Goal: Communication & Community: Answer question/provide support

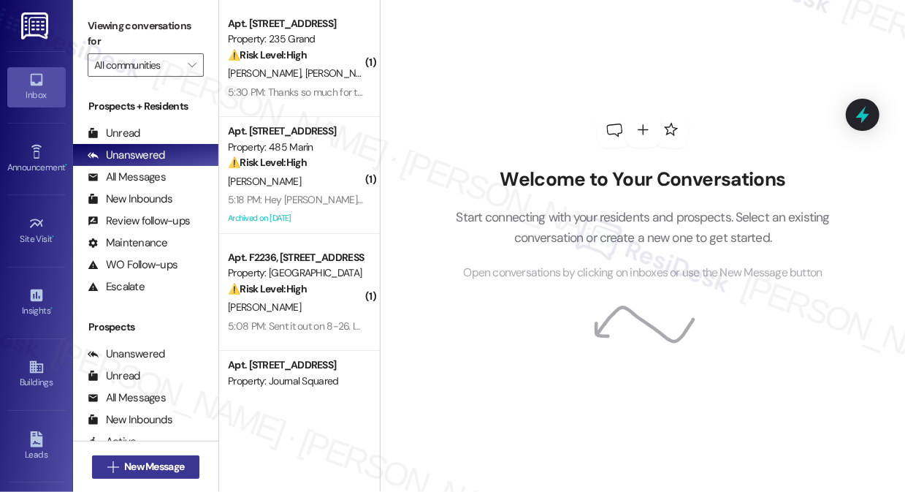
click at [148, 469] on span "New Message" at bounding box center [154, 466] width 60 height 15
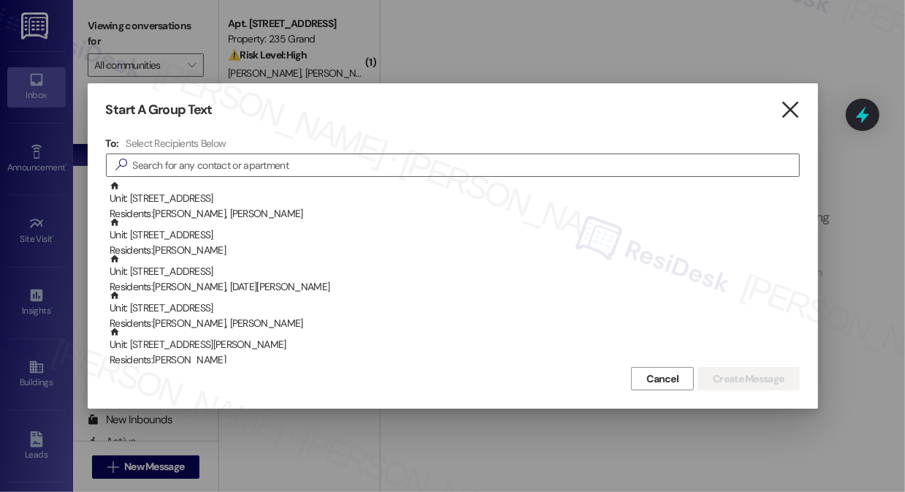
click at [795, 106] on icon "" at bounding box center [790, 109] width 20 height 15
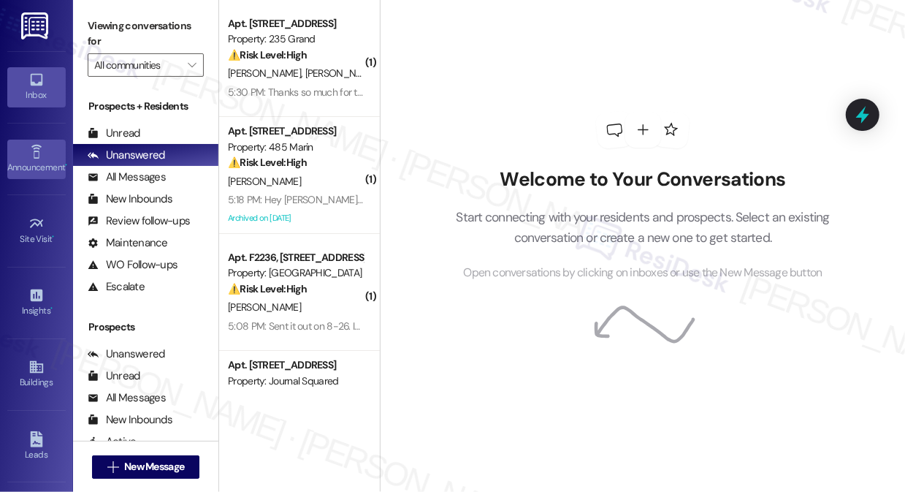
click at [45, 148] on link "Announcement •" at bounding box center [36, 159] width 58 height 39
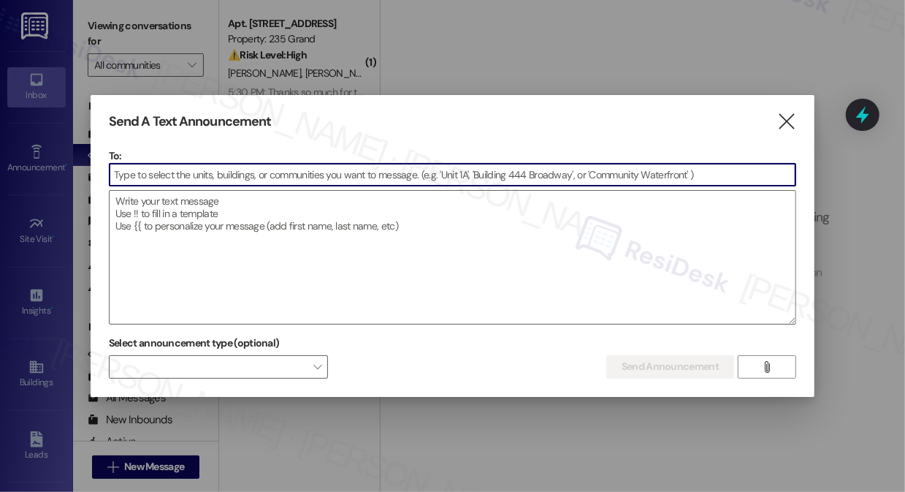
click at [803, 118] on div "Send A Text Announcement  To:  Drop image file here Select announcement type …" at bounding box center [453, 246] width 724 height 302
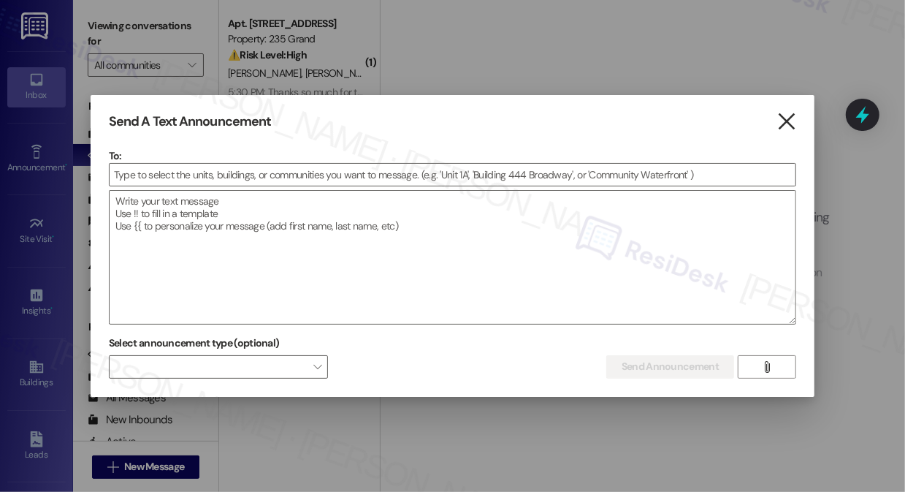
click at [791, 122] on icon "" at bounding box center [787, 121] width 20 height 15
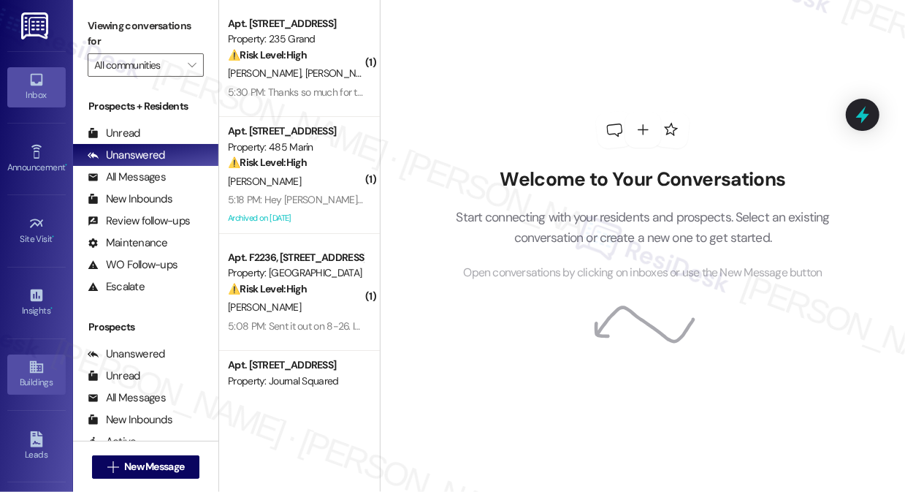
click at [35, 369] on icon at bounding box center [35, 367] width 13 height 12
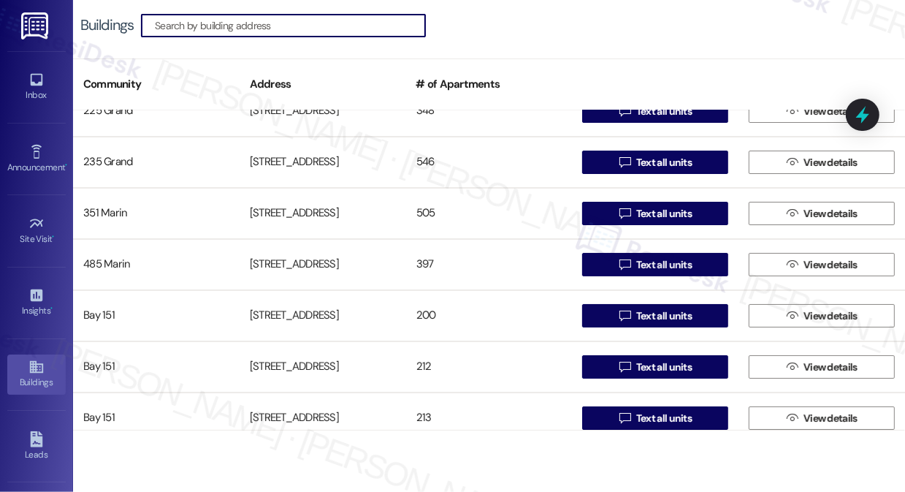
scroll to position [332, 0]
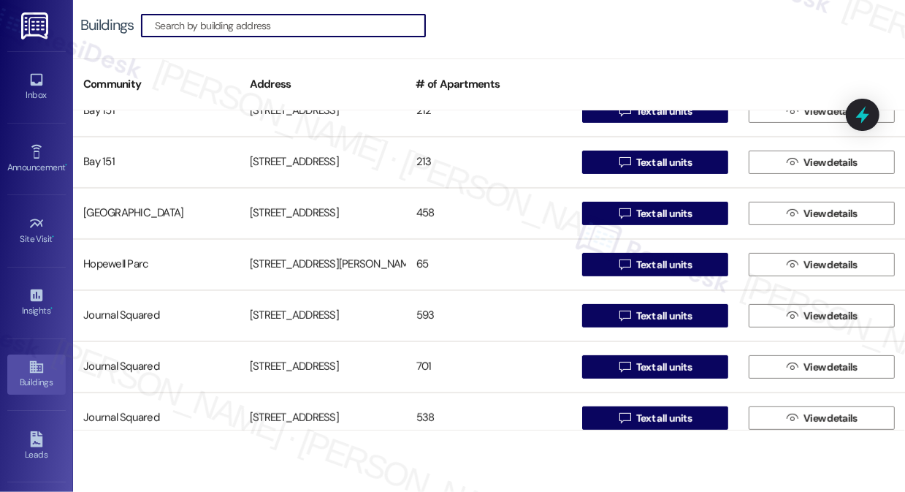
click at [286, 23] on input at bounding box center [290, 25] width 270 height 20
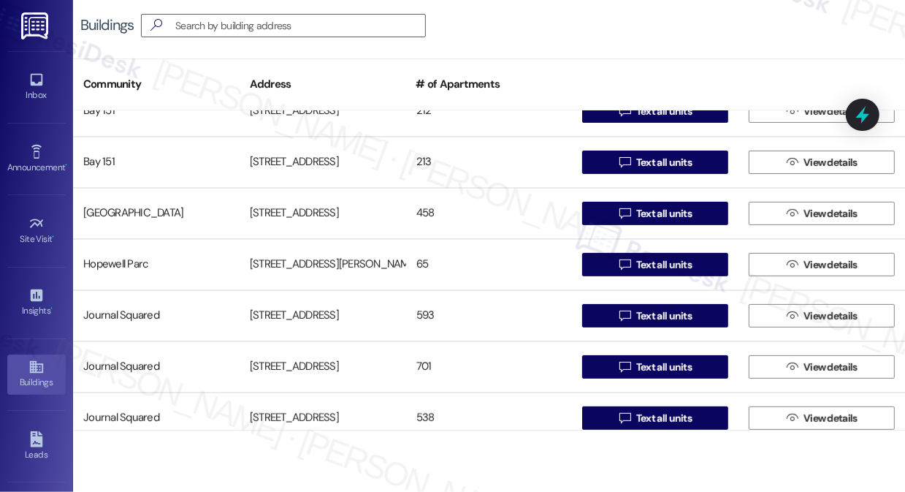
click at [85, 35] on div "Buildings " at bounding box center [260, 25] width 360 height 23
click at [251, 33] on input at bounding box center [300, 25] width 250 height 20
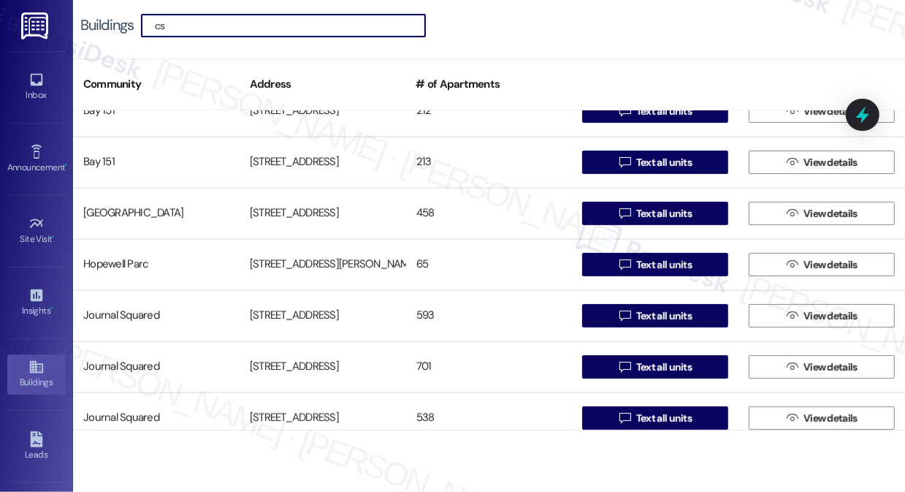
scroll to position [0, 0]
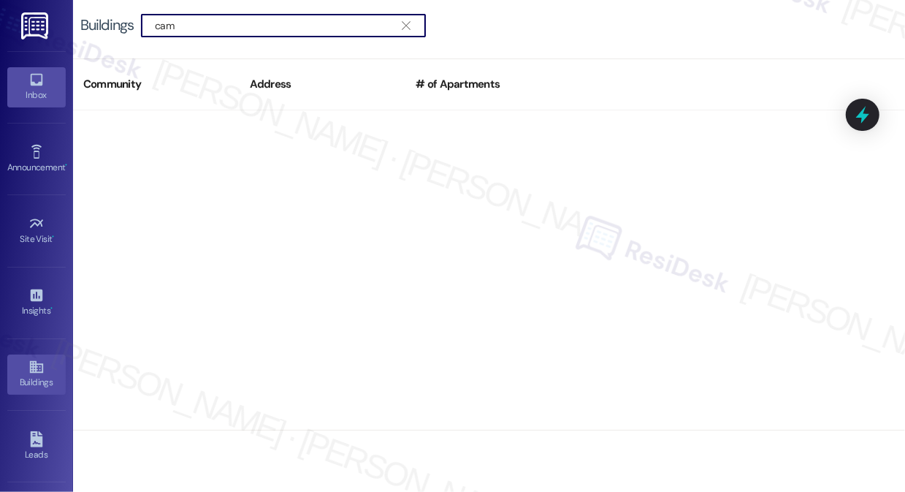
type input "cam"
click at [35, 89] on div "Inbox" at bounding box center [36, 95] width 73 height 15
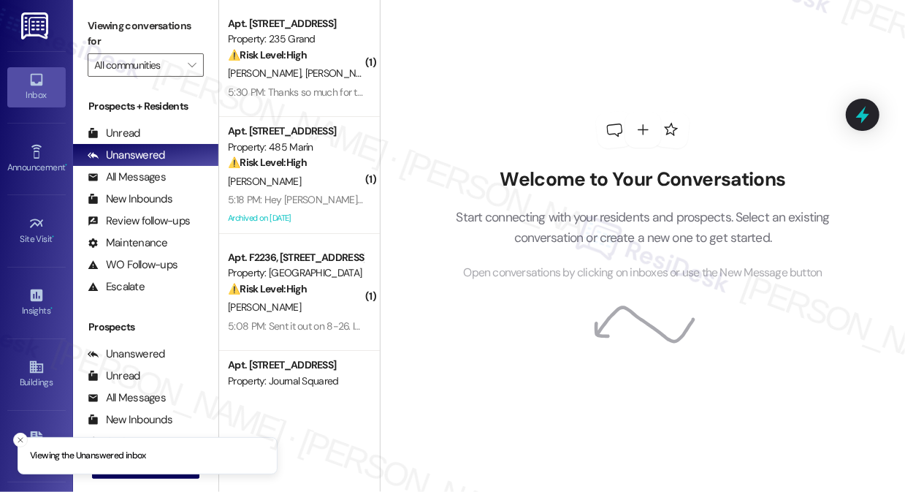
click at [160, 471] on li "Viewing the Unanswered inbox" at bounding box center [148, 456] width 260 height 38
click at [23, 440] on icon "Close toast" at bounding box center [20, 439] width 9 height 9
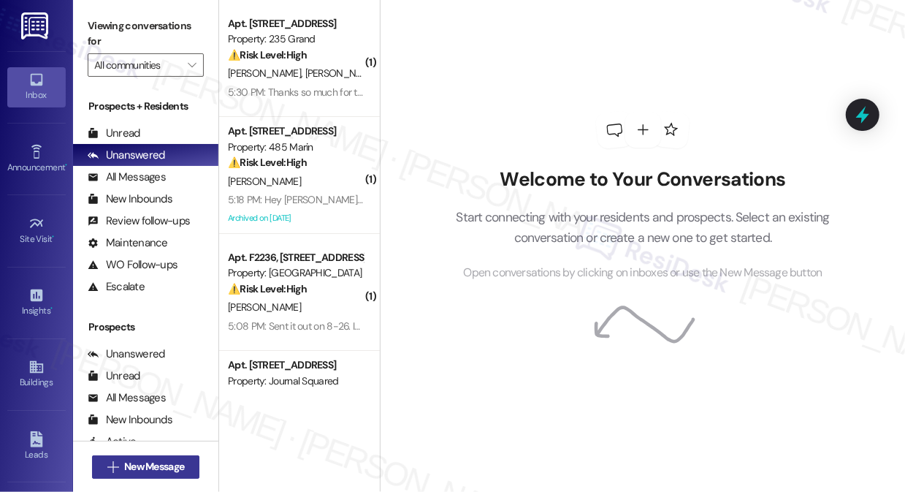
click at [137, 465] on span "New Message" at bounding box center [154, 466] width 60 height 15
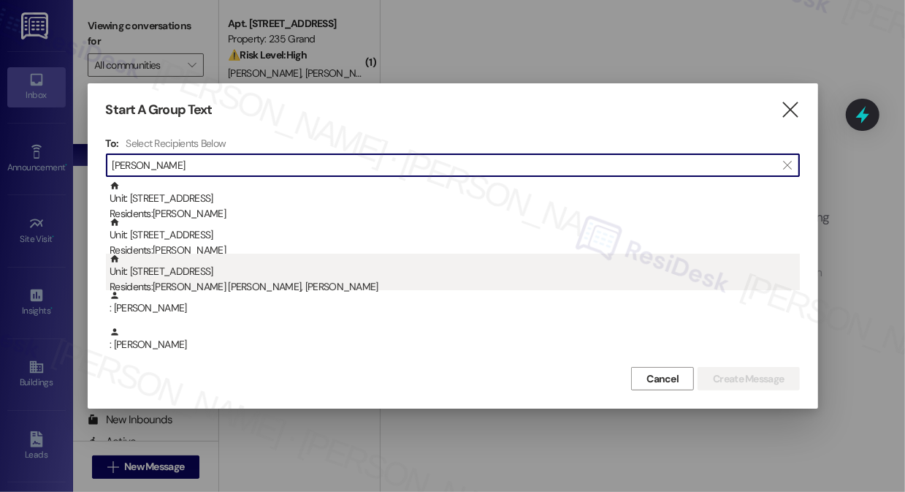
type input "campbell"
click at [292, 284] on div "Residents: Campbell Weise, Giuliana Cascarano" at bounding box center [455, 286] width 690 height 15
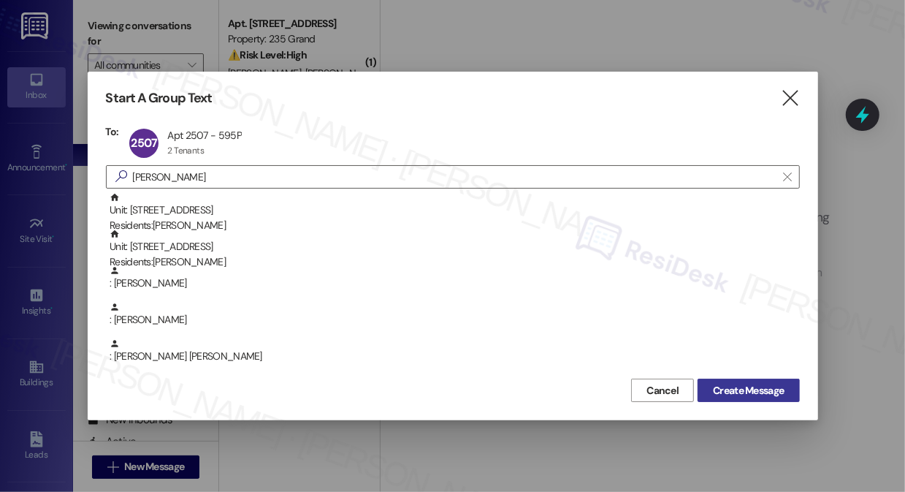
click at [736, 381] on button "Create Message" at bounding box center [749, 389] width 102 height 23
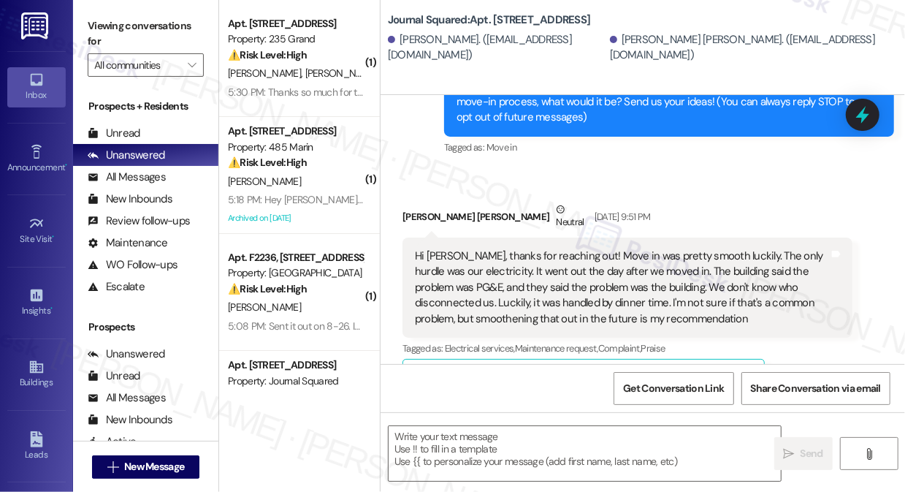
type textarea "Fetching suggested responses. Please feel free to read through the conversation…"
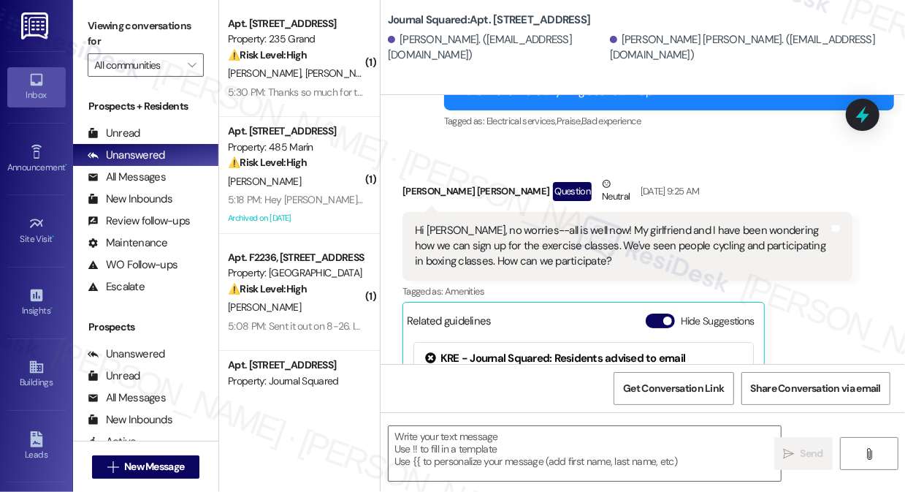
scroll to position [669, 0]
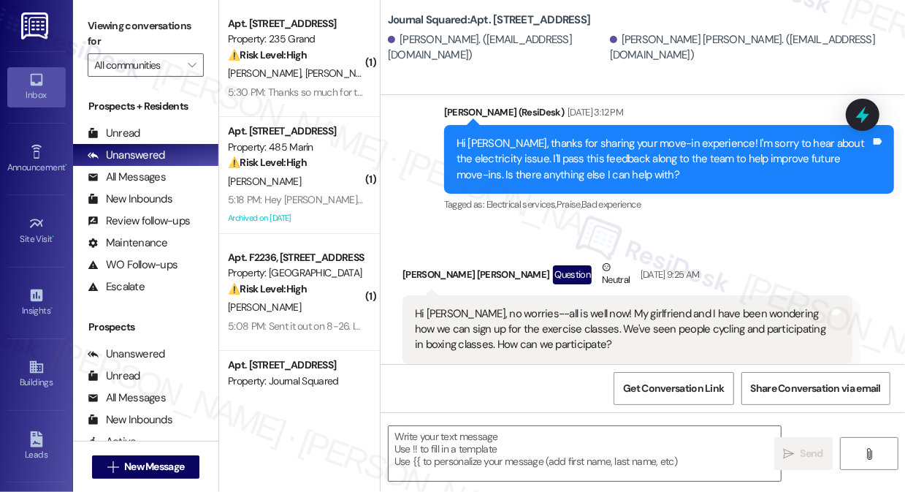
click at [621, 323] on div "Hi Jane, no worries--all is well now! My girlfriend and I have been wondering h…" at bounding box center [622, 329] width 414 height 47
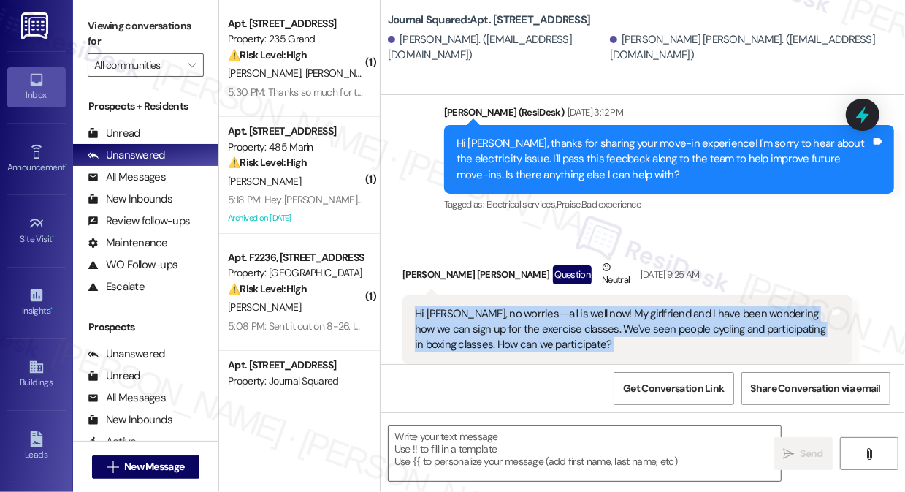
click at [621, 323] on div "Hi Jane, no worries--all is well now! My girlfriend and I have been wondering h…" at bounding box center [622, 329] width 414 height 47
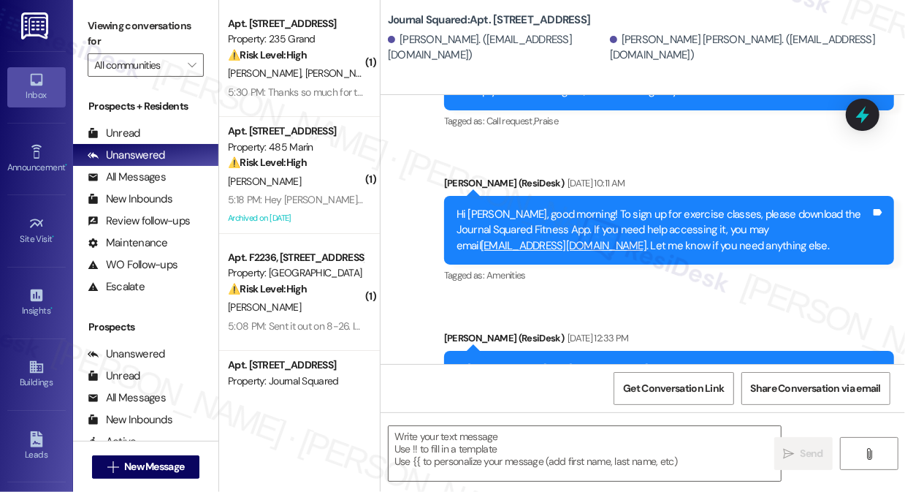
scroll to position [1333, 0]
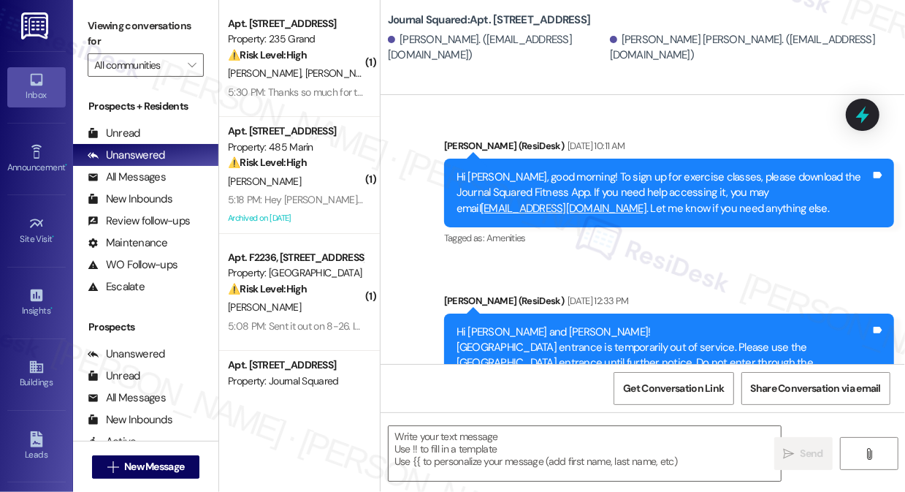
click at [627, 180] on div "Hi Campbell, good morning! To sign up for exercise classes, please download the…" at bounding box center [664, 193] width 414 height 47
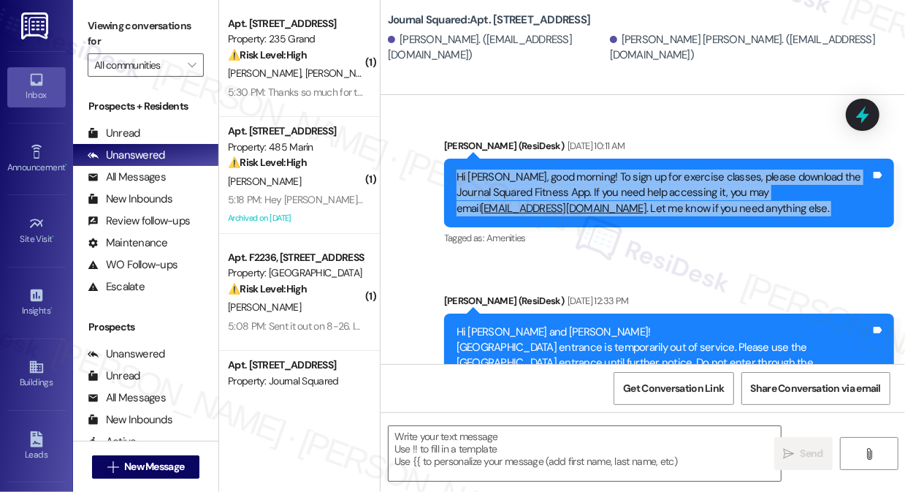
click at [625, 175] on div "Hi Campbell, good morning! To sign up for exercise classes, please download the…" at bounding box center [664, 193] width 414 height 47
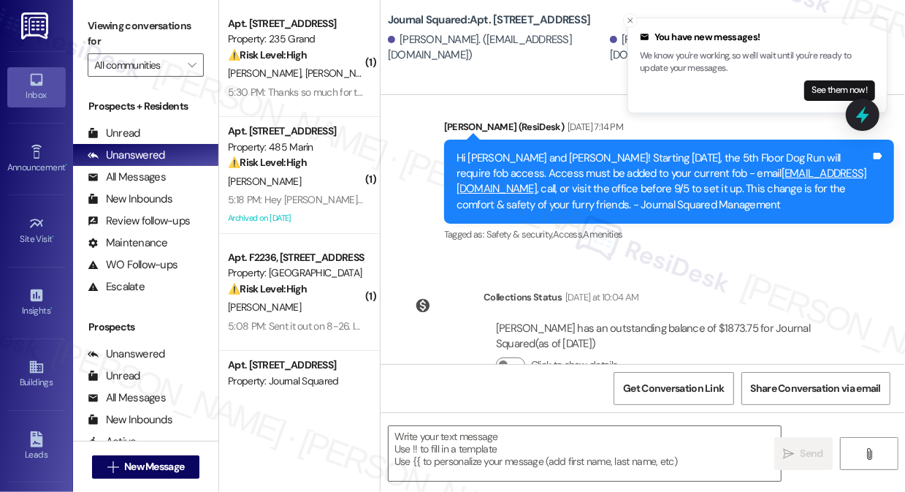
scroll to position [1654, 0]
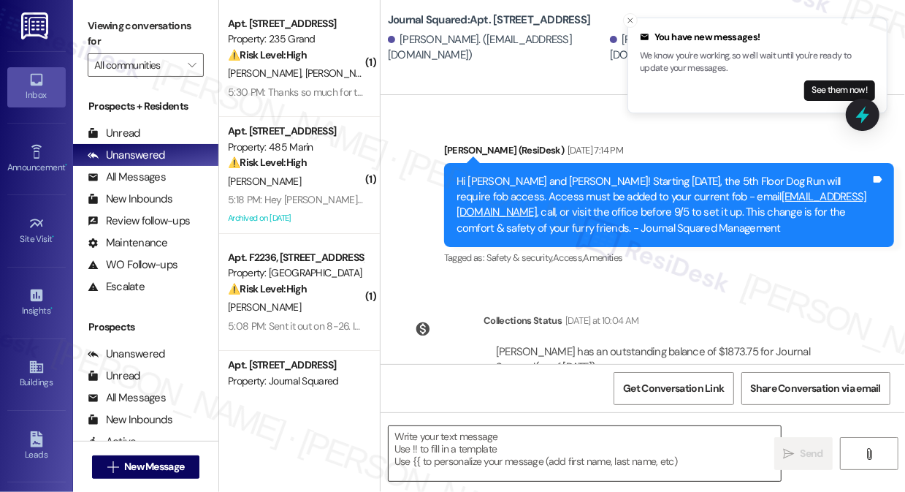
click at [521, 429] on textarea at bounding box center [585, 453] width 392 height 55
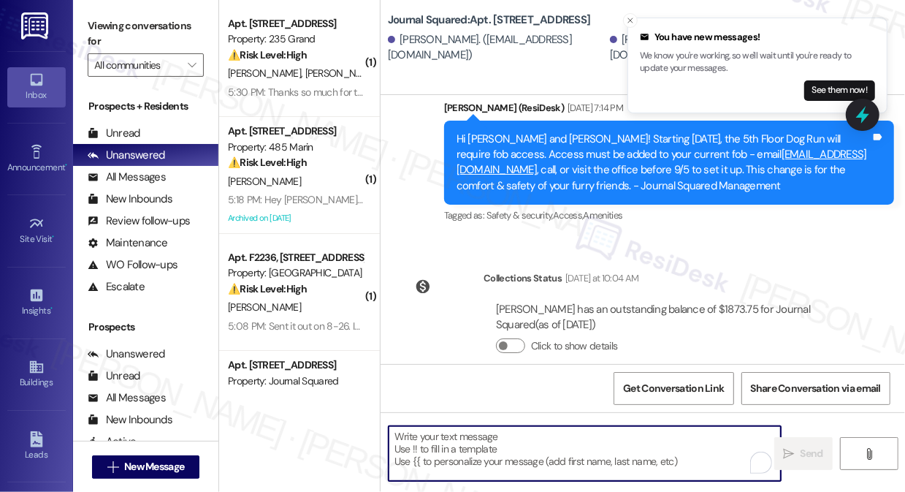
scroll to position [1720, 0]
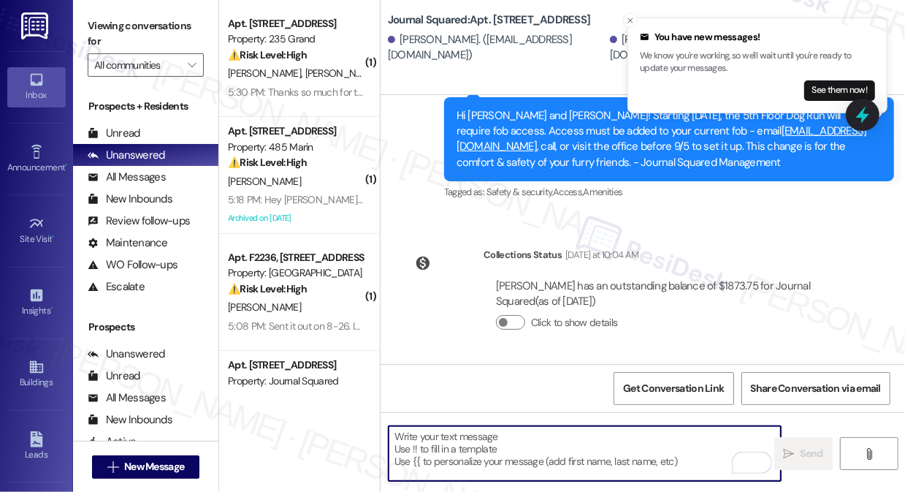
click at [537, 443] on textarea "To enrich screen reader interactions, please activate Accessibility in Grammarl…" at bounding box center [585, 453] width 392 height 55
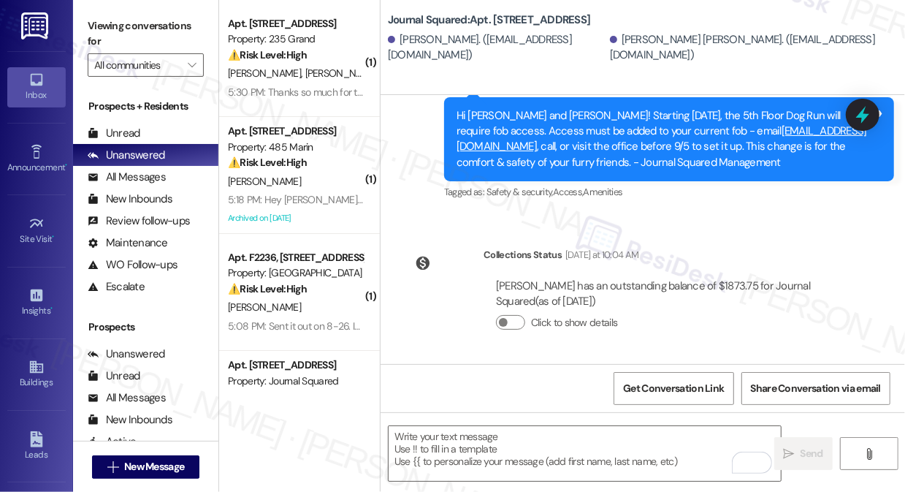
click at [107, 20] on label "Viewing conversations for" at bounding box center [146, 34] width 116 height 39
click at [467, 447] on textarea "To enrich screen reader interactions, please activate Accessibility in Grammarl…" at bounding box center [585, 453] width 392 height 55
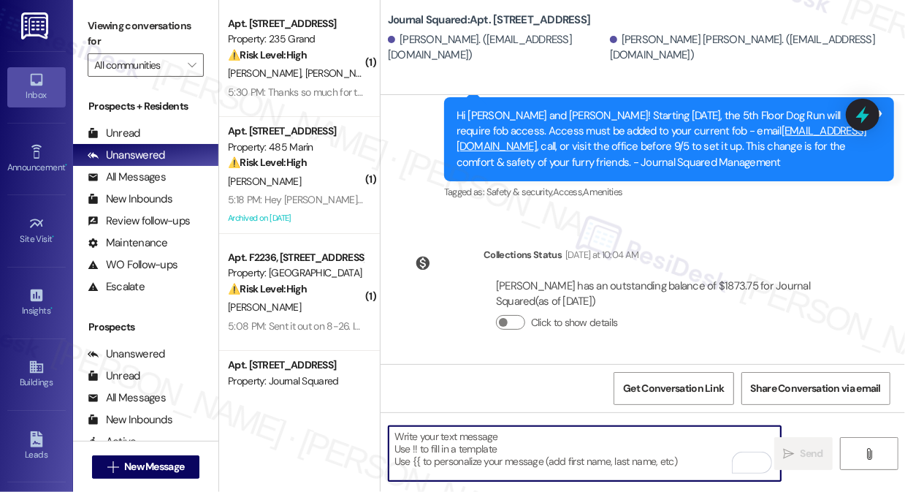
paste textarea "Hi Jeffrey! Just checking in — have you had a chance to post a Google review ab…"
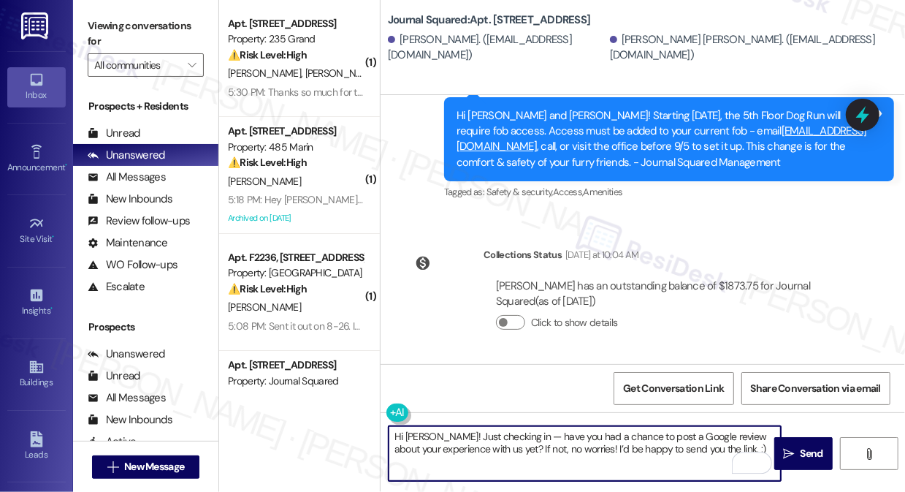
click at [420, 40] on div "Giuliana Cascarano. (gc2905@columbia.edu)" at bounding box center [497, 47] width 218 height 31
click at [422, 435] on textarea "Hi Jeffrey! Just checking in — have you had a chance to post a Google review ab…" at bounding box center [585, 453] width 392 height 55
click at [440, 449] on textarea "Hi {{first_name}}! Just checking in — have you had a chance to post a Google re…" at bounding box center [585, 453] width 392 height 55
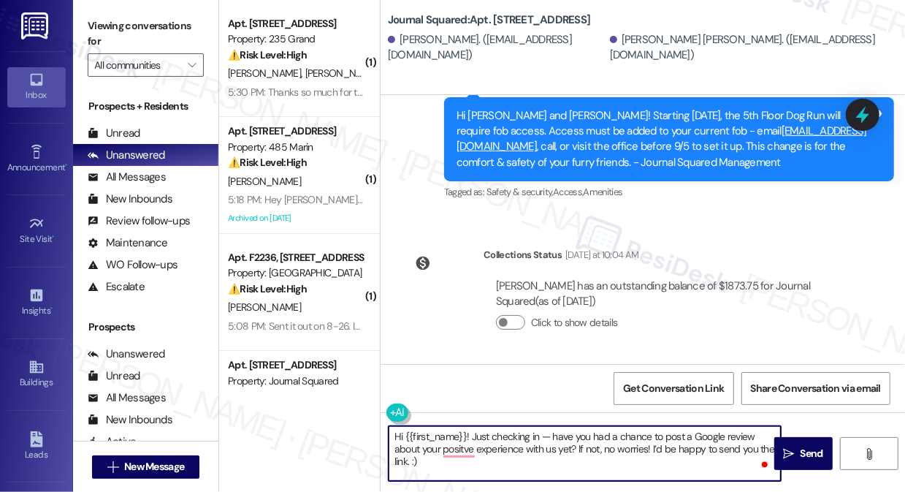
click at [477, 459] on textarea "Hi {{first_name}}! Just checking in — have you had a chance to post a Google re…" at bounding box center [585, 453] width 392 height 55
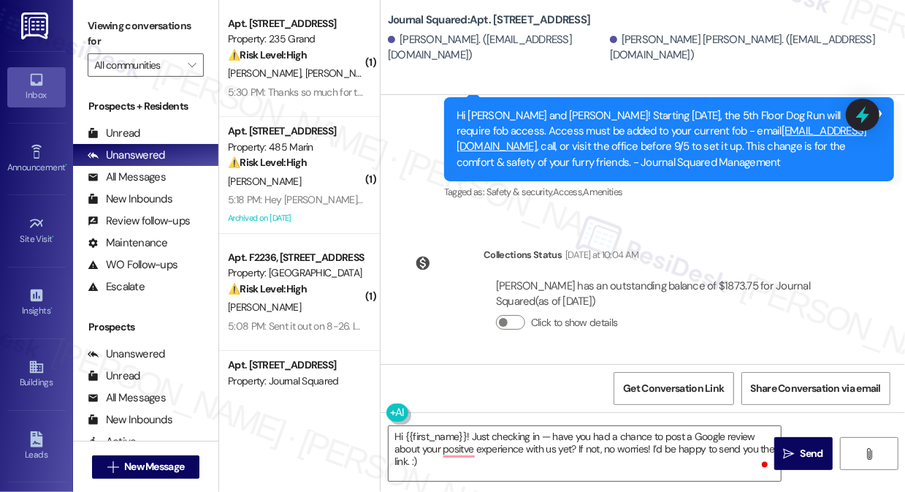
click at [77, 23] on div "Viewing conversations for All communities " at bounding box center [145, 45] width 145 height 91
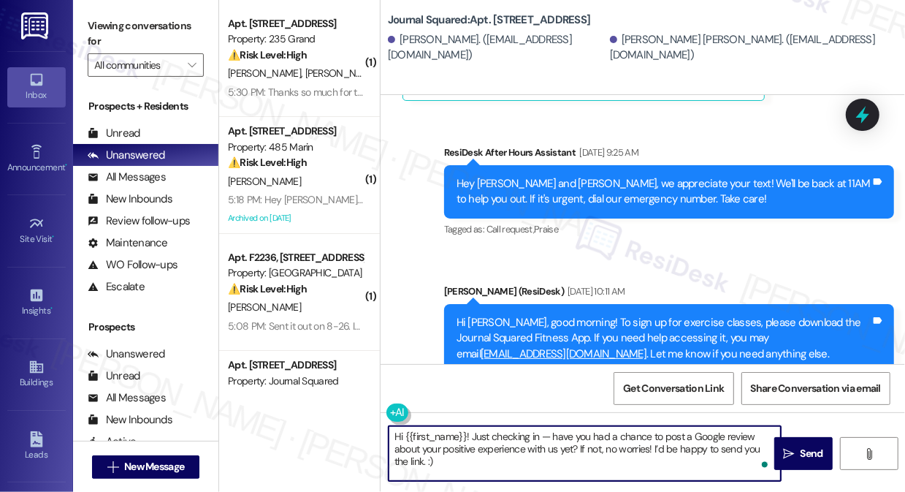
scroll to position [1122, 0]
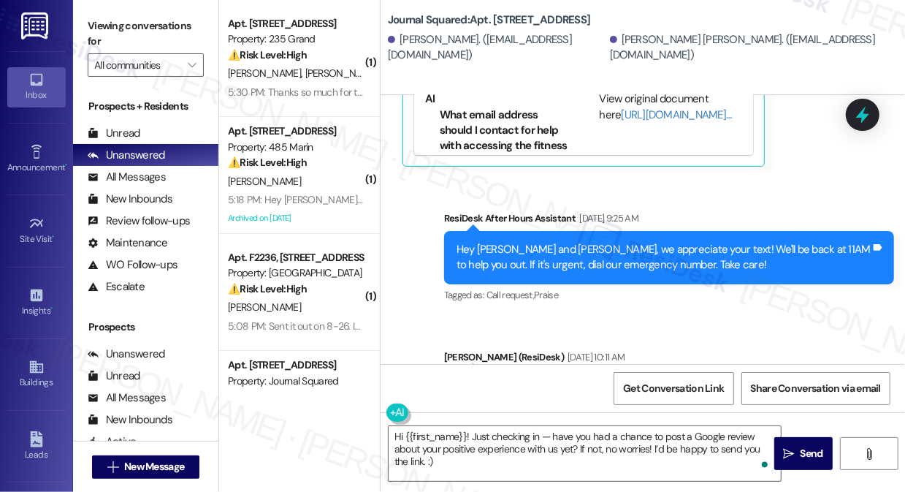
click at [104, 28] on label "Viewing conversations for" at bounding box center [146, 34] width 116 height 39
click at [484, 418] on div "Hi {{first_name}}! Just checking in — have you had a chance to post a Google re…" at bounding box center [643, 467] width 525 height 110
click at [454, 446] on textarea "Hi {{first_name}}! Just checking in — have you had a chance to post a Google re…" at bounding box center [585, 453] width 392 height 55
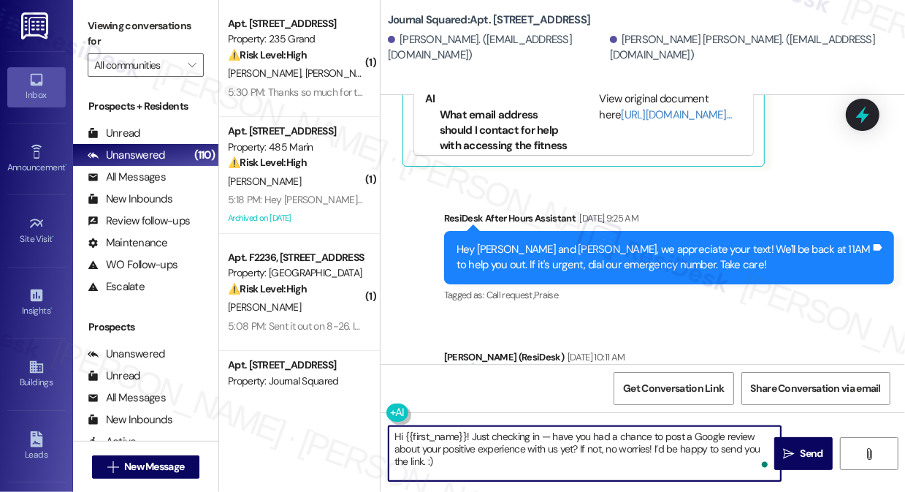
click at [454, 446] on textarea "Hi {{first_name}}! Just checking in — have you had a chance to post a Google re…" at bounding box center [585, 453] width 392 height 55
paste textarea "Barbara! I hope you’re having a great day. Just wanted to ask, would you be wil…"
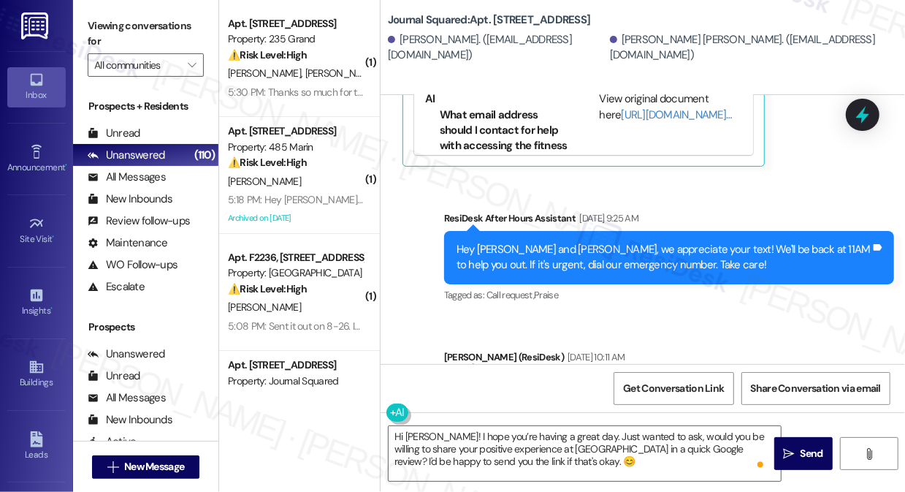
click at [89, 28] on label "Viewing conversations for" at bounding box center [146, 34] width 116 height 39
click at [484, 438] on textarea "Hi Barbara! I hope you’re having a great day. Just wanted to ask, would you be …" at bounding box center [585, 453] width 392 height 55
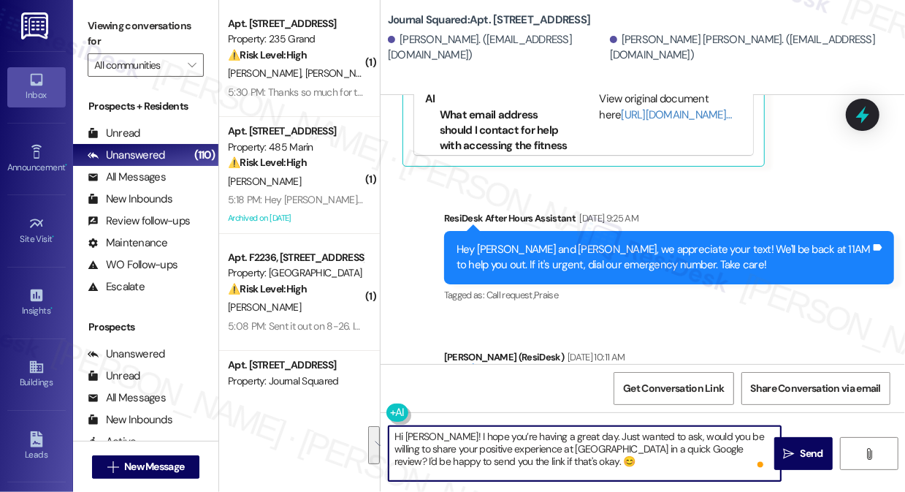
paste textarea "{{first_name}}! I hope you’re having a great day. Just wanted to ask, would you…"
drag, startPoint x: 574, startPoint y: 445, endPoint x: 641, endPoint y: 444, distance: 66.5
click at [641, 444] on textarea "Hi {{first_name}}! I hope you’re having a great day. Just wanted to ask, would …" at bounding box center [585, 453] width 392 height 55
type textarea "Hi {{first_name}}! I hope you’re having a great day. Just wanted to ask, would …"
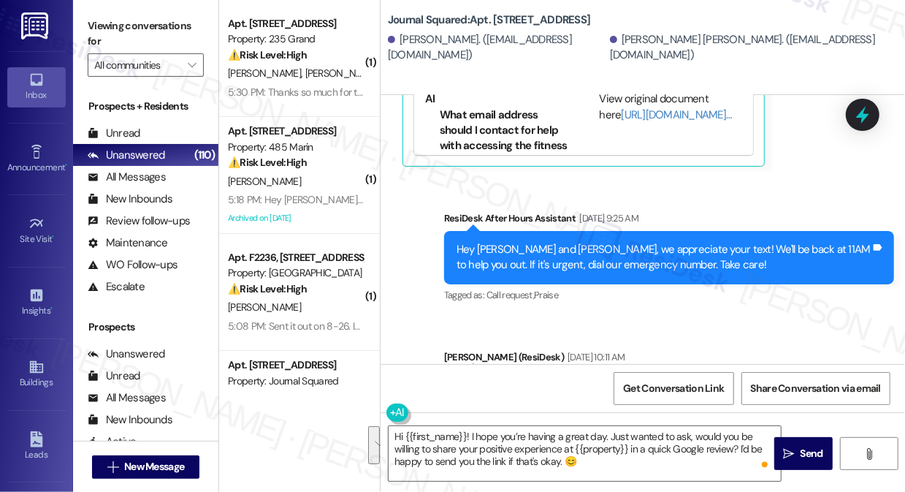
click at [100, 34] on label "Viewing conversations for" at bounding box center [146, 34] width 116 height 39
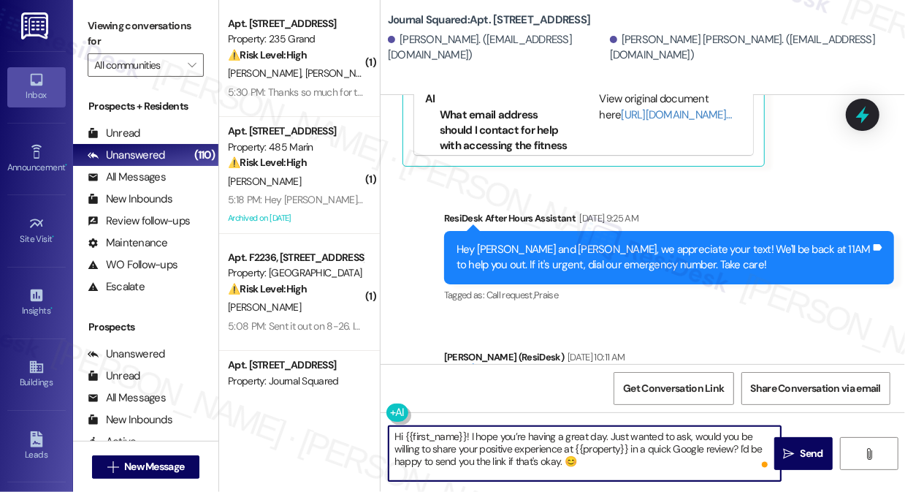
click at [476, 450] on textarea "Hi {{first_name}}! I hope you’re having a great day. Just wanted to ask, would …" at bounding box center [585, 453] width 392 height 55
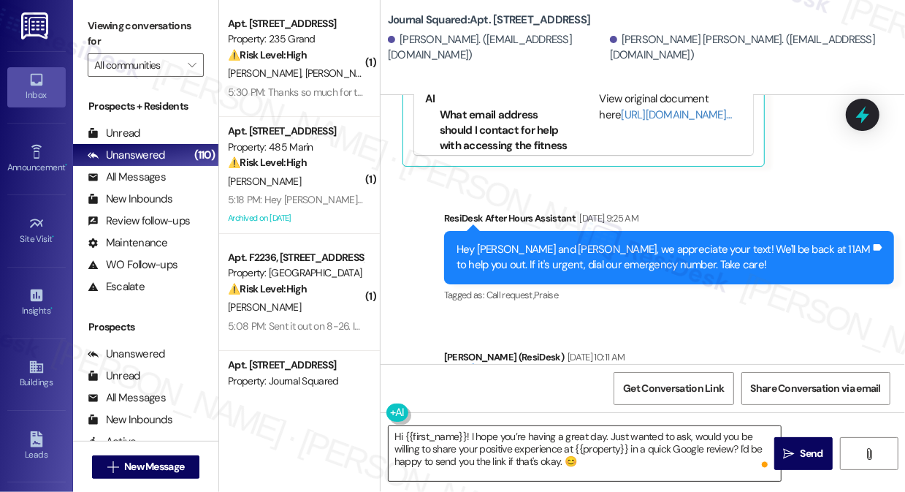
click at [710, 453] on textarea "Hi {{first_name}}! I hope you’re having a great day. Just wanted to ask, would …" at bounding box center [585, 453] width 392 height 55
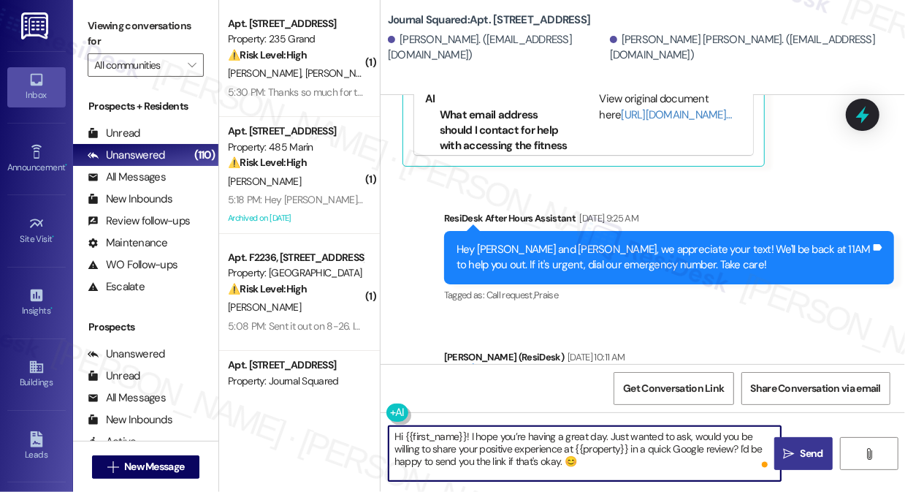
click at [801, 453] on span "Send" at bounding box center [812, 453] width 23 height 15
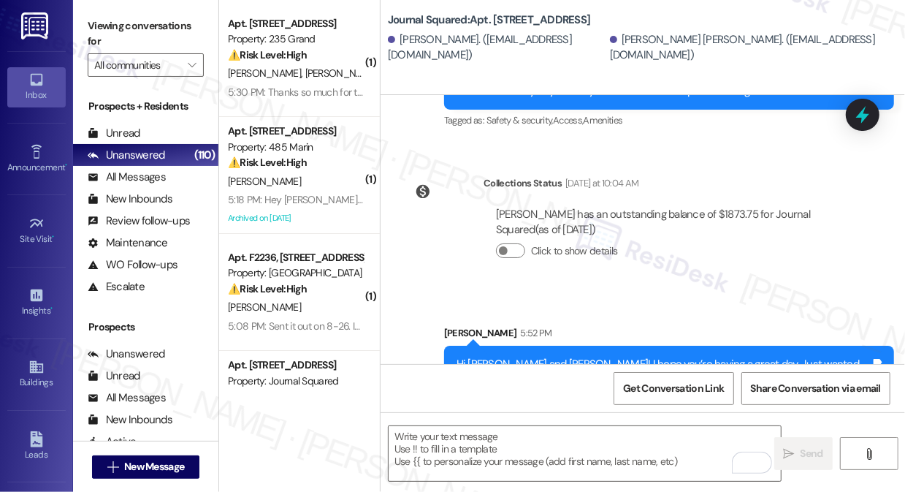
scroll to position [1853, 0]
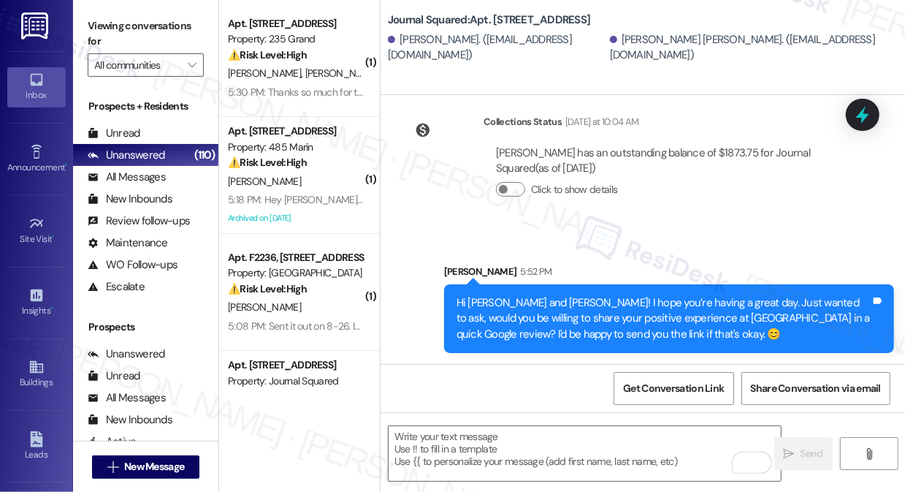
click at [88, 33] on label "Viewing conversations for" at bounding box center [146, 34] width 116 height 39
click at [77, 30] on div "Viewing conversations for All communities " at bounding box center [145, 45] width 145 height 91
click at [140, 460] on span "New Message" at bounding box center [154, 466] width 60 height 15
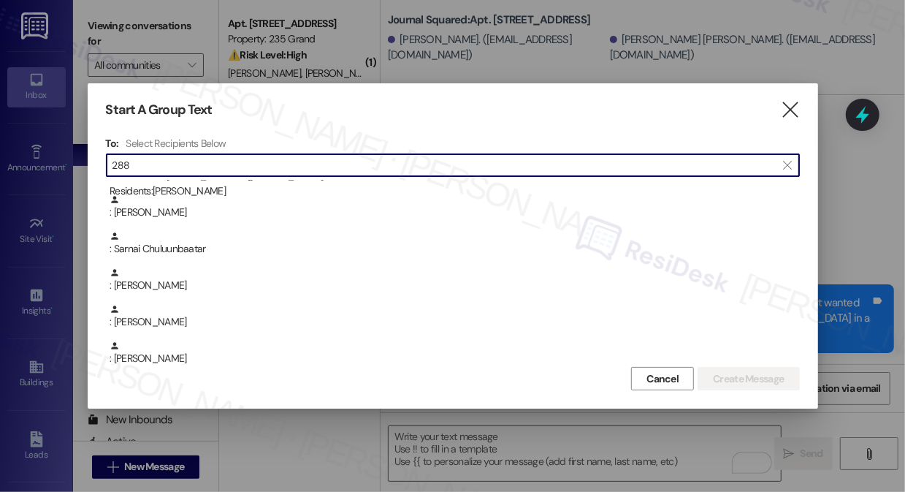
scroll to position [0, 0]
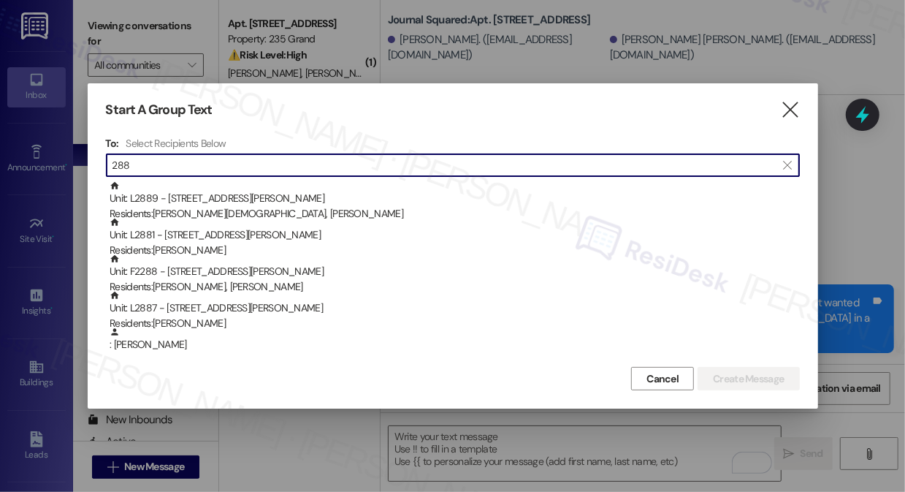
type input "288"
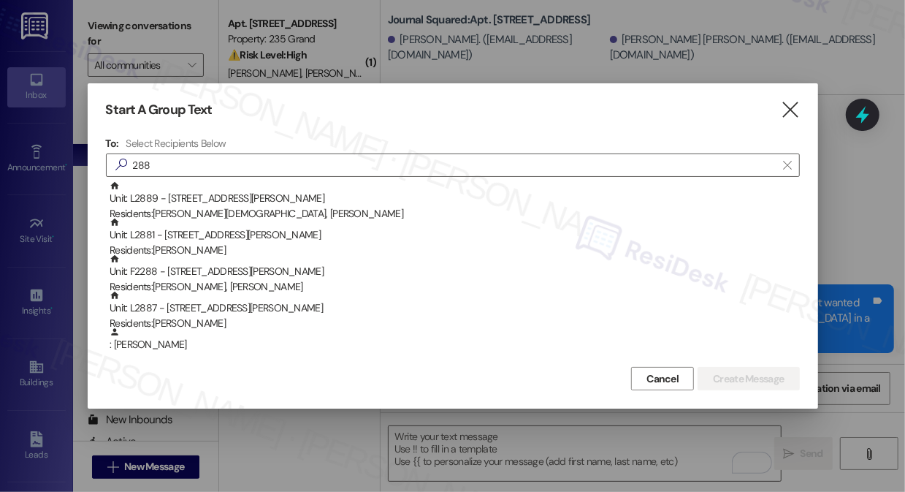
click at [99, 42] on div at bounding box center [452, 246] width 905 height 492
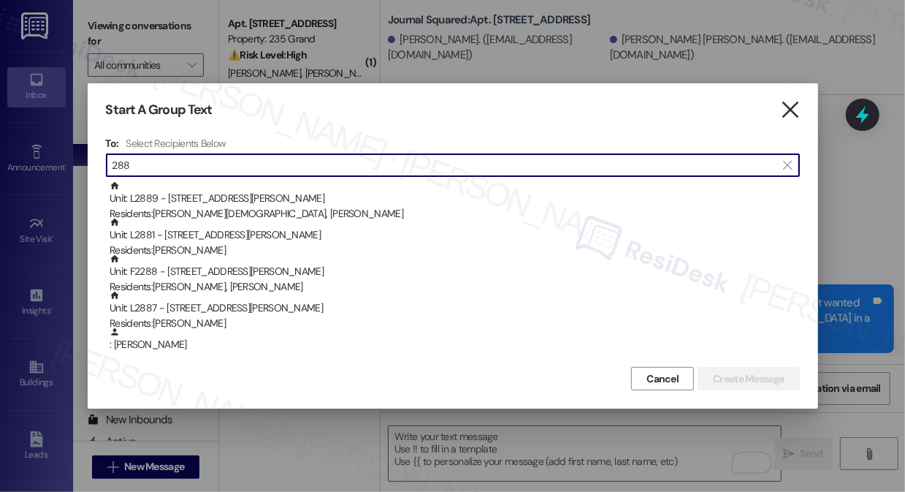
click at [793, 107] on icon "" at bounding box center [790, 109] width 20 height 15
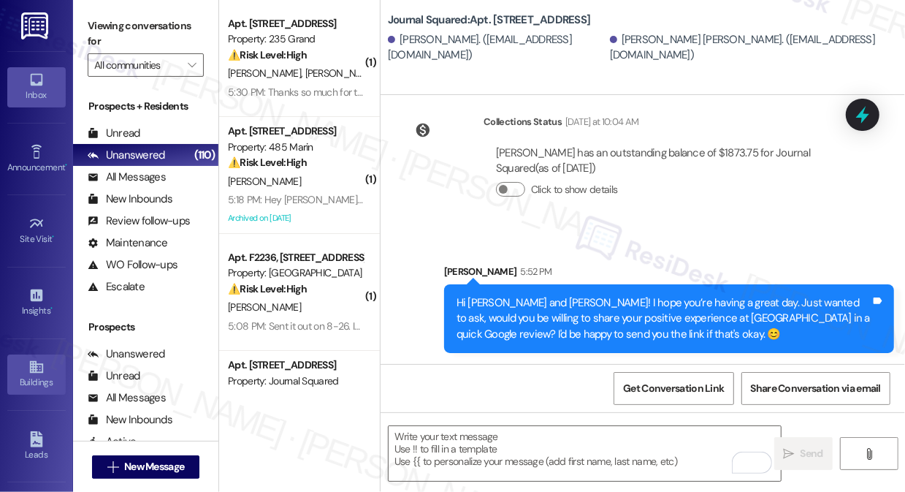
click at [29, 387] on div "Buildings" at bounding box center [36, 382] width 73 height 15
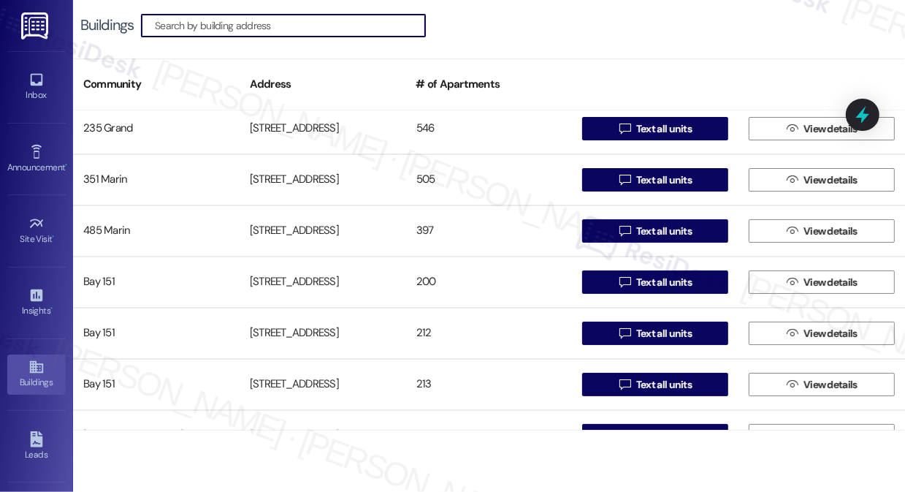
scroll to position [132, 0]
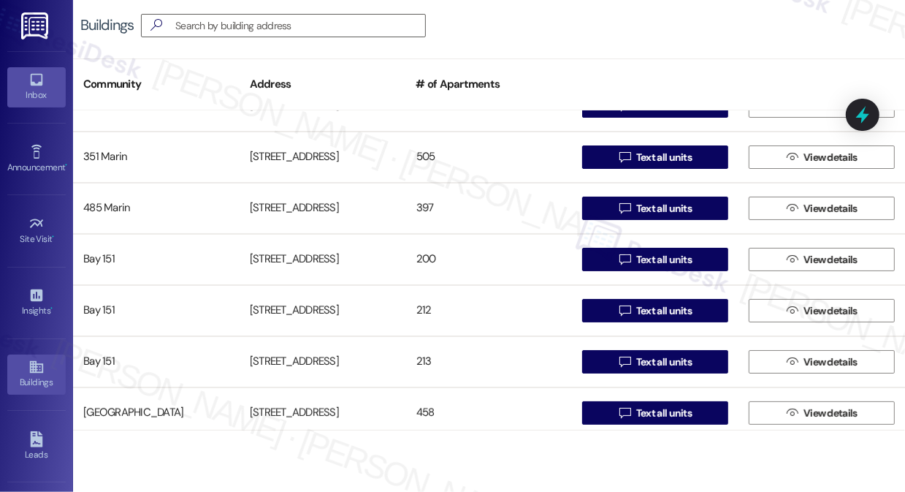
click at [37, 81] on icon at bounding box center [36, 80] width 12 height 12
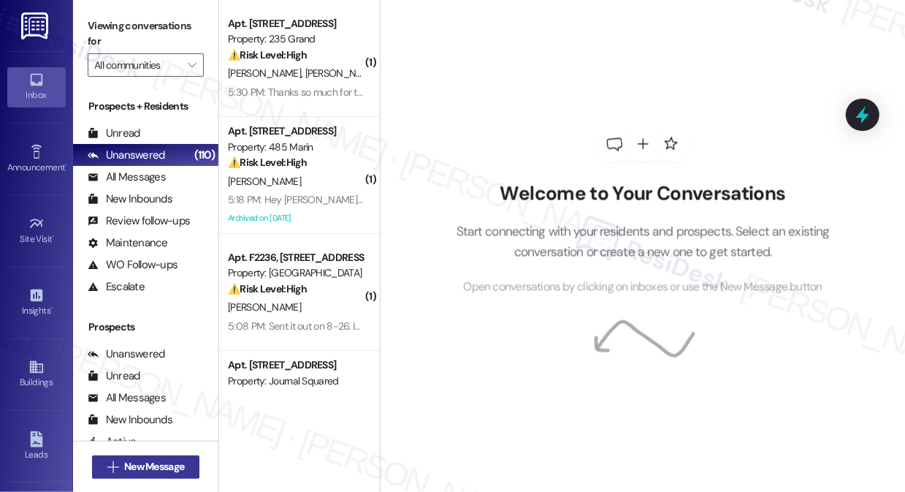
click at [156, 467] on span "New Message" at bounding box center [154, 466] width 60 height 15
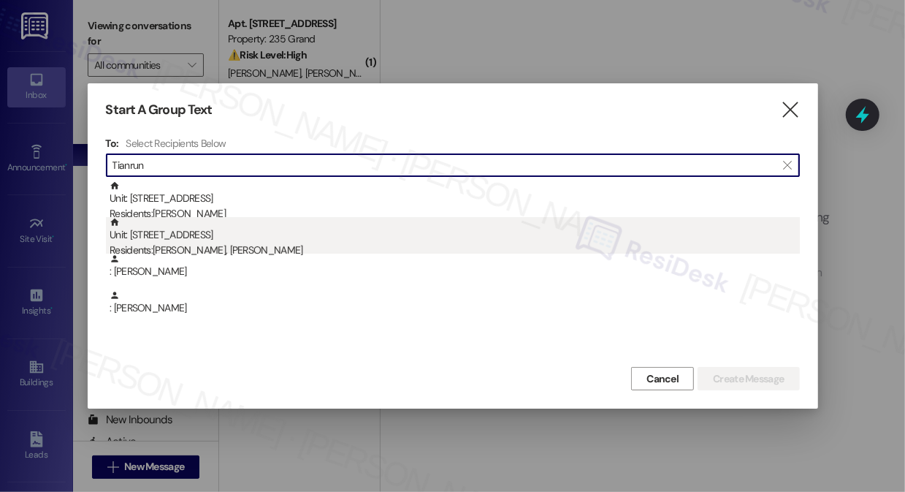
type input "Tianrun"
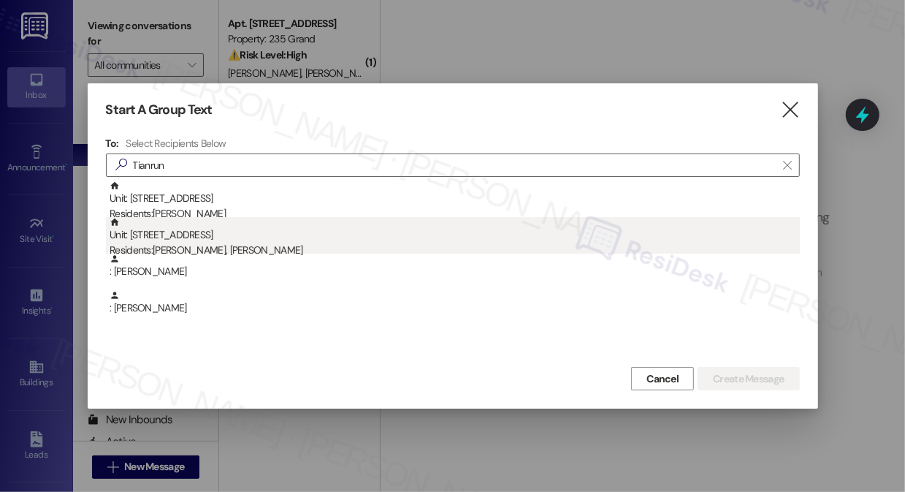
click at [243, 252] on div "Residents: Ziwei Liu, Tianrun Jiang" at bounding box center [455, 250] width 690 height 15
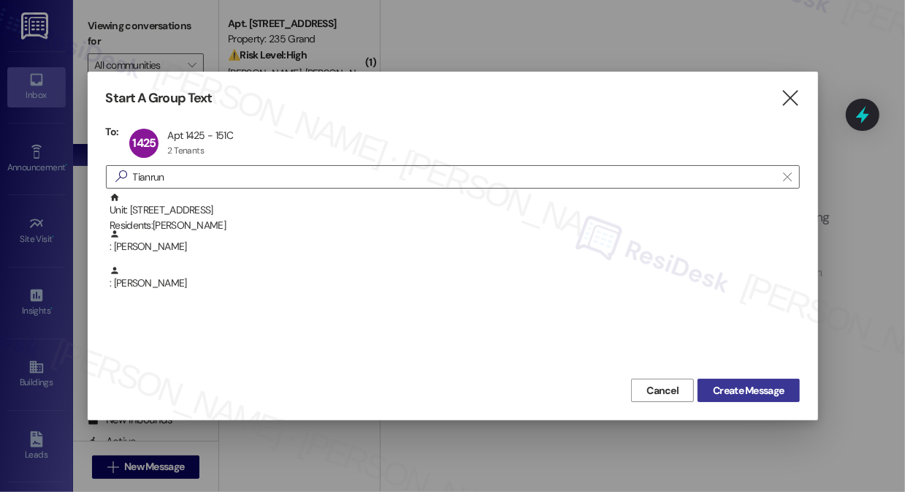
click at [750, 399] on button "Create Message" at bounding box center [749, 389] width 102 height 23
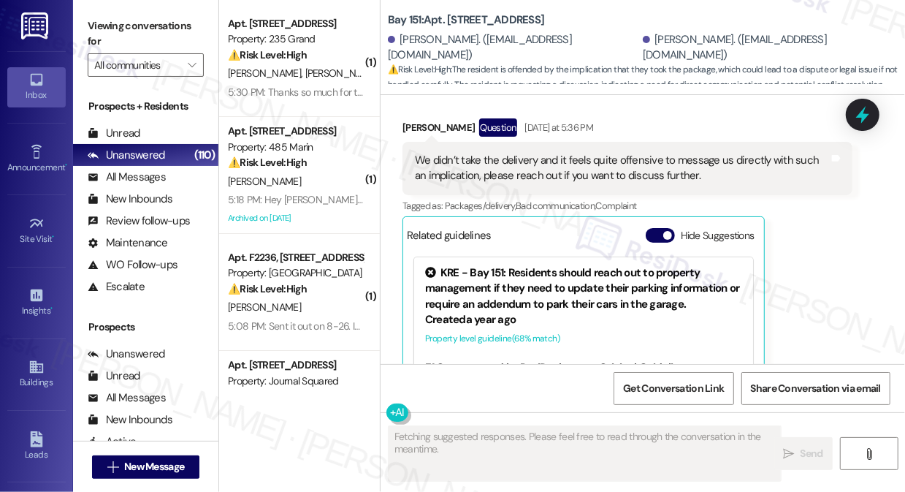
scroll to position [3222, 0]
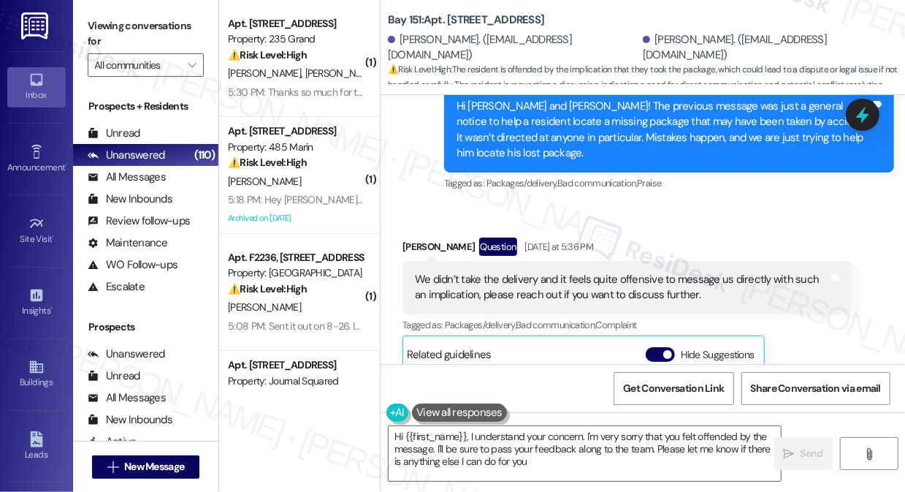
type textarea "Hi {{first_name}}, I understand your concern. I'm very sorry that you felt offe…"
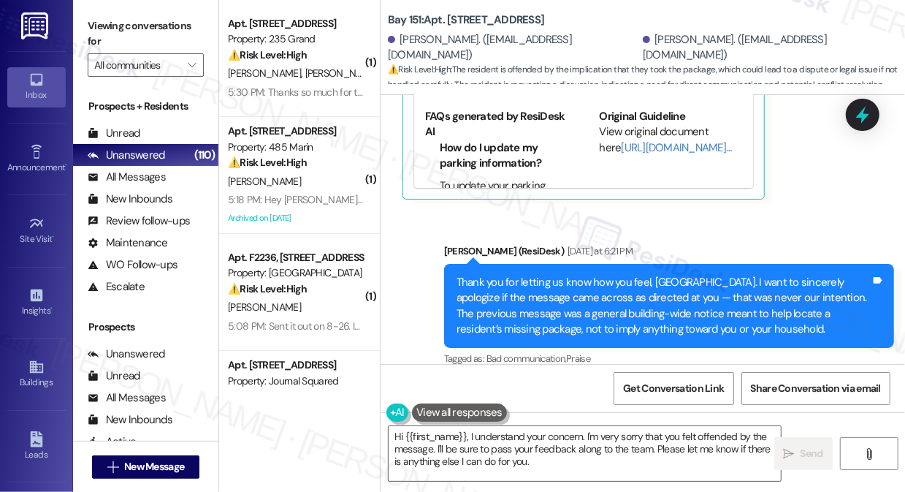
click at [628, 281] on div "Thank you for letting us know how you feel, Tianrun. I want to sincerely apolog…" at bounding box center [664, 306] width 414 height 63
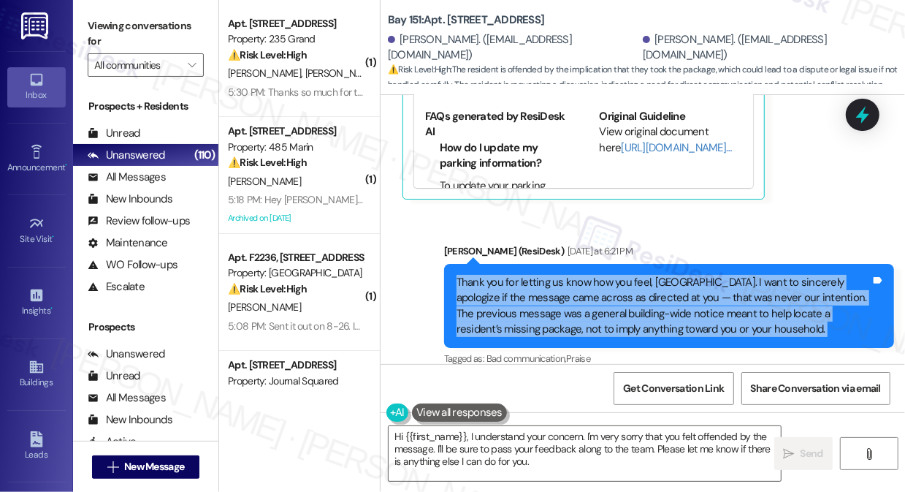
click at [628, 281] on div "Thank you for letting us know how you feel, Tianrun. I want to sincerely apolog…" at bounding box center [664, 306] width 414 height 63
click at [679, 387] on span "Get Conversation Link" at bounding box center [673, 388] width 101 height 15
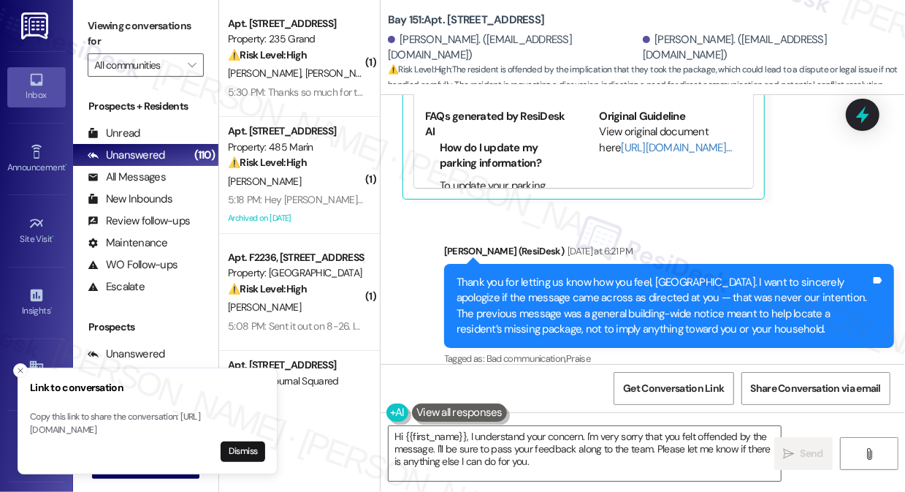
click at [90, 39] on label "Viewing conversations for" at bounding box center [146, 34] width 116 height 39
click at [244, 452] on button "Dismiss" at bounding box center [243, 451] width 45 height 20
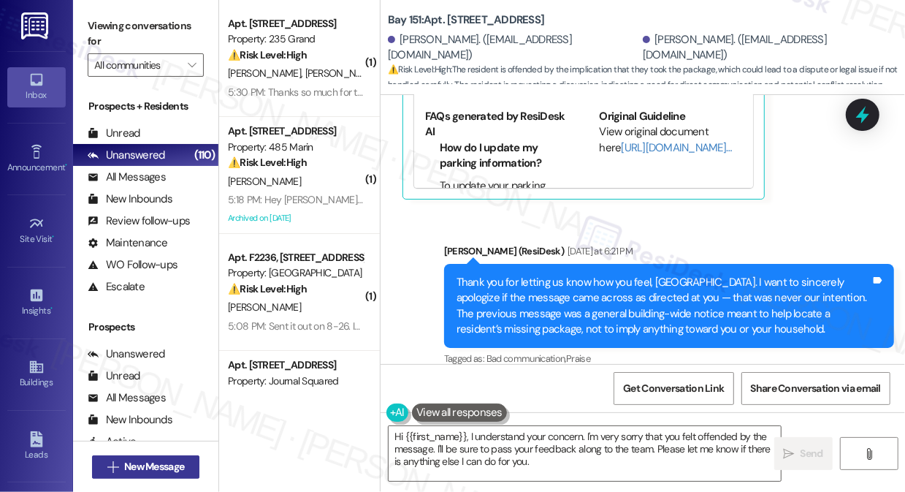
click at [181, 470] on span "New Message" at bounding box center [154, 466] width 60 height 15
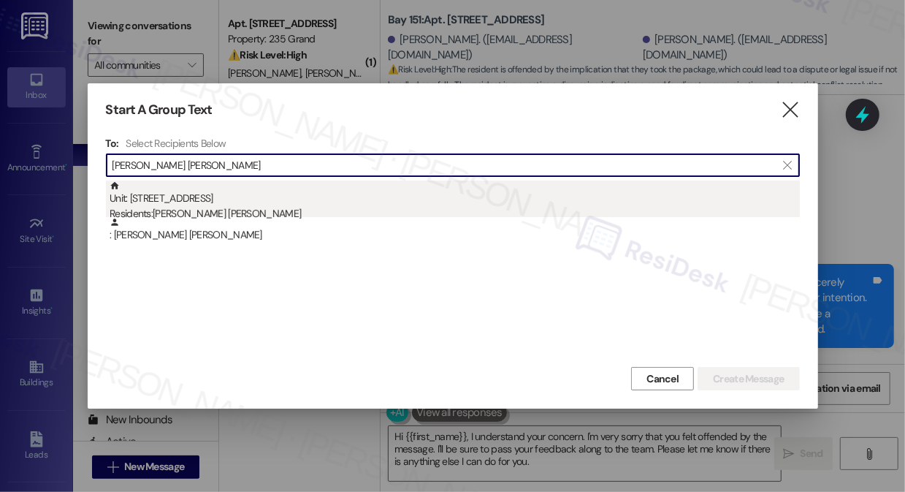
type input "Sonia Yie Tam"
click at [276, 203] on div "Unit: 2310 - 235 Grand Street Residents: Sonia Yie Tam" at bounding box center [455, 201] width 690 height 42
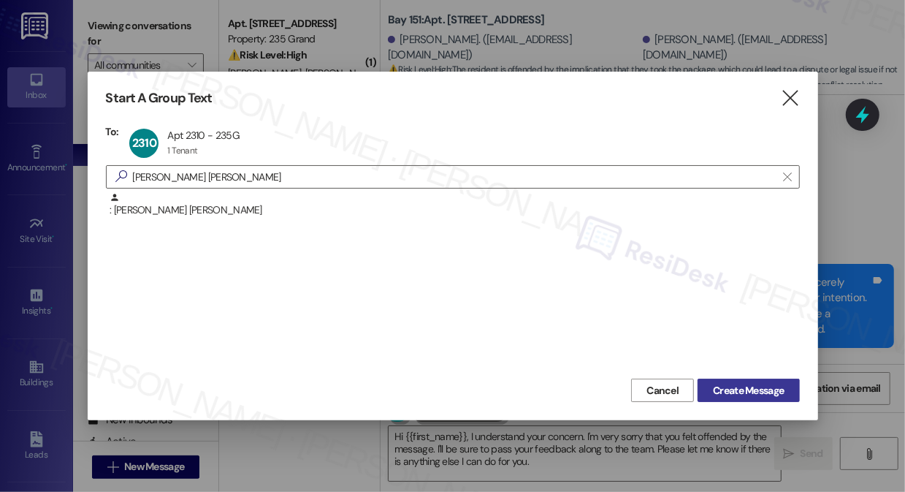
click at [734, 396] on span "Create Message" at bounding box center [748, 390] width 71 height 15
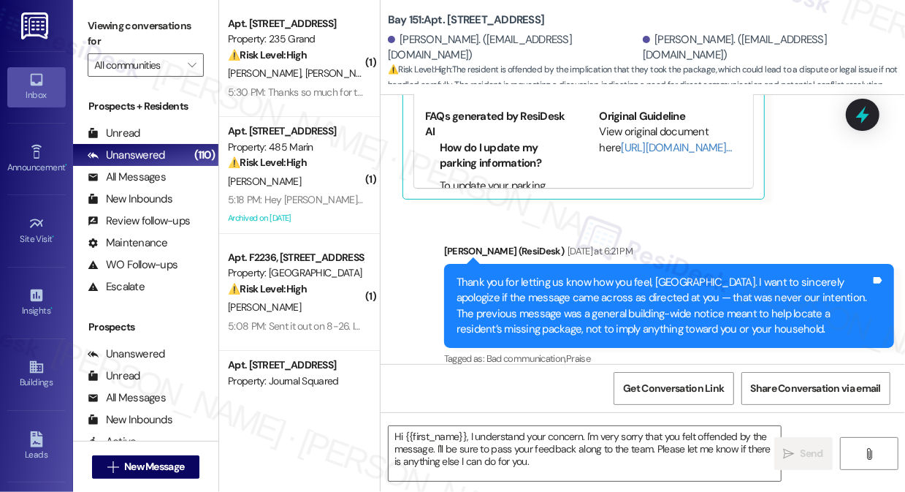
type textarea "Fetching suggested responses. Please feel free to read through the conversation…"
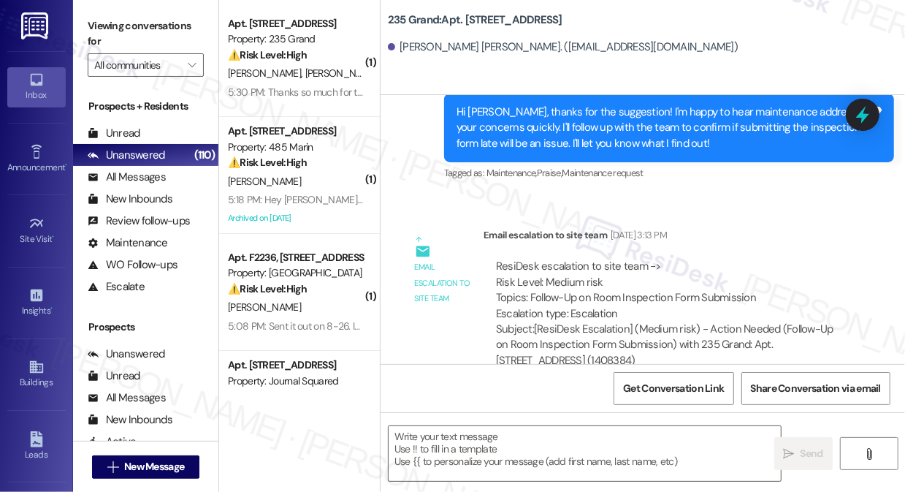
type textarea "Fetching suggested responses. Please feel free to read through the conversation…"
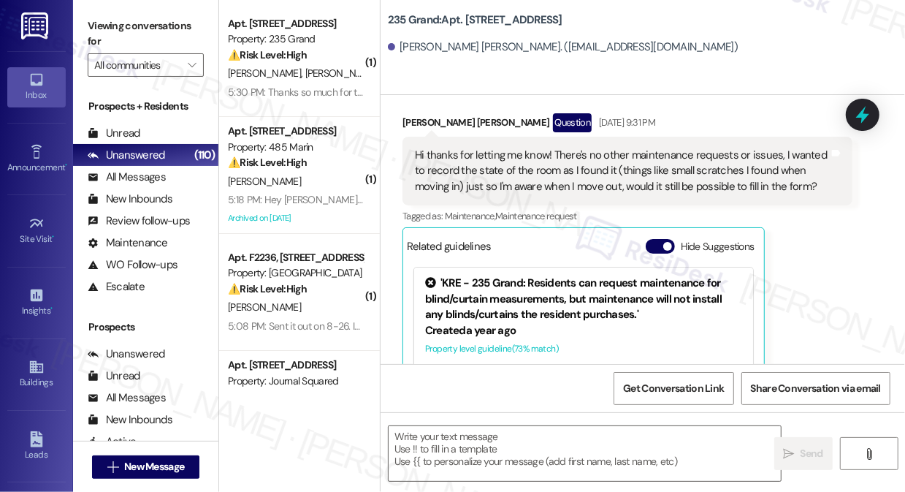
scroll to position [3180, 0]
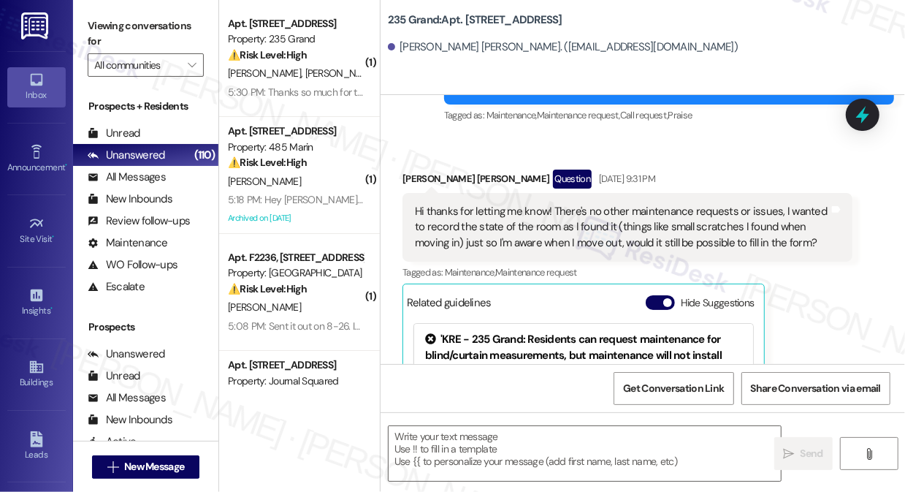
click at [518, 221] on div "Hi thanks for letting me know! There's no other maintenance requests or issues,…" at bounding box center [628, 227] width 450 height 69
click at [526, 204] on div "Hi thanks for letting me know! There's no other maintenance requests or issues,…" at bounding box center [622, 227] width 414 height 47
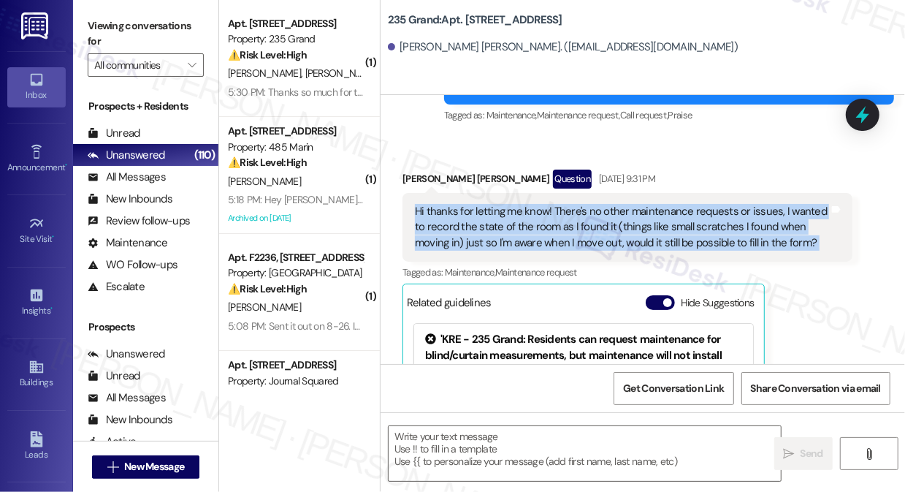
click at [526, 204] on div "Hi thanks for letting me know! There's no other maintenance requests or issues,…" at bounding box center [622, 227] width 414 height 47
click at [616, 204] on div "Hi thanks for letting me know! There's no other maintenance requests or issues,…" at bounding box center [622, 227] width 414 height 47
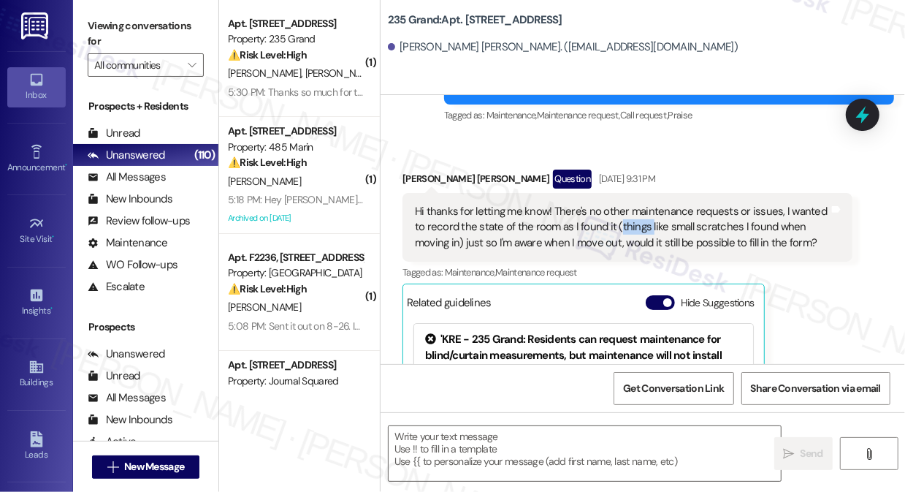
click at [616, 204] on div "Hi thanks for letting me know! There's no other maintenance requests or issues,…" at bounding box center [622, 227] width 414 height 47
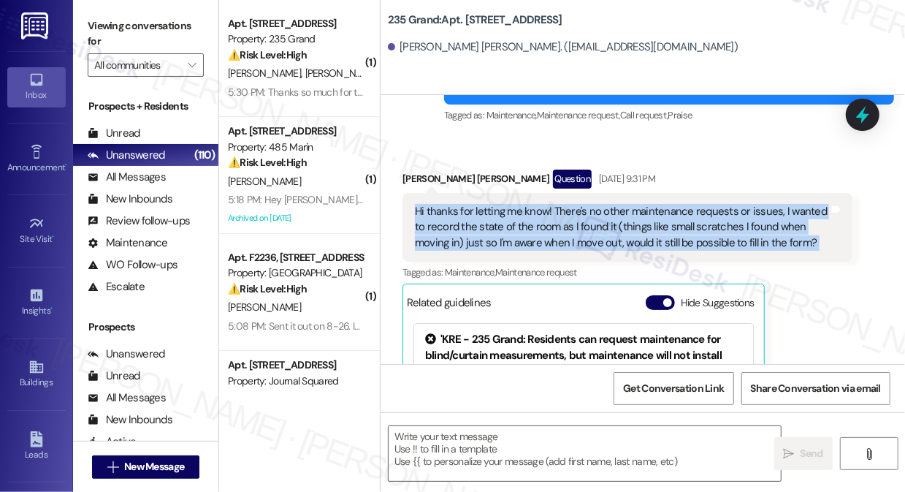
click at [616, 204] on div "Hi thanks for letting me know! There's no other maintenance requests or issues,…" at bounding box center [622, 227] width 414 height 47
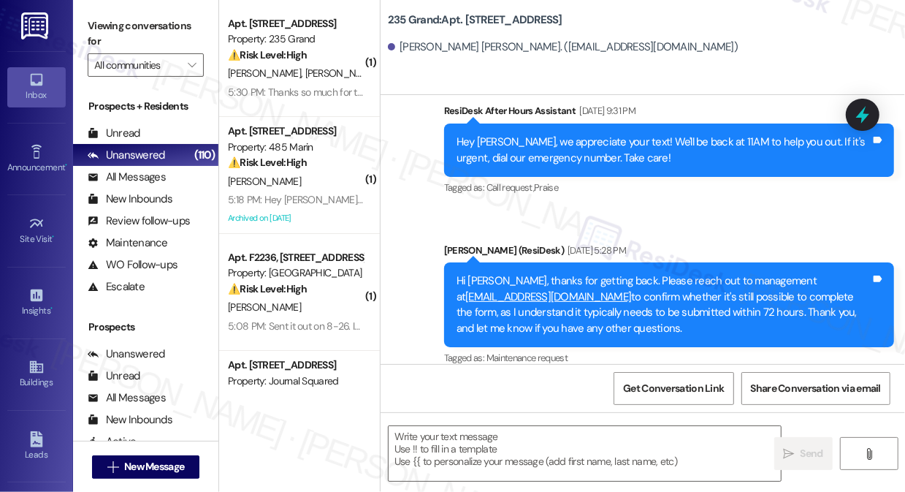
scroll to position [3774, 0]
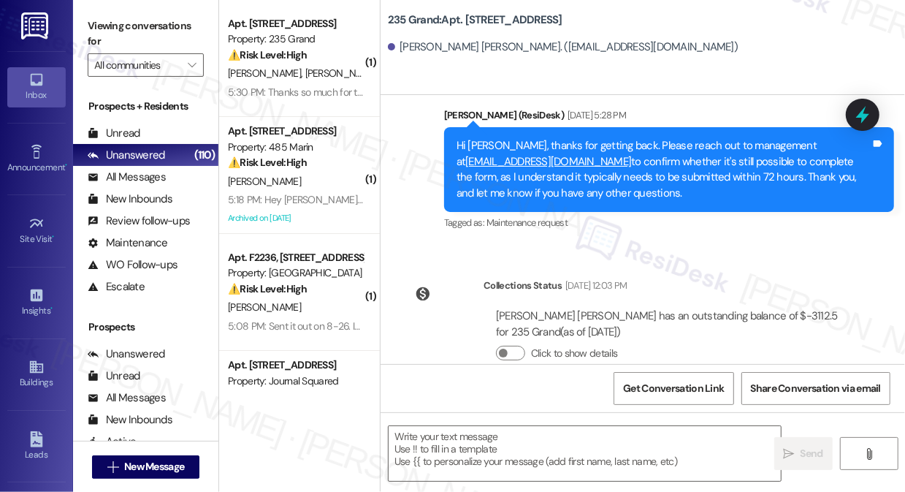
click at [664, 138] on div "Hi Sonia, thanks for getting back. Please reach out to management at jrobinson@…" at bounding box center [664, 169] width 414 height 63
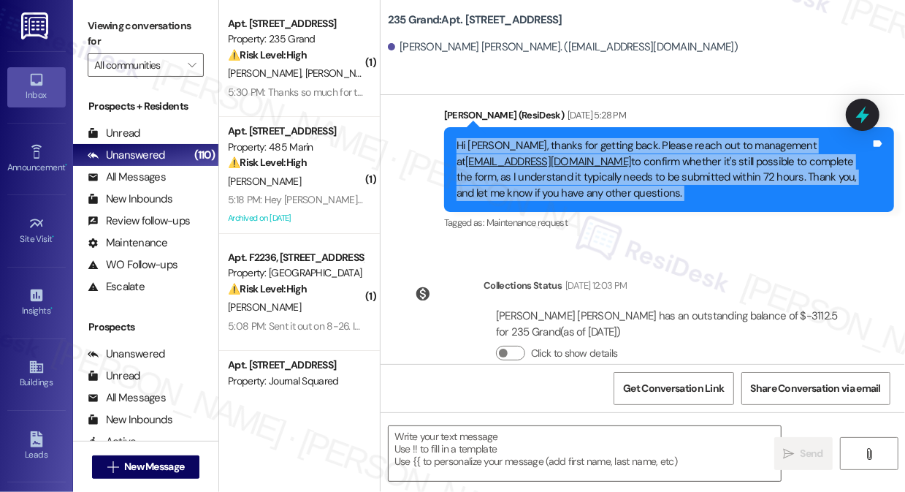
click at [663, 138] on div "Hi Sonia, thanks for getting back. Please reach out to management at jrobinson@…" at bounding box center [664, 169] width 414 height 63
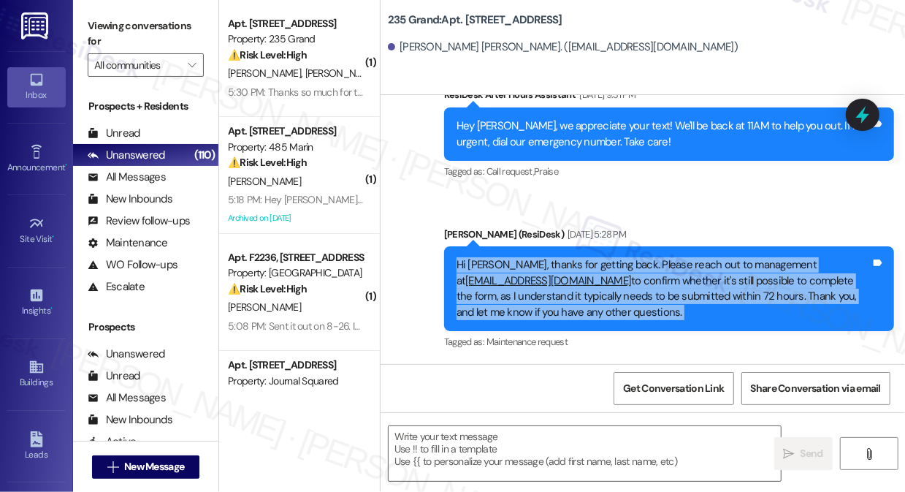
scroll to position [3508, 0]
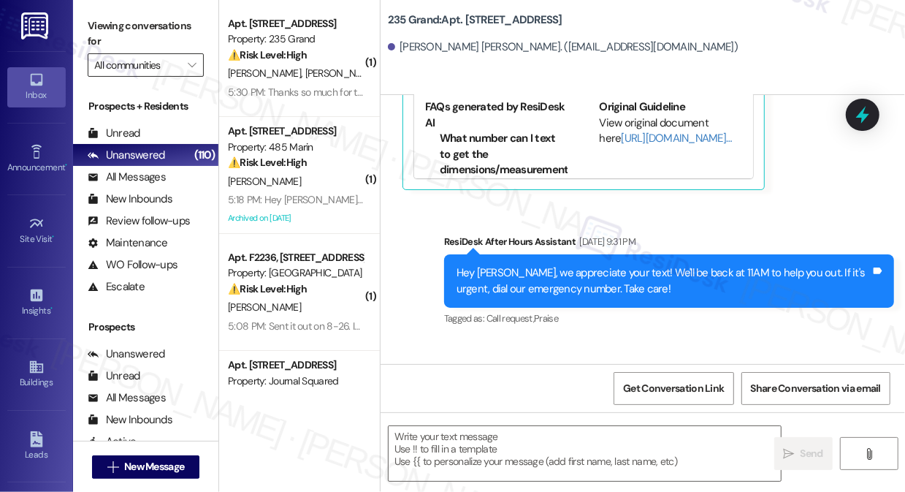
drag, startPoint x: 94, startPoint y: 39, endPoint x: 115, endPoint y: 61, distance: 30.5
click at [94, 39] on label "Viewing conversations for" at bounding box center [146, 34] width 116 height 39
click at [442, 444] on textarea at bounding box center [585, 453] width 392 height 55
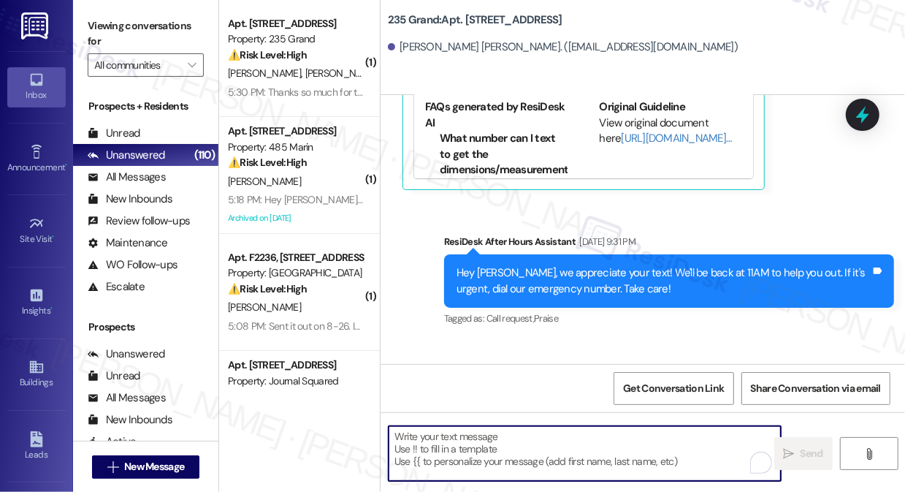
paste textarea "Hi {{first_name}}! I hope you’re having a great day. Just wanted to ask, would …"
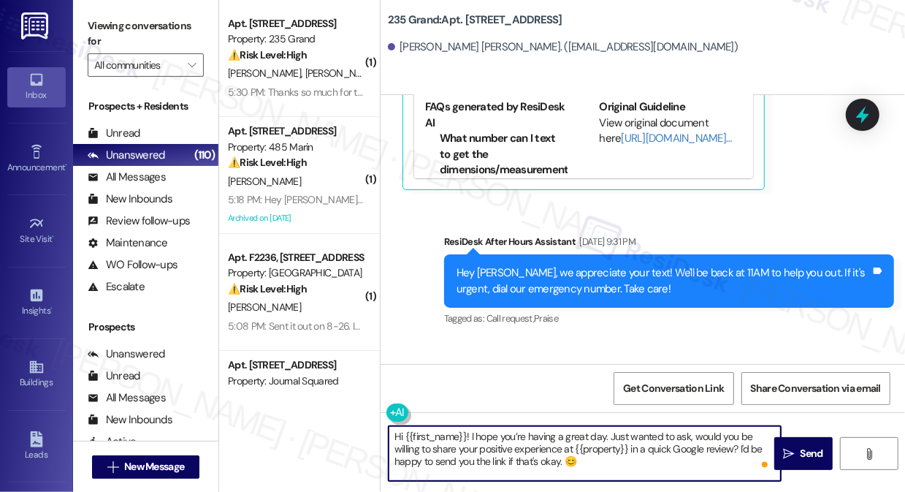
click at [685, 464] on textarea "Hi {{first_name}}! I hope you’re having a great day. Just wanted to ask, would …" at bounding box center [585, 453] width 392 height 55
type textarea "Hi {{first_name}}! I hope you’re having a great day. Just wanted to ask, would …"
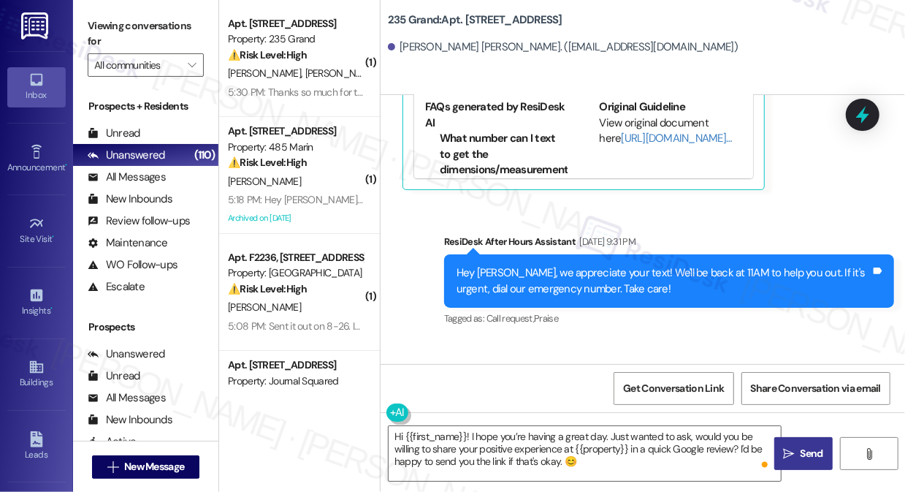
click at [816, 441] on button " Send" at bounding box center [803, 453] width 58 height 33
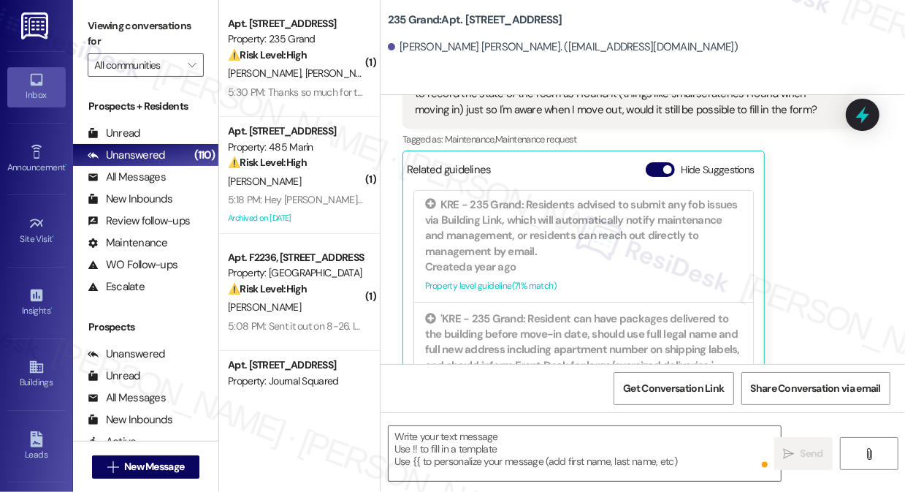
scroll to position [398, 0]
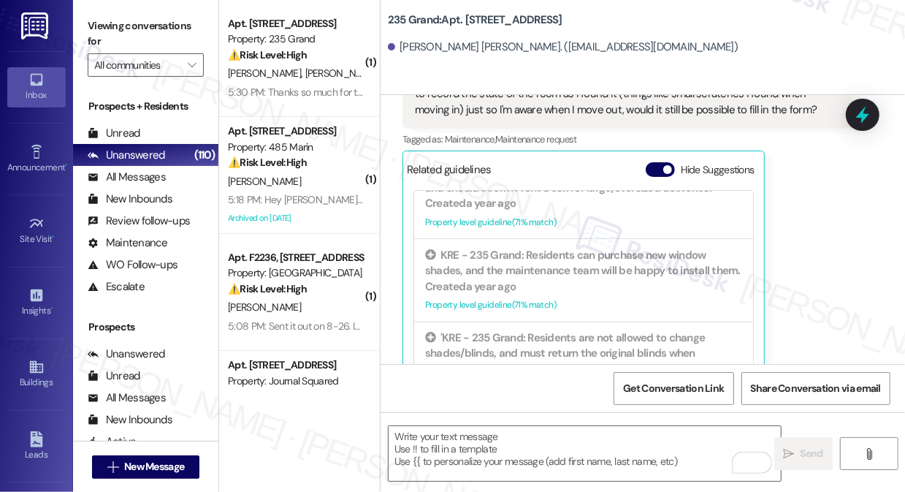
click at [87, 25] on div "Viewing conversations for All communities " at bounding box center [145, 45] width 145 height 91
click at [143, 462] on span "New Message" at bounding box center [154, 466] width 60 height 15
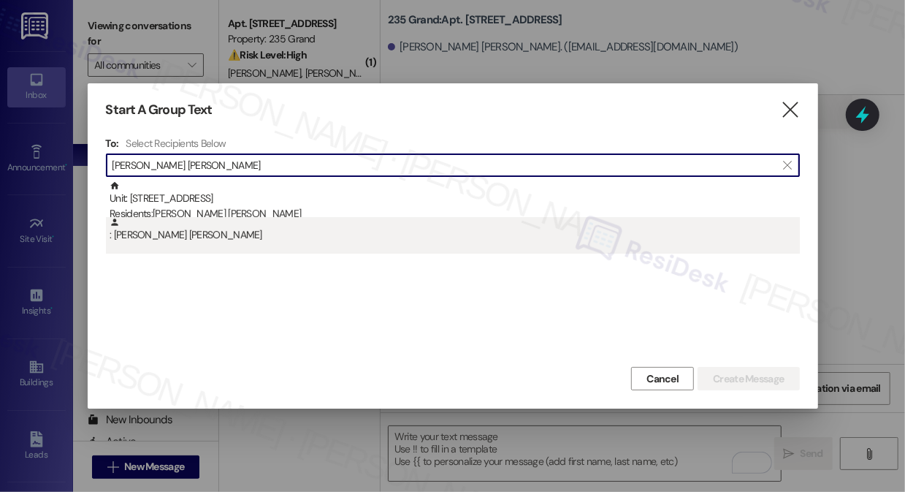
type input "Sonia Yie Tam"
click at [248, 218] on div ": Sonia Yie Tam" at bounding box center [455, 230] width 690 height 26
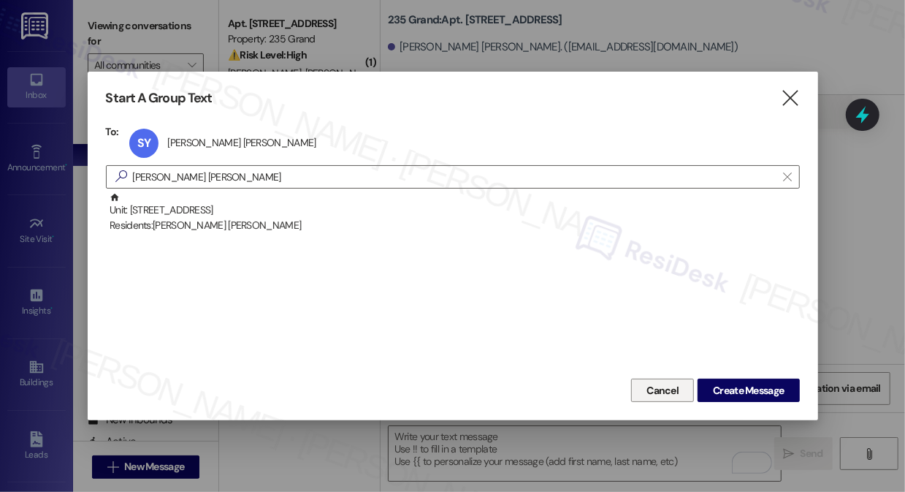
click at [668, 376] on div "Cancel Create Message" at bounding box center [453, 388] width 694 height 27
click at [655, 391] on span "Cancel" at bounding box center [663, 390] width 32 height 15
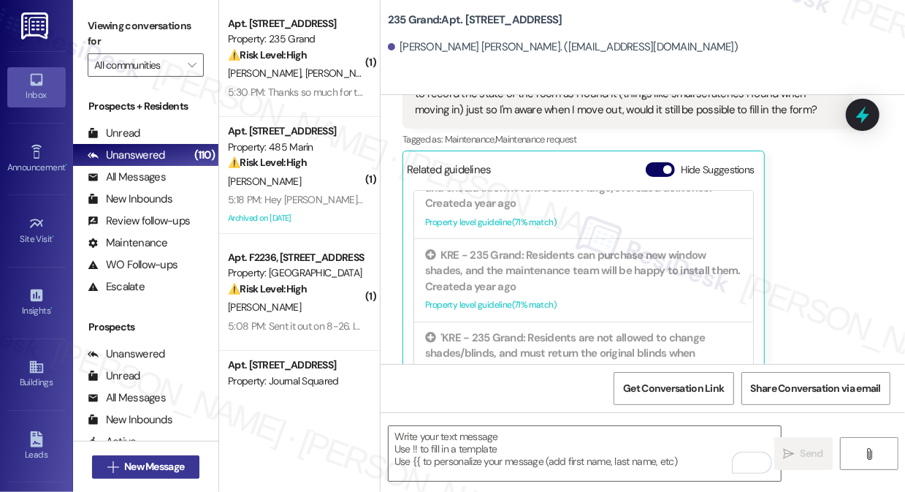
click at [191, 462] on button " New Message" at bounding box center [146, 466] width 108 height 23
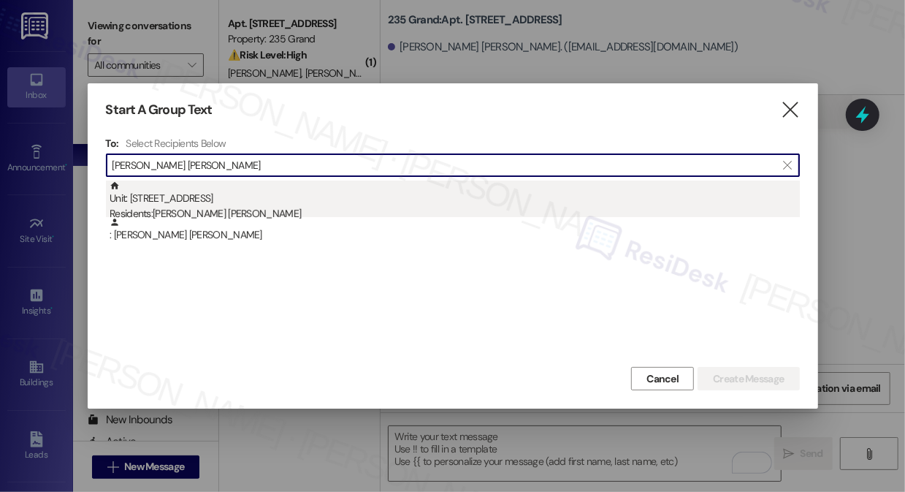
type input "Sonia Yie Tam"
click at [277, 190] on div "Unit: 2310 - 235 Grand Street Residents: Sonia Yie Tam" at bounding box center [455, 201] width 690 height 42
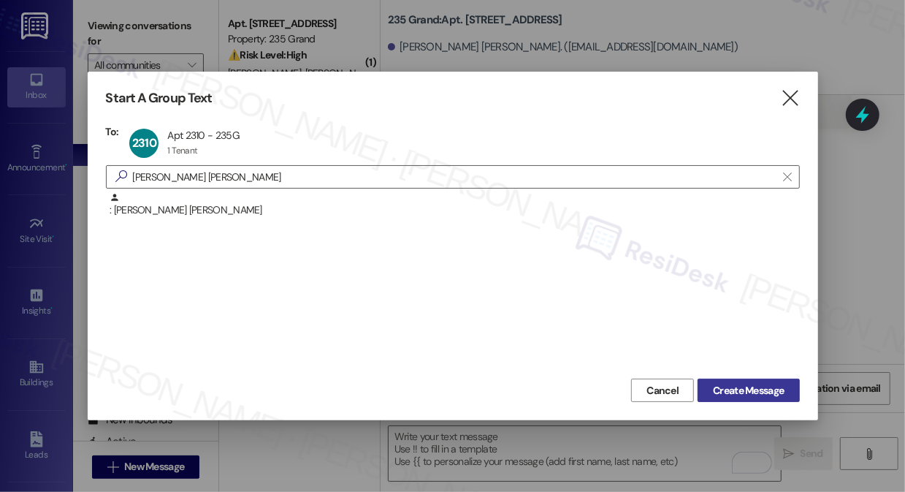
click at [747, 384] on span "Create Message" at bounding box center [748, 390] width 71 height 15
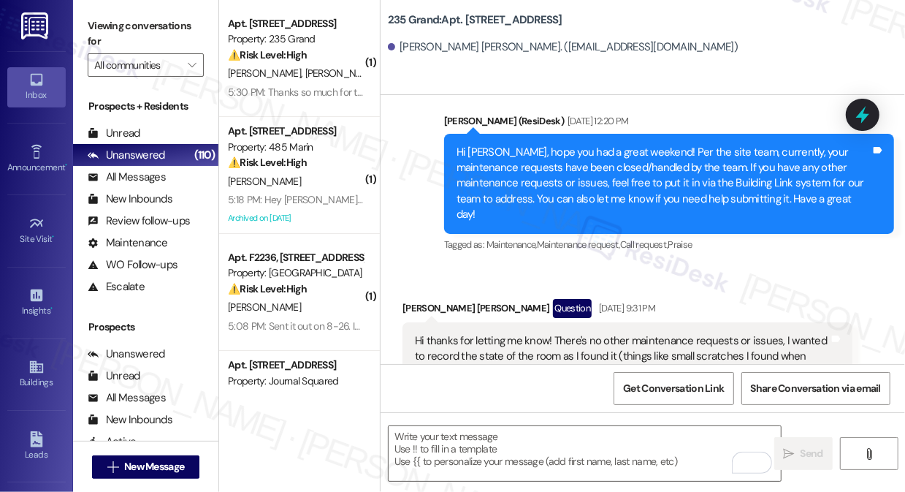
scroll to position [3047, 0]
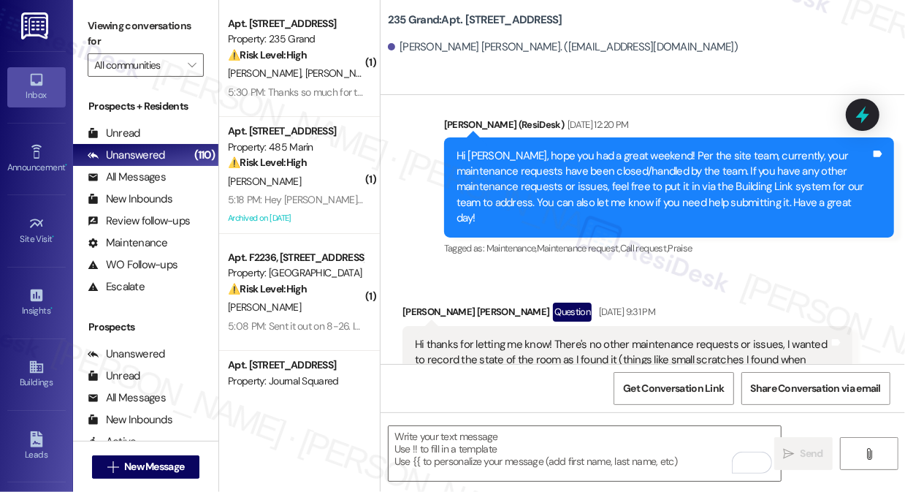
click at [674, 326] on div "Hi thanks for letting me know! There's no other maintenance requests or issues,…" at bounding box center [628, 360] width 450 height 69
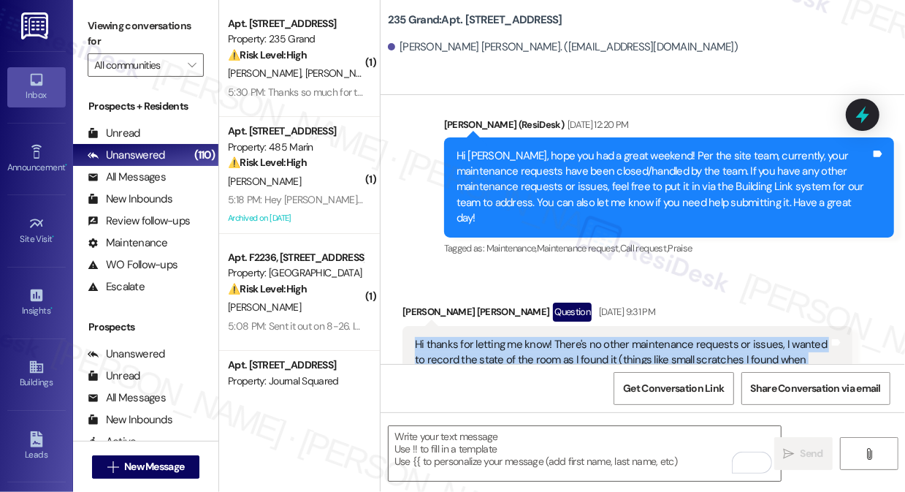
click at [674, 326] on div "Hi thanks for letting me know! There's no other maintenance requests or issues,…" at bounding box center [628, 360] width 450 height 69
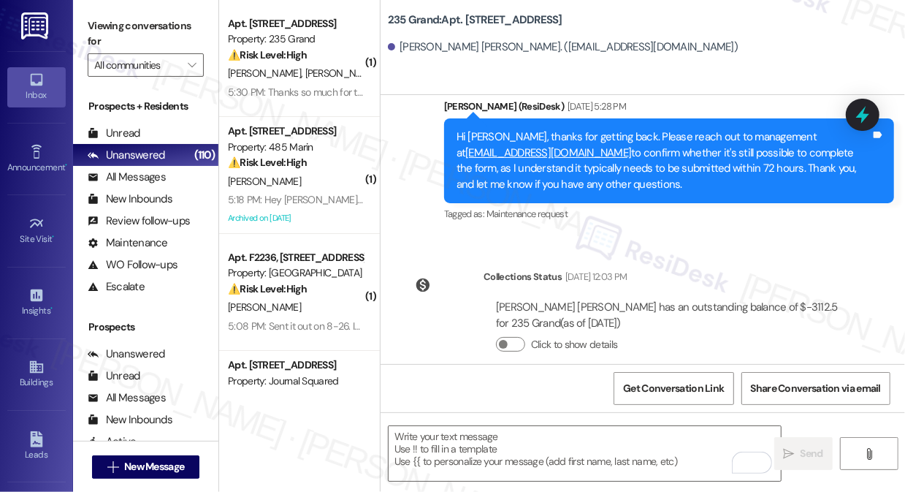
scroll to position [3906, 0]
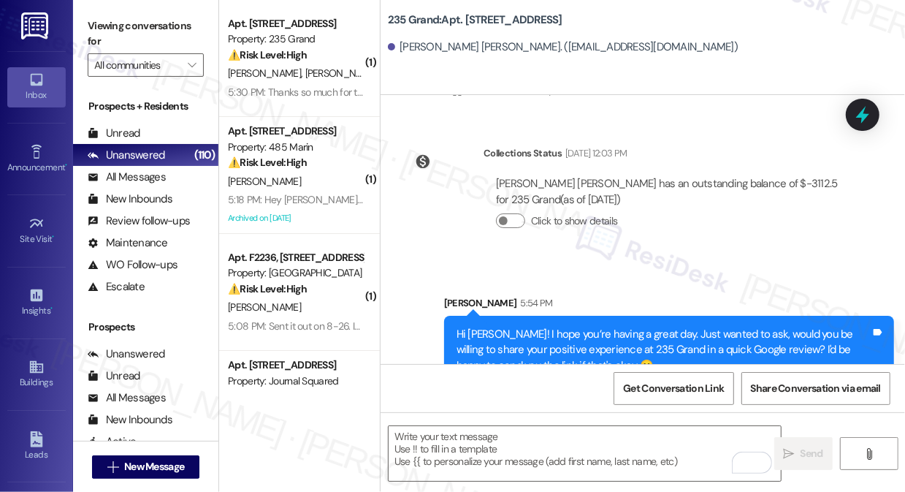
drag, startPoint x: 94, startPoint y: 21, endPoint x: 104, endPoint y: 37, distance: 18.4
click at [94, 22] on label "Viewing conversations for" at bounding box center [146, 34] width 116 height 39
click at [140, 465] on span "New Message" at bounding box center [154, 466] width 60 height 15
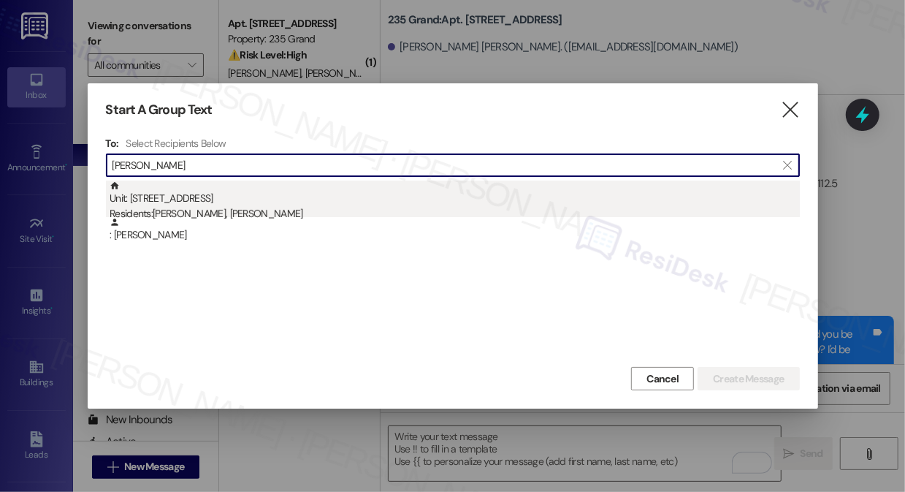
type input "Michael Copeland"
click at [302, 212] on div "Residents: Qingrong Liu, Michael Copeland" at bounding box center [455, 213] width 690 height 15
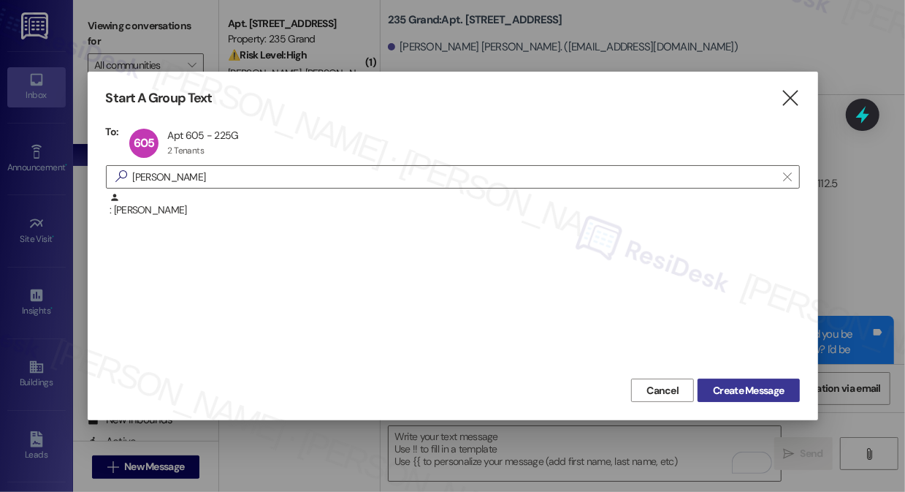
click at [775, 392] on span "Create Message" at bounding box center [748, 390] width 71 height 15
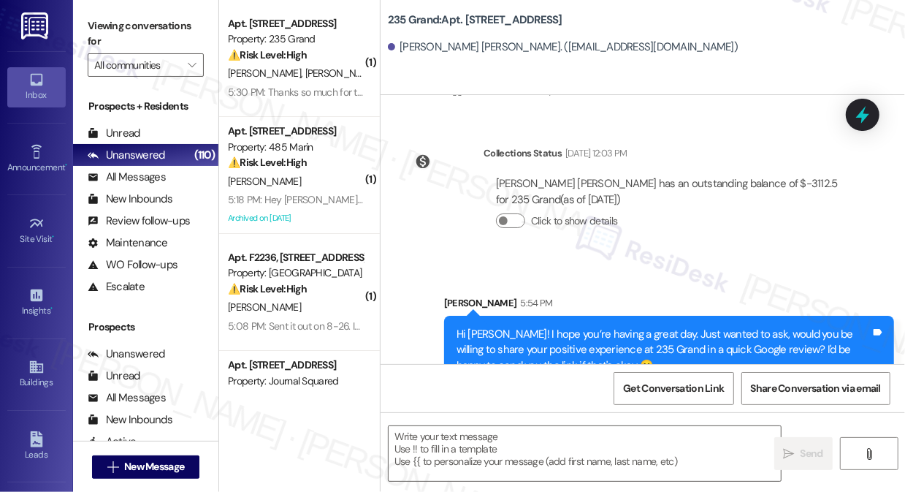
type textarea "Fetching suggested responses. Please feel free to read through the conversation…"
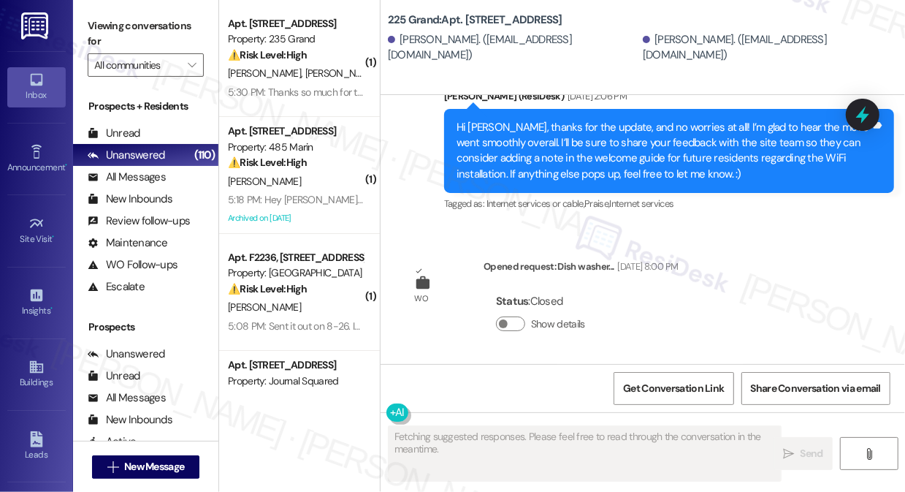
scroll to position [910, 0]
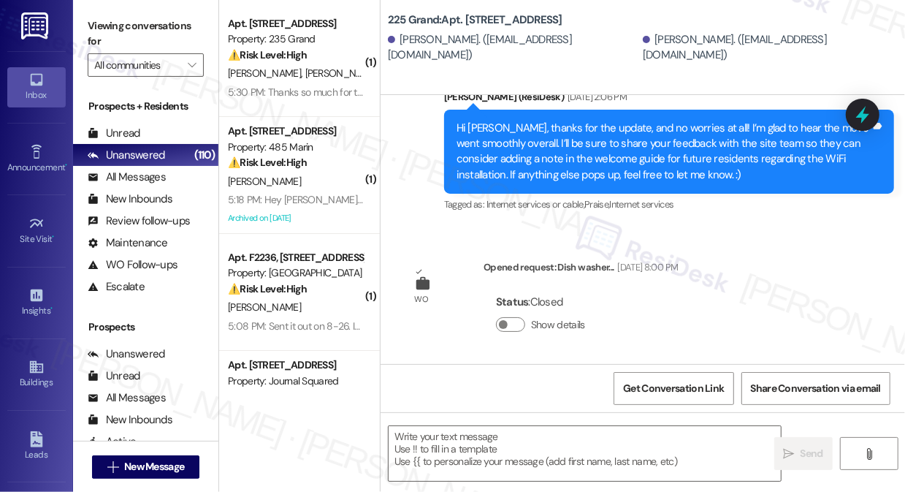
click at [99, 77] on div "Viewing conversations for All communities " at bounding box center [145, 45] width 145 height 91
click at [95, 27] on label "Viewing conversations for" at bounding box center [146, 34] width 116 height 39
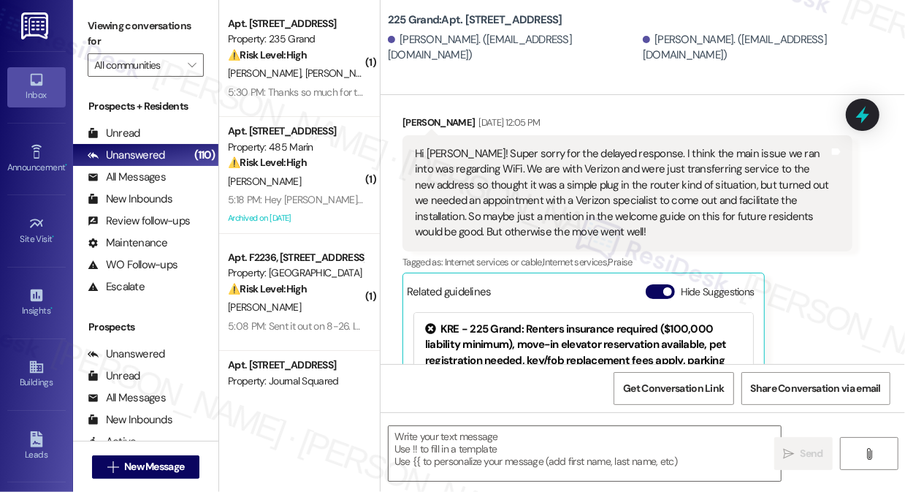
scroll to position [378, 0]
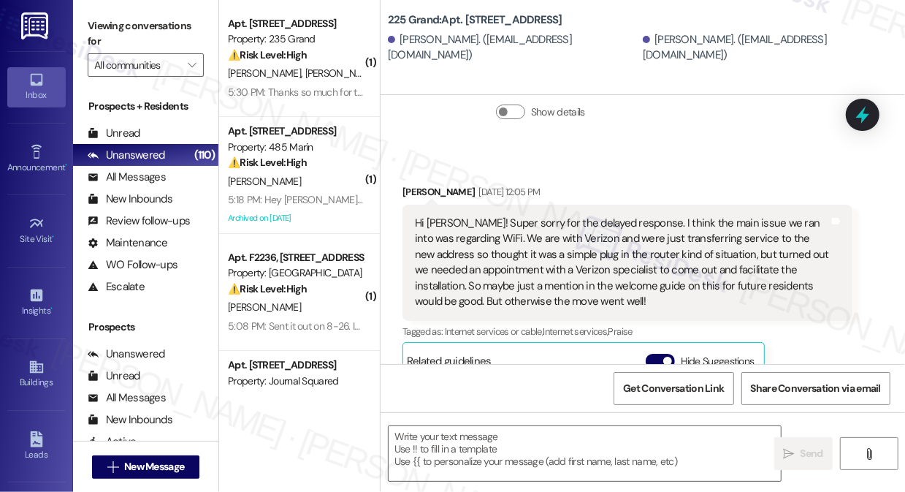
click at [548, 263] on div "Hi Jane! Super sorry for the delayed response. I think the main issue we ran in…" at bounding box center [622, 263] width 414 height 94
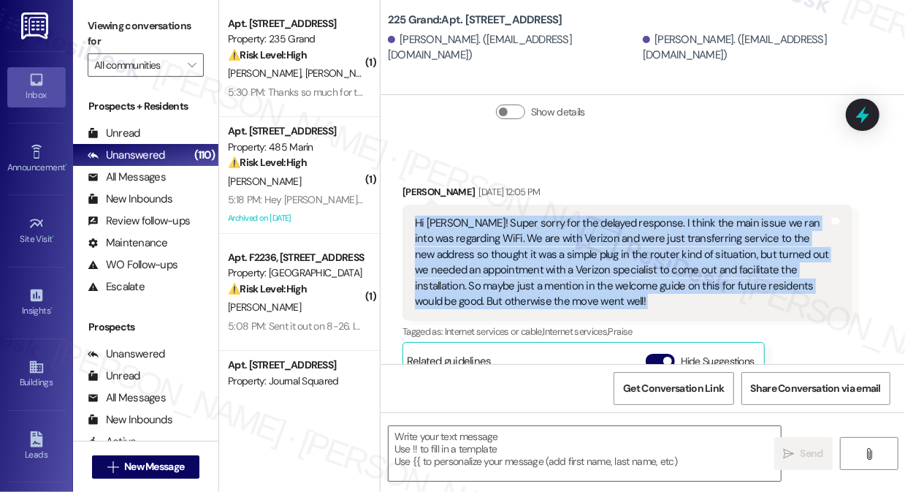
click at [548, 263] on div "Hi Jane! Super sorry for the delayed response. I think the main issue we ran in…" at bounding box center [622, 263] width 414 height 94
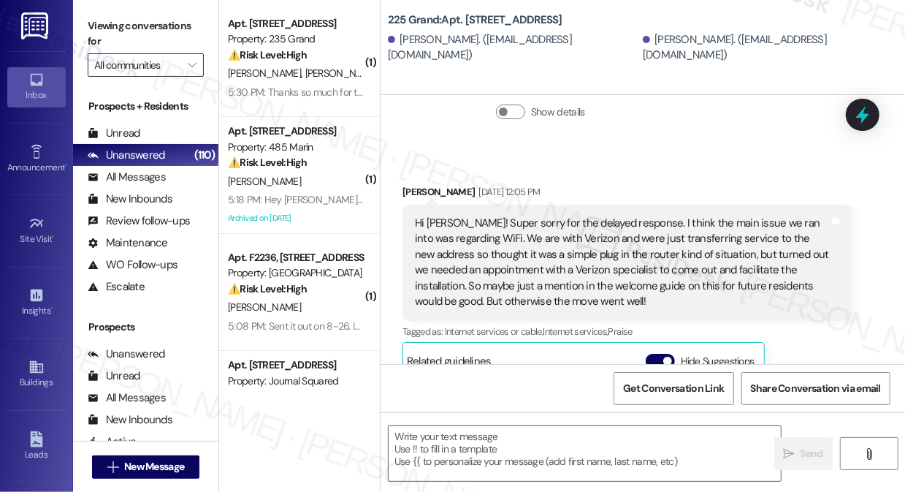
drag, startPoint x: 80, startPoint y: 53, endPoint x: 94, endPoint y: 64, distance: 17.7
click at [80, 52] on div "Viewing conversations for All communities " at bounding box center [145, 45] width 145 height 91
click at [450, 471] on textarea at bounding box center [585, 453] width 392 height 55
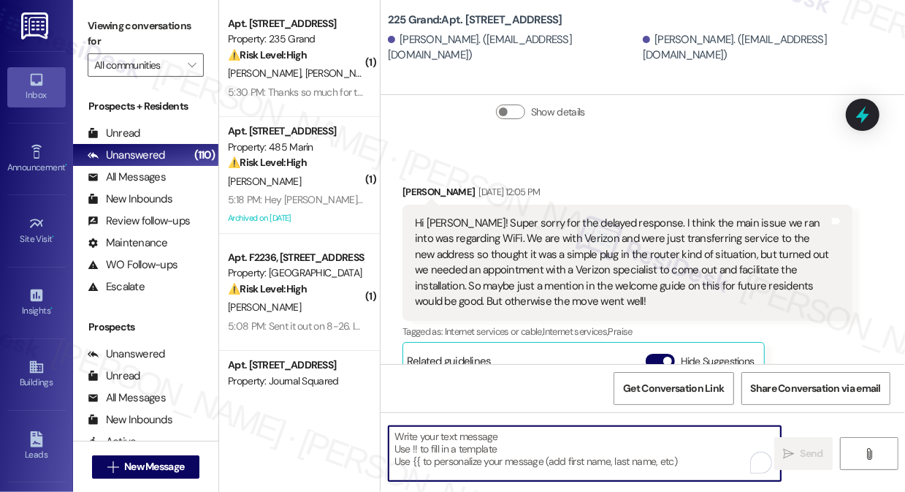
paste textarea "Hi {{first_name}}! I hope you’re having a great day. Just wanted to ask, would …"
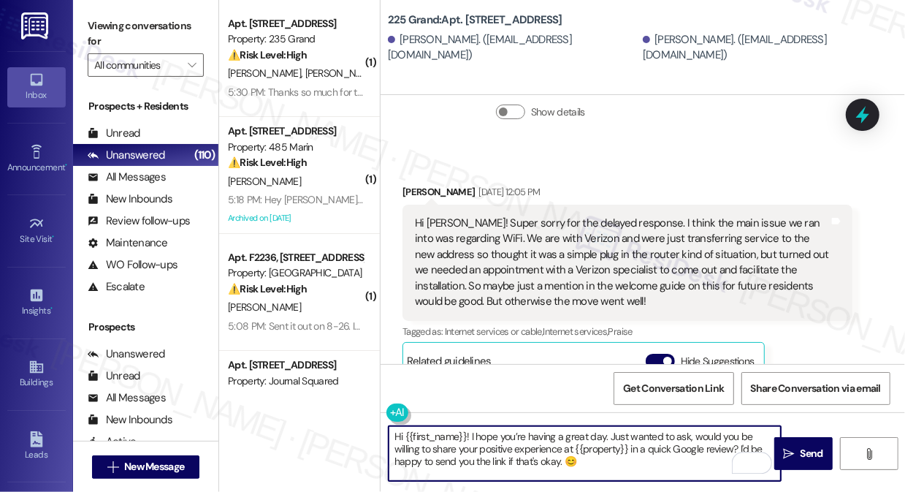
click at [427, 44] on div "Michael Copeland. (mcopeland12344@gmail.com)" at bounding box center [513, 47] width 251 height 31
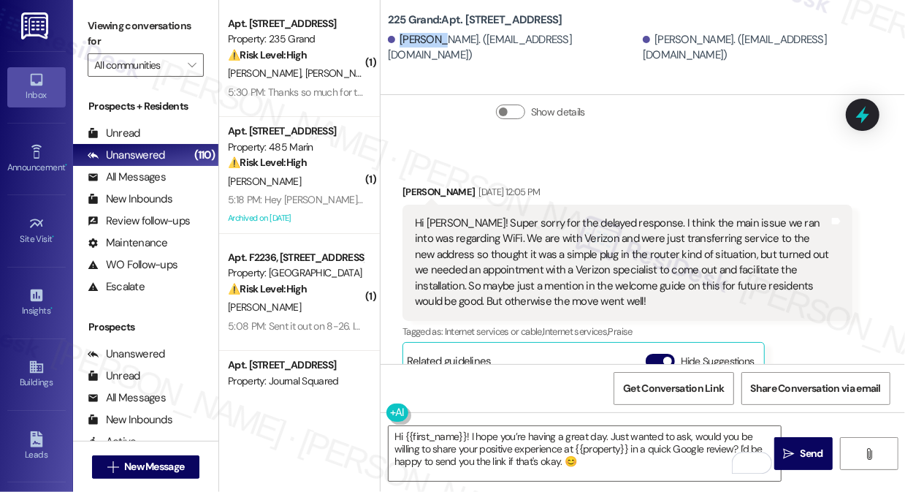
click at [427, 44] on div "Michael Copeland. (mcopeland12344@gmail.com)" at bounding box center [513, 47] width 251 height 31
copy div "Michael"
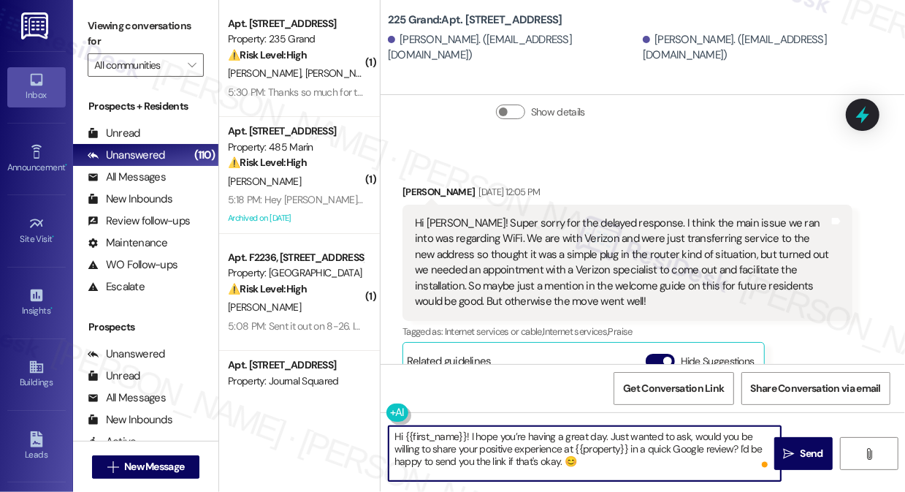
drag, startPoint x: 403, startPoint y: 432, endPoint x: 467, endPoint y: 429, distance: 63.6
click at [467, 429] on textarea "Hi {{first_name}}! I hope you’re having a great day. Just wanted to ask, would …" at bounding box center [585, 453] width 392 height 55
paste textarea "Michael"
click at [651, 453] on textarea "Hi Michael! I hope you’re having a great day. Just wanted to ask, would you be …" at bounding box center [585, 453] width 392 height 55
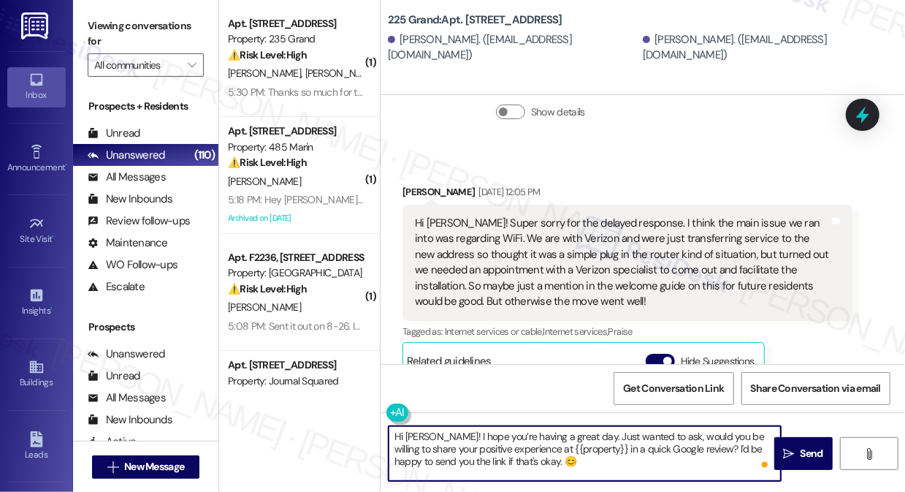
click at [651, 453] on textarea "Hi Michael! I hope you’re having a great day. Just wanted to ask, would you be …" at bounding box center [585, 453] width 392 height 55
click at [654, 466] on textarea "Hi Michael! I hope you’re having a great day. Just wanted to ask, would you be …" at bounding box center [585, 453] width 392 height 55
click at [559, 452] on textarea "Hi Michael! I hope you’re having a great day. Just wanted to ask, would you be …" at bounding box center [585, 453] width 392 height 55
type textarea "Hi Michael! I hope you’re having a great day. Just wanted to ask, would you be …"
click at [477, 230] on div "Hi Jane! Super sorry for the delayed response. I think the main issue we ran in…" at bounding box center [622, 263] width 414 height 94
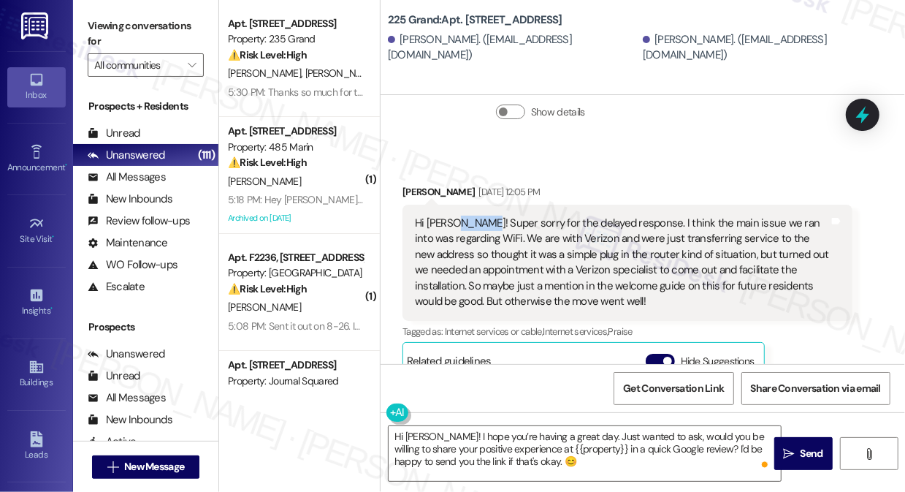
click at [477, 230] on div "Hi Jane! Super sorry for the delayed response. I think the main issue we ran in…" at bounding box center [622, 263] width 414 height 94
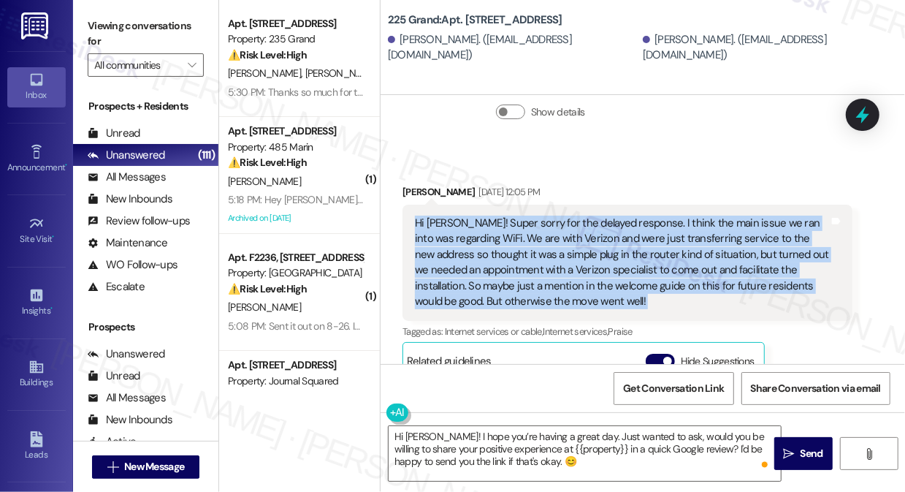
click at [477, 230] on div "Hi Jane! Super sorry for the delayed response. I think the main issue we ran in…" at bounding box center [622, 263] width 414 height 94
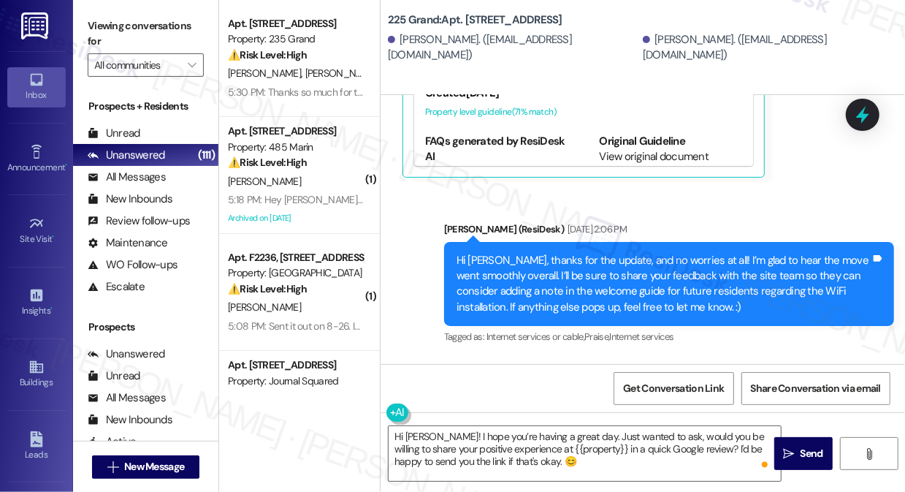
scroll to position [910, 0]
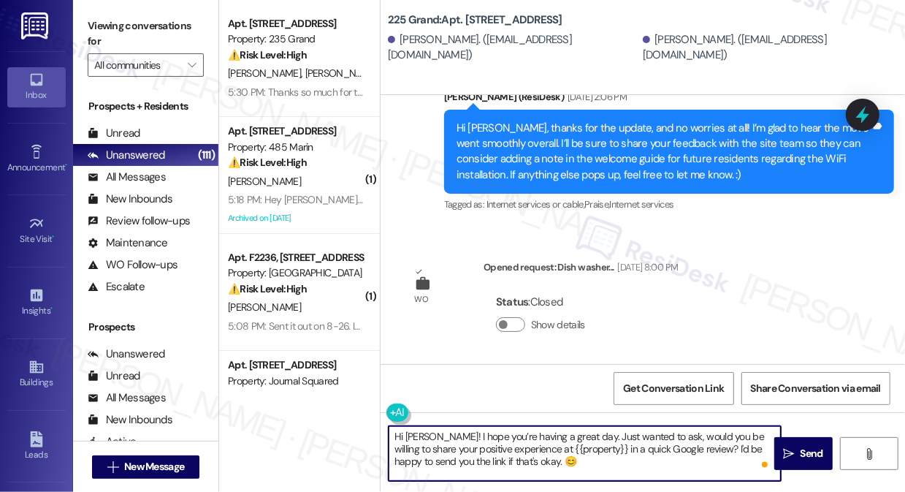
click at [590, 454] on textarea "Hi Michael! I hope you’re having a great day. Just wanted to ask, would you be …" at bounding box center [585, 453] width 392 height 55
click at [796, 452] on span " Send" at bounding box center [803, 453] width 46 height 15
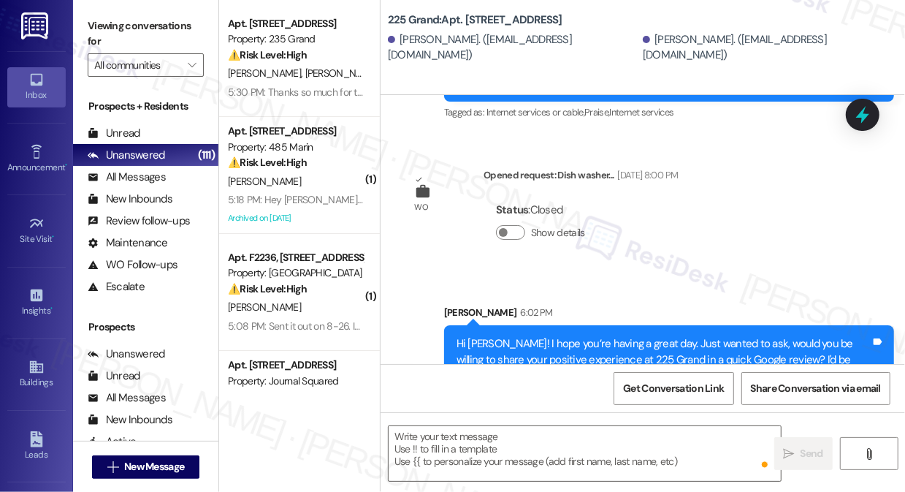
scroll to position [1043, 0]
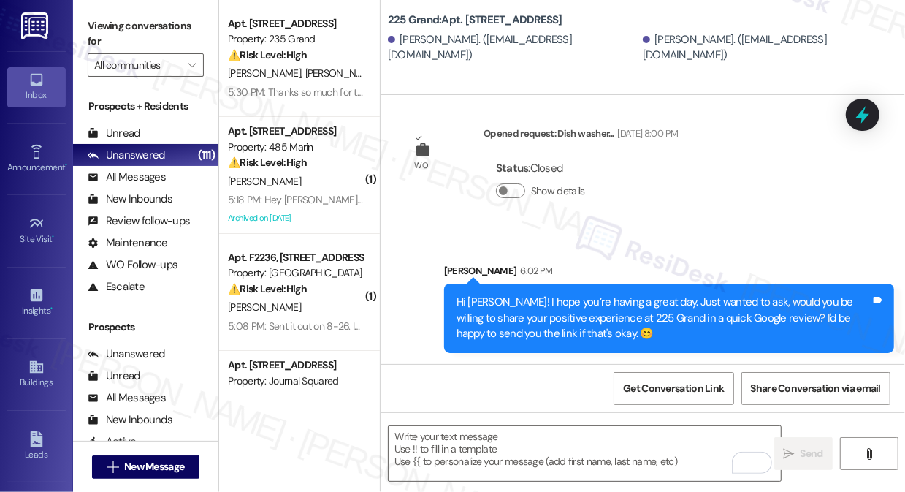
click at [651, 319] on div "Hi Michael! I hope you’re having a great day. Just wanted to ask, would you be …" at bounding box center [664, 317] width 414 height 47
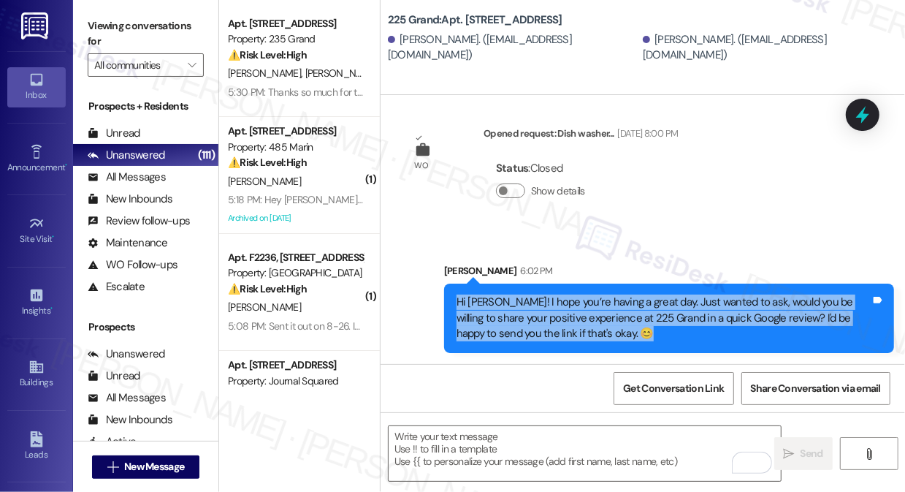
click at [651, 319] on div "Hi Michael! I hope you’re having a great day. Just wanted to ask, would you be …" at bounding box center [664, 317] width 414 height 47
click at [526, 302] on div "Hi Michael! I hope you’re having a great day. Just wanted to ask, would you be …" at bounding box center [664, 317] width 414 height 47
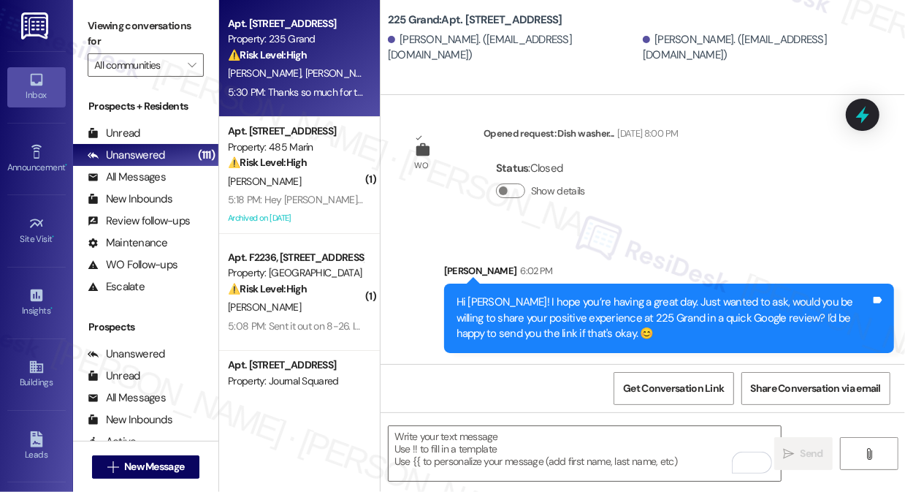
click at [310, 96] on div "5:30 PM: Thanks so much for the reminder! When I tried logging into the residen…" at bounding box center [618, 91] width 781 height 13
type textarea "Fetching suggested responses. Please feel free to read through the conversation…"
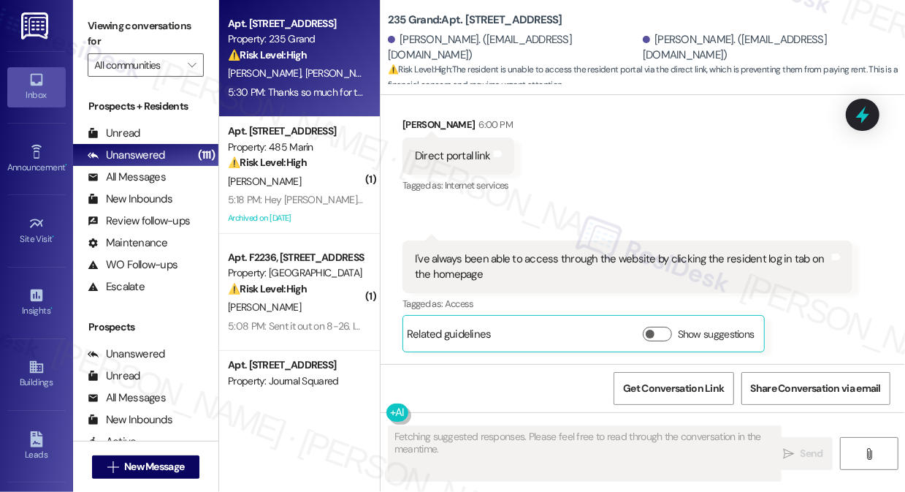
click at [524, 260] on div "I've always been able to access through the website by clicking the resident lo…" at bounding box center [622, 266] width 414 height 31
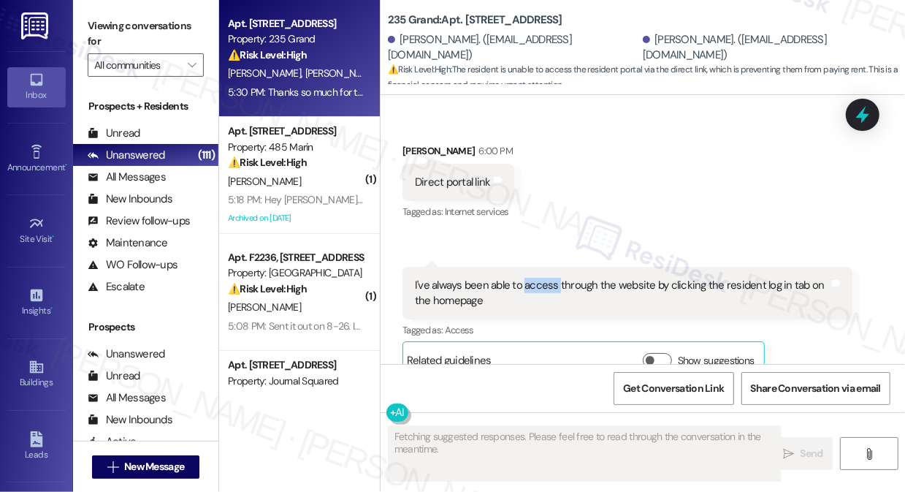
scroll to position [4727, 0]
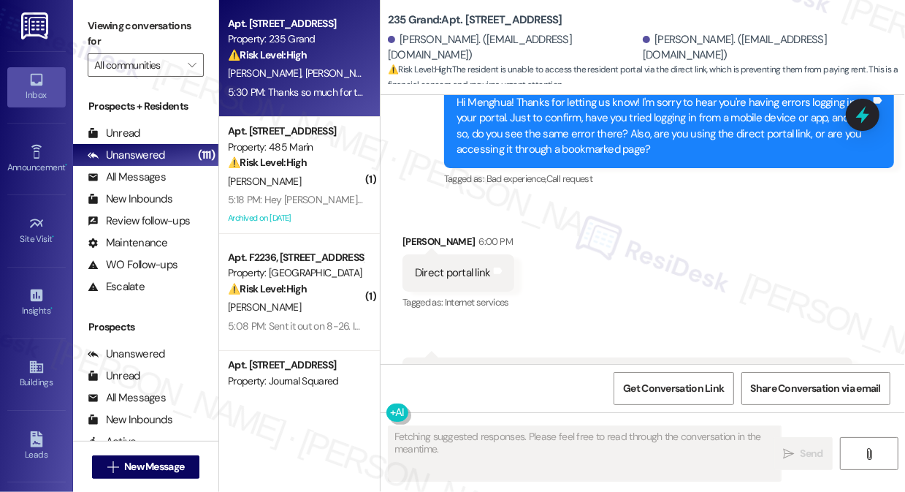
click at [465, 281] on div "Direct portal link" at bounding box center [453, 272] width 76 height 15
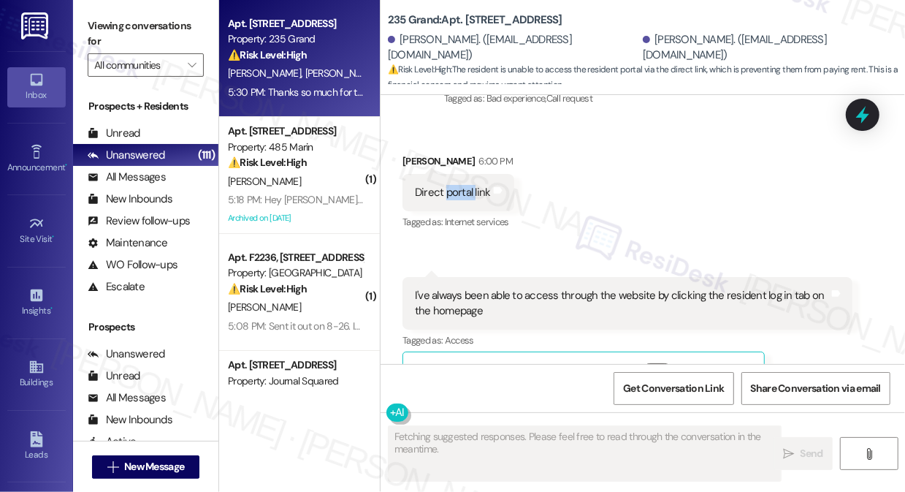
scroll to position [4860, 0]
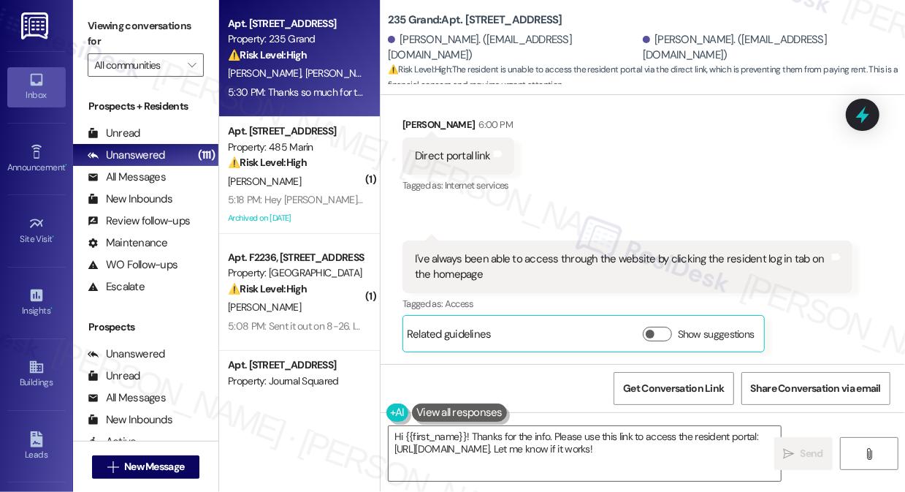
click at [477, 264] on div "I've always been able to access through the website by clicking the resident lo…" at bounding box center [622, 266] width 414 height 31
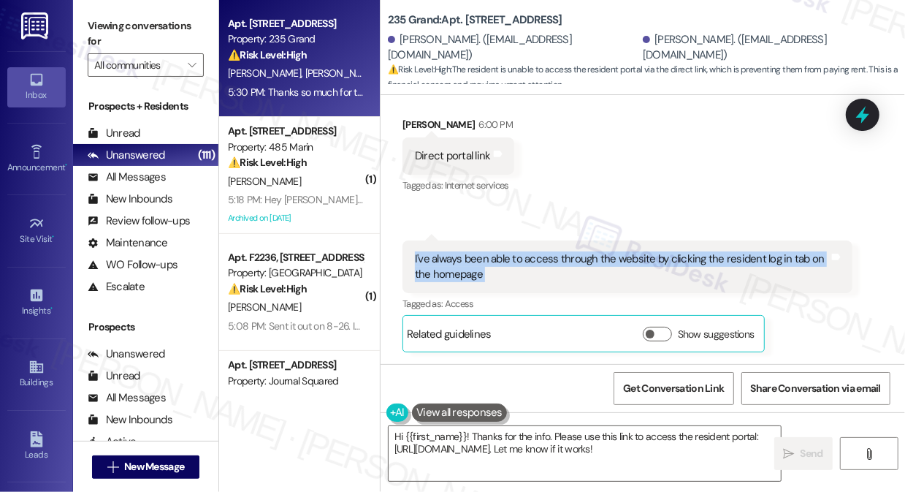
click at [477, 264] on div "I've always been able to access through the website by clicking the resident lo…" at bounding box center [622, 266] width 414 height 31
click at [528, 278] on div "I've always been able to access through the website by clicking the resident lo…" at bounding box center [622, 266] width 414 height 31
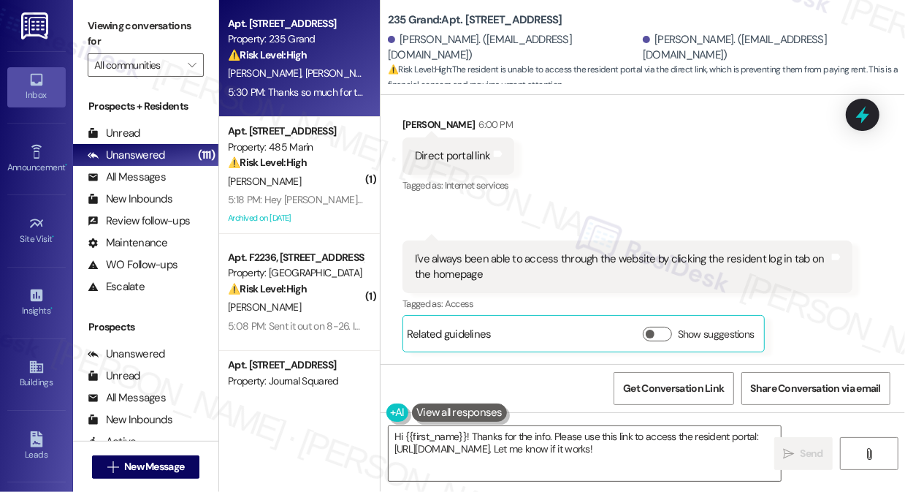
click at [528, 278] on div "I've always been able to access through the website by clicking the resident lo…" at bounding box center [622, 266] width 414 height 31
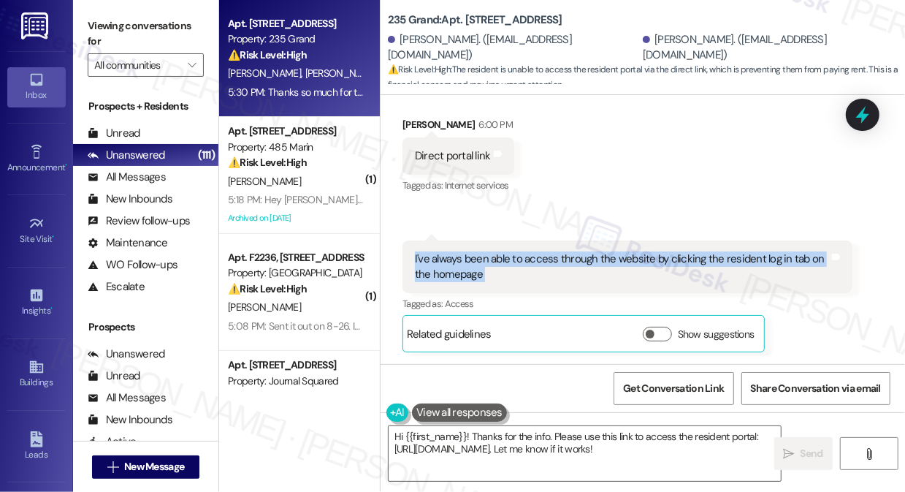
click at [528, 278] on div "I've always been able to access through the website by clicking the resident lo…" at bounding box center [622, 266] width 414 height 31
click at [486, 464] on textarea "Hi {{first_name}}! Thanks for the info. Please use this link to access the resi…" at bounding box center [585, 453] width 392 height 55
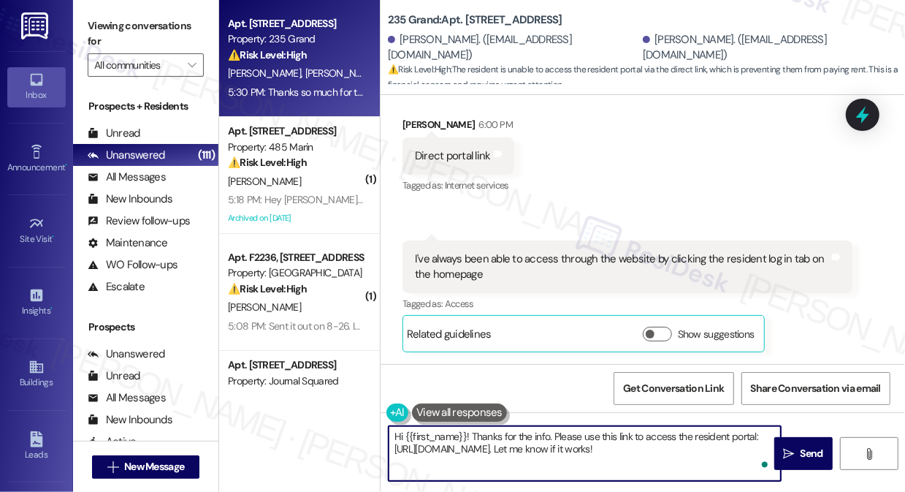
click at [571, 432] on textarea "Hi {{first_name}}! Thanks for the info. Please use this link to access the resi…" at bounding box center [585, 453] width 392 height 55
click at [606, 438] on textarea "Hi {{first_name}}! Thanks for the info. Please use this link to access the resi…" at bounding box center [585, 453] width 392 height 55
drag, startPoint x: 614, startPoint y: 435, endPoint x: 552, endPoint y: 433, distance: 62.1
click at [552, 433] on textarea "Hi {{first_name}}! Thanks for the info. Please use this link to access the resi…" at bounding box center [585, 453] width 392 height 55
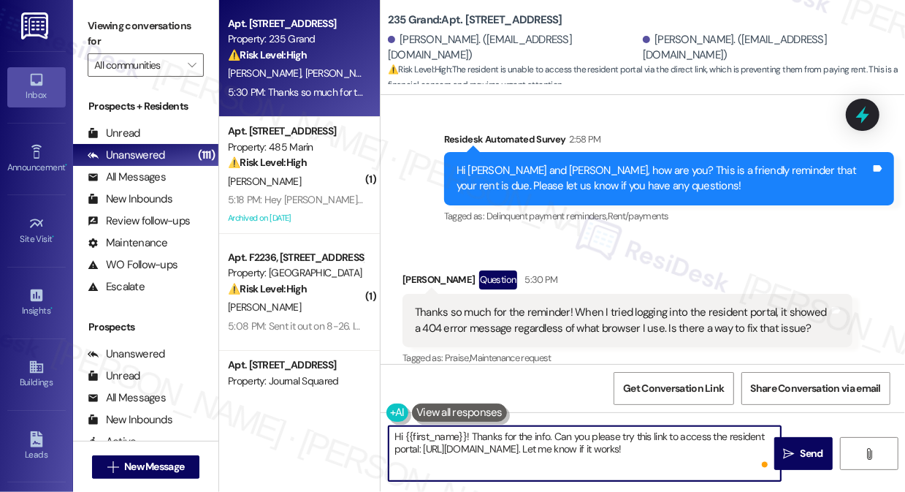
scroll to position [4461, 0]
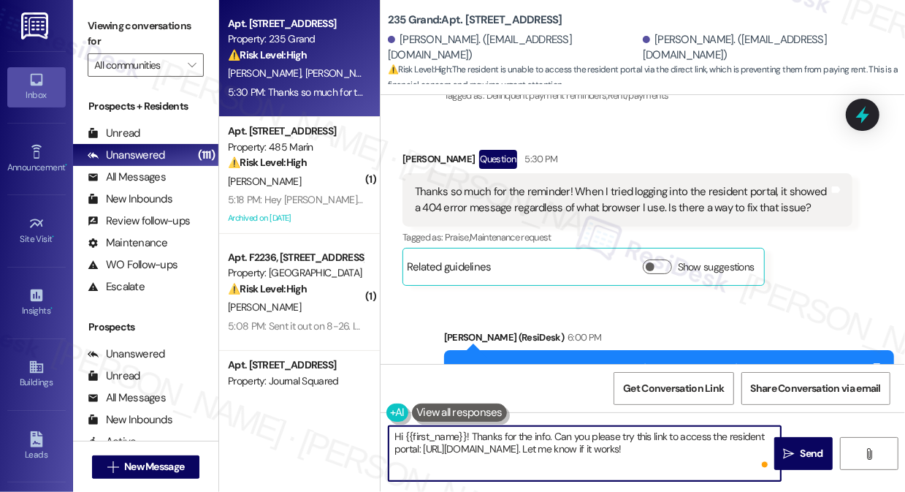
type textarea "Hi {{first_name}}! Thanks for the info. Can you please try this link to access …"
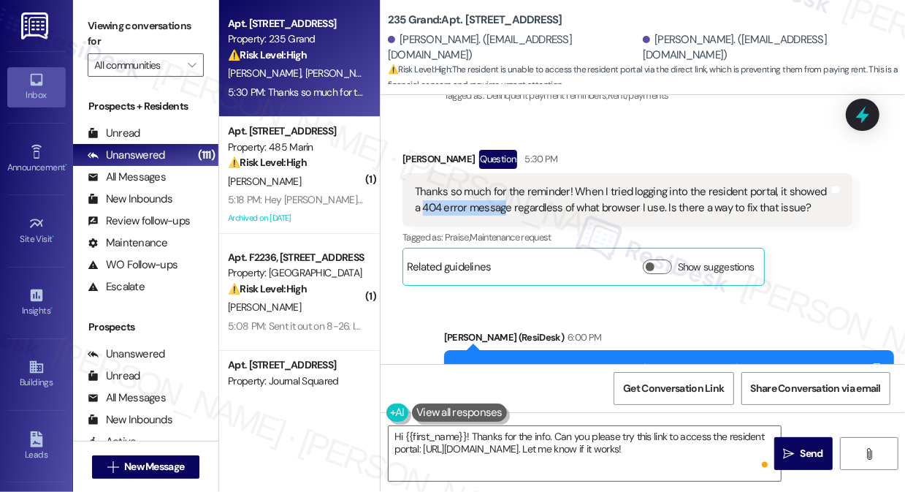
drag, startPoint x: 416, startPoint y: 222, endPoint x: 498, endPoint y: 221, distance: 81.8
click at [498, 216] on div "Thanks so much for the reminder! When I tried logging into the resident portal,…" at bounding box center [622, 199] width 414 height 31
copy div "404 error messag"
click at [95, 23] on label "Viewing conversations for" at bounding box center [146, 34] width 116 height 39
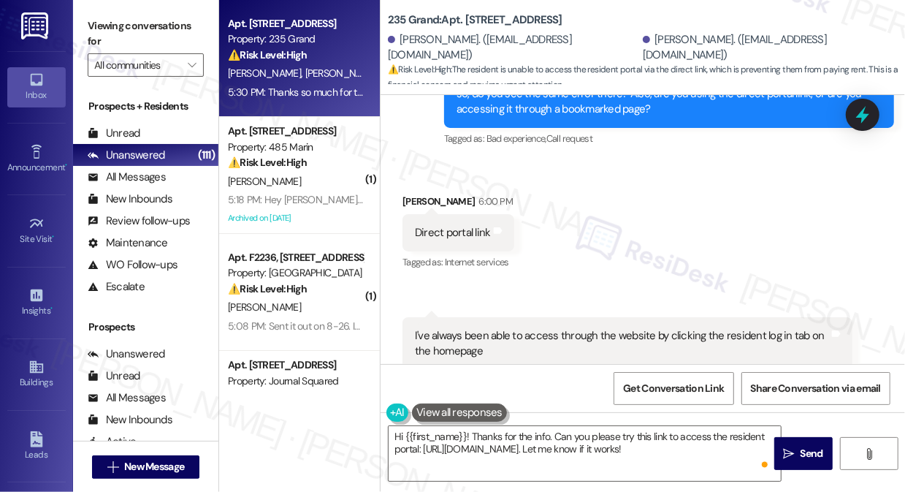
scroll to position [4860, 0]
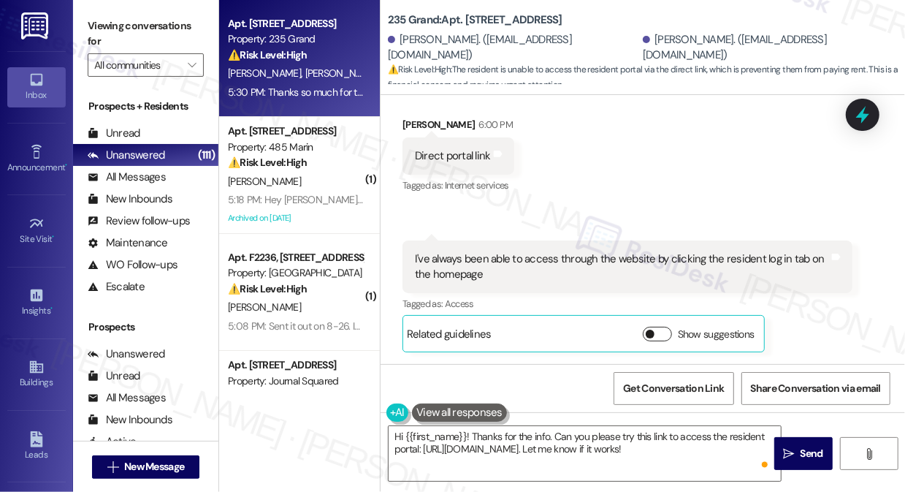
click at [650, 327] on button "Show suggestions" at bounding box center [657, 334] width 29 height 15
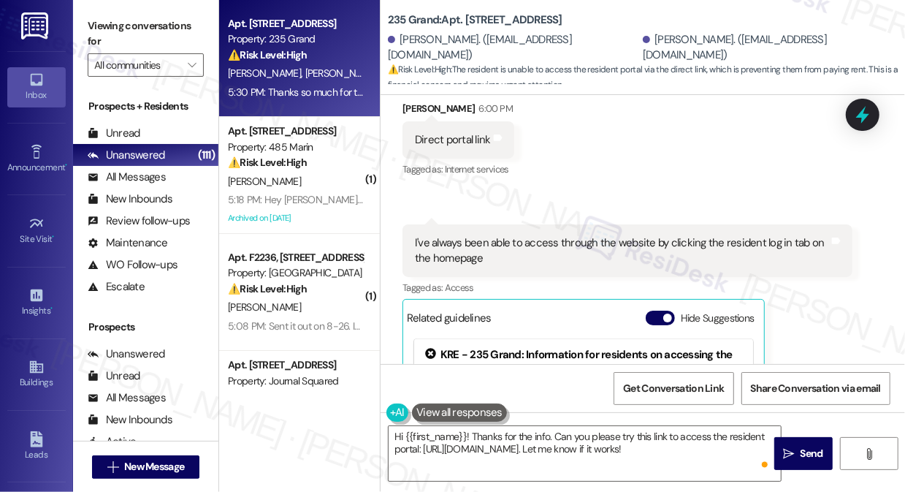
scroll to position [5057, 0]
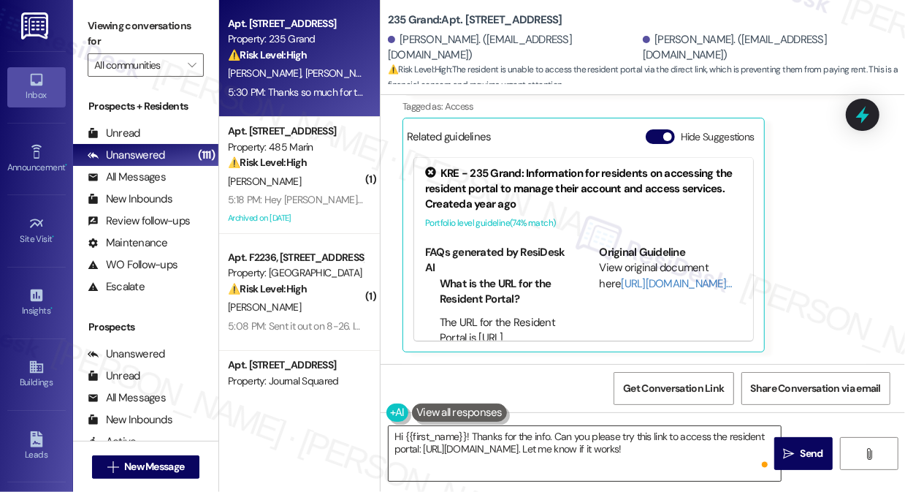
click at [520, 461] on textarea "Hi {{first_name}}! Thanks for the info. Can you please try this link to access …" at bounding box center [585, 453] width 392 height 55
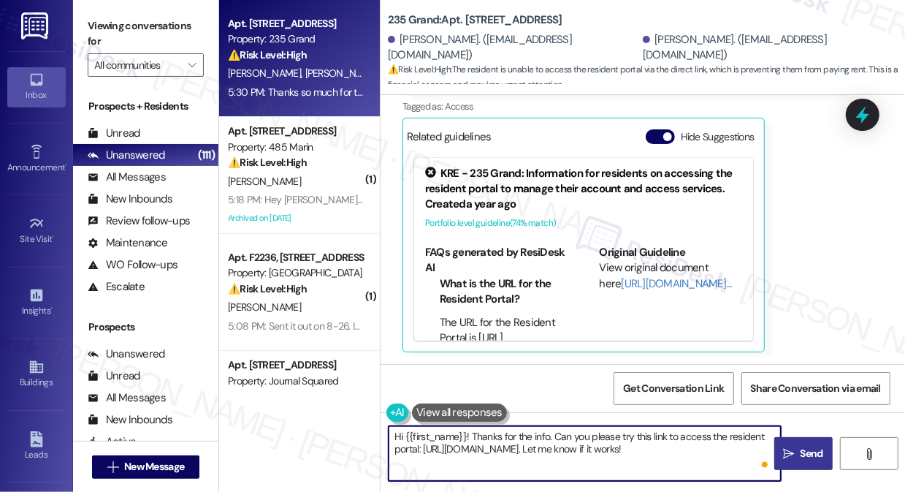
click at [829, 459] on button " Send" at bounding box center [803, 453] width 58 height 33
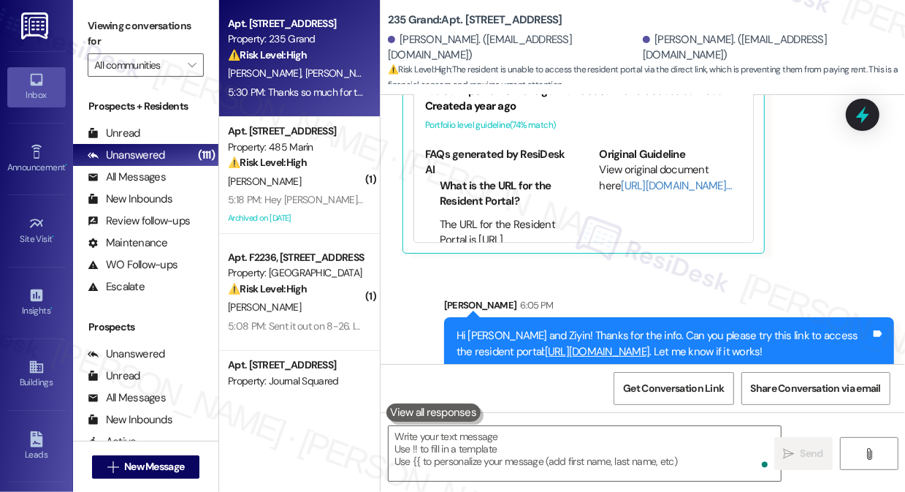
scroll to position [5190, 0]
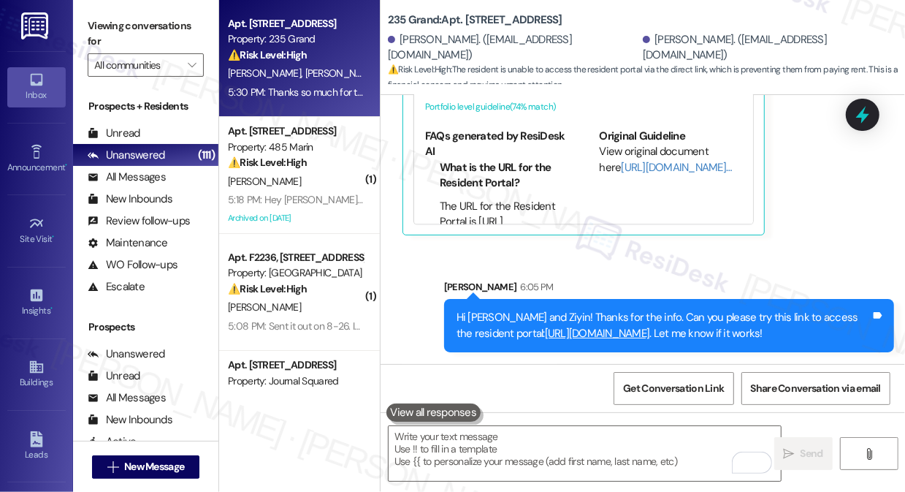
click at [541, 310] on div "Hi Menghua and Ziyin! Thanks for the info. Can you please try this link to acce…" at bounding box center [664, 325] width 414 height 31
click at [540, 310] on div "Hi Menghua and Ziyin! Thanks for the info. Can you please try this link to acce…" at bounding box center [664, 325] width 414 height 31
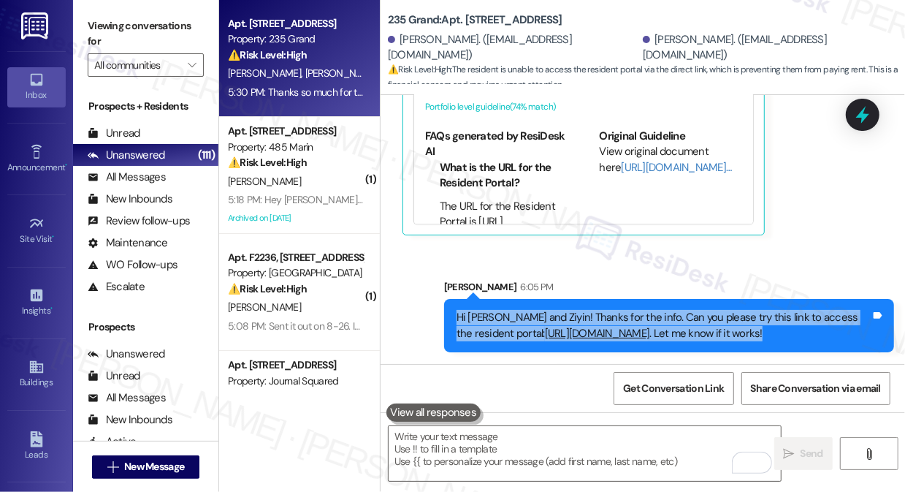
click at [540, 310] on div "Hi Menghua and Ziyin! Thanks for the info. Can you please try this link to acce…" at bounding box center [664, 325] width 414 height 31
click at [691, 299] on div "Hi Menghua and Ziyin! Thanks for the info. Can you please try this link to acce…" at bounding box center [669, 325] width 450 height 53
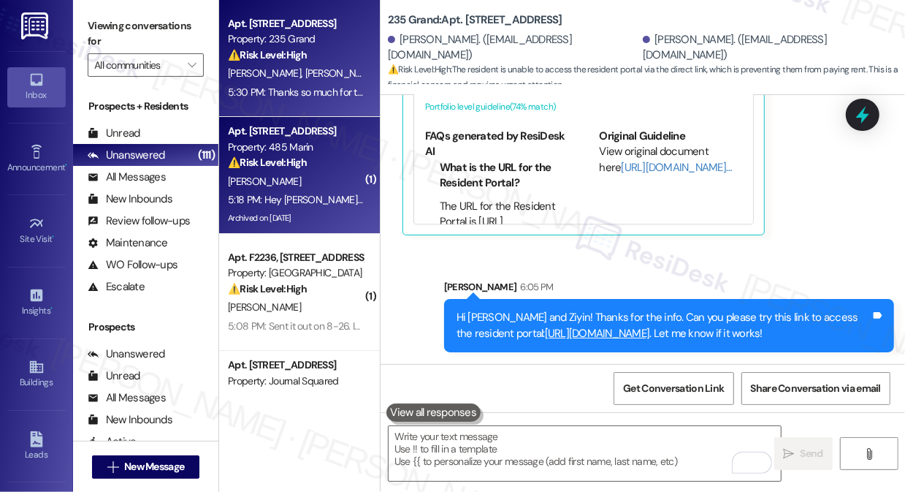
click at [351, 172] on div "Y. Liang" at bounding box center [295, 181] width 138 height 18
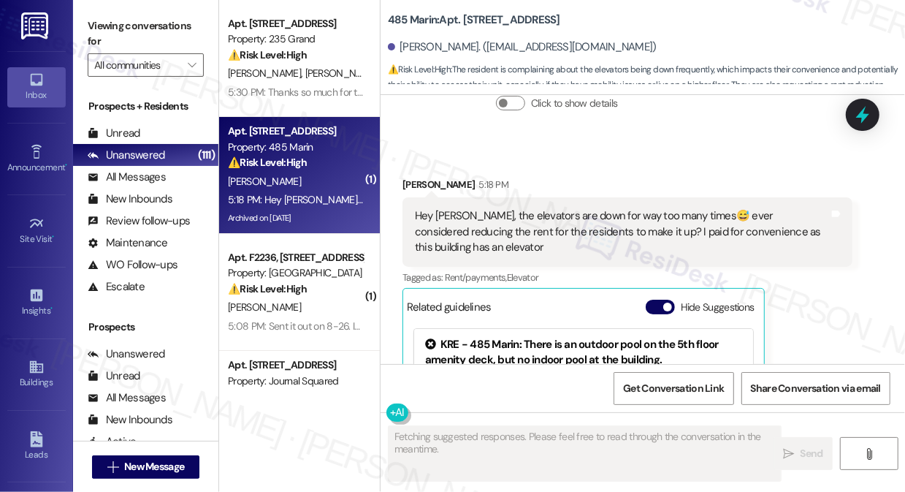
scroll to position [23323, 0]
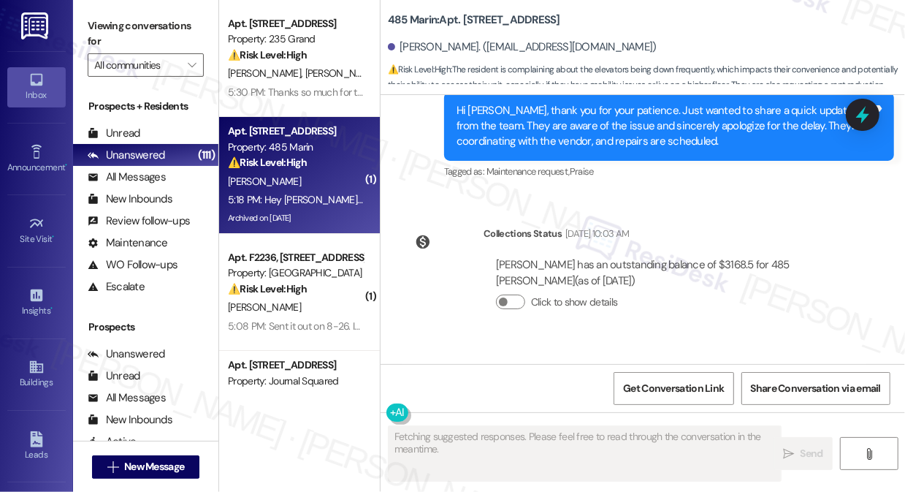
click at [497, 407] on div "Hey Jane, the elevators are down for way too many times😅 ever considered reduci…" at bounding box center [622, 430] width 414 height 47
copy div "Hey Jane, the elevators are down for way too many times😅 ever considered reduci…"
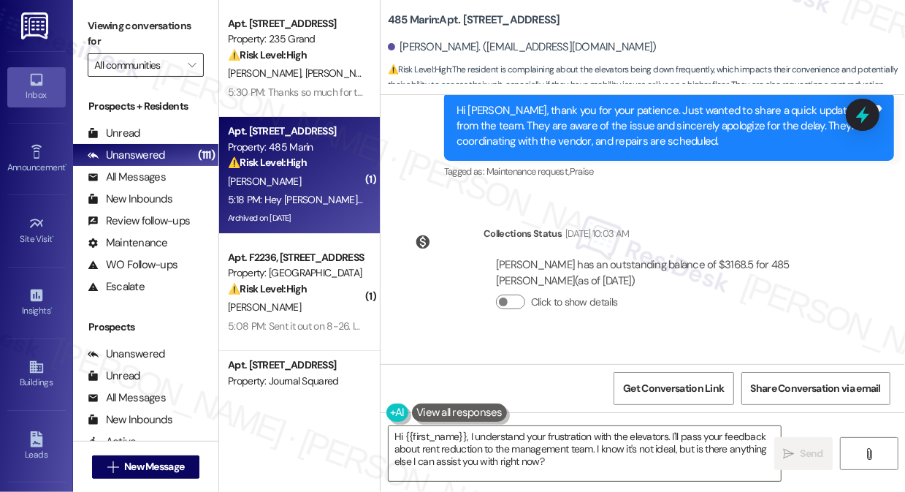
drag, startPoint x: 97, startPoint y: 15, endPoint x: 166, endPoint y: 62, distance: 83.5
click at [97, 15] on label "Viewing conversations for" at bounding box center [146, 34] width 116 height 39
click at [539, 448] on textarea "Hi {{first_name}}, I understand your frustration with the elevators. I'll pass …" at bounding box center [585, 453] width 392 height 55
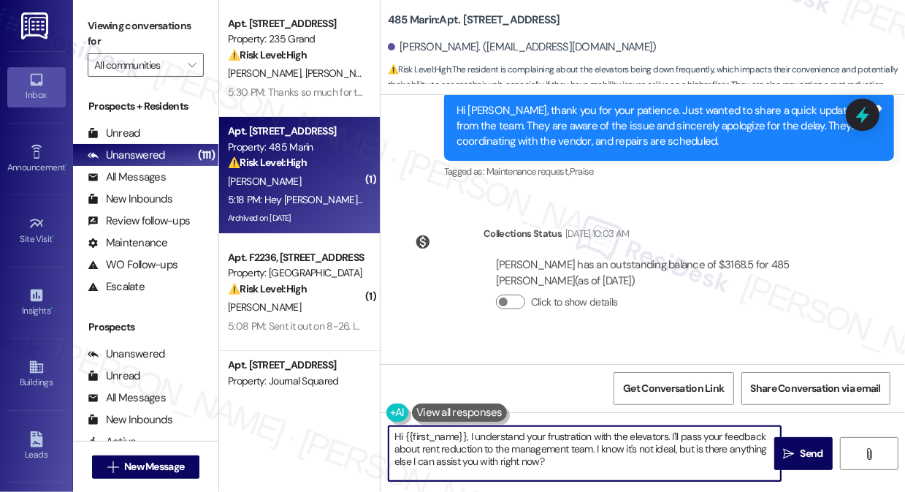
click at [538, 449] on textarea "Hi {{first_name}}, I understand your frustration with the elevators. I'll pass …" at bounding box center [585, 453] width 392 height 55
click at [533, 449] on textarea "Hi {{first_name}}, I understand your frustration with the elevators. I'll pass …" at bounding box center [585, 453] width 392 height 55
drag, startPoint x: 589, startPoint y: 464, endPoint x: 469, endPoint y: 419, distance: 128.1
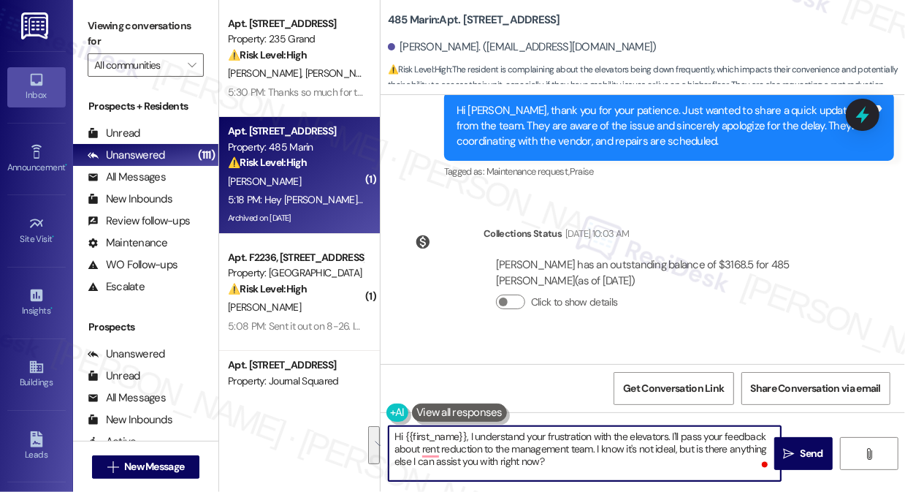
click at [469, 425] on div "Hi {{first_name}}, I understand your frustration with the elevators. I'll pass …" at bounding box center [578, 453] width 394 height 56
click at [588, 440] on textarea "Hi {{first_name}}, I understand your frustration with the elevators. I'll pass …" at bounding box center [585, 453] width 392 height 55
click at [568, 432] on textarea "Hi {{first_name}}, I understand your frustration with the elevators. I'll pass …" at bounding box center [585, 453] width 392 height 55
drag, startPoint x: 605, startPoint y: 466, endPoint x: 434, endPoint y: 447, distance: 172.0
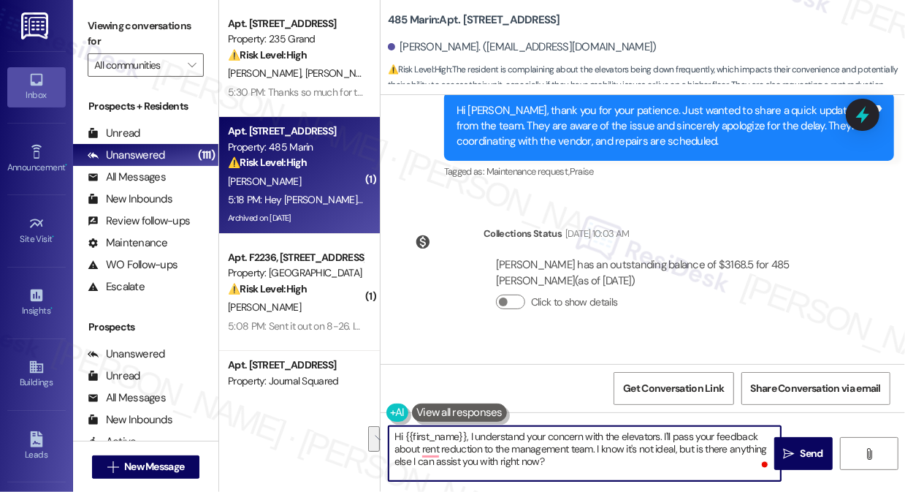
click at [443, 447] on textarea "Hi {{first_name}}, I understand your concern with the elevators. I'll pass your…" at bounding box center [585, 453] width 392 height 55
click at [594, 449] on textarea "Hi {{first_name}}, I understand your concern with the elevators. I'll pass your…" at bounding box center [585, 453] width 392 height 55
click at [656, 465] on textarea "Hi {{first_name}}, I understand your concern with the elevators. I'll pass your…" at bounding box center [585, 453] width 392 height 55
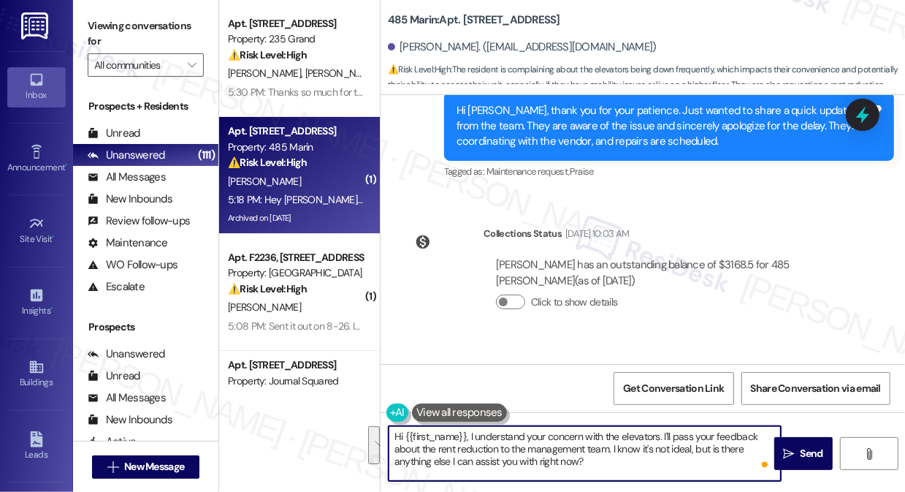
drag, startPoint x: 662, startPoint y: 461, endPoint x: 662, endPoint y: 419, distance: 42.4
click at [662, 419] on div "Hi {{first_name}}, I understand your concern with the elevators. I'll pass your…" at bounding box center [643, 467] width 525 height 110
paste textarea "Thank you for sharing your concerns about the elevator outages — I completely u…"
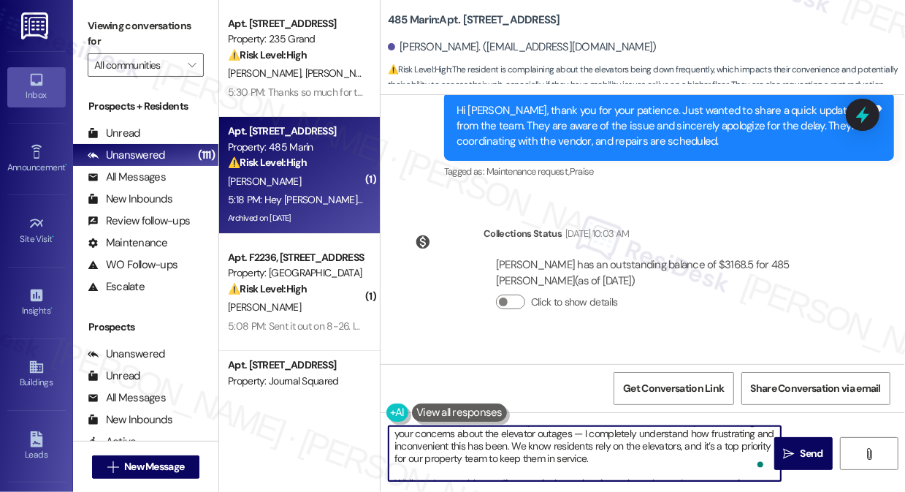
scroll to position [0, 0]
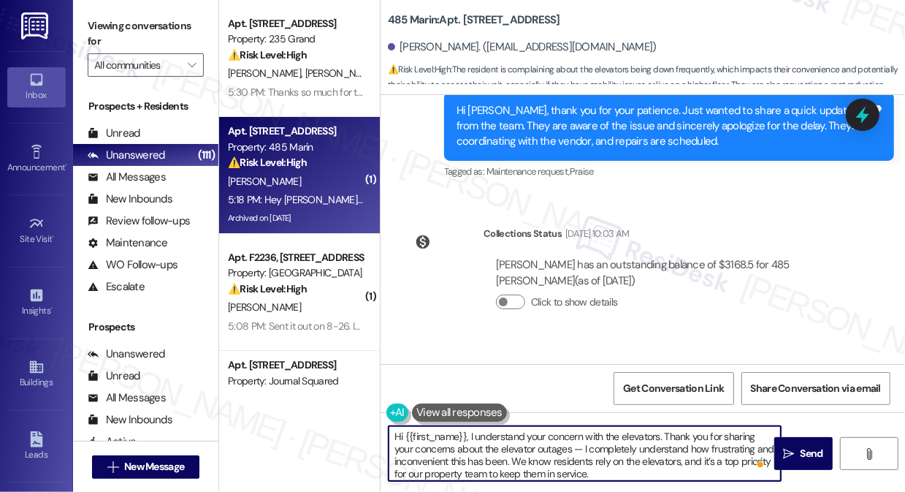
drag, startPoint x: 580, startPoint y: 447, endPoint x: 663, endPoint y: 430, distance: 84.4
click at [663, 430] on textarea "Hi {{first_name}}, I understand your concern with the elevators. Thank you for …" at bounding box center [585, 453] width 392 height 55
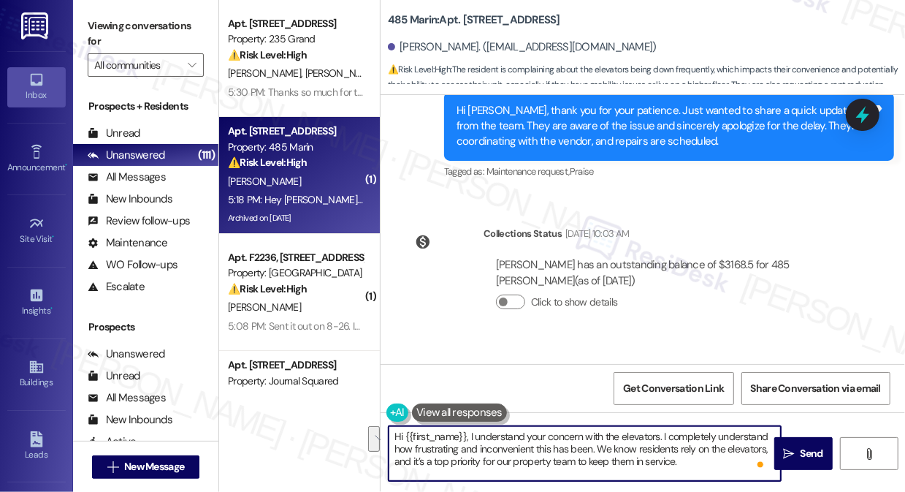
drag, startPoint x: 598, startPoint y: 450, endPoint x: 663, endPoint y: 428, distance: 68.6
click at [663, 428] on textarea "Hi {{first_name}}, I understand your concern with the elevators. I completely u…" at bounding box center [585, 453] width 392 height 55
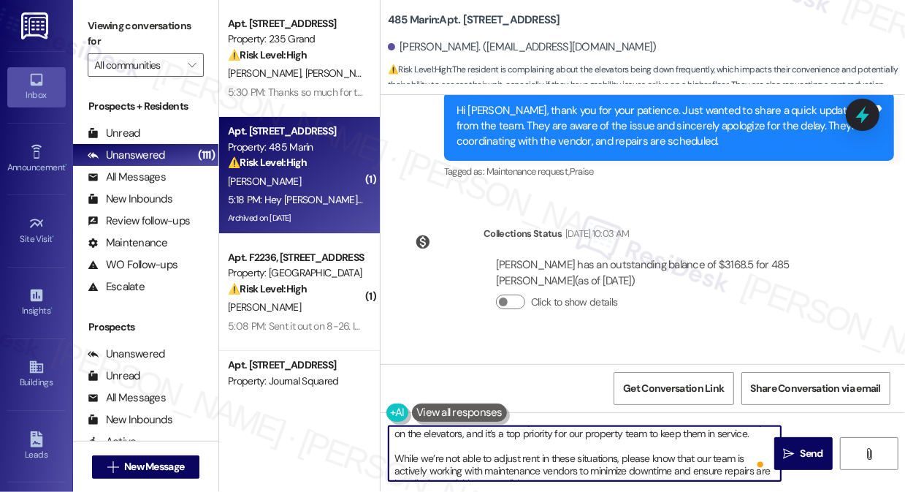
scroll to position [28, 0]
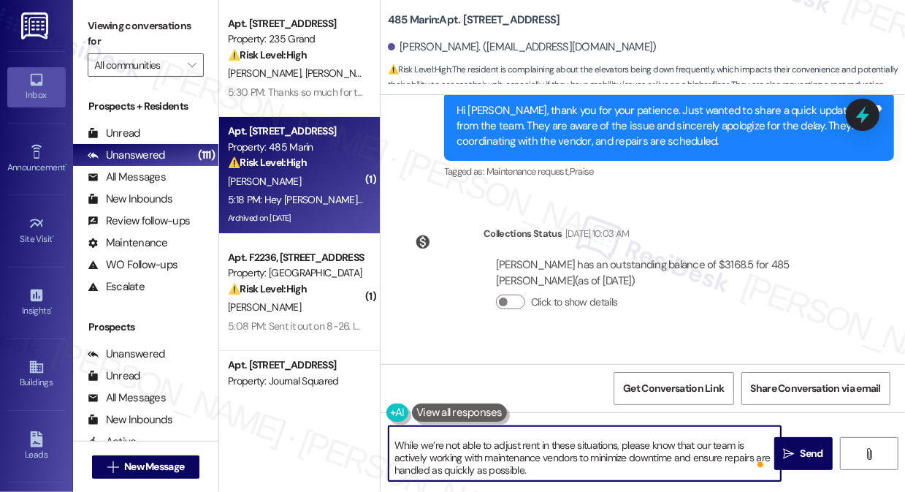
click at [571, 449] on textarea "Hi {{first_name}}, I understand your concern with the elevators. We know reside…" at bounding box center [585, 453] width 392 height 55
click at [557, 464] on textarea "Hi {{first_name}}, I understand your concern with the elevators. We know reside…" at bounding box center [585, 453] width 392 height 55
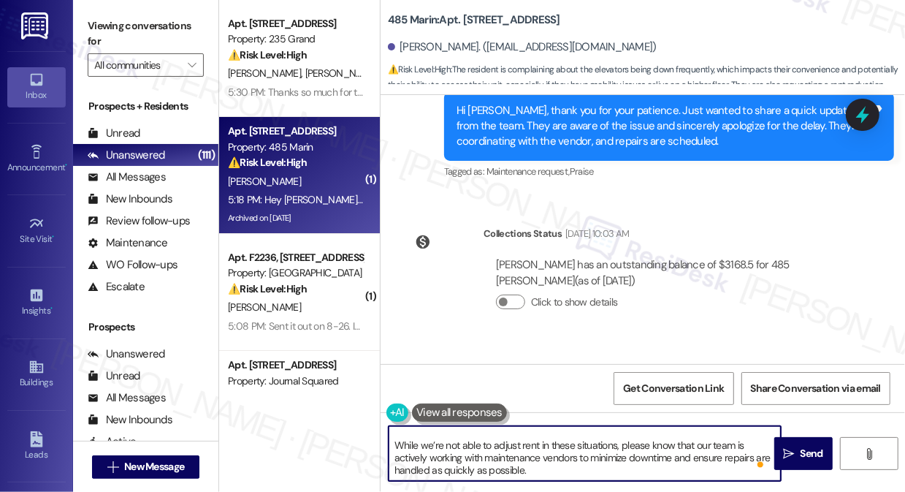
click at [557, 464] on textarea "Hi {{first_name}}, I understand your concern with the elevators. We know reside…" at bounding box center [585, 453] width 392 height 55
click at [503, 476] on textarea "Hi {{first_name}}, I understand your concern with the elevators. We know reside…" at bounding box center [585, 453] width 392 height 55
click at [528, 468] on textarea "Hi {{first_name}}, I understand your concern with the elevators. We know reside…" at bounding box center [585, 453] width 392 height 55
click at [508, 449] on textarea "Hi {{first_name}}, I understand your concern with the elevators. We know reside…" at bounding box center [585, 453] width 392 height 55
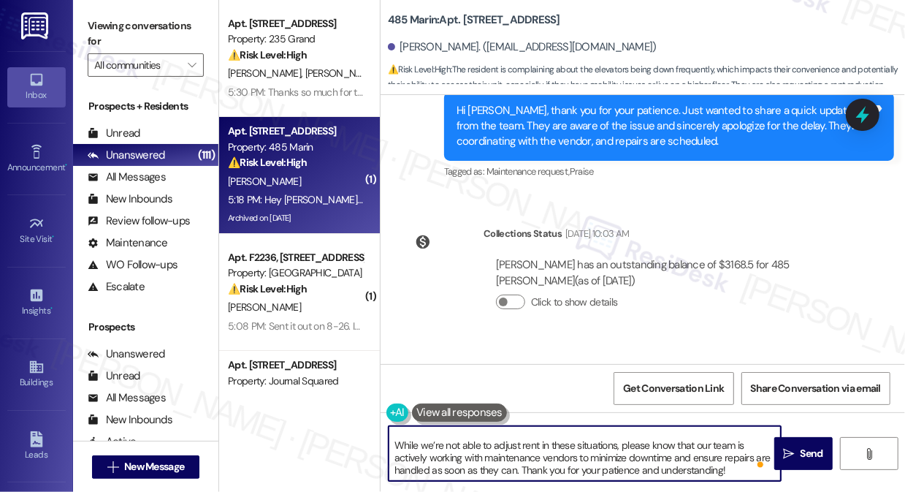
click at [508, 449] on textarea "Hi {{first_name}}, I understand your concern with the elevators. We know reside…" at bounding box center [585, 453] width 392 height 55
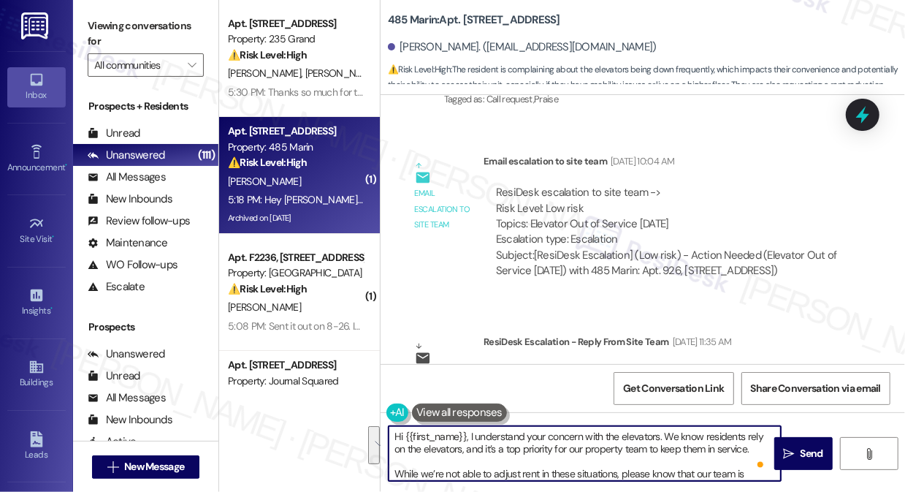
scroll to position [22791, 0]
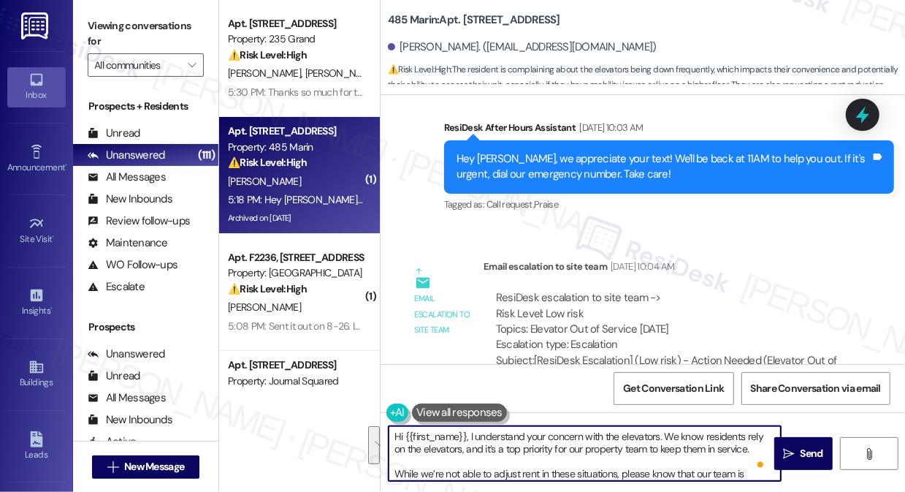
click at [590, 290] on div "ResiDesk escalation to site team -> Risk Level: Low risk Topics: Elevator Out o…" at bounding box center [668, 321] width 344 height 63
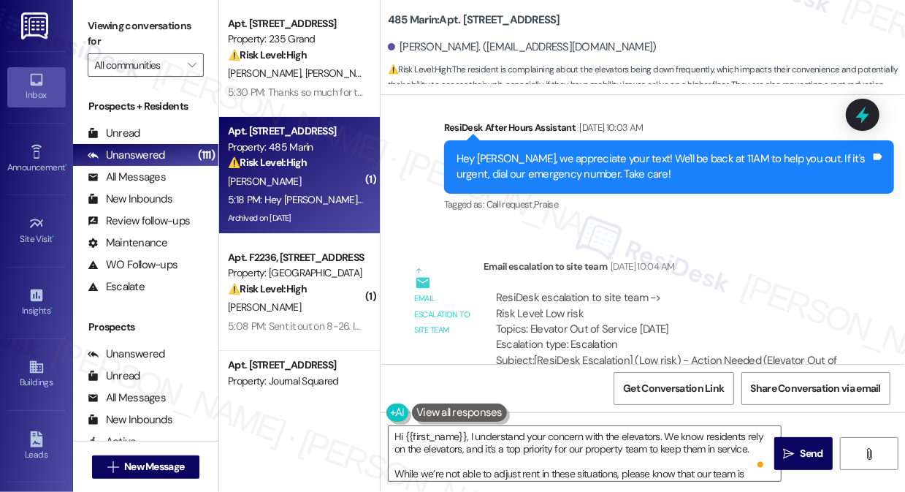
click at [594, 290] on div "ResiDesk escalation to site team -> Risk Level: Low risk Topics: Elevator Out o…" at bounding box center [668, 321] width 344 height 63
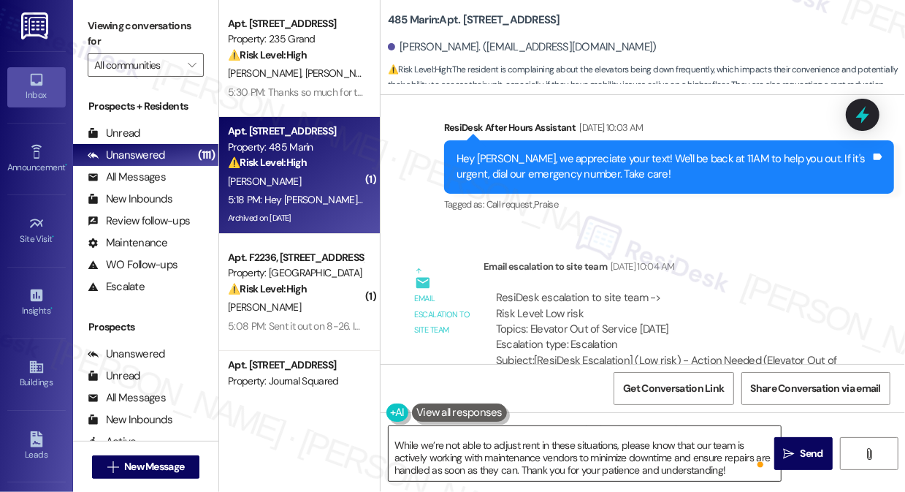
click at [590, 447] on textarea "Hi {{first_name}}, I understand your concern with the elevators. We know reside…" at bounding box center [585, 453] width 392 height 55
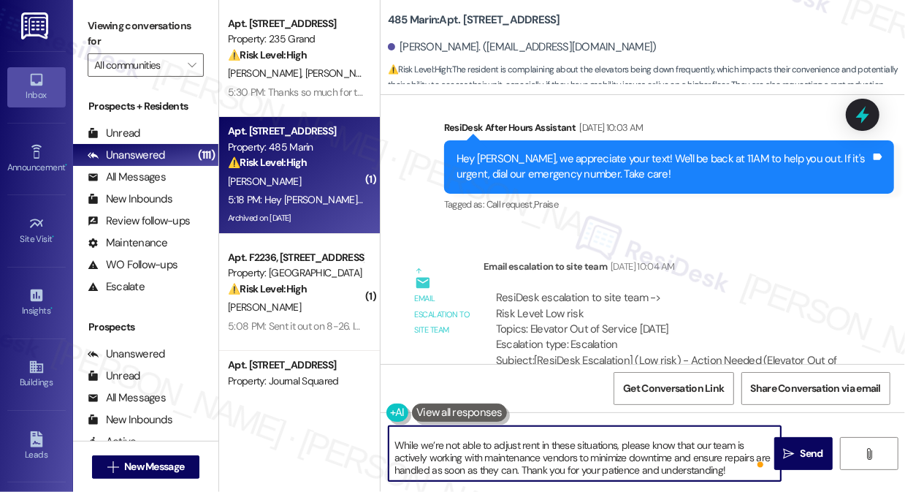
click at [590, 447] on textarea "Hi {{first_name}}, I understand your concern with the elevators. We know reside…" at bounding box center [585, 453] width 392 height 55
click at [590, 448] on textarea "Hi {{first_name}}, I understand your concern with the elevators. We know reside…" at bounding box center [585, 453] width 392 height 55
click at [658, 447] on textarea "Hi {{first_name}}, I understand your concern with the elevators. We know reside…" at bounding box center [585, 453] width 392 height 55
click at [582, 457] on textarea "Hi {{first_name}}, I understand your concern with the elevators. We know reside…" at bounding box center [585, 453] width 392 height 55
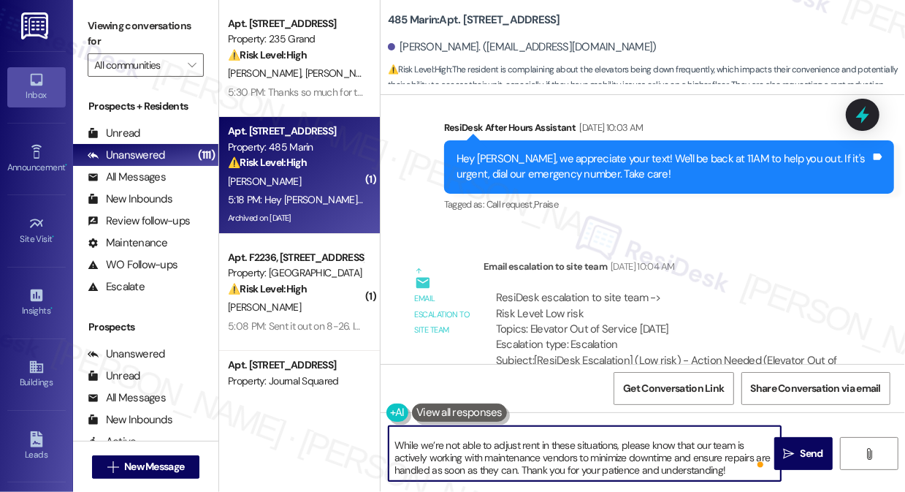
click at [719, 458] on textarea "Hi {{first_name}}, I understand your concern with the elevators. We know reside…" at bounding box center [585, 453] width 392 height 55
click at [532, 470] on textarea "Hi {{first_name}}, I understand your concern with the elevators. We know reside…" at bounding box center [585, 453] width 392 height 55
click at [559, 470] on textarea "Hi {{first_name}}, I understand your concern with the elevators. We know reside…" at bounding box center [585, 453] width 392 height 55
type textarea "Hi {{first_name}}, I understand your concern with the elevators. We know reside…"
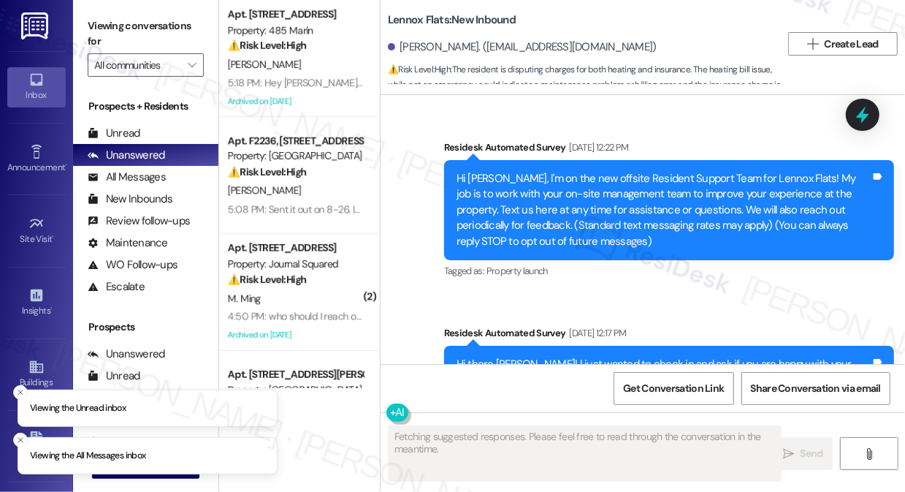
scroll to position [5237, 0]
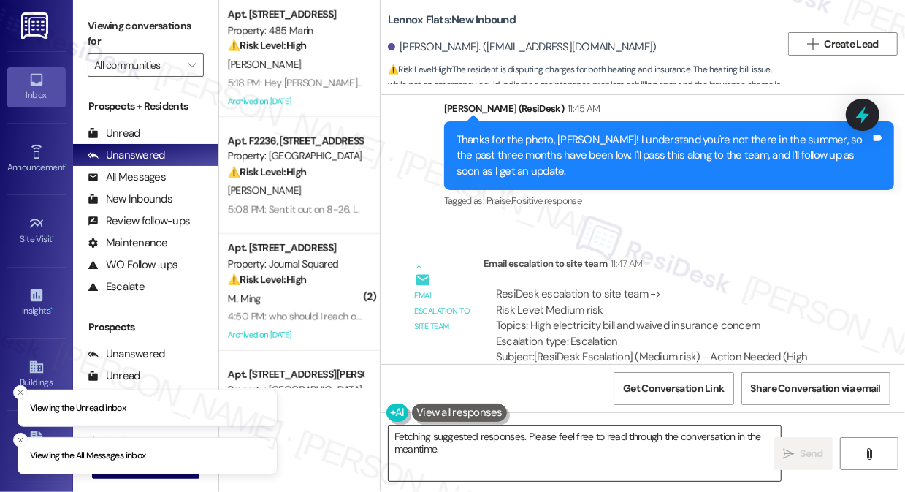
click at [481, 453] on textarea "Hi {{first_name}}, thanks for the update! I've let the team know that the past …" at bounding box center [585, 453] width 392 height 55
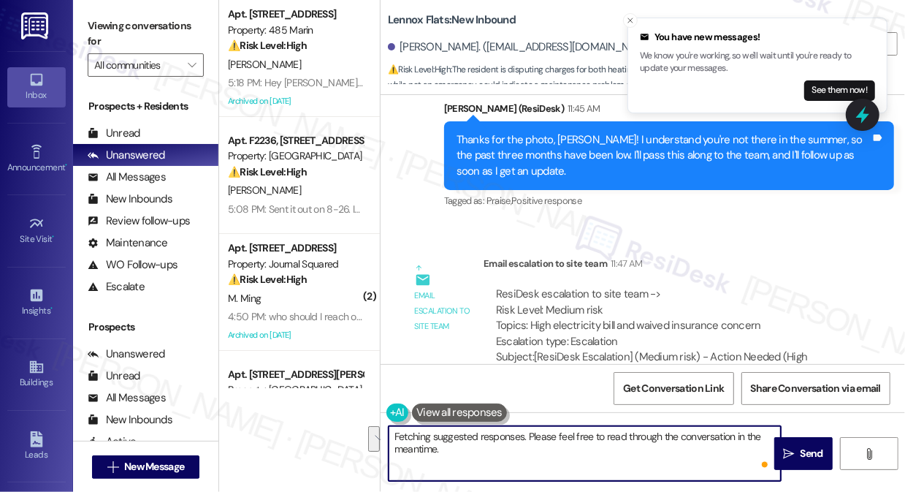
drag, startPoint x: 471, startPoint y: 436, endPoint x: 839, endPoint y: 473, distance: 370.8
click at [839, 473] on div "Hi {{first_name}}, thanks for the update! I've let the team know that the past …" at bounding box center [643, 467] width 525 height 110
paste textarea "The $13.95 charge for renter's insurance has been removed from her account."
click at [507, 451] on textarea "Hi {{first_name}}, here's an update from the team! The $13.95 charge for renter…" at bounding box center [585, 453] width 392 height 55
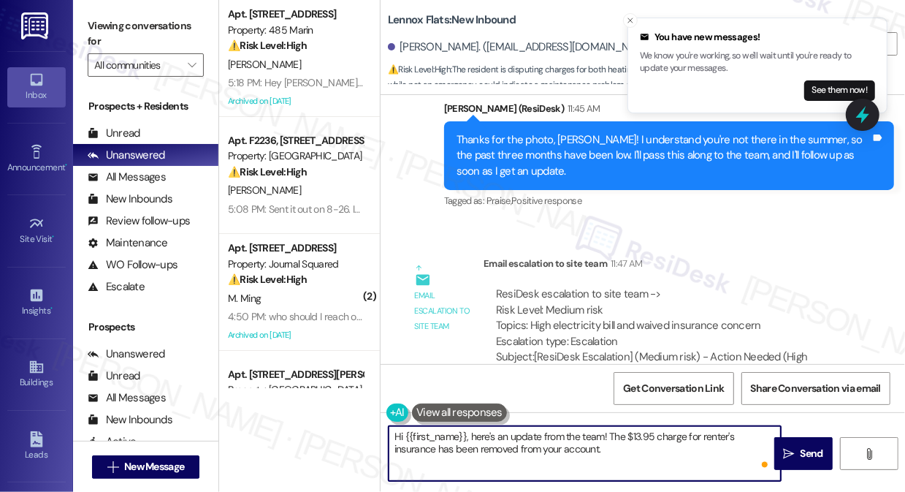
click at [598, 456] on textarea "Hi {{first_name}}, here's an update from the team! The $13.95 charge for renter…" at bounding box center [585, 453] width 392 height 55
type textarea "Hi {{first_name}}, here's an update from the team! The $13.95 charge for renter…"
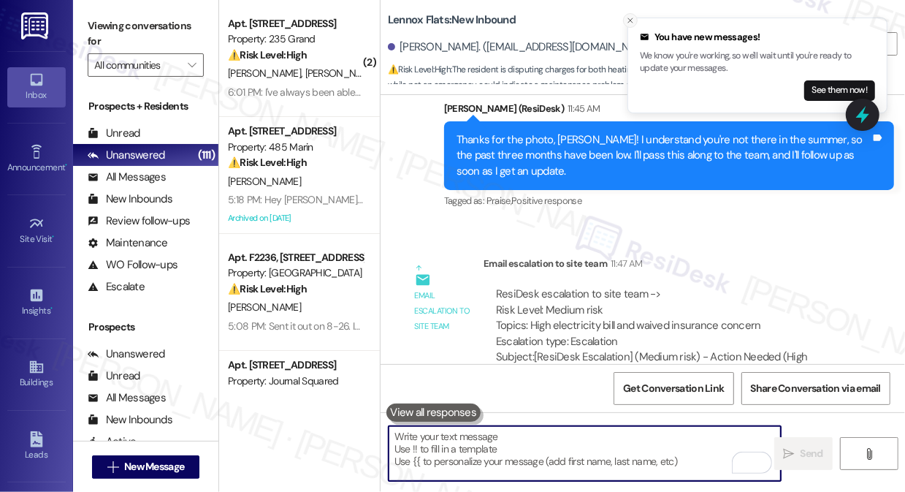
click at [626, 19] on icon "Close toast" at bounding box center [630, 20] width 9 height 9
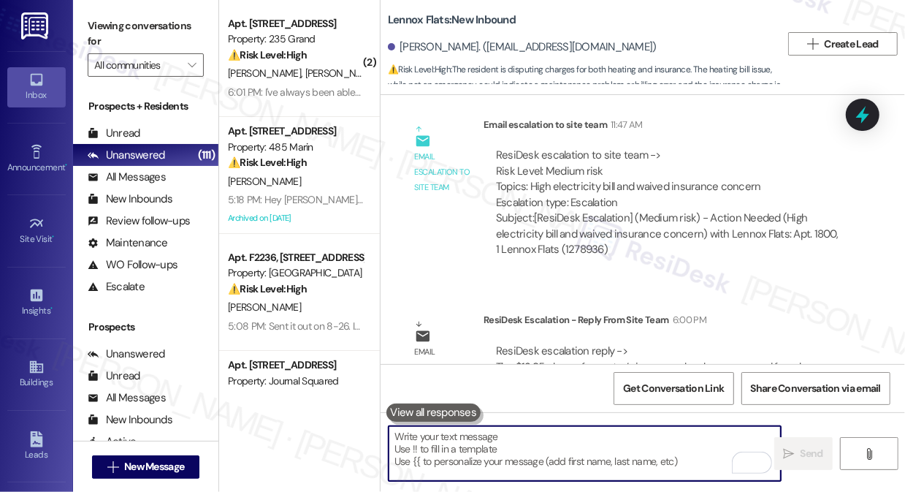
scroll to position [5438, 0]
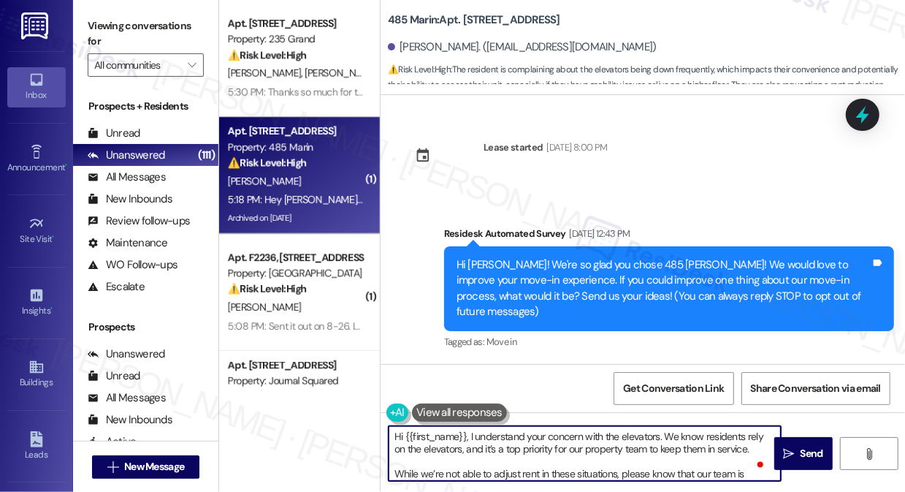
scroll to position [28, 0]
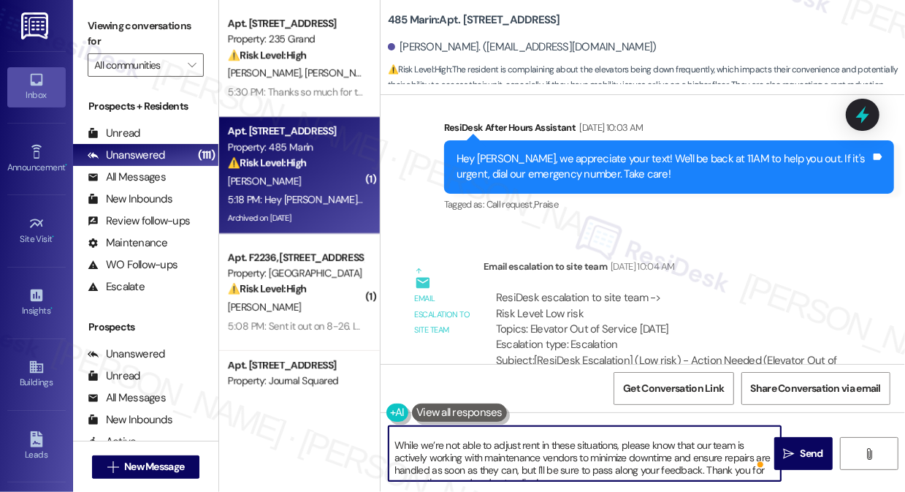
click at [715, 468] on textarea "Hi {{first_name}}, I understand your concern with the elevators. We know reside…" at bounding box center [585, 453] width 392 height 55
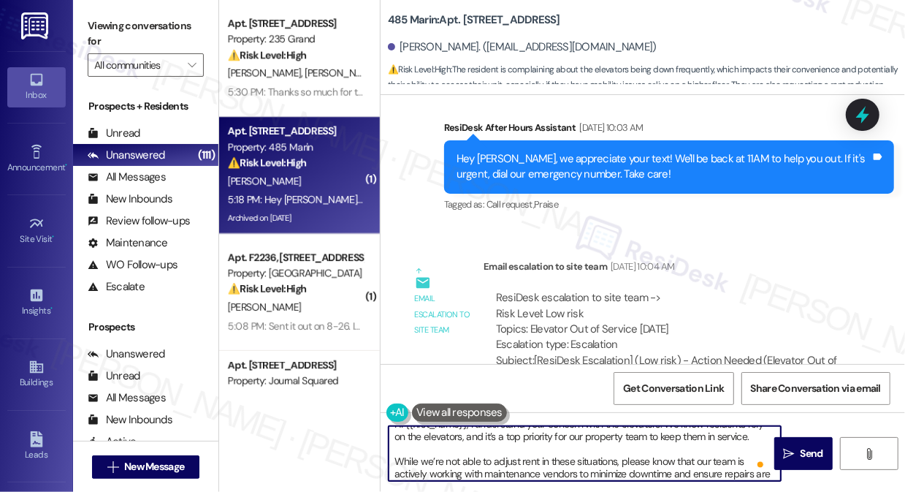
scroll to position [0, 0]
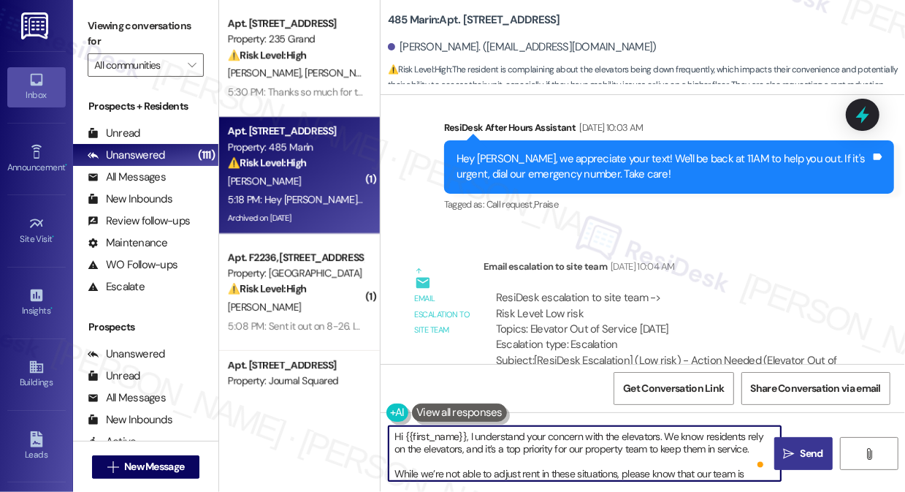
type textarea "Hi {{first_name}}, I understand your concern with the elevators. We know reside…"
click at [682, 455] on textarea "Hi {{first_name}}, I understand your concern with the elevators. We know reside…" at bounding box center [585, 453] width 392 height 55
click at [809, 453] on span "Send" at bounding box center [812, 453] width 23 height 15
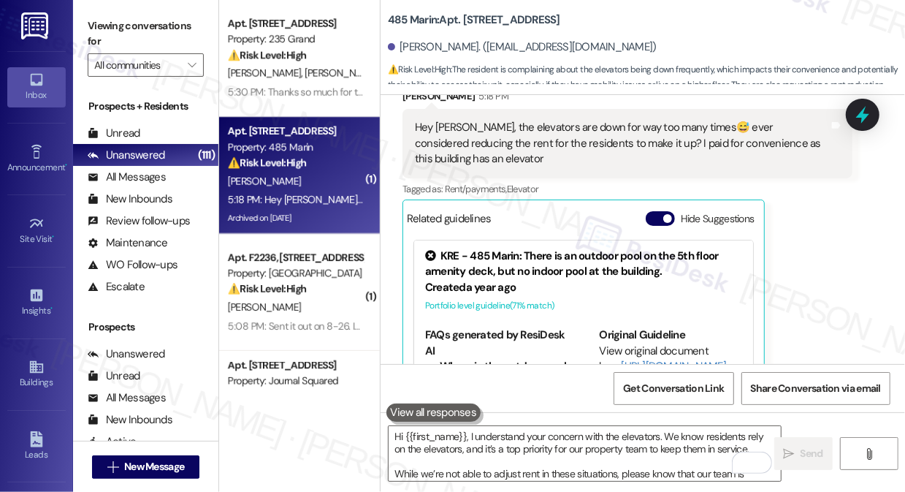
scroll to position [23719, 0]
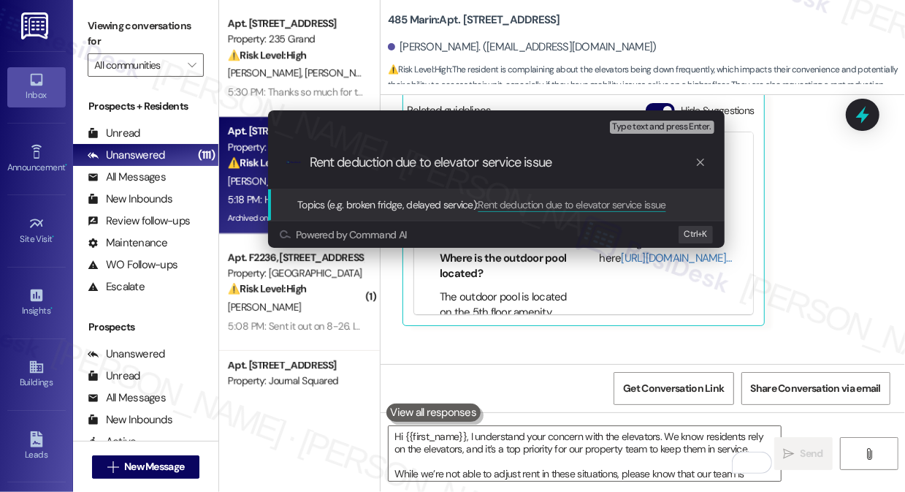
type input "Rent deduction due to elevator service issues"
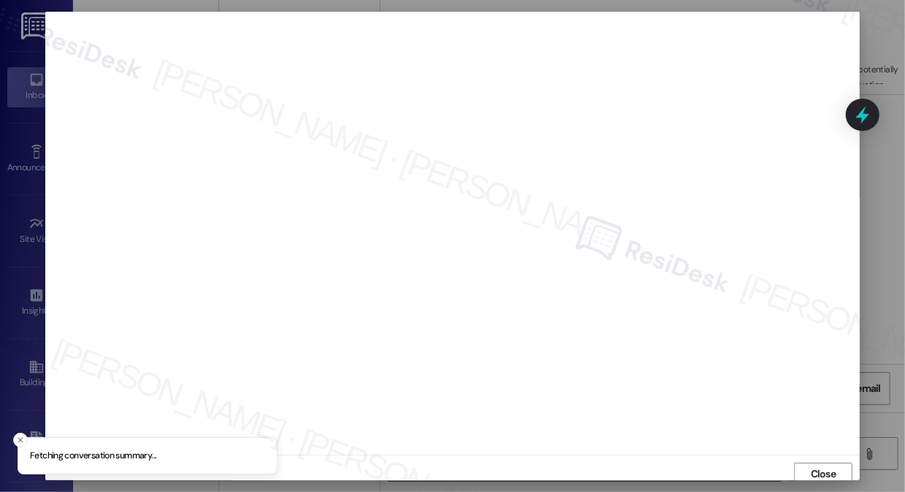
scroll to position [5, 0]
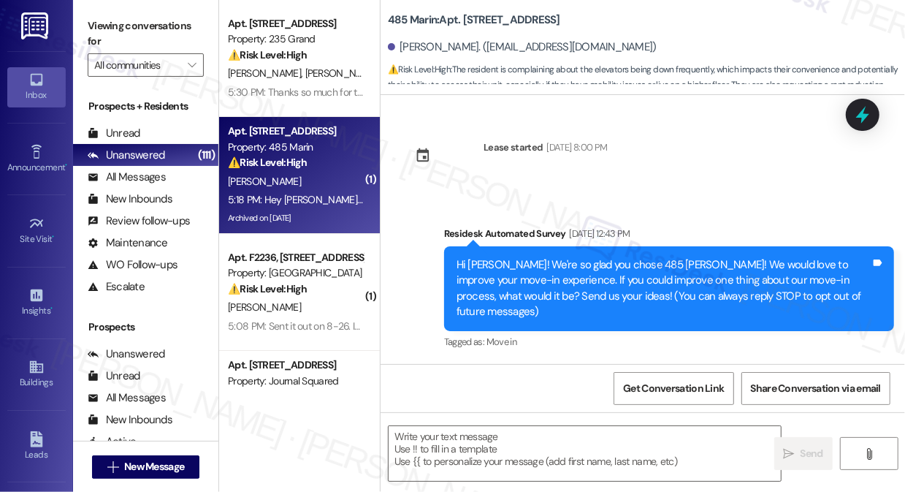
type textarea "Fetching suggested responses. Please feel free to read through the conversation…"
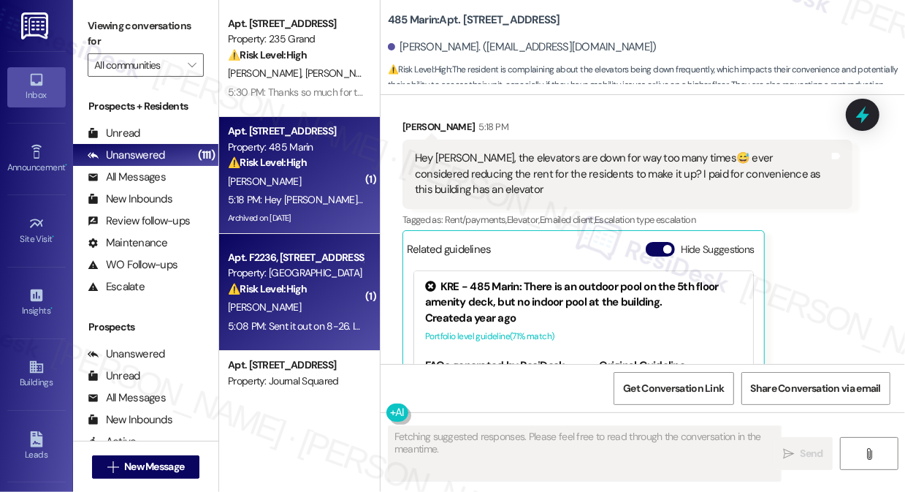
scroll to position [23522, 0]
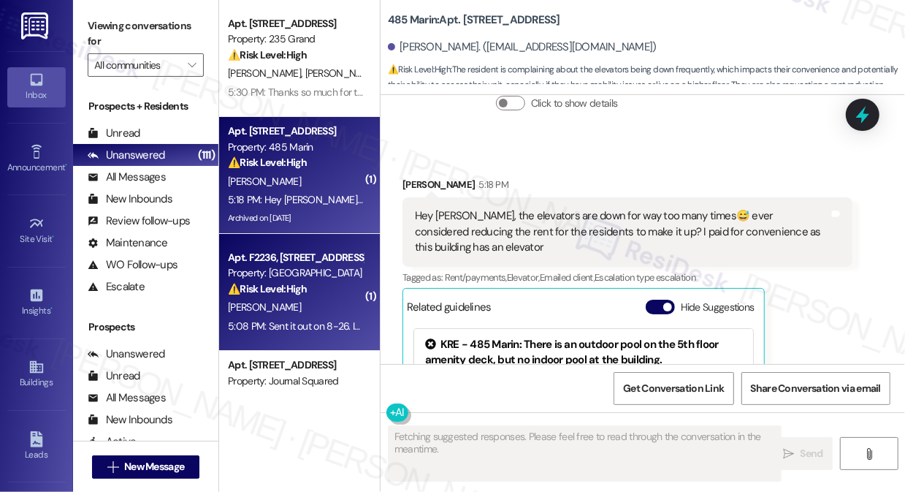
click at [334, 319] on div "5:08 PM: Sent it out on 8-26. If you like, I'll write u another check. Let me k…" at bounding box center [505, 325] width 554 height 13
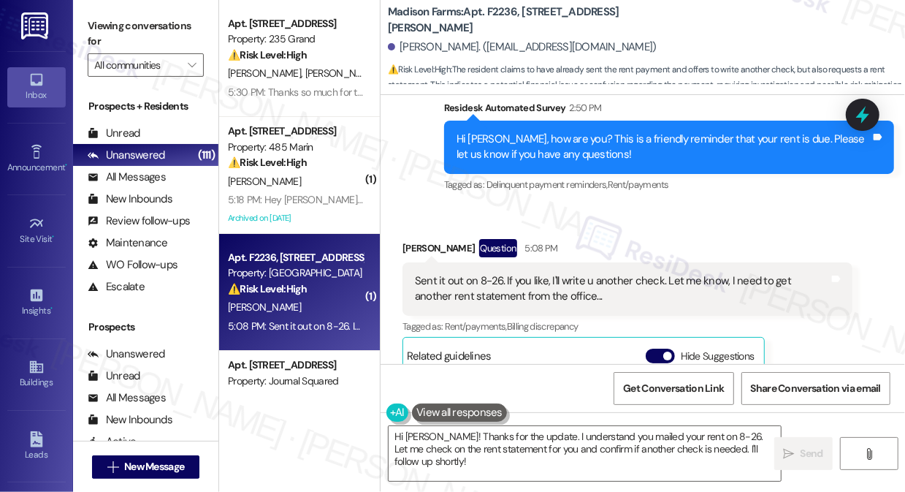
scroll to position [1569, 0]
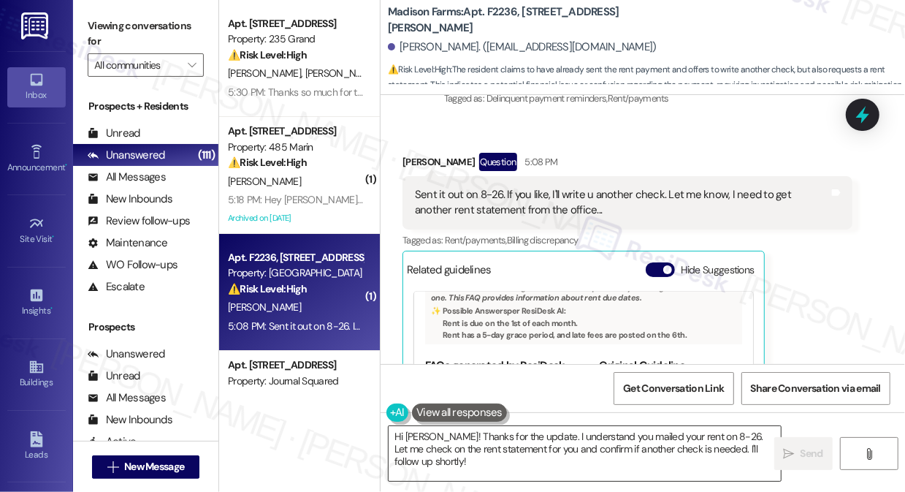
click at [725, 452] on textarea "Hi Paul! Thanks for the update. I understand you mailed your rent on 8-26. Let …" at bounding box center [585, 453] width 392 height 55
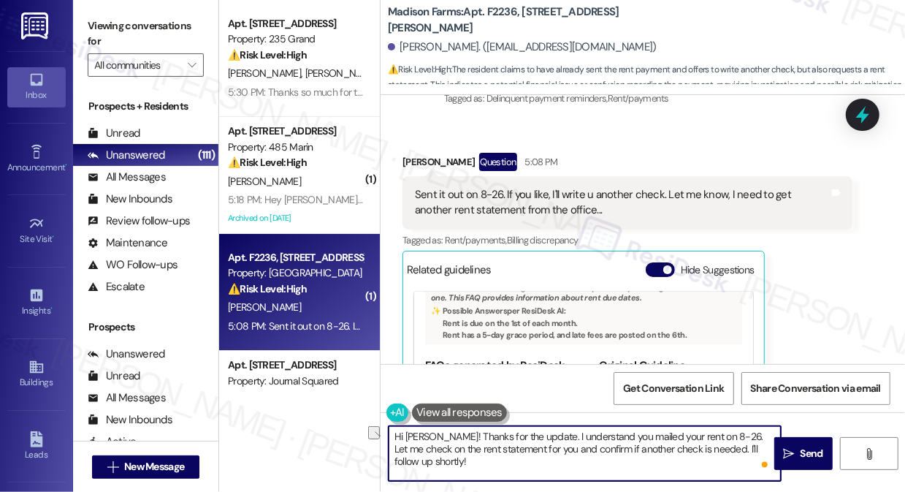
drag, startPoint x: 767, startPoint y: 447, endPoint x: 397, endPoint y: 447, distance: 369.7
click at [397, 447] on textarea "Hi Paul! Thanks for the update. I understand you mailed your rent on 8-26. Let …" at bounding box center [585, 453] width 392 height 55
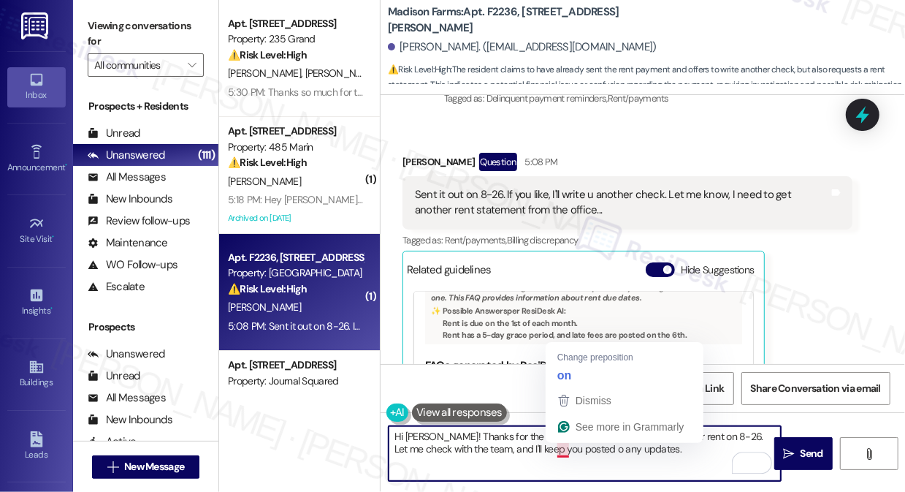
type textarea "Hi Paul! Thanks for the update. I understand you mailed your rent on 8-26. Let …"
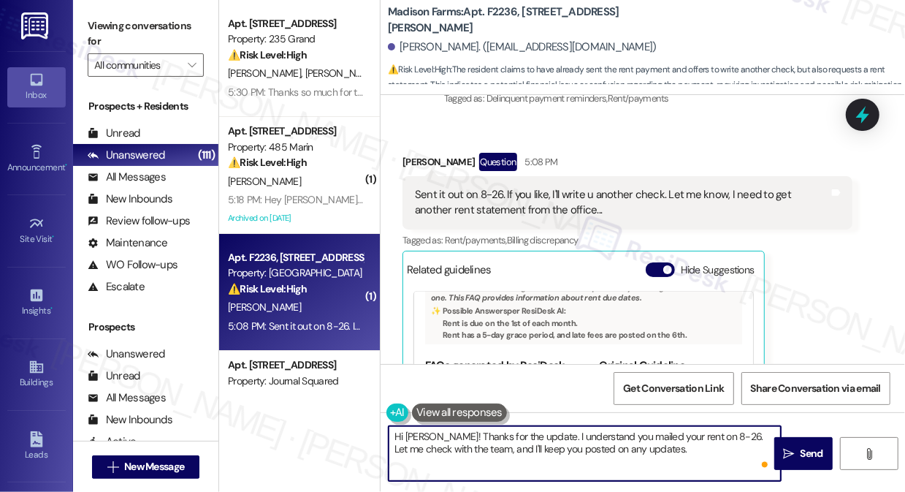
click at [642, 430] on textarea "Hi Paul! Thanks for the update. I understand you mailed your rent on 8-26. Let …" at bounding box center [585, 453] width 392 height 55
click at [647, 439] on textarea "Hi Paul! Thanks for the update. I understand you mailed your rent on 8-26. Let …" at bounding box center [585, 453] width 392 height 55
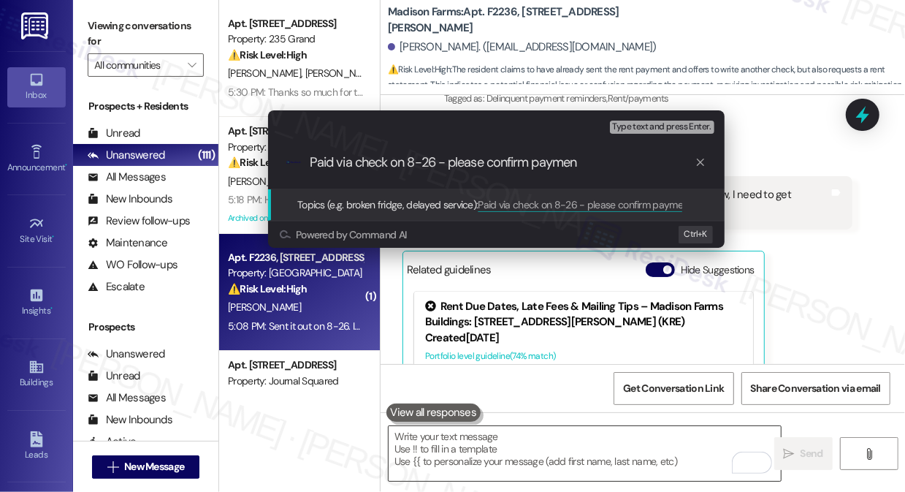
type input "Paid via check on 8-26 - please confirm payment"
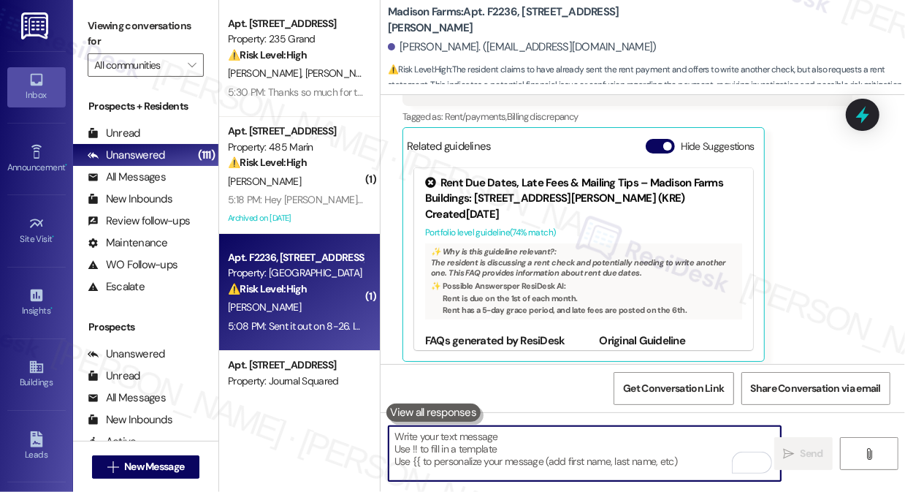
scroll to position [1701, 0]
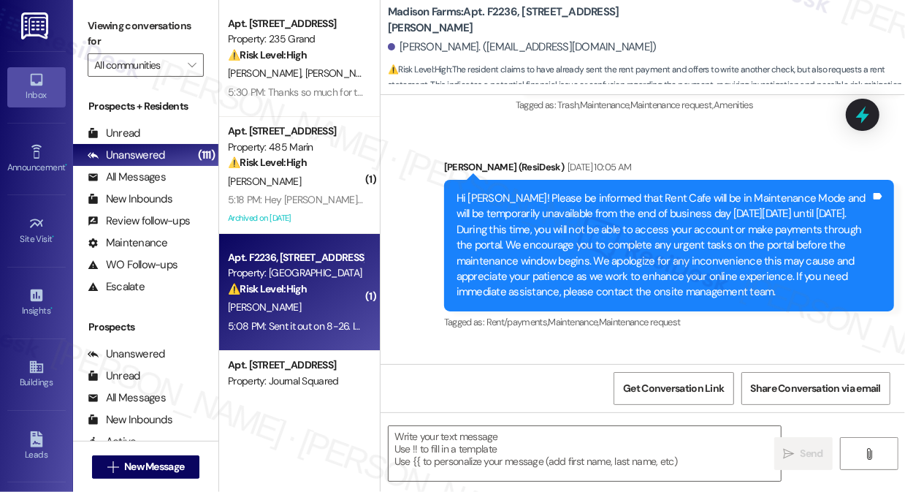
type textarea "Fetching suggested responses. Please feel free to read through the conversation…"
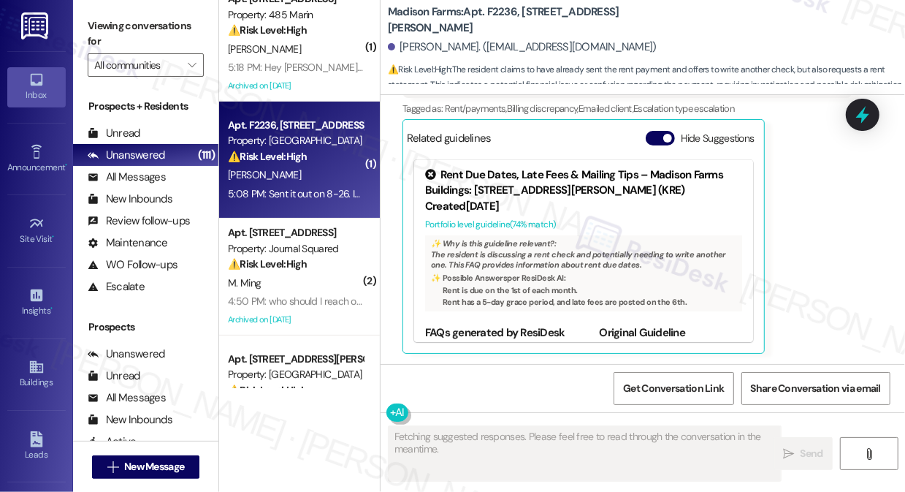
scroll to position [265, 0]
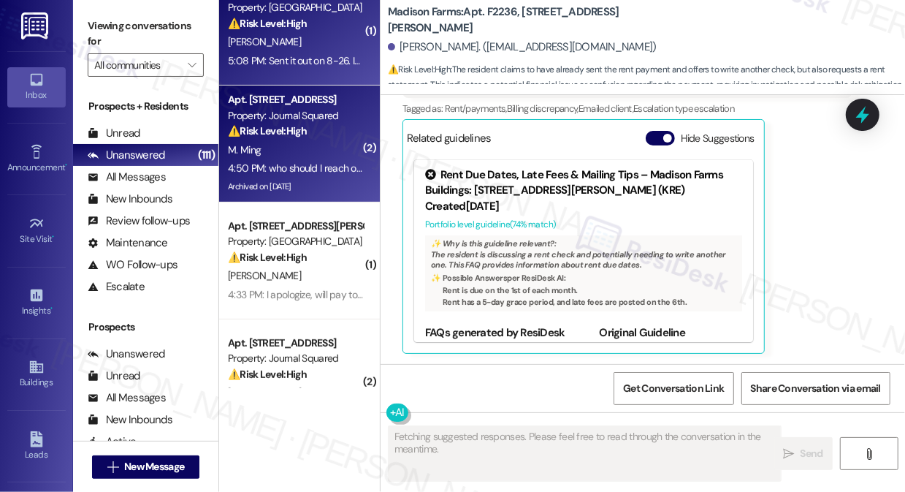
click at [310, 161] on div "4:50 PM: who should I reach out to regarding this 4:50 PM: who should I reach o…" at bounding box center [332, 167] width 208 height 13
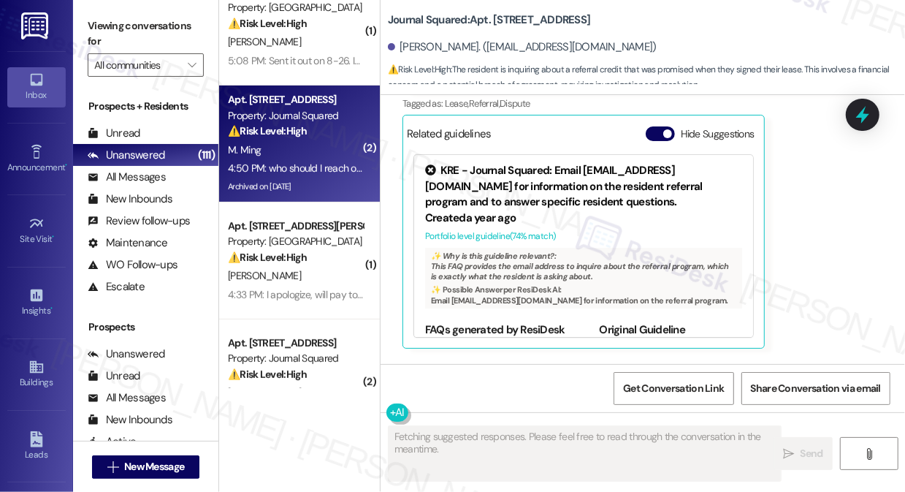
scroll to position [18213, 0]
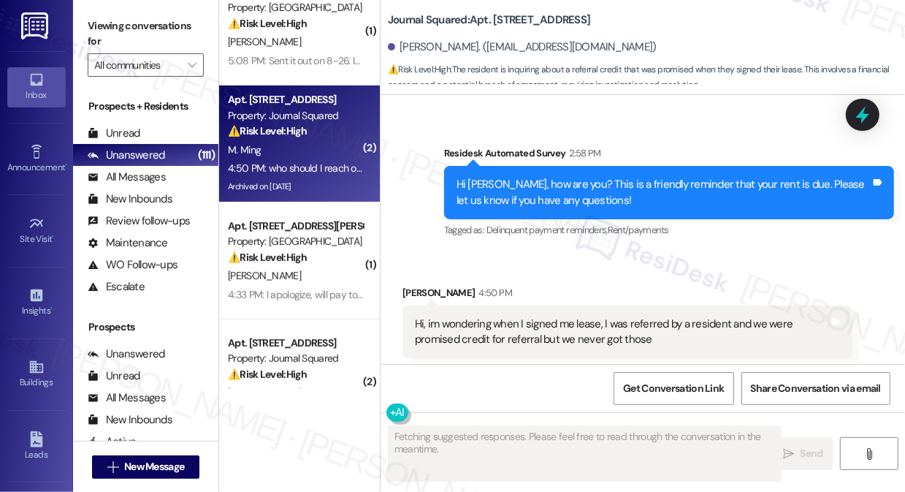
click at [536, 305] on div "Hi, im wondering when I signed me lease, I was referred by a resident and we we…" at bounding box center [628, 331] width 450 height 53
click at [535, 305] on div "Hi, im wondering when I signed me lease, I was referred by a resident and we we…" at bounding box center [628, 331] width 450 height 53
click at [543, 316] on div "Hi, im wondering when I signed me lease, I was referred by a resident and we we…" at bounding box center [622, 331] width 414 height 31
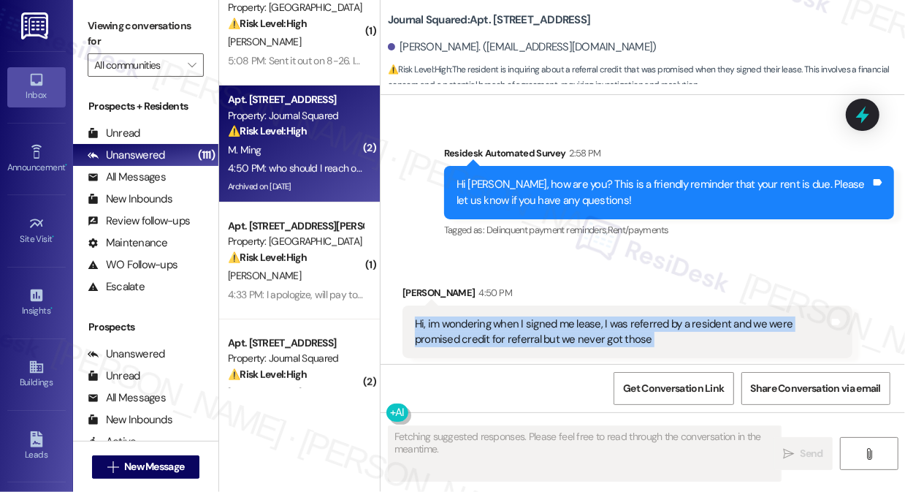
click at [543, 316] on div "Hi, im wondering when I signed me lease, I was referred by a resident and we we…" at bounding box center [622, 331] width 414 height 31
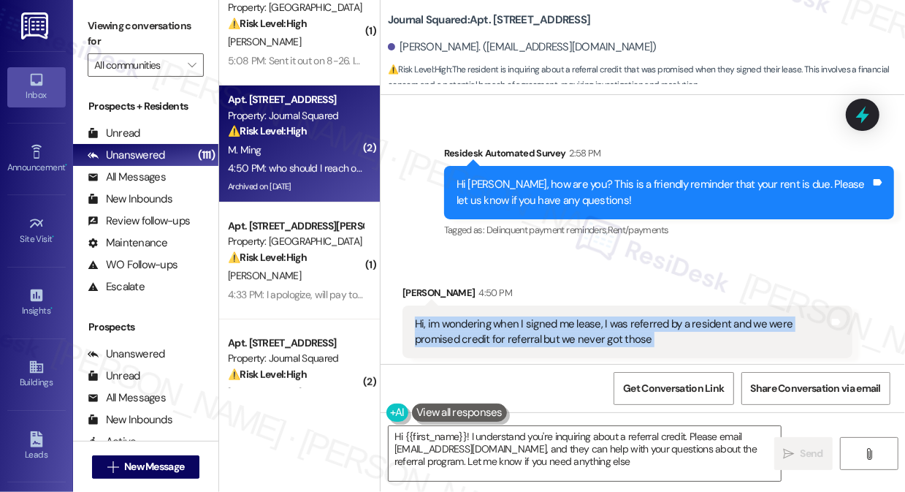
type textarea "Hi {{first_name}}! I understand you're inquiring about a referral credit. Pleas…"
click at [582, 316] on div "Hi, im wondering when I signed me lease, I was referred by a resident and we we…" at bounding box center [622, 331] width 414 height 31
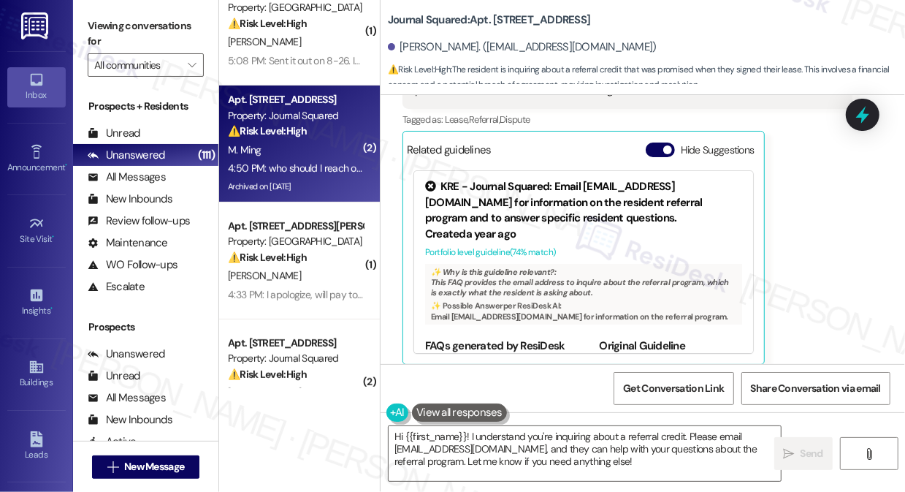
scroll to position [18479, 0]
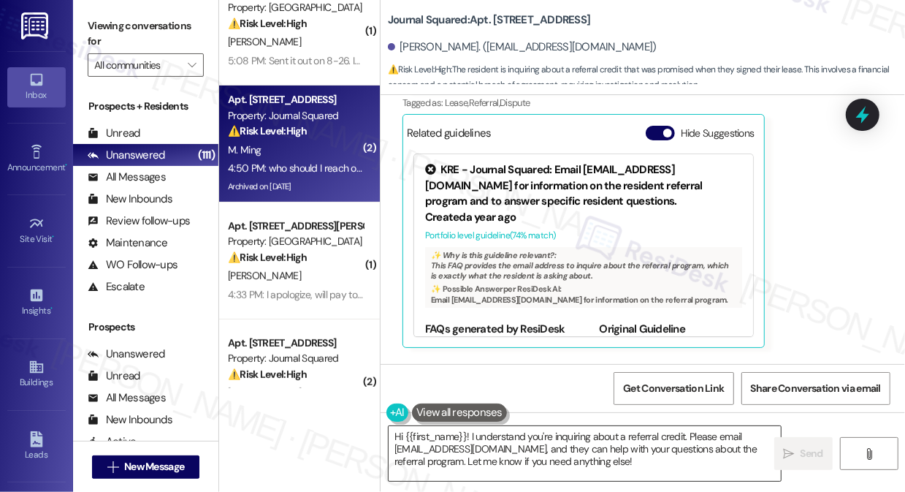
click at [568, 437] on textarea "Hi {{first_name}}! I understand you're inquiring about a referral credit. Pleas…" at bounding box center [585, 453] width 392 height 55
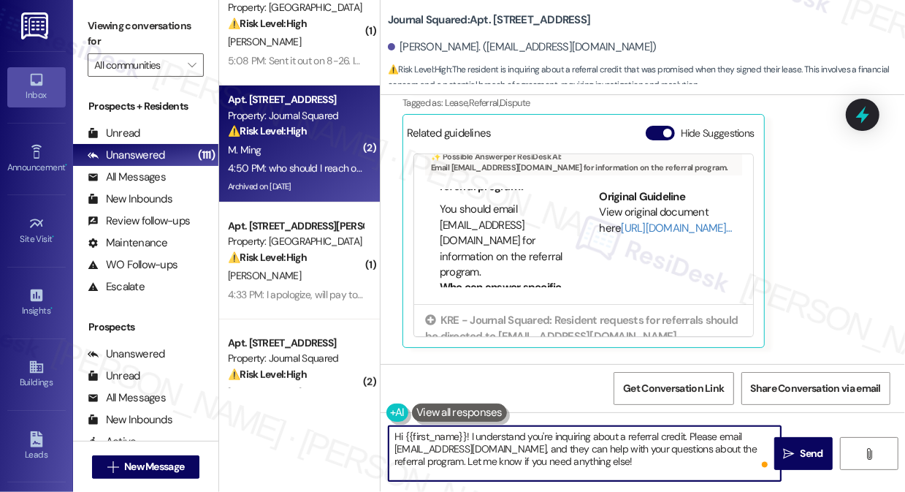
scroll to position [66, 0]
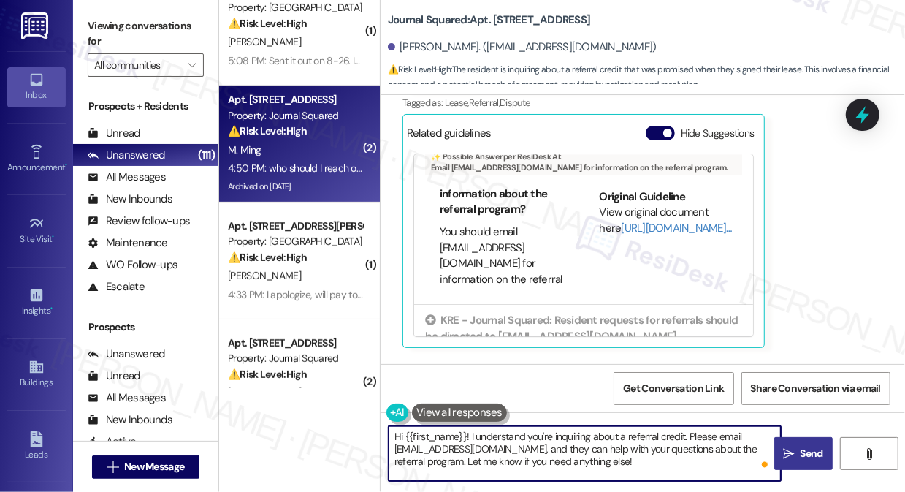
click at [801, 458] on span "Send" at bounding box center [812, 453] width 23 height 15
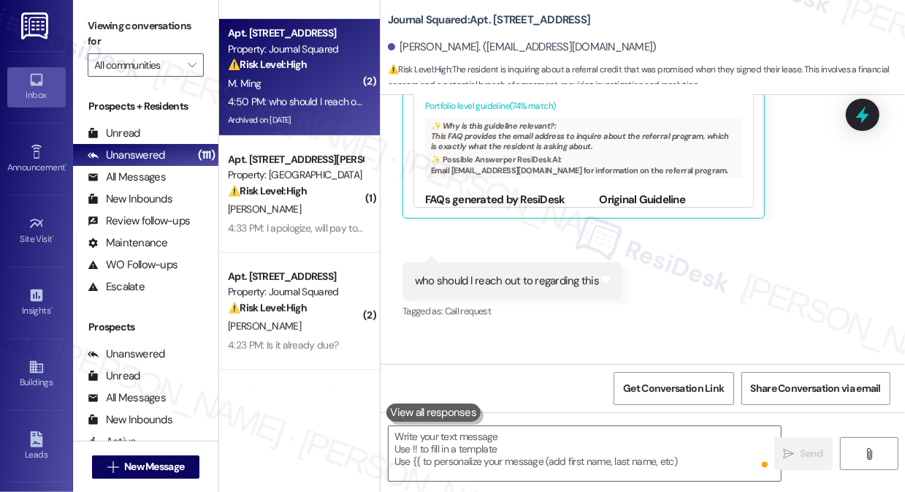
scroll to position [18612, 0]
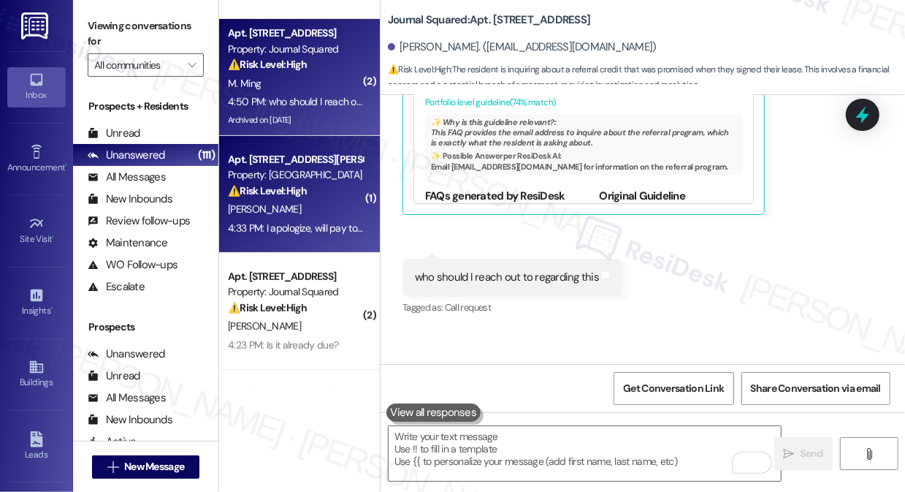
click at [327, 227] on div "4:33 PM: I apologize, will pay tonight 4:33 PM: I apologize, will pay tonight" at bounding box center [303, 227] width 150 height 13
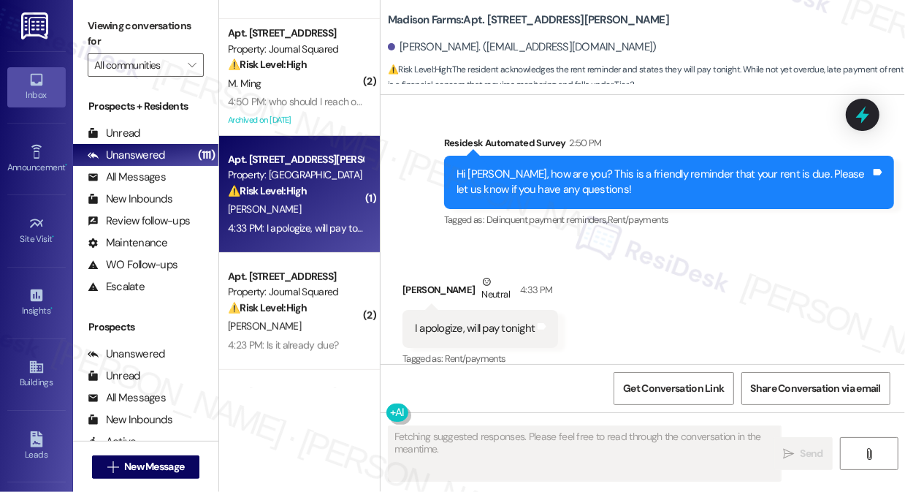
scroll to position [411, 0]
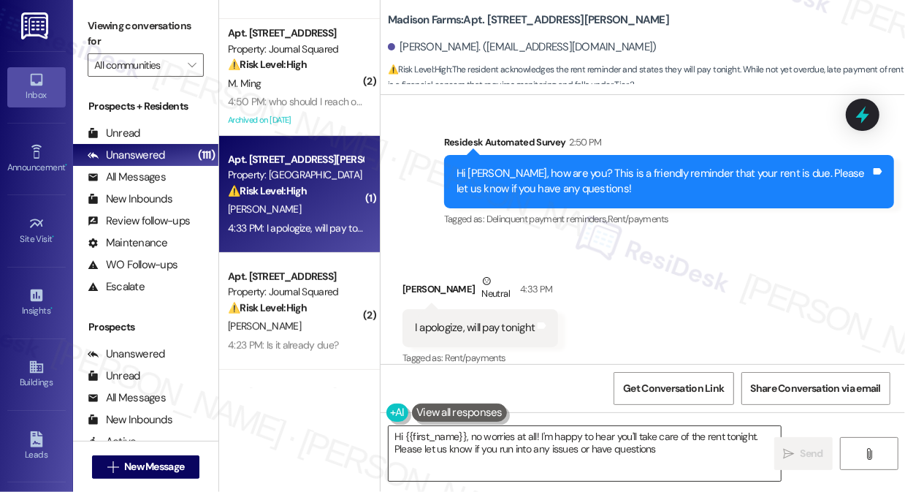
type textarea "Hi {{first_name}}, no worries at all! I'm happy to hear you'll take care of the…"
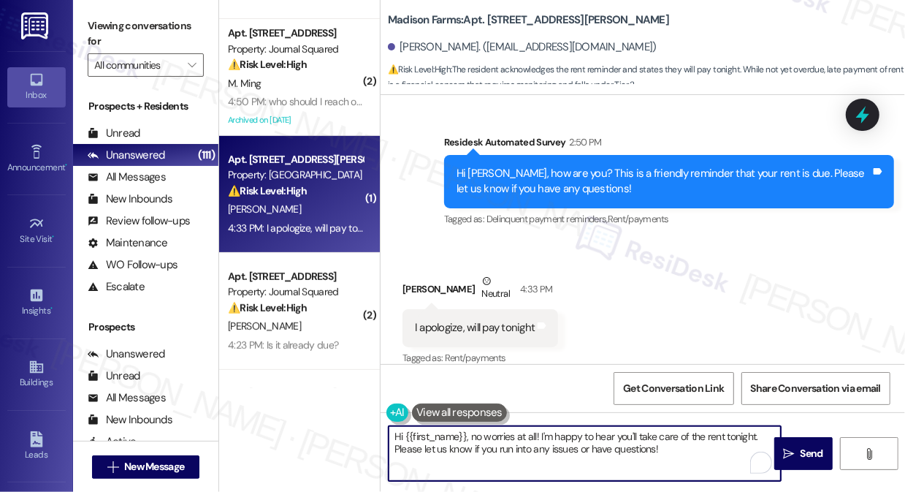
drag, startPoint x: 681, startPoint y: 452, endPoint x: 521, endPoint y: 451, distance: 160.0
click at [517, 446] on textarea "Hi {{first_name}}, no worries at all! I'm happy to hear you'll take care of the…" at bounding box center [585, 453] width 392 height 55
click at [521, 451] on textarea "Hi {{first_name}}, no worries at all! I'm happy to hear you'll take care of the…" at bounding box center [585, 453] width 392 height 55
click at [661, 447] on textarea "Hi {{first_name}}, no worries at all! I'm happy to hear you'll take care of the…" at bounding box center [585, 453] width 392 height 55
click at [799, 446] on span "Send" at bounding box center [812, 453] width 28 height 15
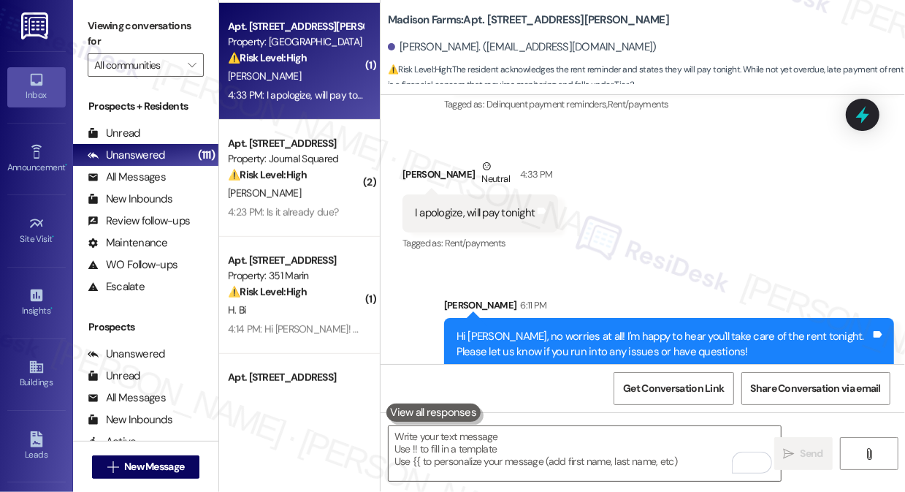
scroll to position [529, 0]
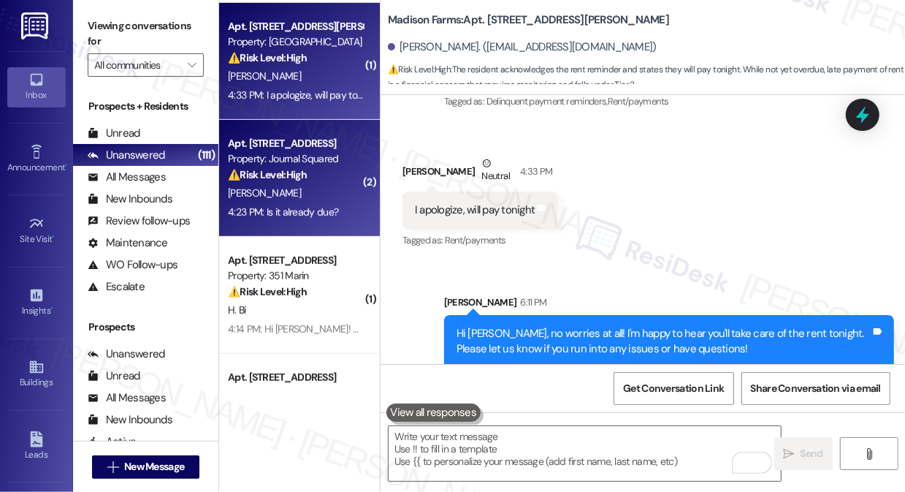
click at [326, 172] on div "⚠️ Risk Level: High The resident is questioning the rent due date, indicating a…" at bounding box center [295, 174] width 135 height 15
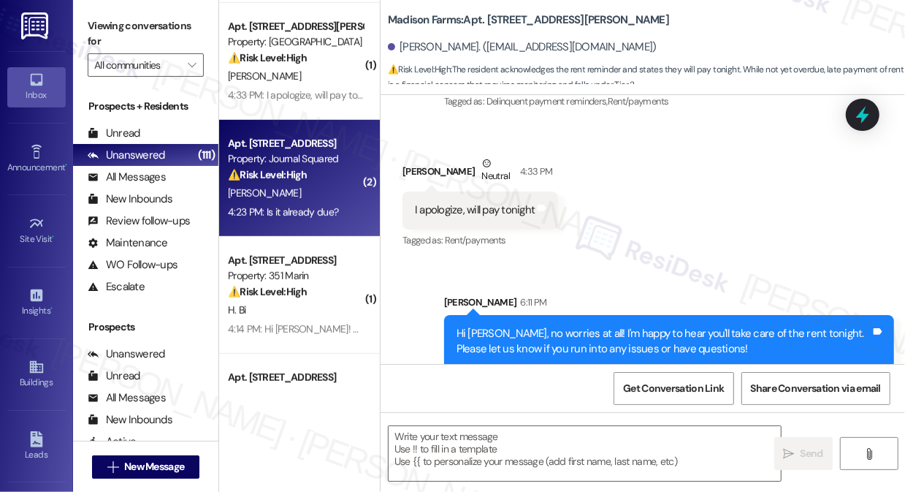
type textarea "Fetching suggested responses. Please feel free to read through the conversation…"
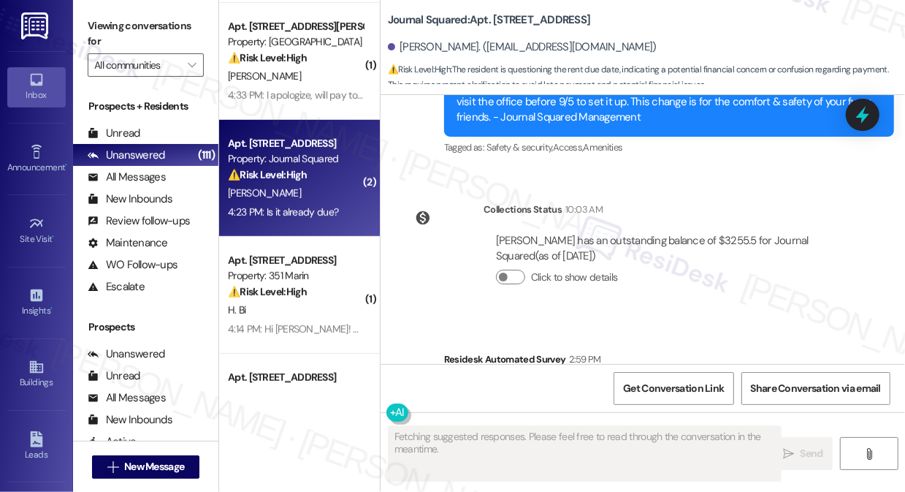
scroll to position [18114, 0]
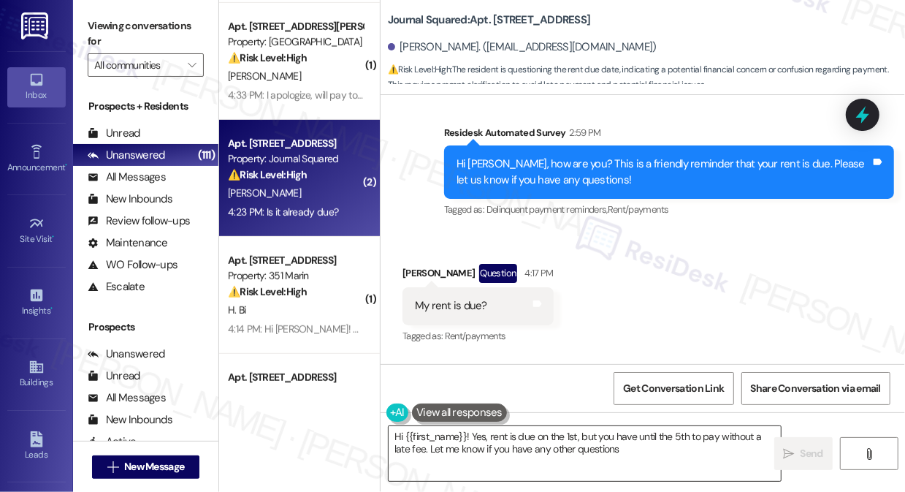
type textarea "Hi {{first_name}}! Yes, rent is due on the 1st, but you have until the 5th to p…"
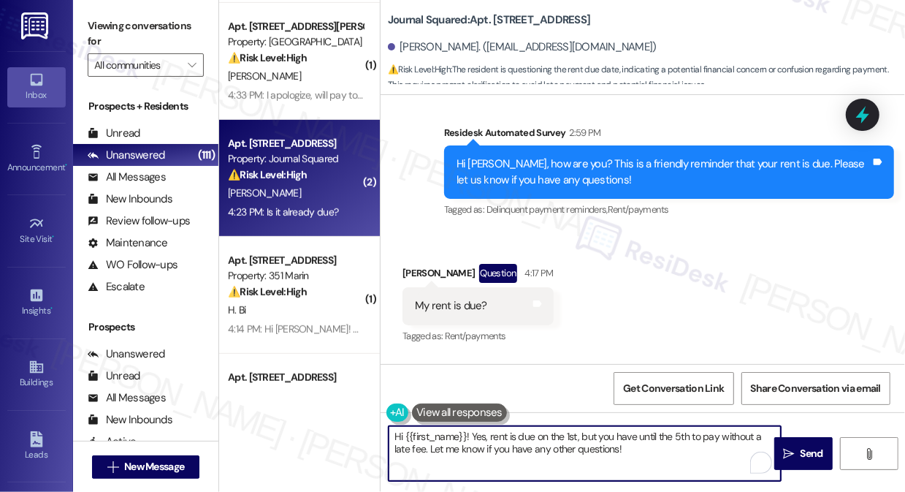
drag, startPoint x: 633, startPoint y: 446, endPoint x: 555, endPoint y: 443, distance: 77.5
click at [555, 443] on textarea "Hi {{first_name}}! Yes, rent is due on the 1st, but you have until the 5th to p…" at bounding box center [585, 453] width 392 height 55
click at [628, 456] on textarea "Hi {{first_name}}! Yes, rent is due on the 1st, but you have until the 5th to p…" at bounding box center [585, 453] width 392 height 55
click at [780, 441] on button " Send" at bounding box center [803, 453] width 58 height 33
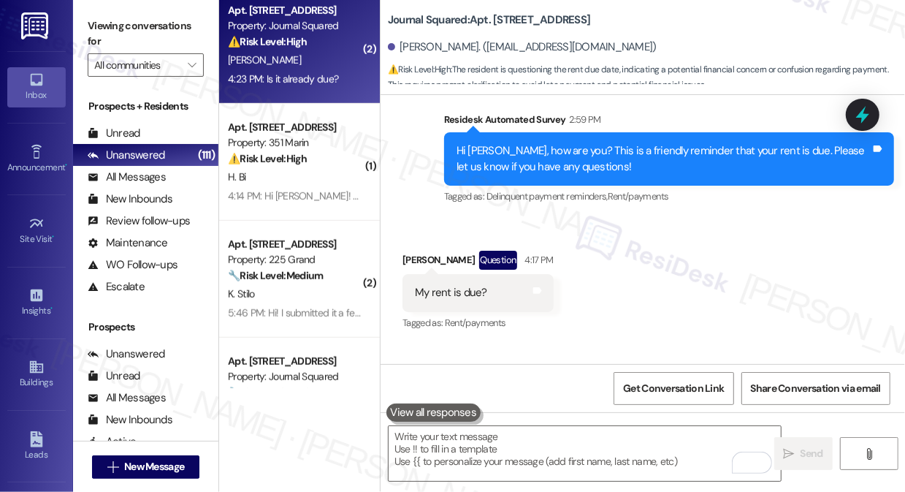
scroll to position [18232, 0]
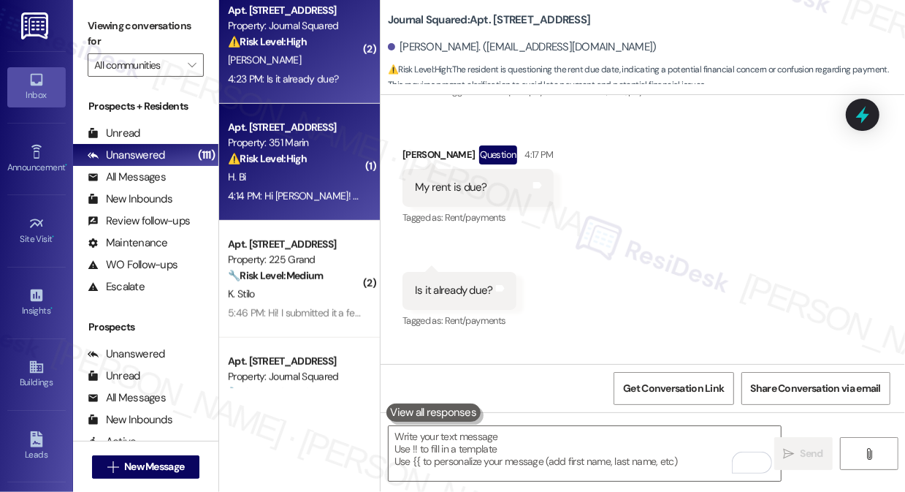
click at [330, 189] on div "4:14 PM: Hi Jane! Thank you for the reminder! I heard that the amenity fee woul…" at bounding box center [295, 196] width 138 height 18
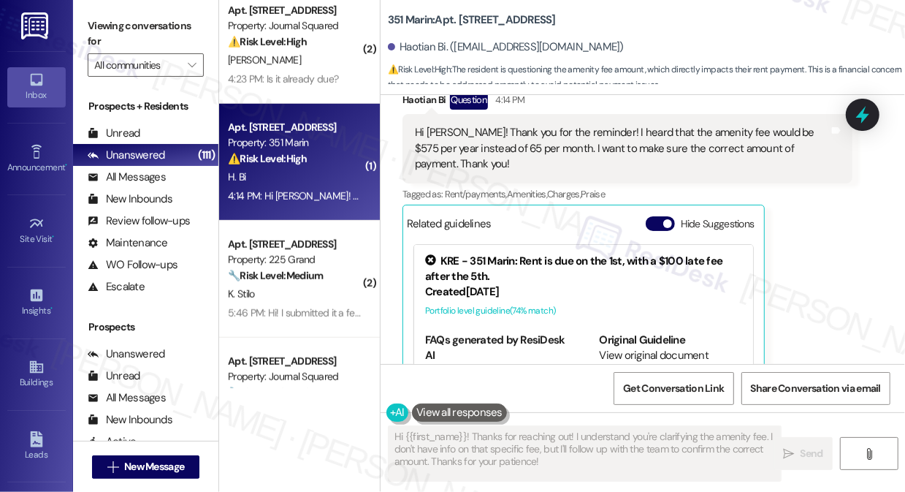
scroll to position [516, 0]
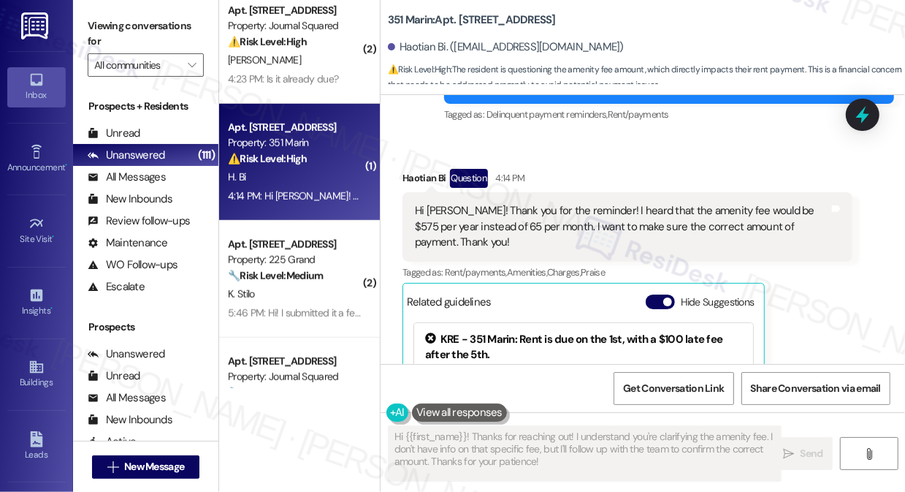
click at [465, 205] on div "Hi Jane! Thank you for the reminder! I heard that the amenity fee would be $575…" at bounding box center [622, 226] width 414 height 47
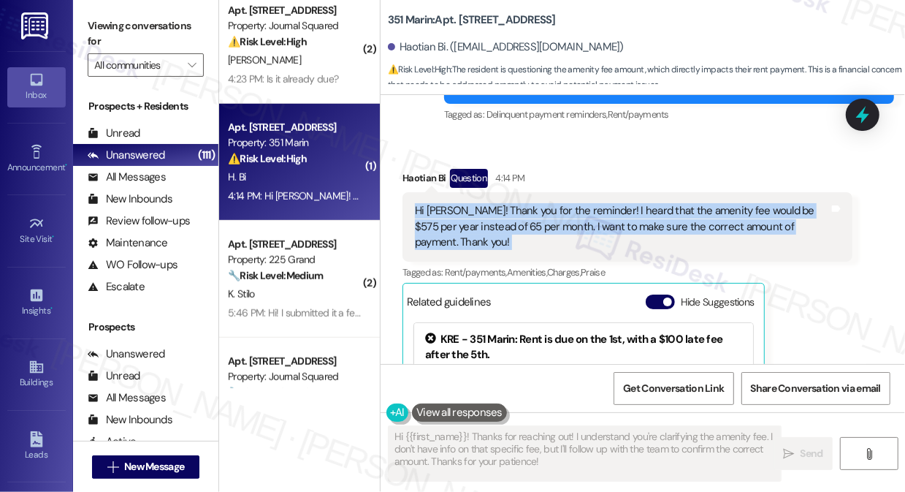
click at [465, 204] on div "Hi Jane! Thank you for the reminder! I heard that the amenity fee would be $575…" at bounding box center [622, 226] width 414 height 47
click at [647, 203] on div "Hi Jane! Thank you for the reminder! I heard that the amenity fee would be $575…" at bounding box center [622, 226] width 414 height 47
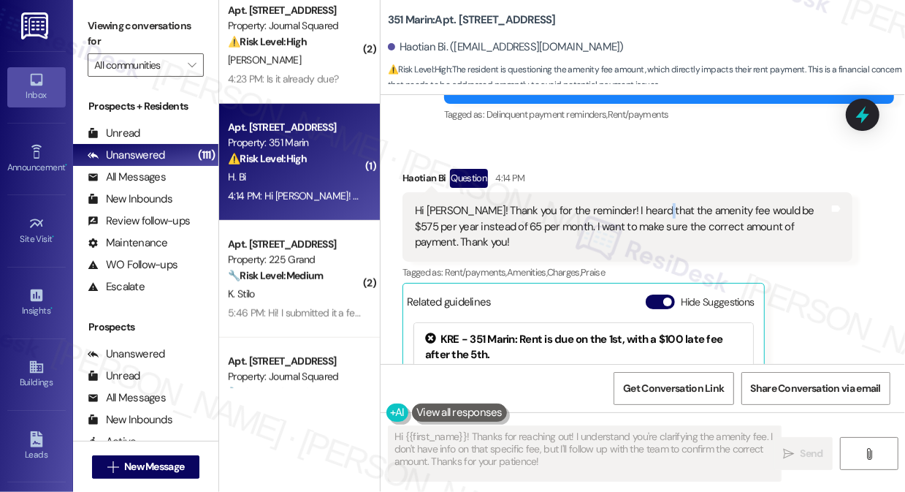
click at [647, 203] on div "Hi Jane! Thank you for the reminder! I heard that the amenity fee would be $575…" at bounding box center [622, 226] width 414 height 47
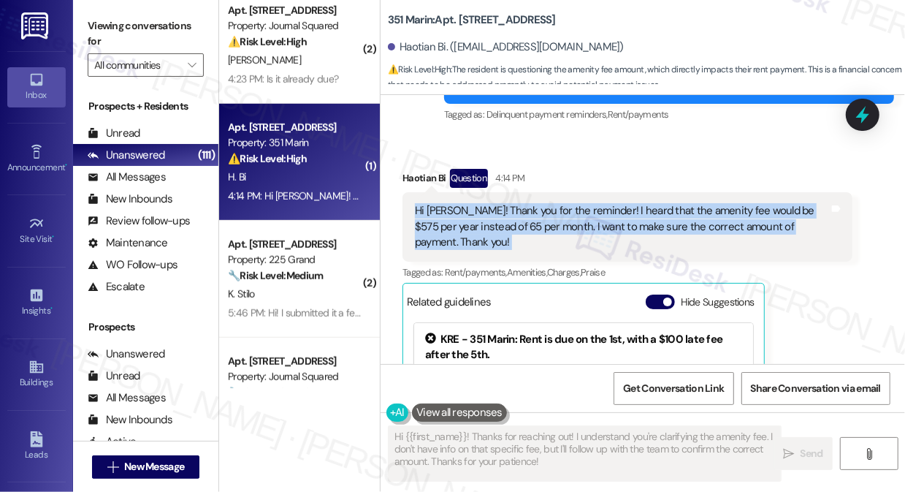
click at [647, 203] on div "Hi Jane! Thank you for the reminder! I heard that the amenity fee would be $575…" at bounding box center [622, 226] width 414 height 47
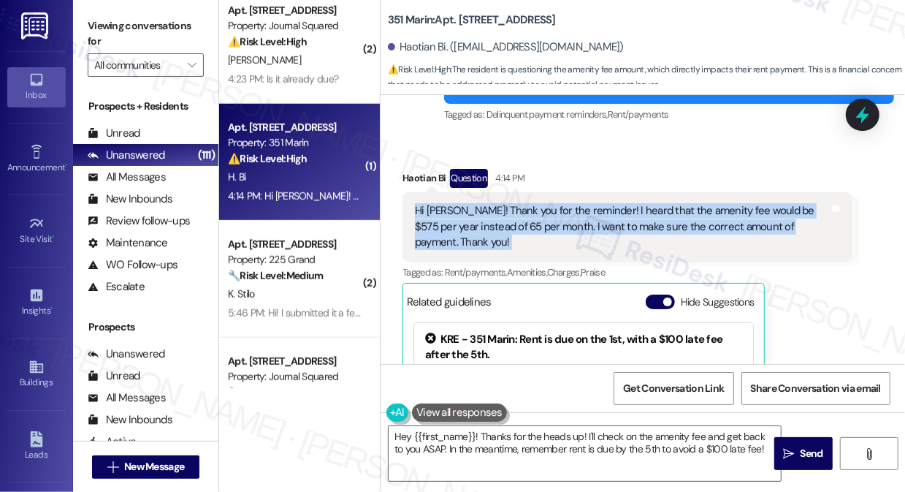
click at [650, 203] on div "Hi Jane! Thank you for the reminder! I heard that the amenity fee would be $575…" at bounding box center [622, 226] width 414 height 47
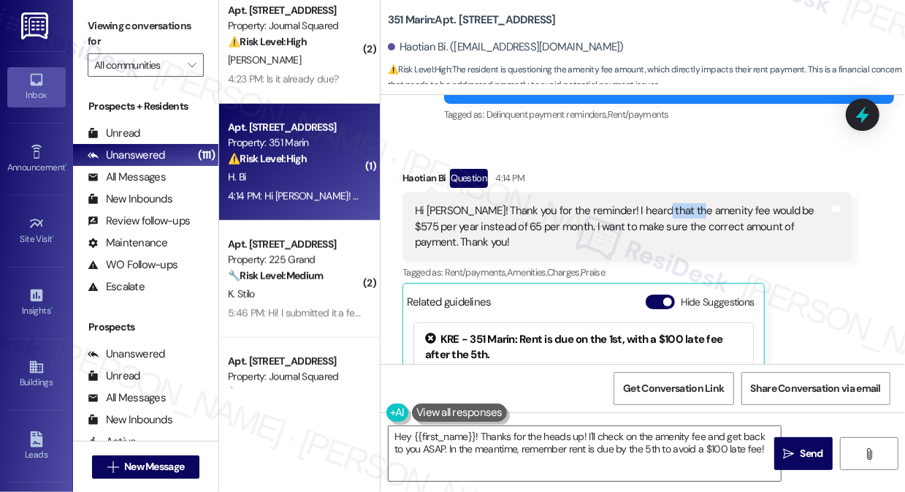
click at [650, 203] on div "Hi Jane! Thank you for the reminder! I heard that the amenity fee would be $575…" at bounding box center [622, 226] width 414 height 47
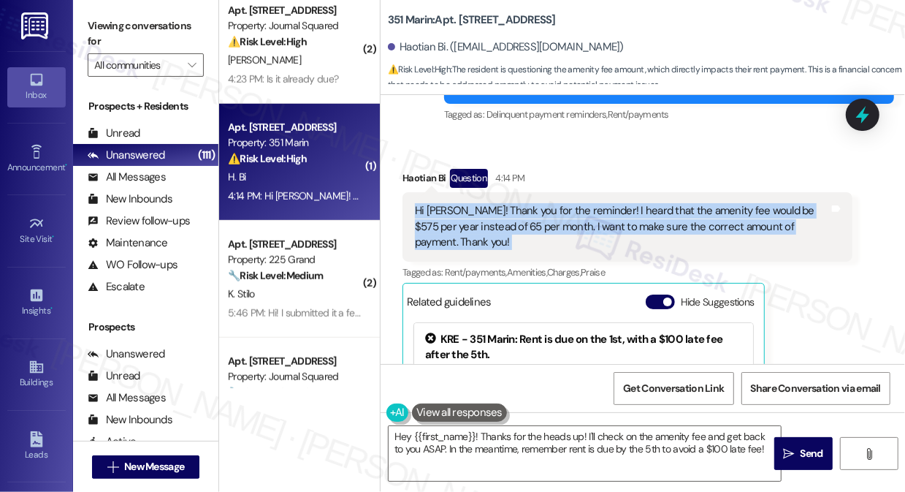
click at [650, 203] on div "Hi Jane! Thank you for the reminder! I heard that the amenity fee would be $575…" at bounding box center [622, 226] width 414 height 47
click at [389, 430] on textarea "Hey {{first_name}}! Thanks for the heads up! I'll check on the amenity fee and …" at bounding box center [585, 453] width 392 height 55
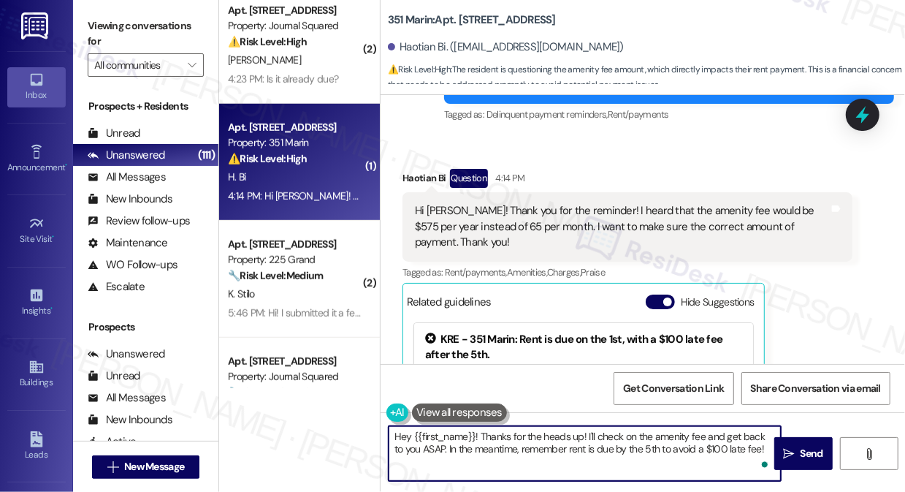
click at [392, 430] on textarea "Hey {{first_name}}! Thanks for the heads up! I'll check on the amenity fee and …" at bounding box center [585, 453] width 392 height 55
click at [397, 433] on textarea "Hey {{first_name}}! Thanks for the heads up! I'll check on the amenity fee and …" at bounding box center [585, 453] width 392 height 55
click at [427, 448] on textarea "Hi {{first_name}}! Thanks for the heads up! I'll check on the amenity fee and g…" at bounding box center [585, 453] width 392 height 55
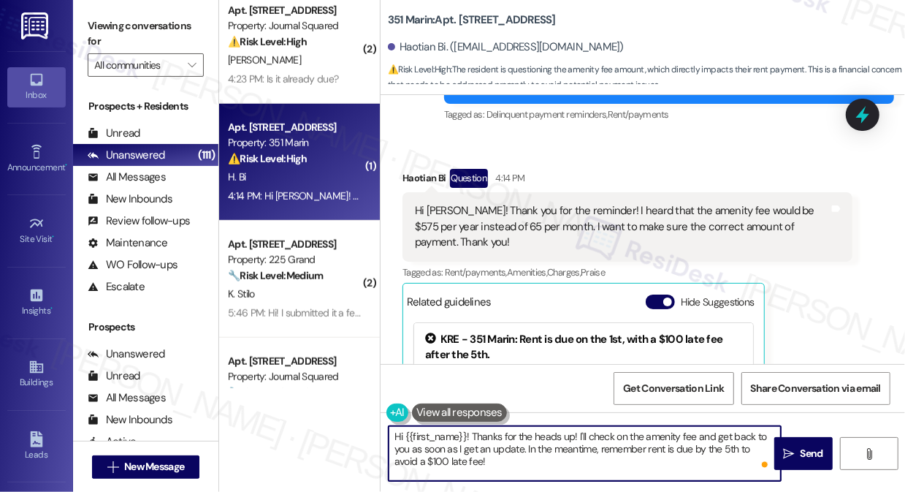
drag, startPoint x: 695, startPoint y: 427, endPoint x: 705, endPoint y: 430, distance: 10.5
click at [695, 427] on textarea "Hi {{first_name}}! Thanks for the heads up! I'll check on the amenity fee and g…" at bounding box center [585, 453] width 392 height 55
type textarea "Hi {{first_name}}! Thanks for the heads up! I'll check on the amenity fee with …"
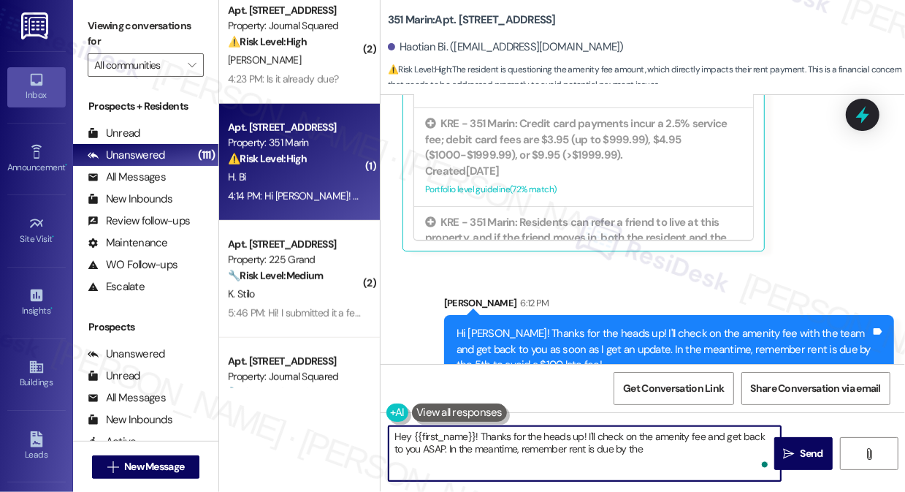
scroll to position [332, 0]
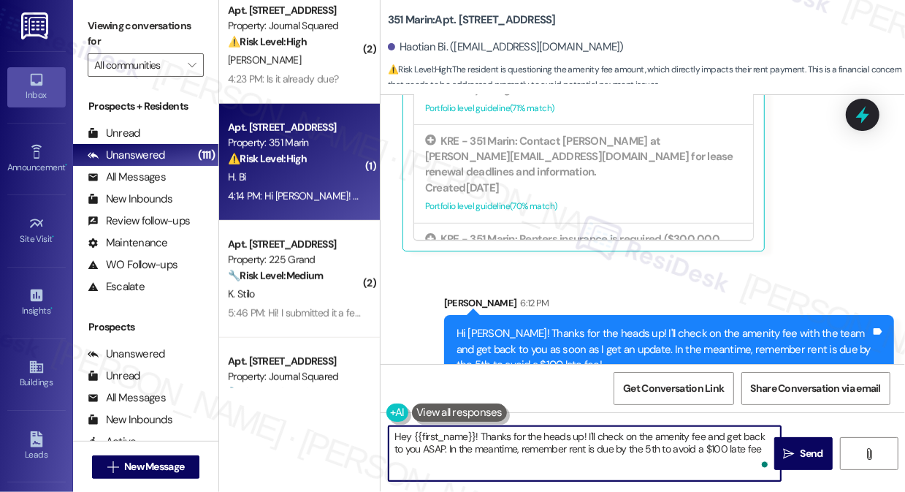
type textarea "Hey {{first_name}}! Thanks for the heads up! I'll check on the amenity fee and …"
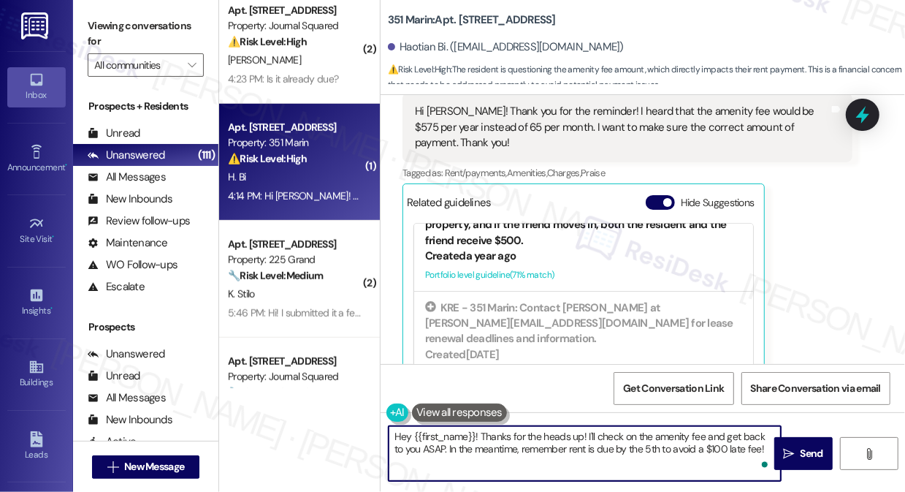
scroll to position [516, 0]
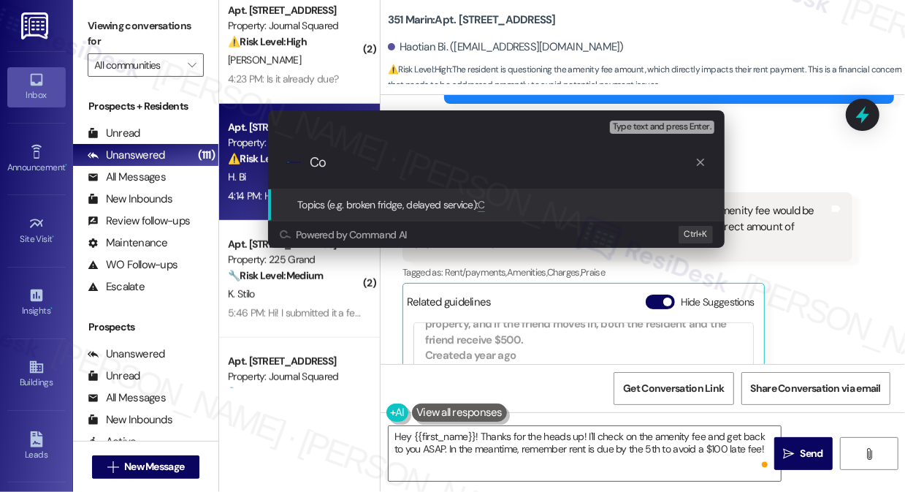
type input "Con"
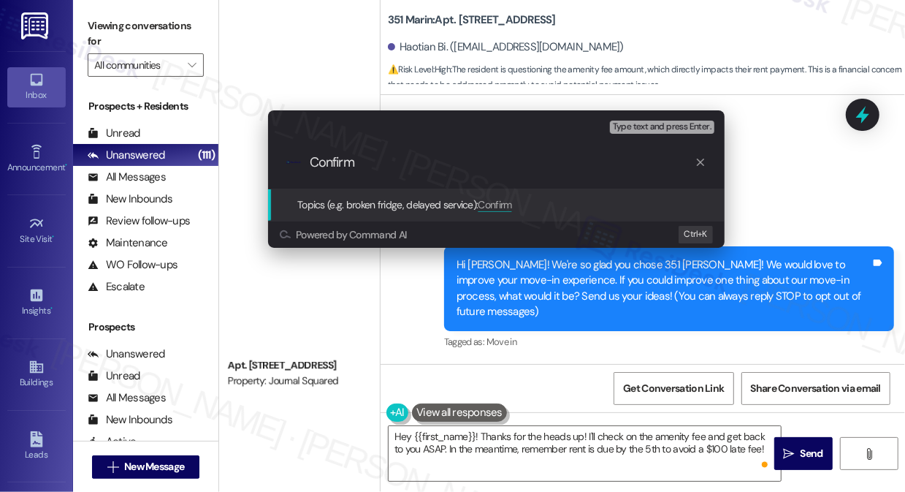
scroll to position [332, 0]
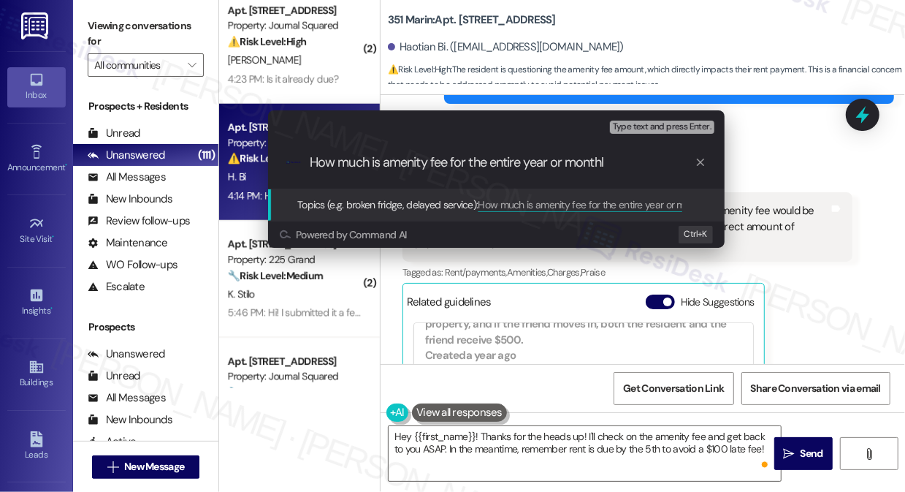
type input "How much is amenity fee for the entire year or monthly"
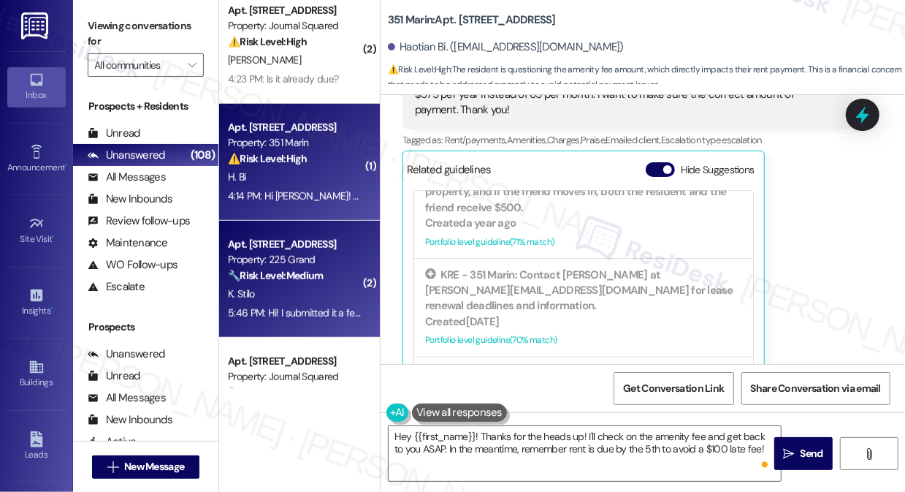
click at [319, 268] on div "🔧 Risk Level: Medium The resident indicates they submitted their rent payment a…" at bounding box center [295, 275] width 135 height 15
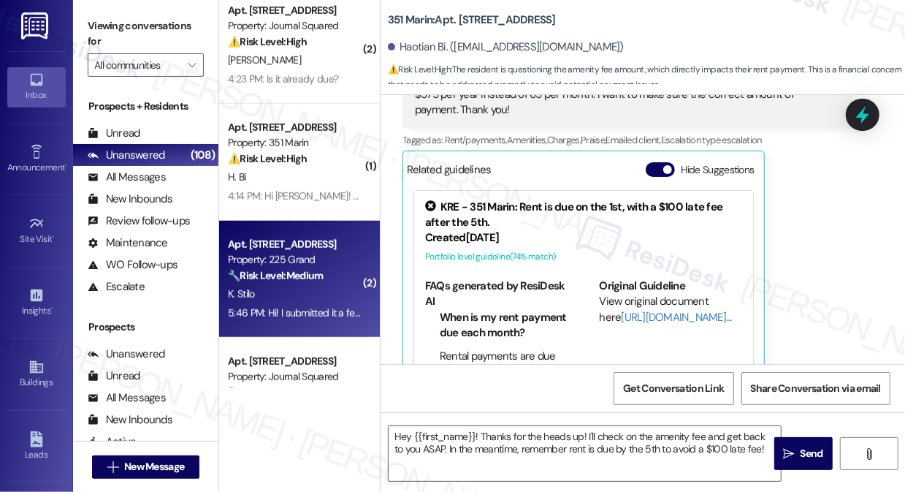
type textarea "Fetching suggested responses. Please feel free to read through the conversation…"
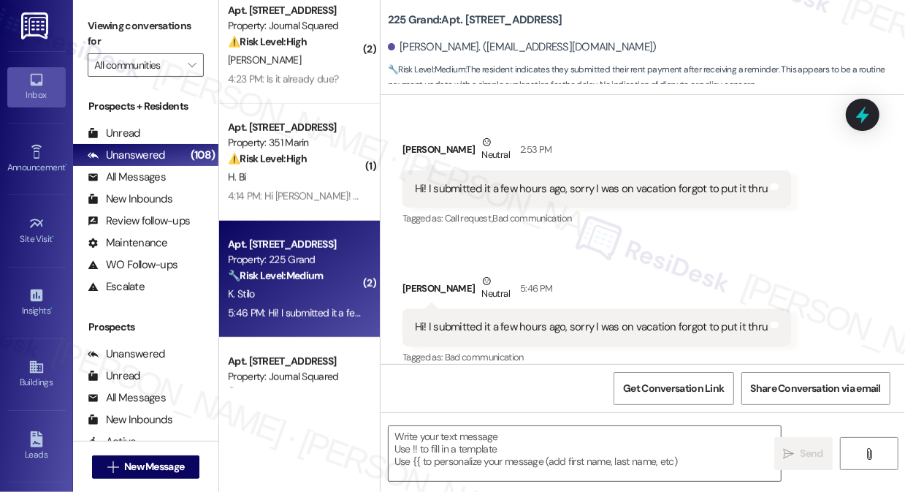
scroll to position [4643, 0]
click at [576, 170] on div "Hi! I submitted it a few hours ago, sorry I was on vacation forgot to put it th…" at bounding box center [597, 188] width 389 height 37
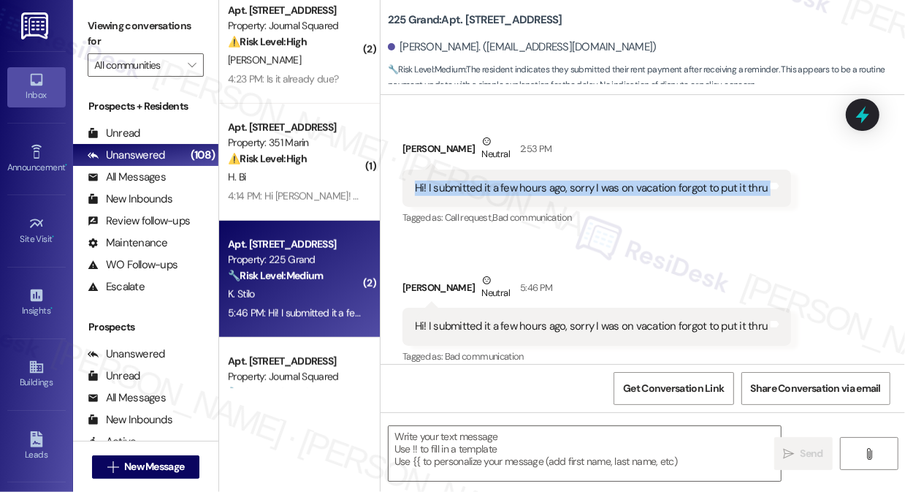
click at [578, 170] on div "Hi! I submitted it a few hours ago, sorry I was on vacation forgot to put it th…" at bounding box center [597, 188] width 389 height 37
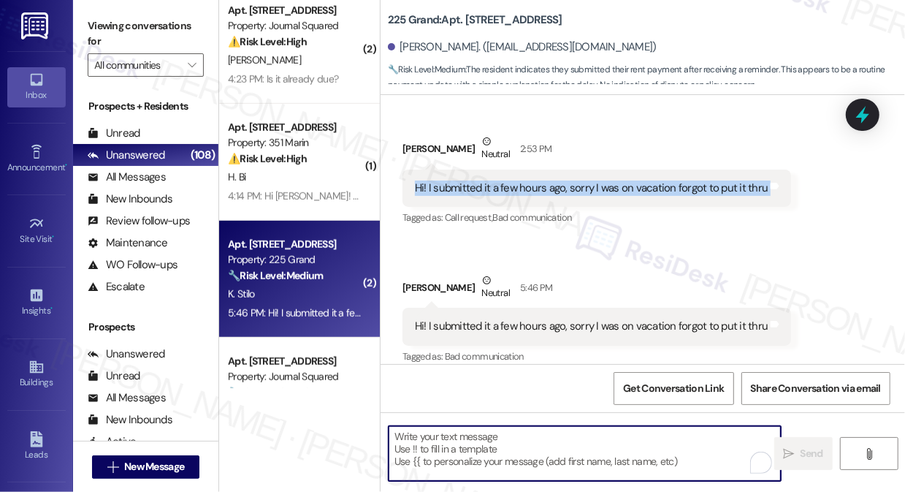
click at [495, 443] on textarea "To enrich screen reader interactions, please activate Accessibility in Grammarl…" at bounding box center [585, 453] width 392 height 55
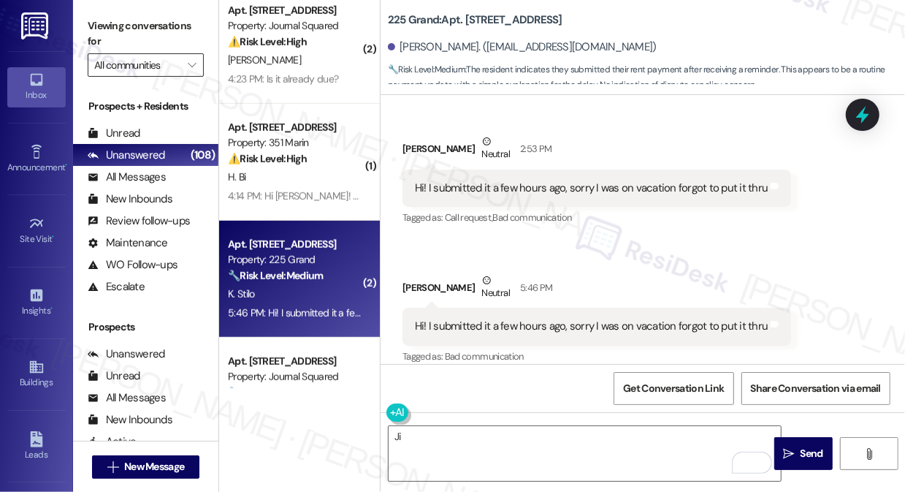
drag, startPoint x: 95, startPoint y: 20, endPoint x: 144, endPoint y: 66, distance: 67.2
click at [95, 20] on label "Viewing conversations for" at bounding box center [146, 34] width 116 height 39
click at [538, 438] on textarea "Ji" at bounding box center [585, 453] width 392 height 55
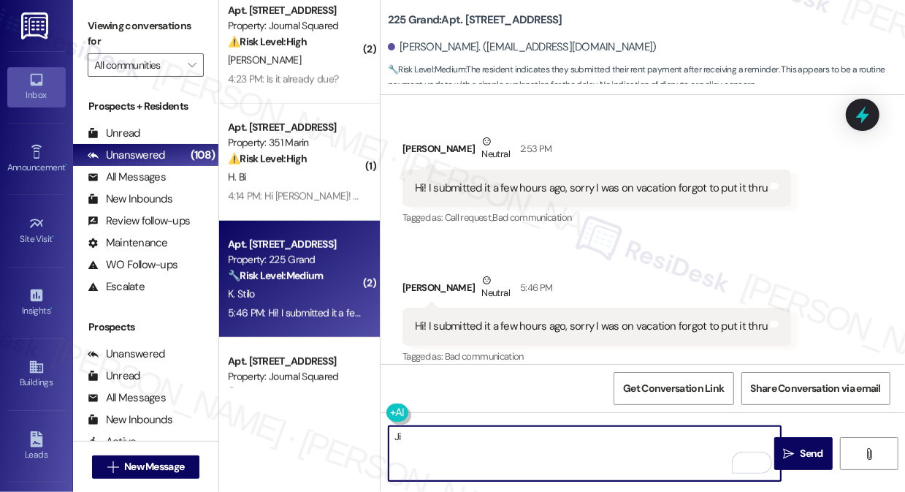
paste textarea "Hi {{first_name}}! Thanks for taking care of it. Did you receive a payment conf…"
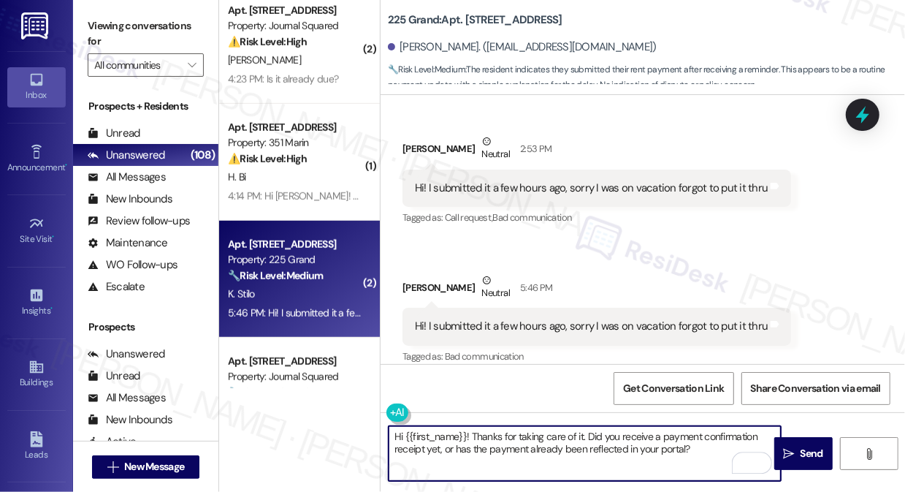
type textarea "Hi {{first_name}}! Thanks for taking care of it. Did you receive a payment conf…"
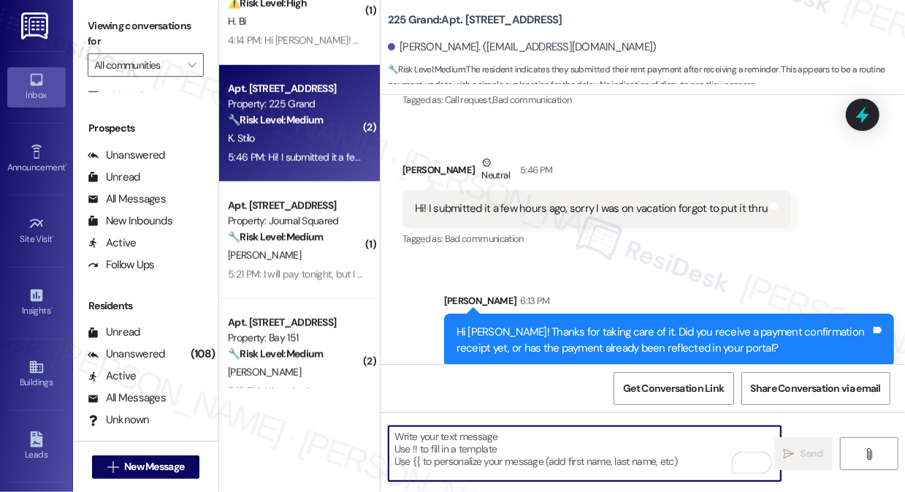
scroll to position [929, 0]
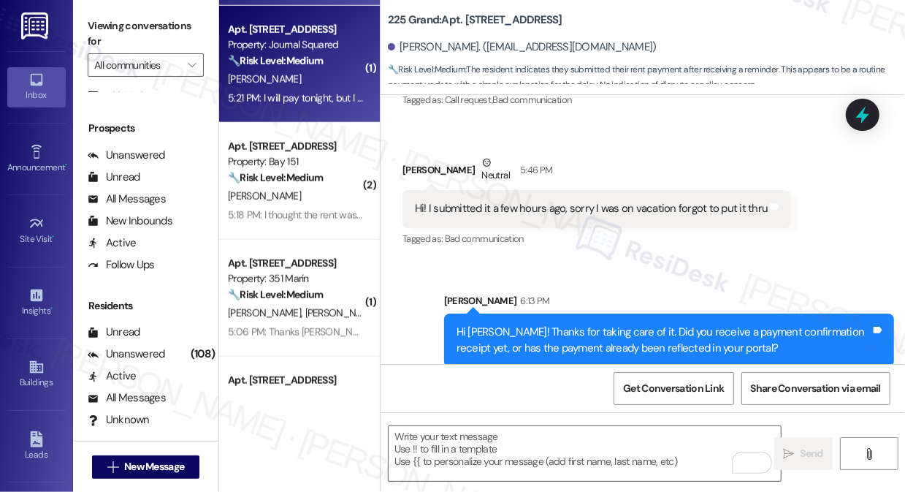
click at [343, 85] on div "[PERSON_NAME]" at bounding box center [295, 79] width 138 height 18
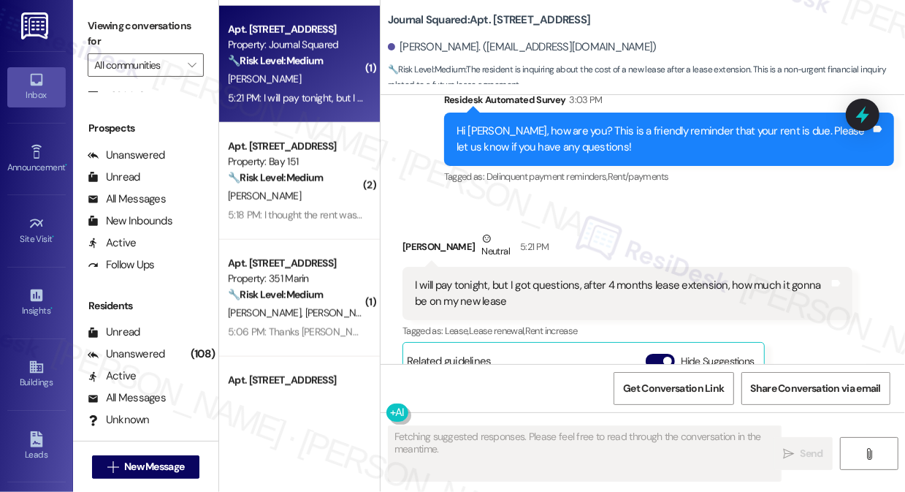
scroll to position [8784, 0]
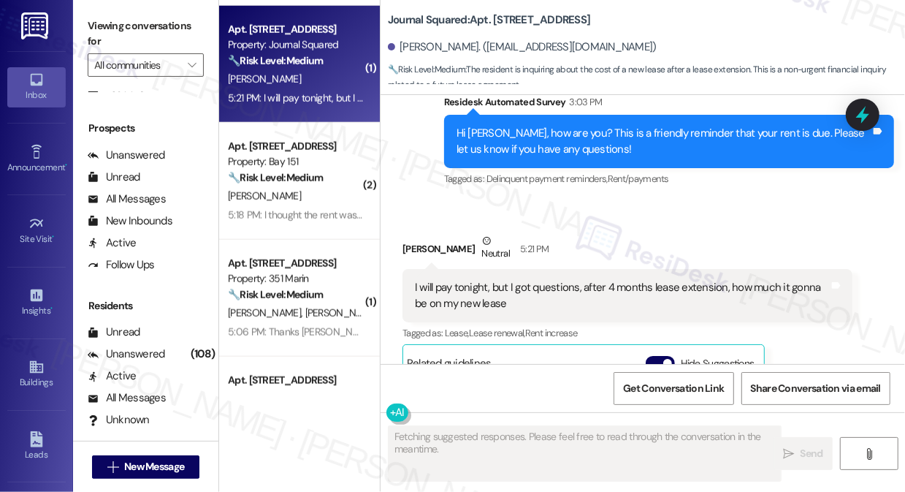
click at [655, 280] on div "I will pay tonight, but I got questions, after 4 months lease extension, how mu…" at bounding box center [622, 295] width 414 height 31
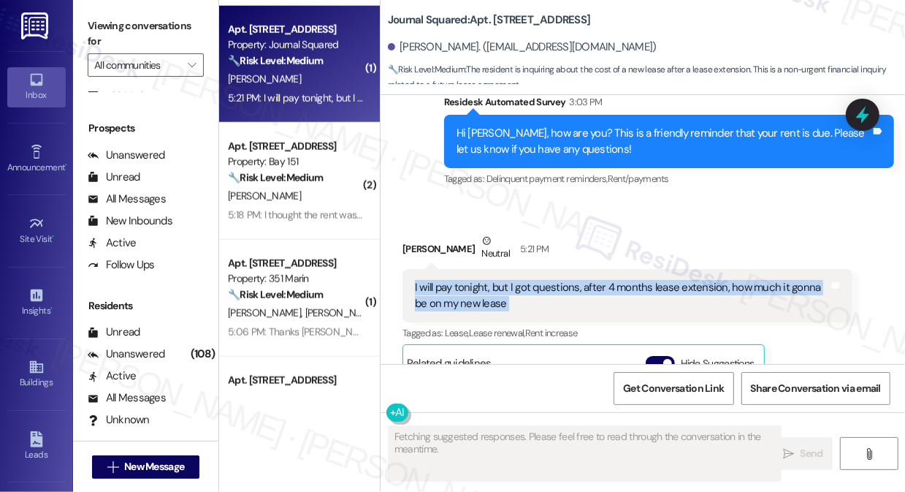
click at [655, 280] on div "I will pay tonight, but I got questions, after 4 months lease extension, how mu…" at bounding box center [622, 295] width 414 height 31
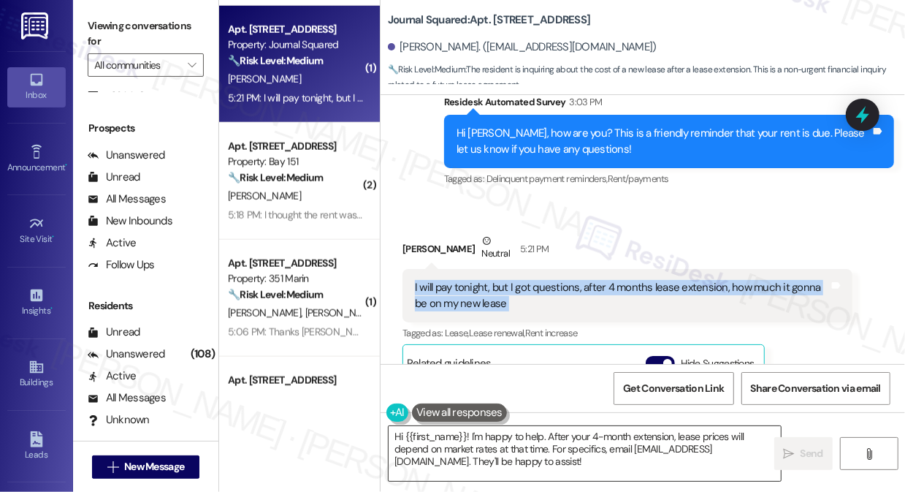
click at [526, 449] on textarea "Hi {{first_name}}! I'm happy to help. After your 4-month extension, lease price…" at bounding box center [585, 453] width 392 height 55
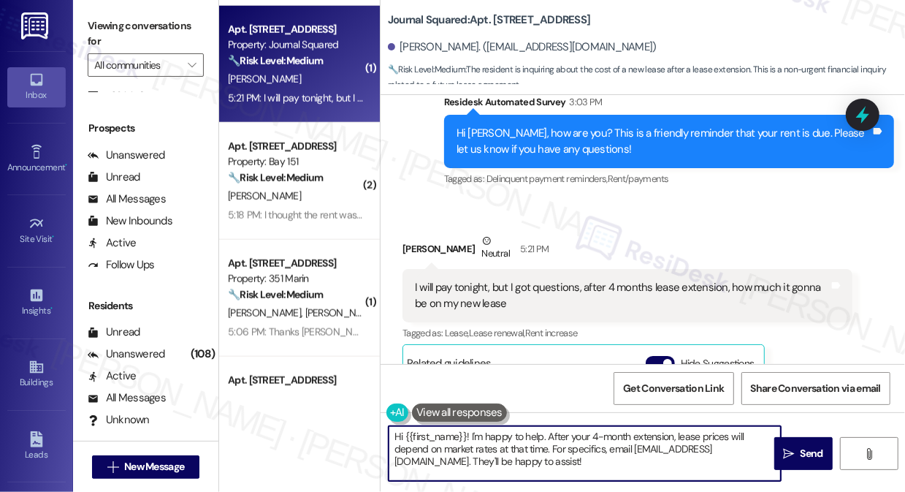
click at [526, 449] on textarea "Hi {{first_name}}! I'm happy to help. After your 4-month extension, lease price…" at bounding box center [585, 453] width 392 height 55
click at [526, 455] on textarea "Hi {{first_name}}! I'm happy to help. After your 4-month extension, lease price…" at bounding box center [585, 453] width 392 height 55
click at [600, 456] on textarea "Hi {{first_name}}! I'm happy to help. After your 4-month extension, lease price…" at bounding box center [585, 453] width 392 height 55
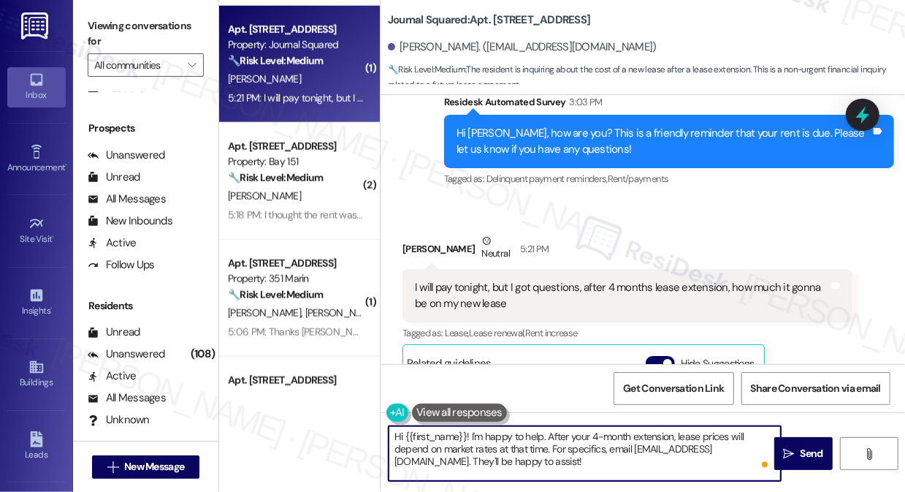
click at [600, 456] on textarea "Hi {{first_name}}! I'm happy to help. After your 4-month extension, lease price…" at bounding box center [585, 453] width 392 height 55
click at [546, 463] on textarea "Hi {{first_name}}! I'm happy to help. After your 4-month extension, lease price…" at bounding box center [585, 453] width 392 height 55
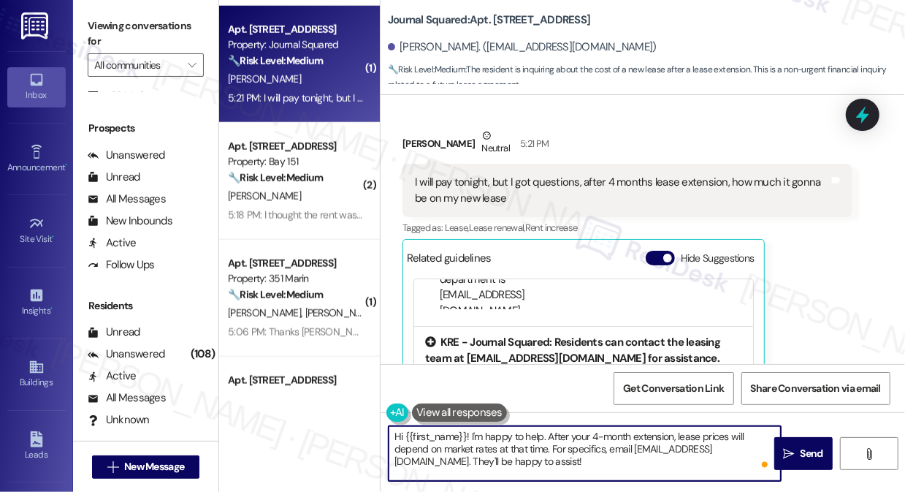
scroll to position [8917, 0]
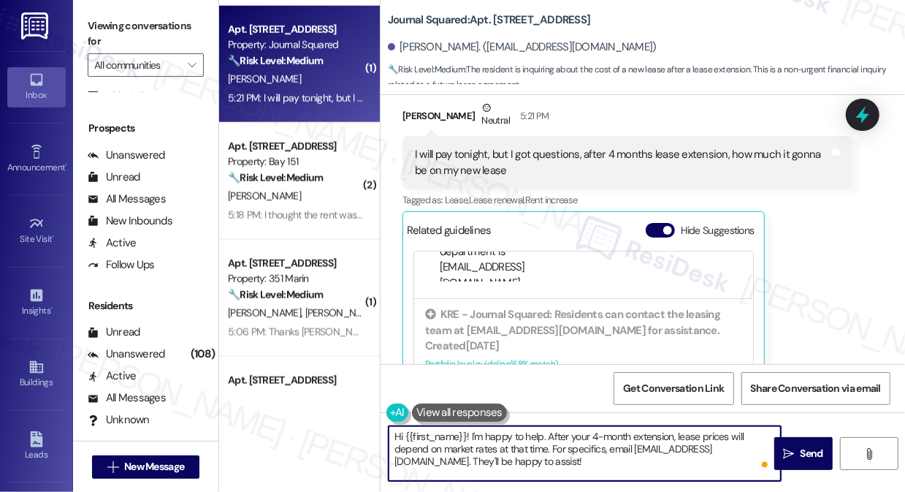
click at [633, 452] on textarea "Hi {{first_name}}! I'm happy to help. After your 4-month extension, lease price…" at bounding box center [585, 453] width 392 height 55
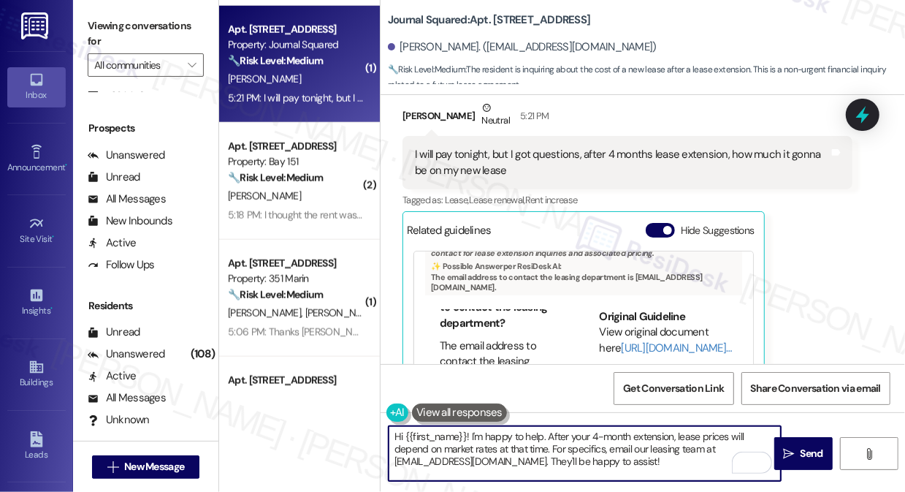
scroll to position [113, 0]
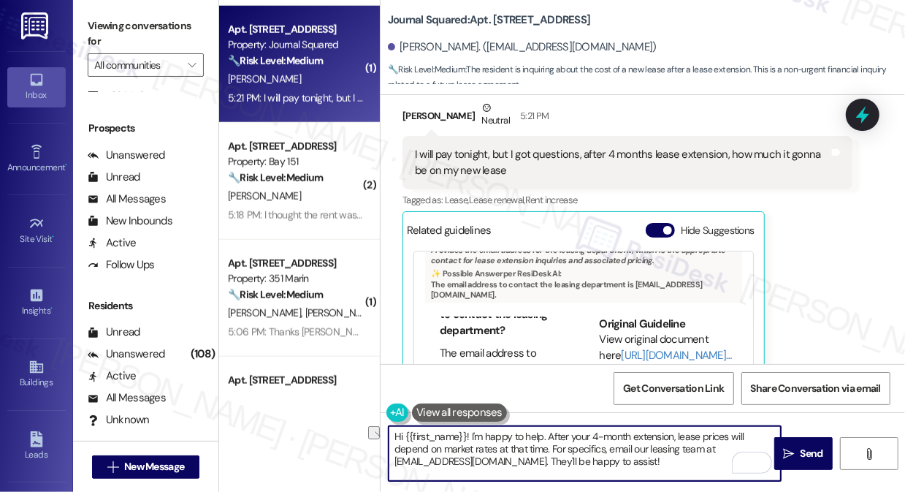
drag, startPoint x: 545, startPoint y: 433, endPoint x: 473, endPoint y: 422, distance: 73.1
click at [473, 425] on div "Hi {{first_name}}! I'm happy to help. After your 4-month extension, lease price…" at bounding box center [578, 453] width 394 height 56
drag, startPoint x: 609, startPoint y: 450, endPoint x: 620, endPoint y: 450, distance: 11.0
click at [609, 450] on textarea "Hi {{first_name}}! I'm happy to help. After your 4-month extension, lease price…" at bounding box center [585, 453] width 392 height 55
type textarea "Hi {{first_name}}! I'm happy to help. After your 4-month extension, lease price…"
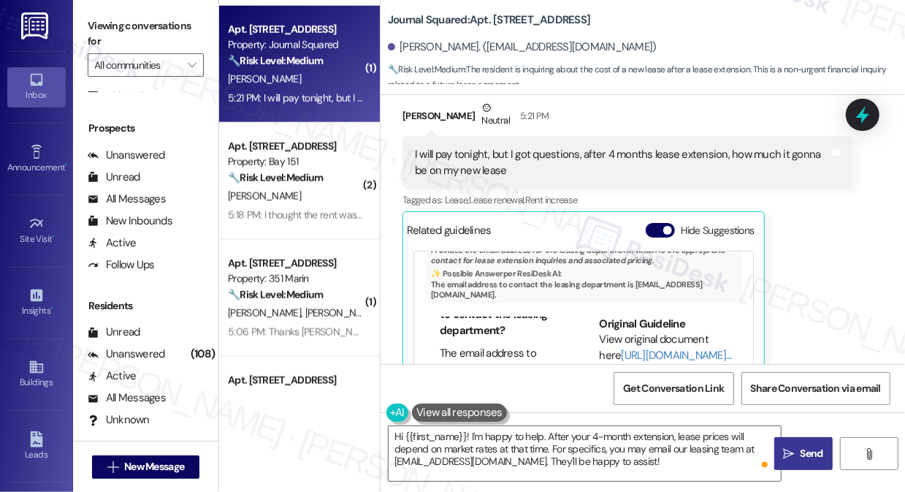
click at [779, 460] on button " Send" at bounding box center [803, 453] width 58 height 33
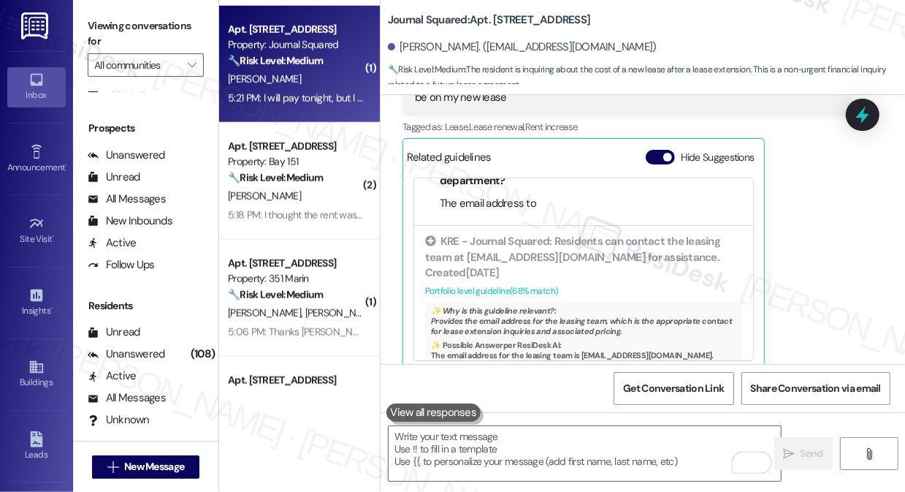
scroll to position [9051, 0]
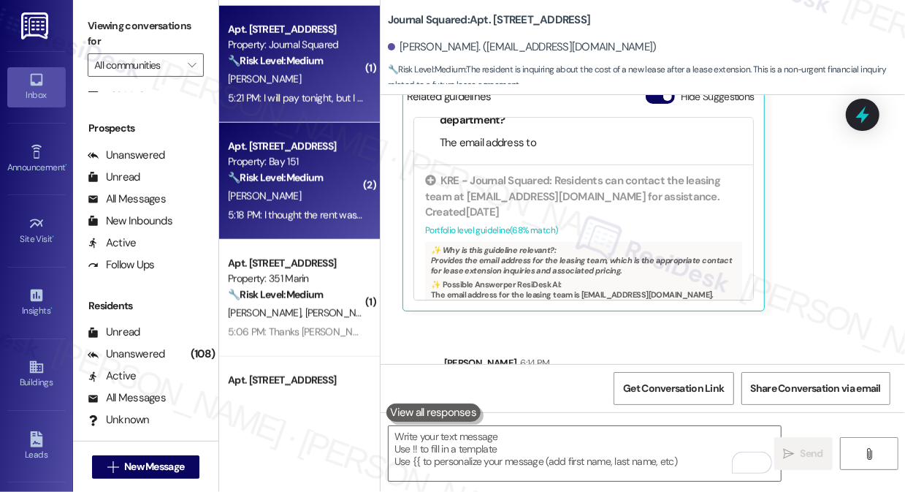
click at [316, 178] on strong "🔧 Risk Level: Medium" at bounding box center [275, 177] width 95 height 13
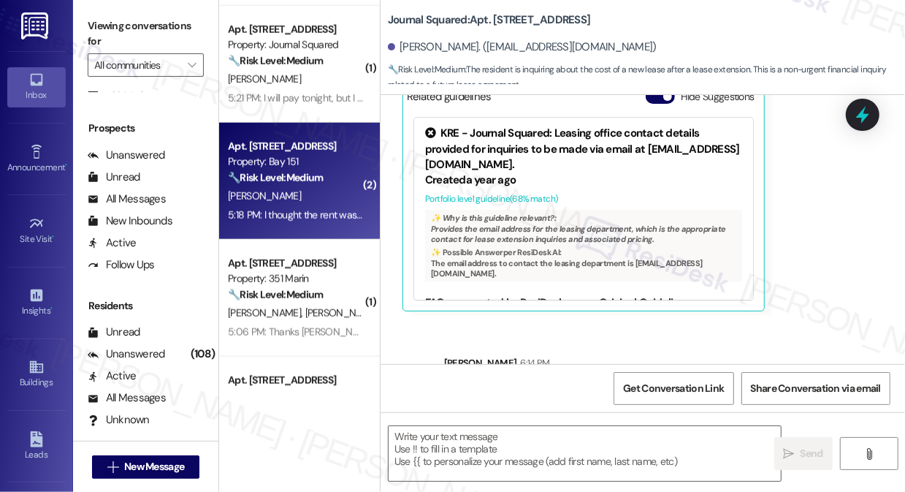
type textarea "Fetching suggested responses. Please feel free to read through the conversation…"
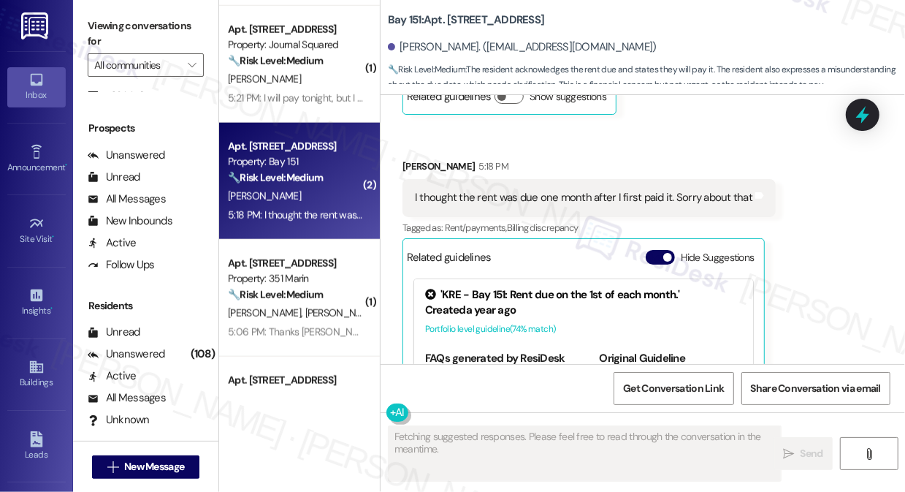
scroll to position [653, 0]
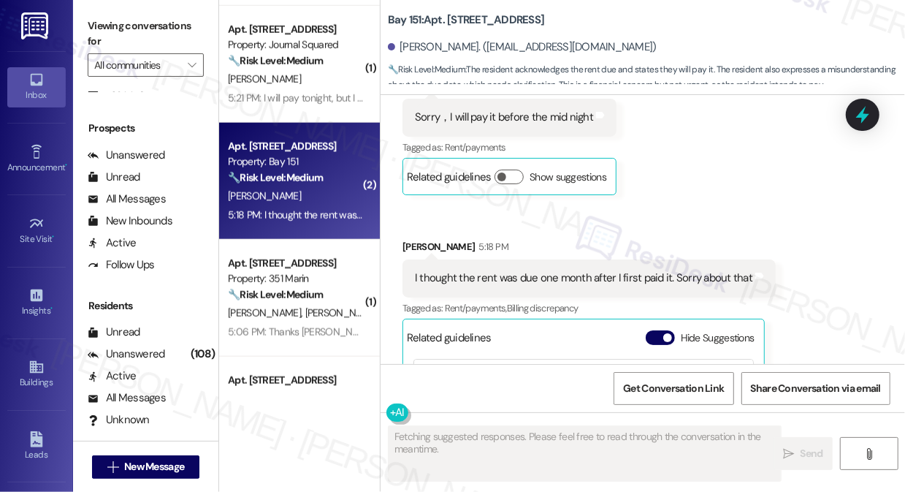
click at [541, 275] on div "I thought the rent was due one month after I first paid it. Sorry about that" at bounding box center [584, 277] width 338 height 15
click at [542, 275] on div "I thought the rent was due one month after I first paid it. Sorry about that" at bounding box center [584, 277] width 338 height 15
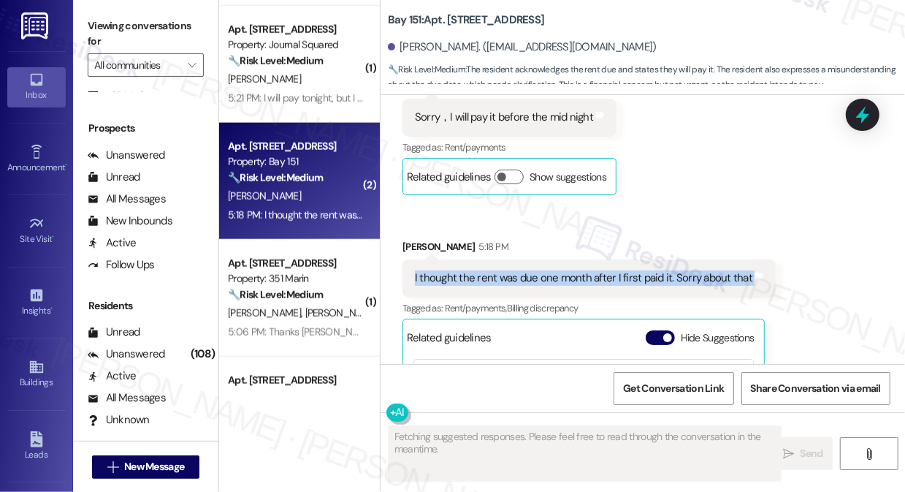
click at [542, 275] on div "I thought the rent was due one month after I first paid it. Sorry about that" at bounding box center [584, 277] width 338 height 15
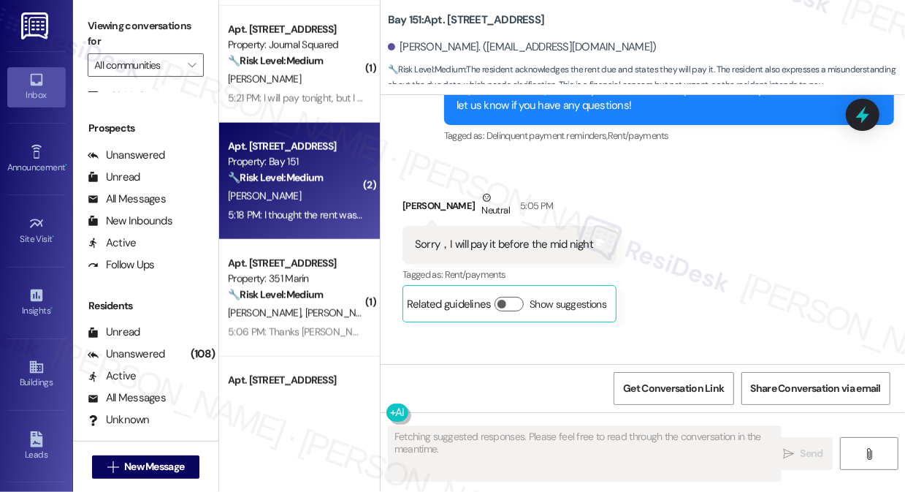
scroll to position [520, 0]
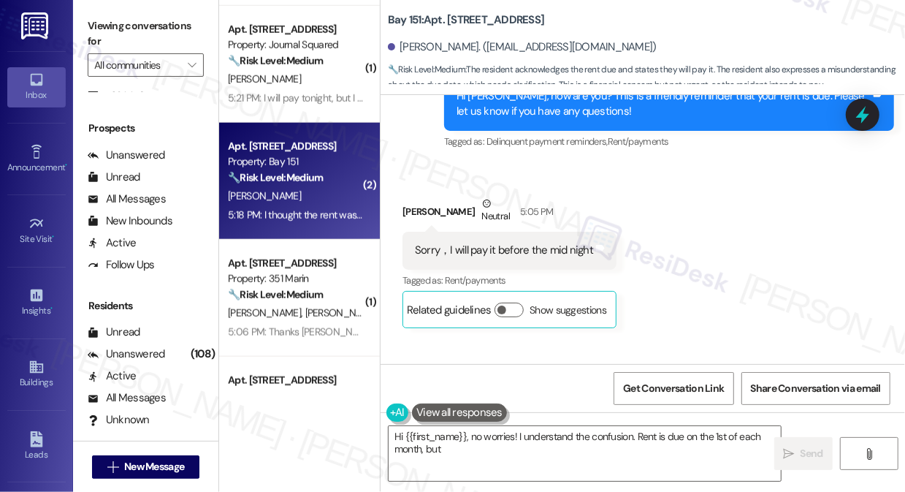
click at [474, 259] on div "Sorry，I will pay it before the mid night Tags and notes" at bounding box center [510, 250] width 214 height 37
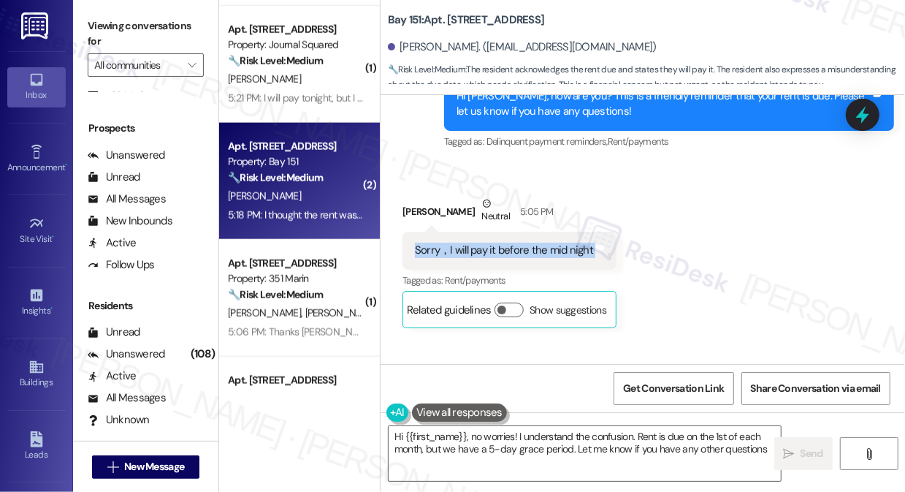
type textarea "Hi {{first_name}}, no worries! I understand the confusion. Rent is due on the 1…"
click at [474, 259] on div "Sorry，I will pay it before the mid night Tags and notes" at bounding box center [510, 250] width 214 height 37
click at [536, 432] on textarea "Hi {{first_name}}, no worries! I understand the confusion. Rent is due on the 1…" at bounding box center [585, 453] width 392 height 55
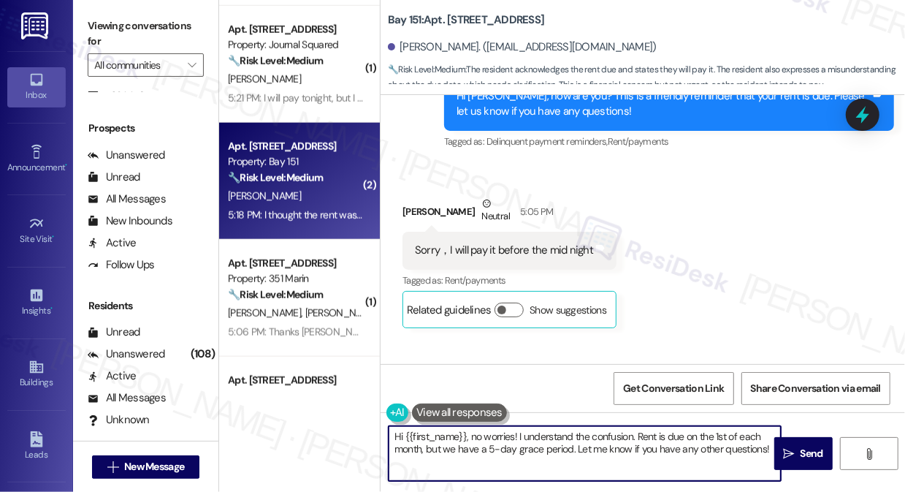
click at [536, 432] on textarea "Hi {{first_name}}, no worries! I understand the confusion. Rent is due on the 1…" at bounding box center [585, 453] width 392 height 55
click at [766, 346] on div "Received via SMS Hongyan Li Neutral 5:05 PM Sorry，I will pay it before the mid …" at bounding box center [643, 430] width 525 height 534
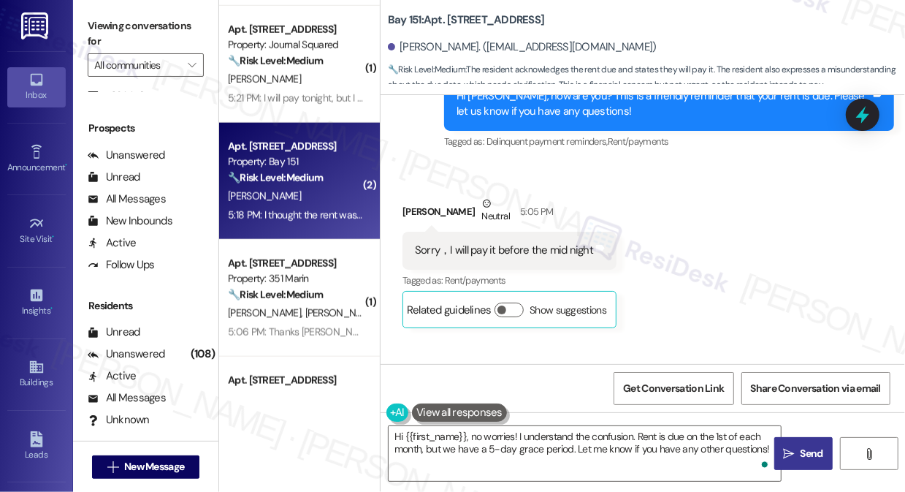
click at [822, 460] on span "Send" at bounding box center [812, 453] width 23 height 15
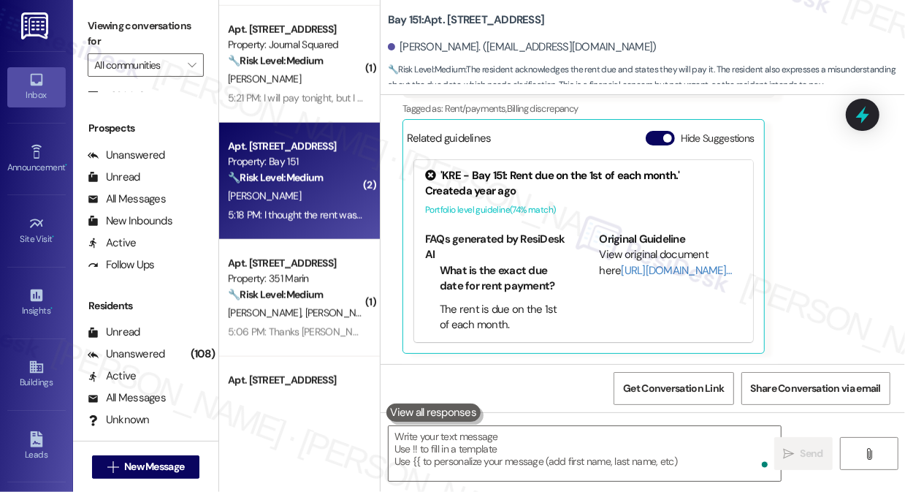
scroll to position [332, 0]
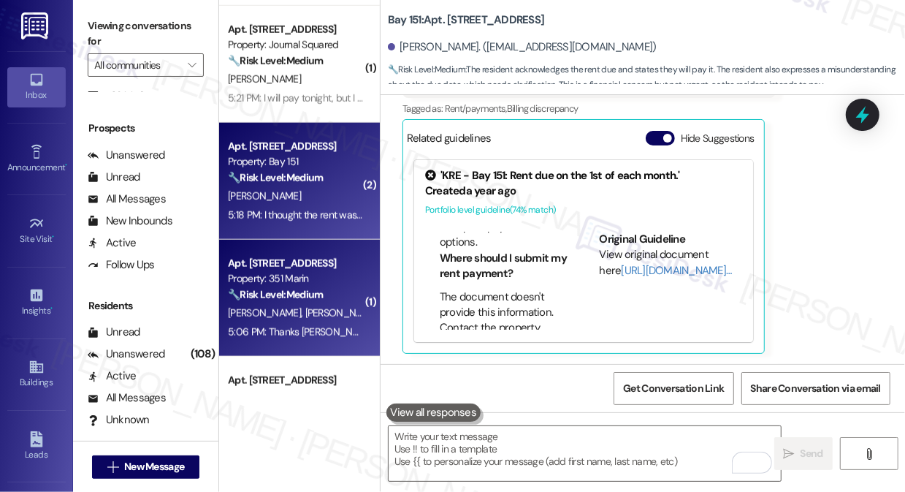
click at [304, 293] on strong "🔧 Risk Level: Medium" at bounding box center [275, 294] width 95 height 13
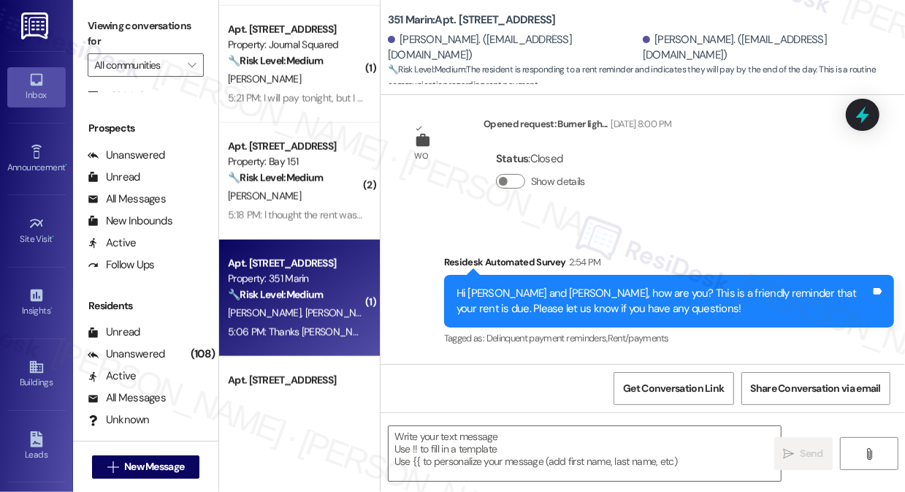
type textarea "Fetching suggested responses. Please feel free to read through the conversation…"
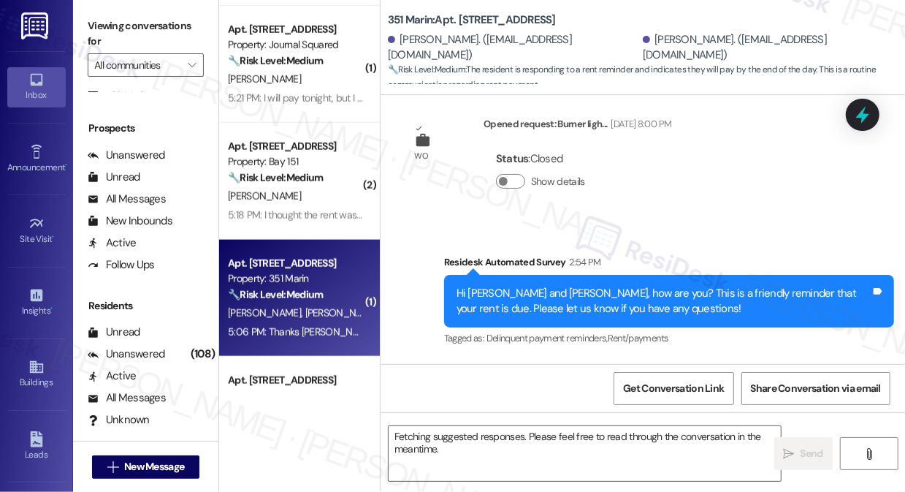
scroll to position [399, 0]
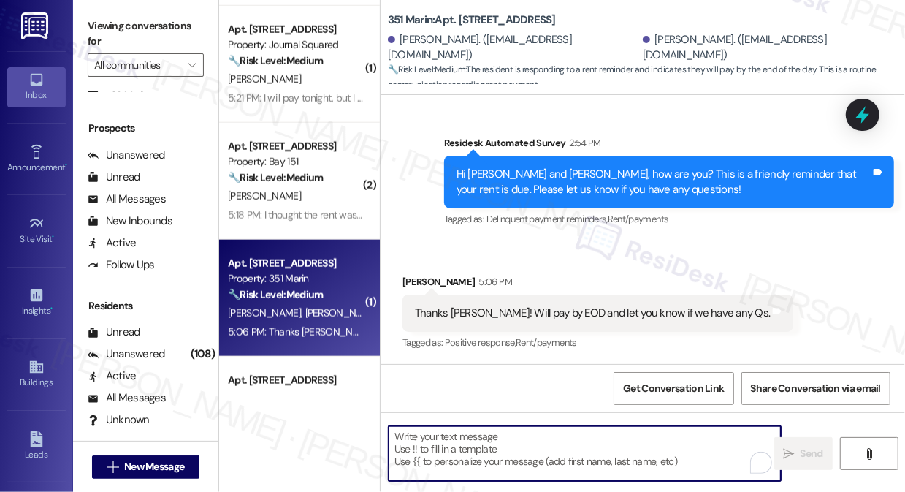
click at [532, 434] on textarea "To enrich screen reader interactions, please activate Accessibility in Grammarl…" at bounding box center [585, 453] width 392 height 55
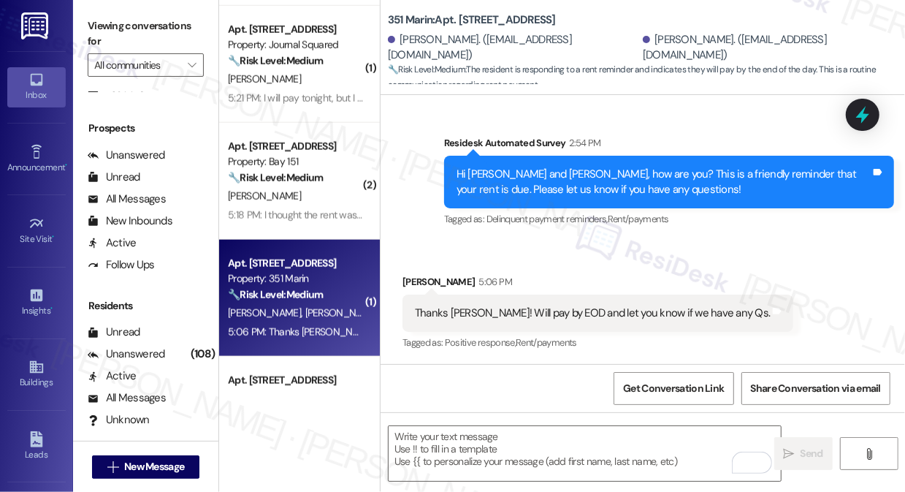
click at [93, 38] on label "Viewing conversations for" at bounding box center [146, 34] width 116 height 39
click at [435, 461] on textarea "To enrich screen reader interactions, please activate Accessibility in Grammarl…" at bounding box center [585, 453] width 392 height 55
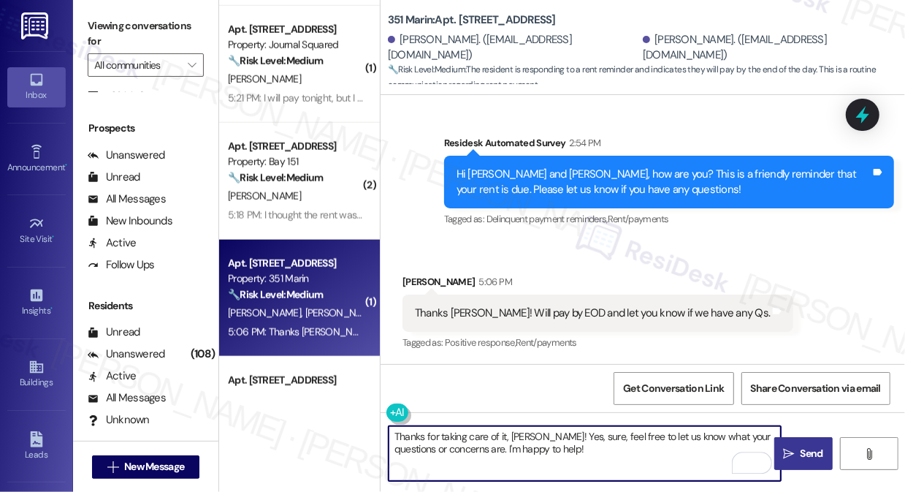
type textarea "Thanks for taking care of it, Erin! Yes, sure, feel free to let us know what yo…"
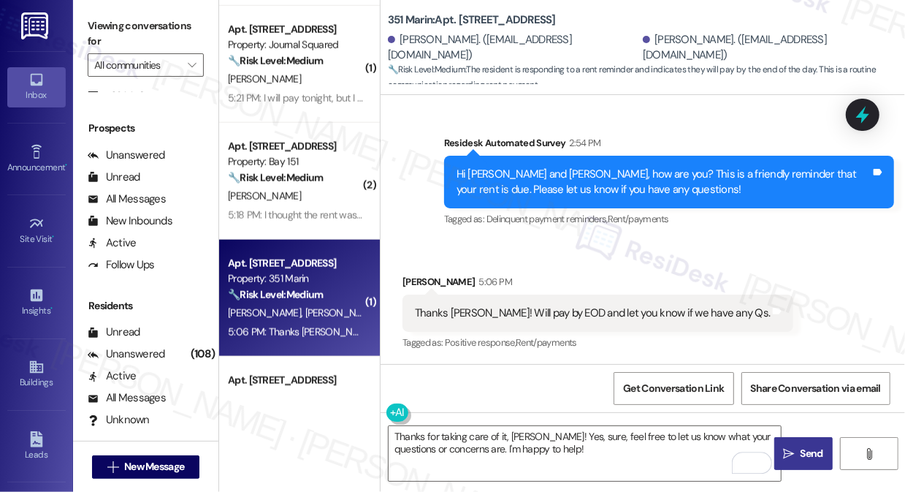
click at [802, 446] on span "Send" at bounding box center [812, 453] width 23 height 15
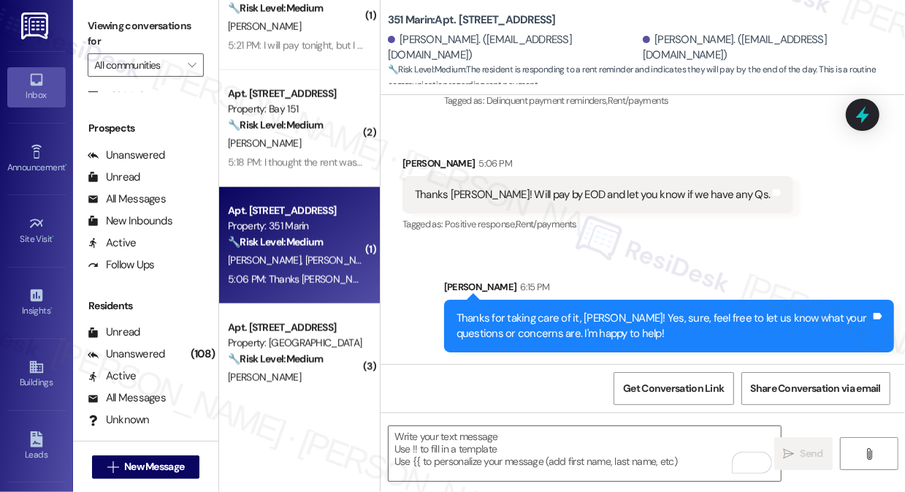
scroll to position [1195, 0]
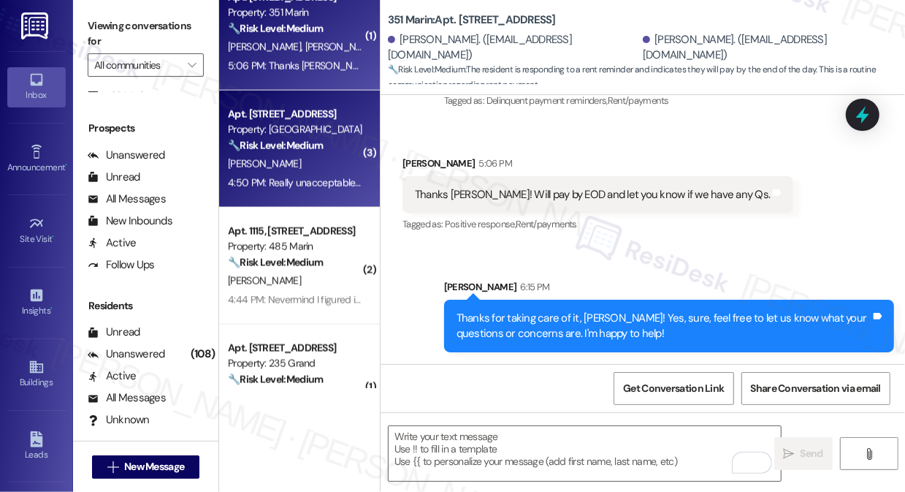
click at [340, 180] on div "4:50 PM: Really unacceptable to not notify the apartment below if there is majo…" at bounding box center [425, 182] width 395 height 13
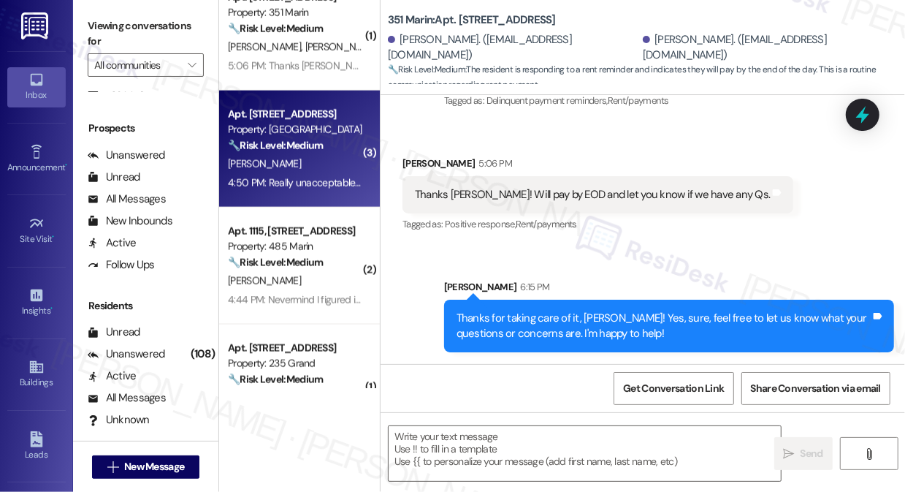
type textarea "Fetching suggested responses. Please feel free to read through the conversation…"
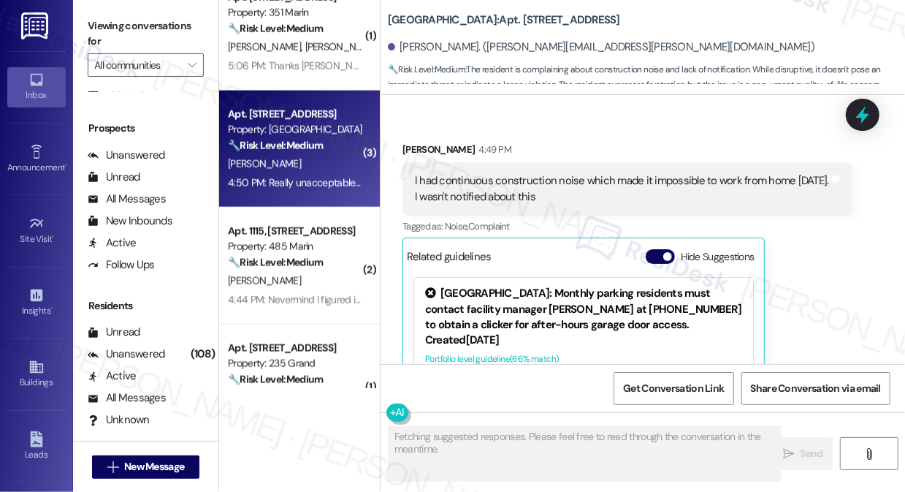
scroll to position [6749, 0]
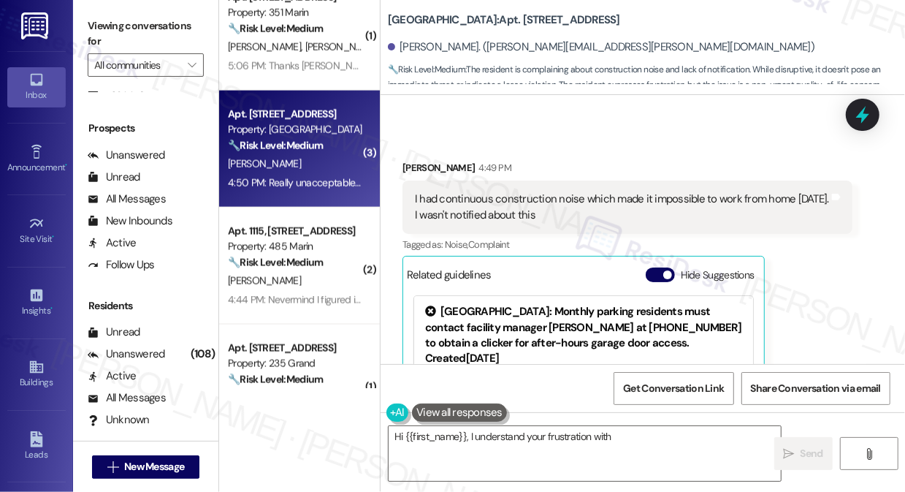
click at [503, 191] on div "I had continuous construction noise which made it impossible to work from home …" at bounding box center [622, 206] width 414 height 31
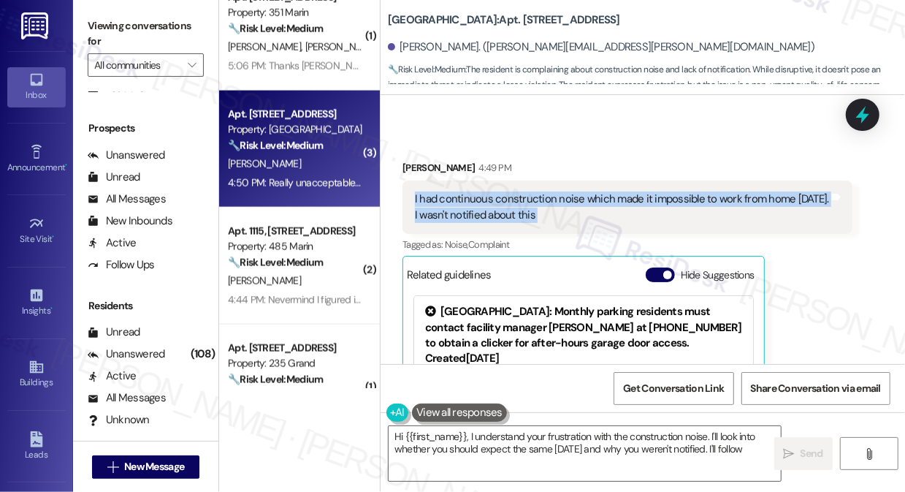
click at [503, 191] on div "I had continuous construction noise which made it impossible to work from home …" at bounding box center [622, 206] width 414 height 31
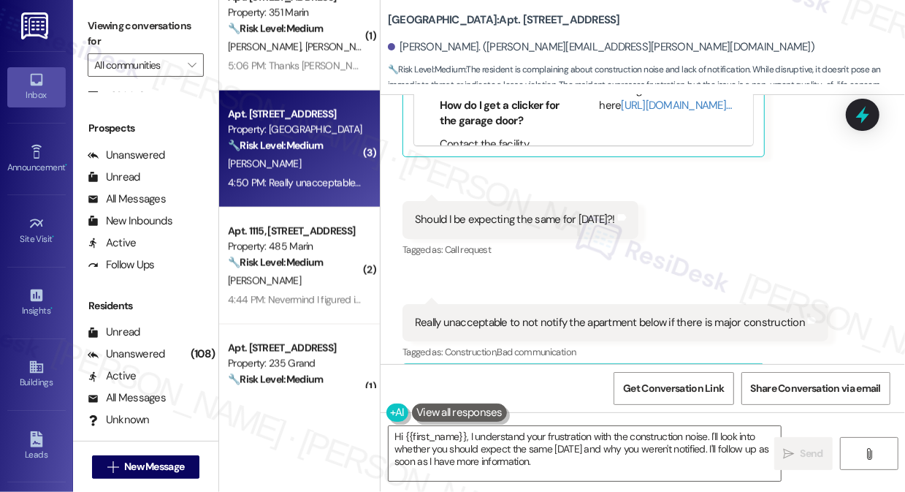
scroll to position [6882, 0]
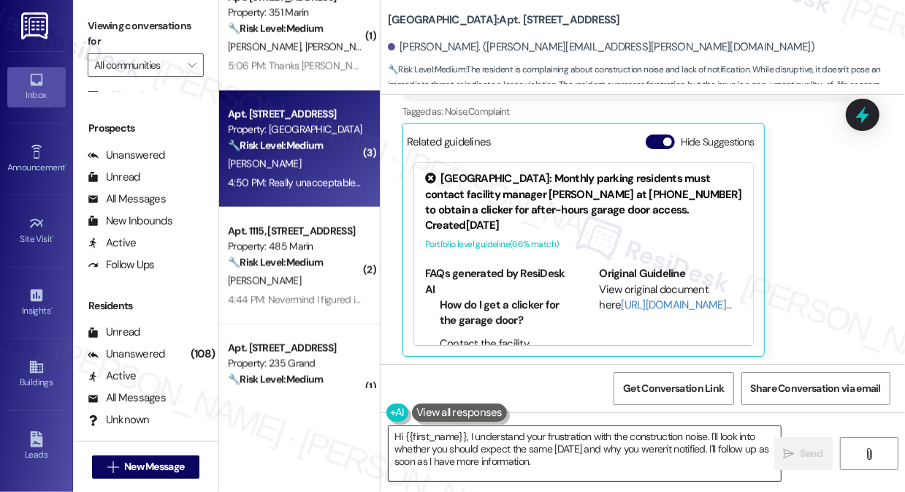
click at [565, 456] on textarea "Hi {{first_name}}, I understand your frustration with the construction noise. I…" at bounding box center [585, 453] width 392 height 55
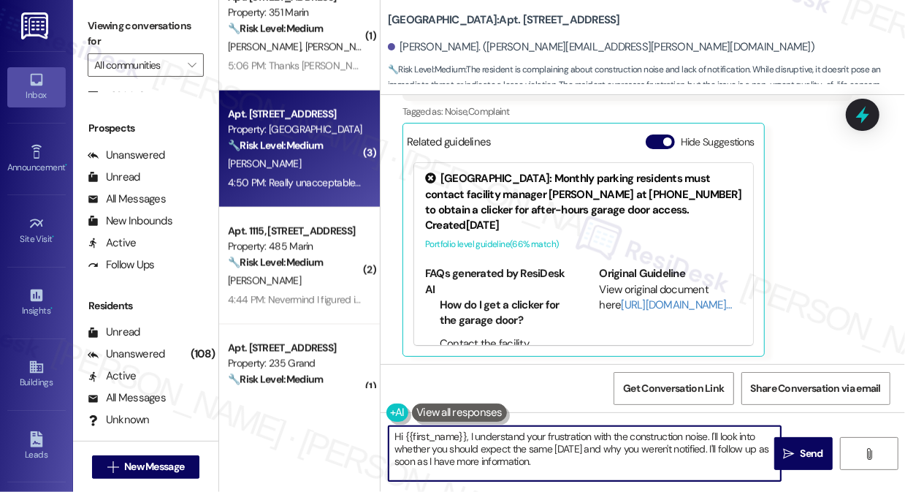
click at [565, 456] on textarea "Hi {{first_name}}, I understand your frustration with the construction noise. I…" at bounding box center [585, 453] width 392 height 55
click at [576, 433] on textarea "Hi {{first_name}}, I understand your frustration with the construction noise. I…" at bounding box center [585, 453] width 392 height 55
click at [539, 448] on textarea "Hi {{first_name}}, I understand your concern with the construction noise, espec…" at bounding box center [585, 453] width 392 height 55
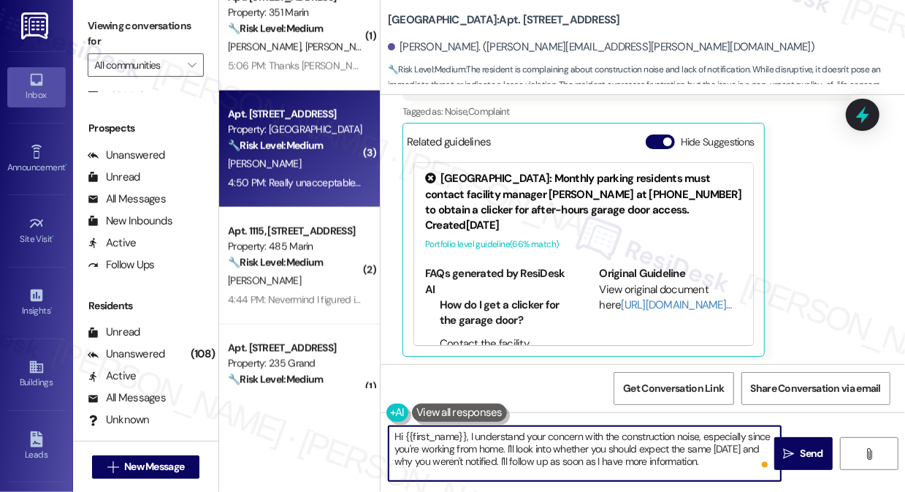
click at [539, 448] on textarea "Hi {{first_name}}, I understand your concern with the construction noise, espec…" at bounding box center [585, 453] width 392 height 55
drag, startPoint x: 435, startPoint y: 462, endPoint x: 555, endPoint y: 462, distance: 119.1
click at [559, 462] on textarea "Hi {{first_name}}, I understand your concern with the construction noise, espec…" at bounding box center [585, 453] width 392 height 55
type textarea "Hi {{first_name}}, I understand your concern with the construction noise, espec…"
click at [574, 464] on textarea "Hi {{first_name}}, I understand your concern with the construction noise, espec…" at bounding box center [585, 453] width 392 height 55
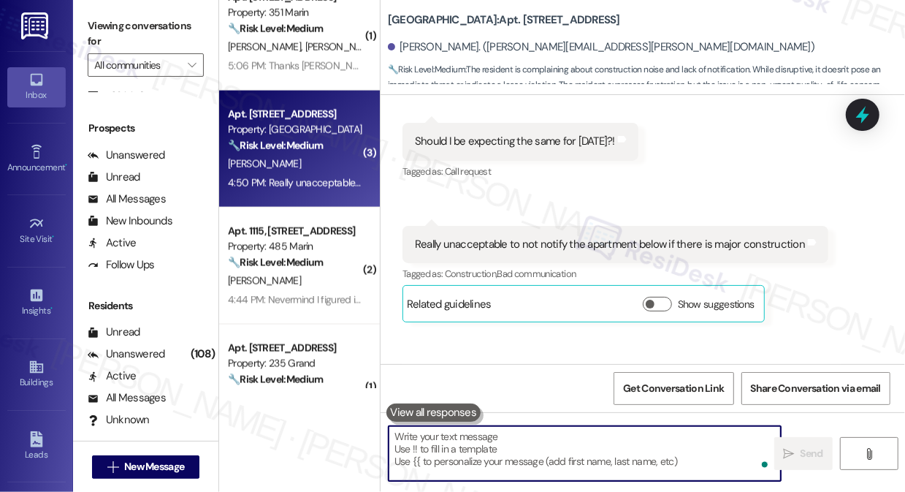
scroll to position [7215, 0]
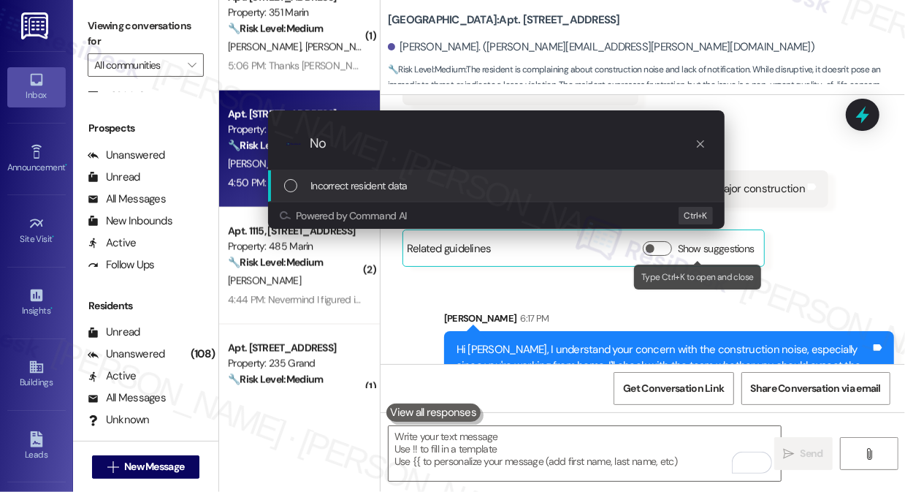
type input "N"
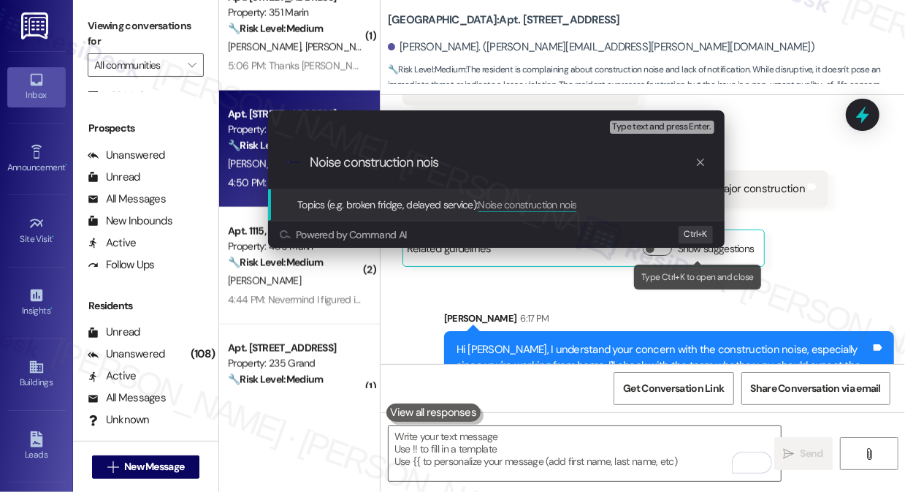
type input "Noise construction noise"
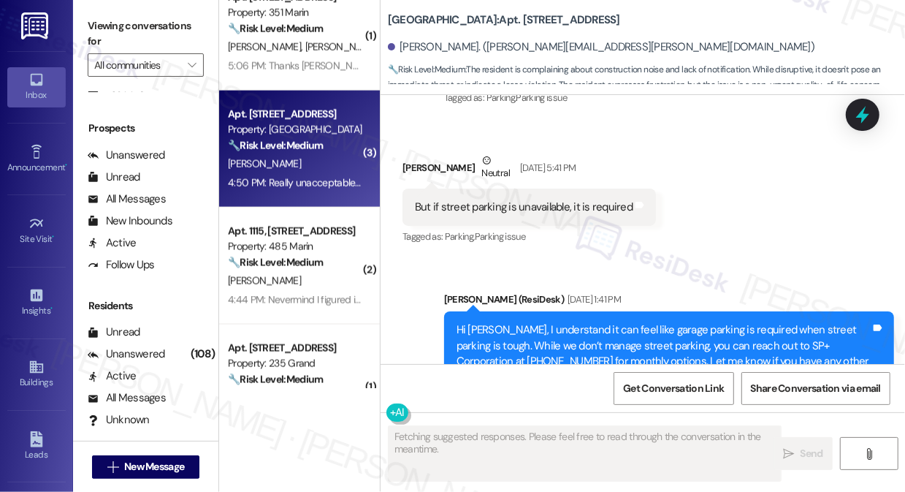
scroll to position [7081, 0]
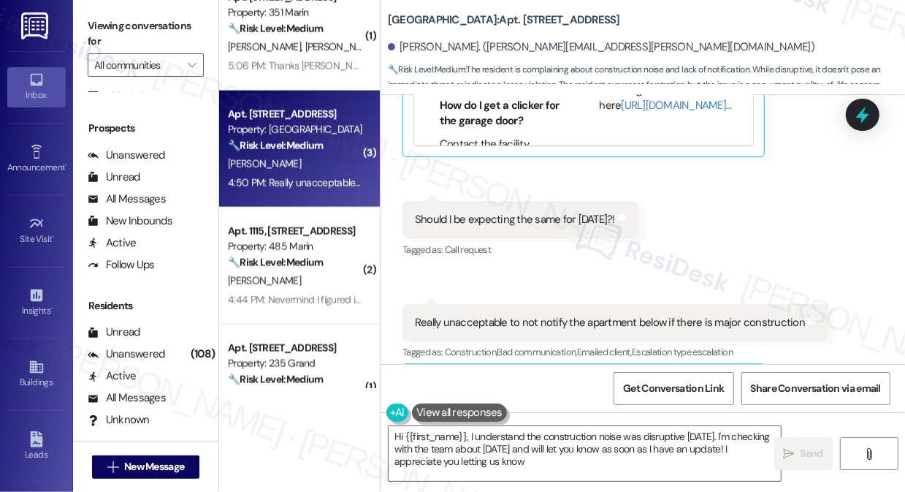
type textarea "Hi {{first_name}}, I understand the construction noise was disruptive today. I'…"
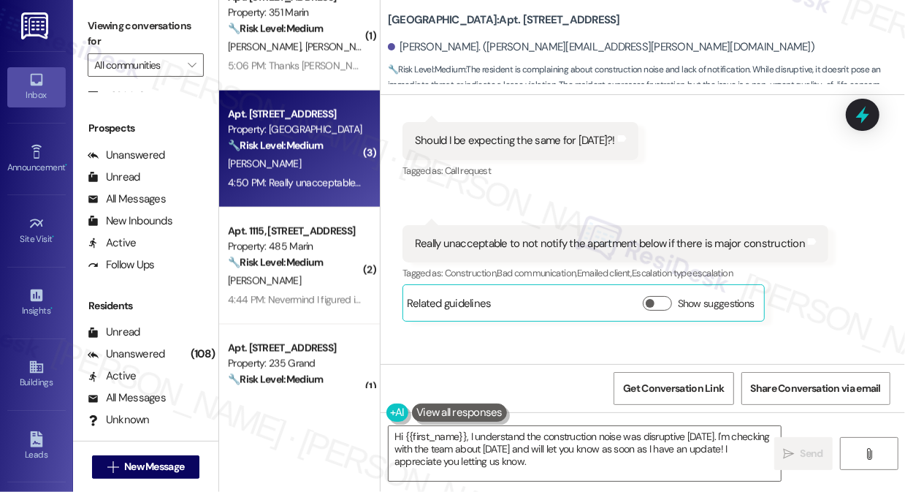
scroll to position [7236, 0]
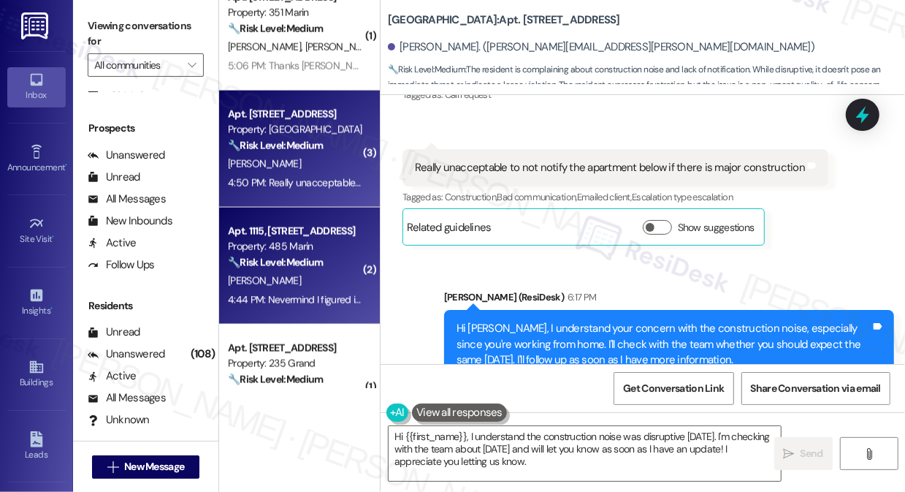
click at [319, 278] on div "B. Yurek" at bounding box center [295, 281] width 138 height 18
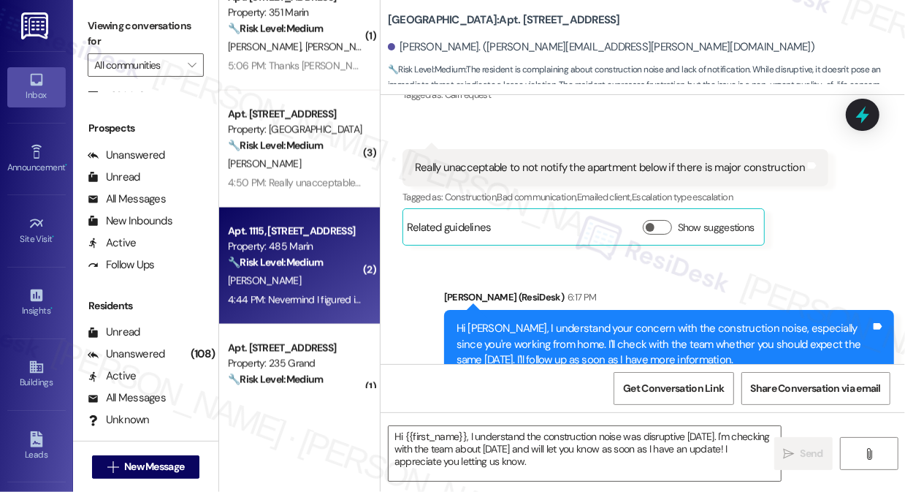
type textarea "Fetching suggested responses. Please feel free to read through the conversation…"
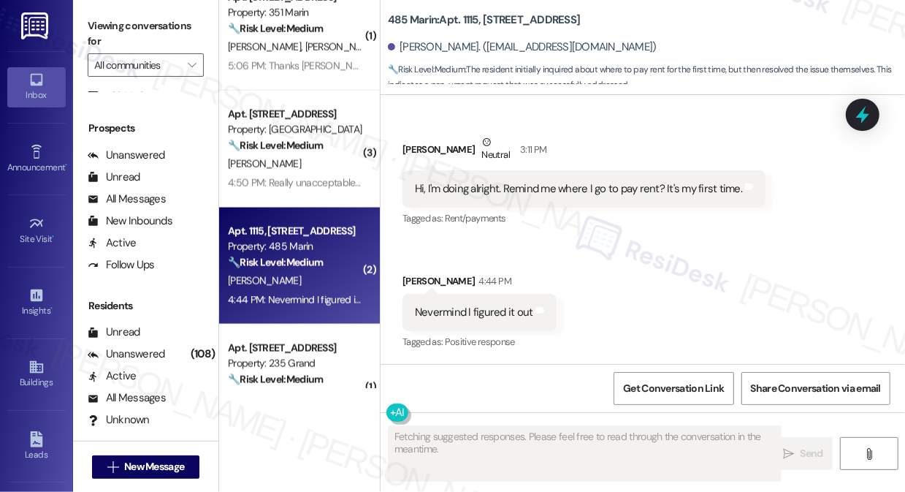
scroll to position [259, 0]
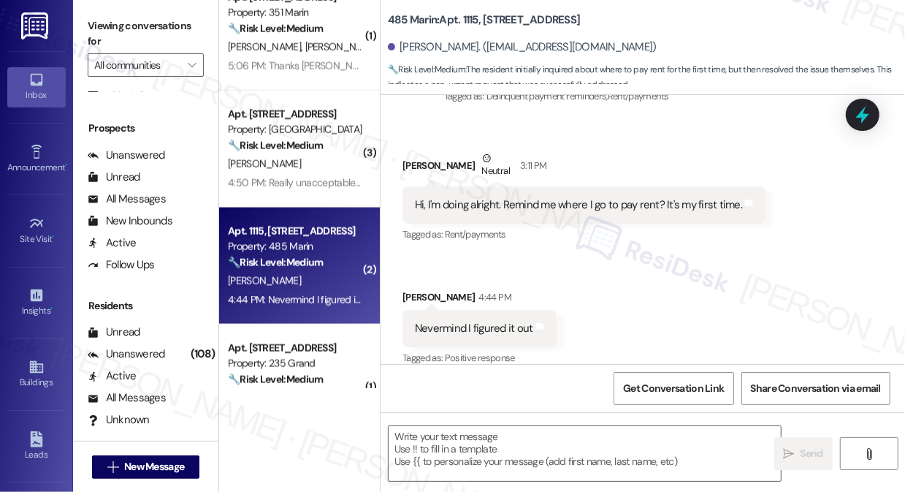
click at [538, 197] on div "Hi, I'm doing alright. Remind me where I go to pay rent? It's my first time." at bounding box center [578, 204] width 327 height 15
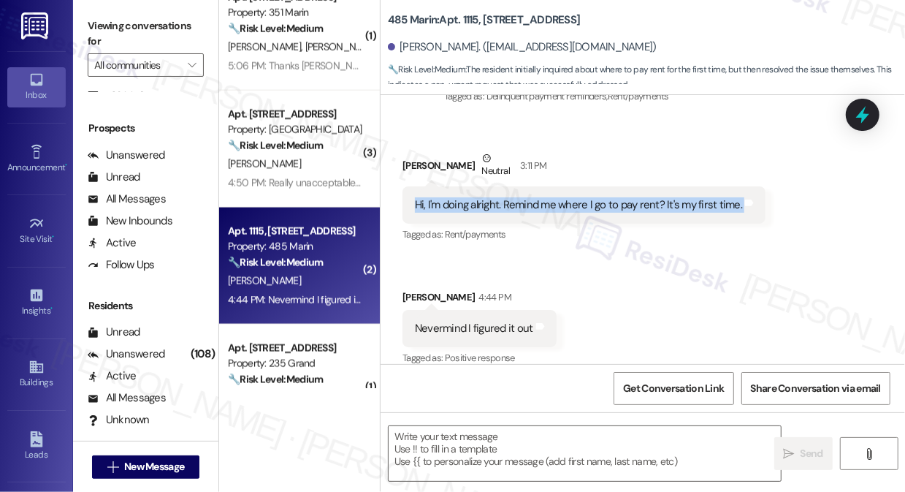
click at [538, 197] on div "Hi, I'm doing alright. Remind me where I go to pay rent? It's my first time." at bounding box center [578, 204] width 327 height 15
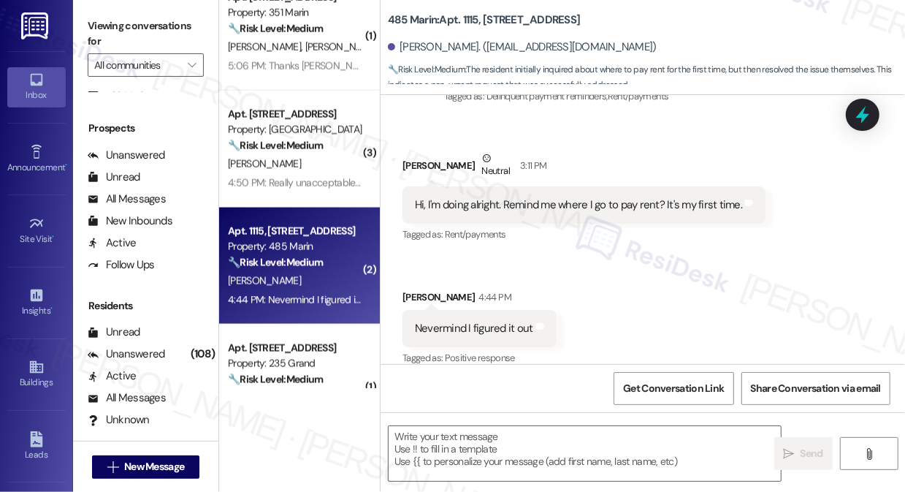
click at [484, 321] on div "Nevermind I figured it out" at bounding box center [474, 328] width 118 height 15
click at [472, 427] on textarea at bounding box center [585, 453] width 392 height 55
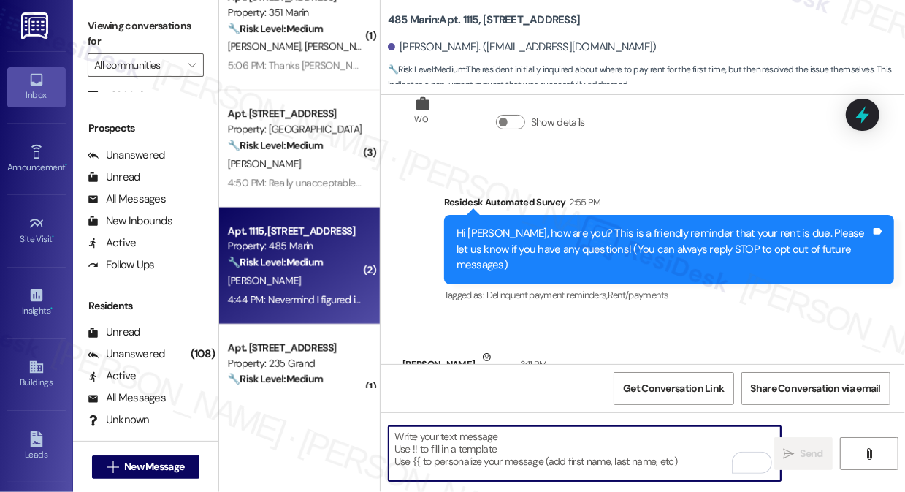
scroll to position [259, 0]
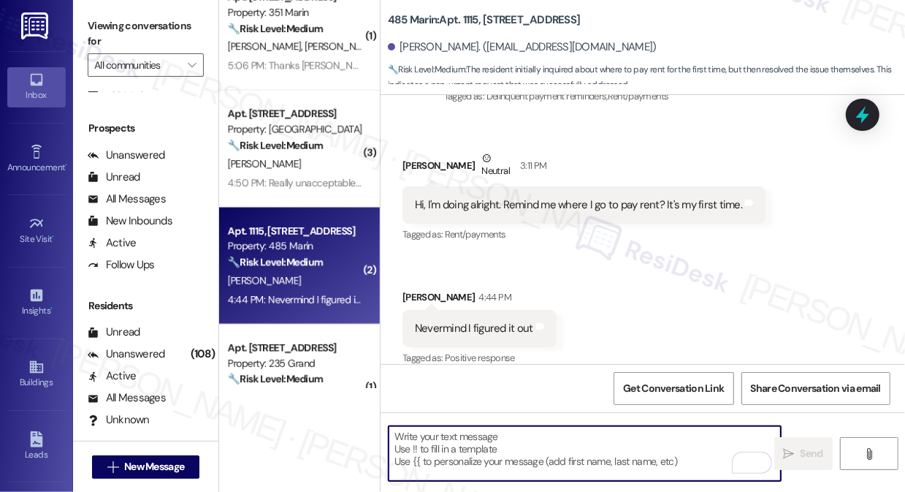
click at [536, 451] on textarea "To enrich screen reader interactions, please activate Accessibility in Grammarl…" at bounding box center [585, 453] width 392 height 55
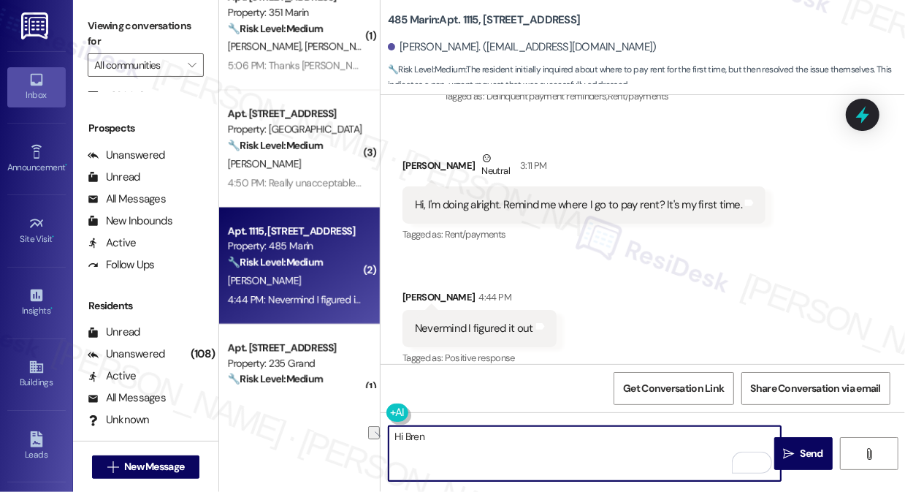
paste textarea "{{first_name}}! Thanks for taking care of it. Did you receive a payment confirm…"
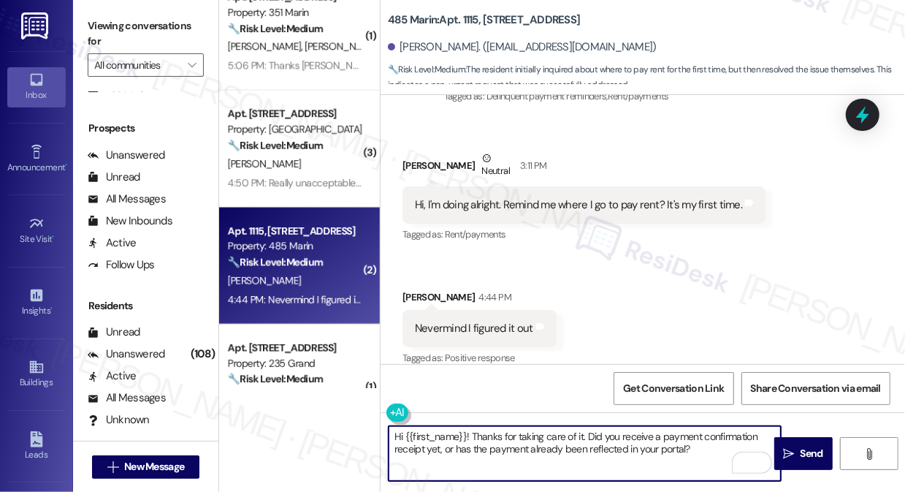
click at [574, 438] on textarea "Hi {{first_name}}! Thanks for taking care of it. Did you receive a payment conf…" at bounding box center [585, 453] width 392 height 55
drag, startPoint x: 576, startPoint y: 438, endPoint x: 584, endPoint y: 438, distance: 7.3
click at [576, 438] on textarea "Hi {{first_name}}! Thanks for taking care of it. Did you receive a payment conf…" at bounding box center [585, 453] width 392 height 55
click at [584, 438] on textarea "Hi {{first_name}}! Thanks for taking care of it. Did you receive a payment conf…" at bounding box center [585, 453] width 392 height 55
type textarea "Hi {{first_name}}! Thanks for taking care of it and figuring it out! Did you re…"
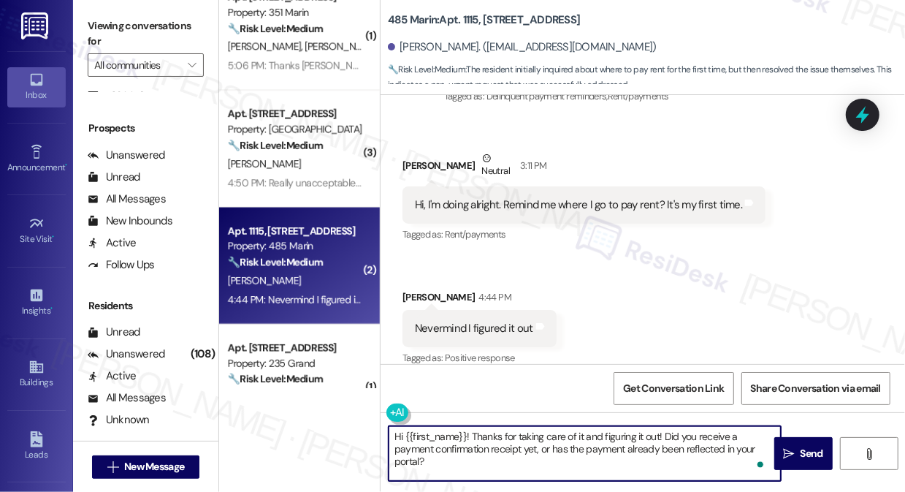
click at [477, 440] on textarea "Hi {{first_name}}! Thanks for taking care of it and figuring it out! Did you re…" at bounding box center [585, 453] width 392 height 55
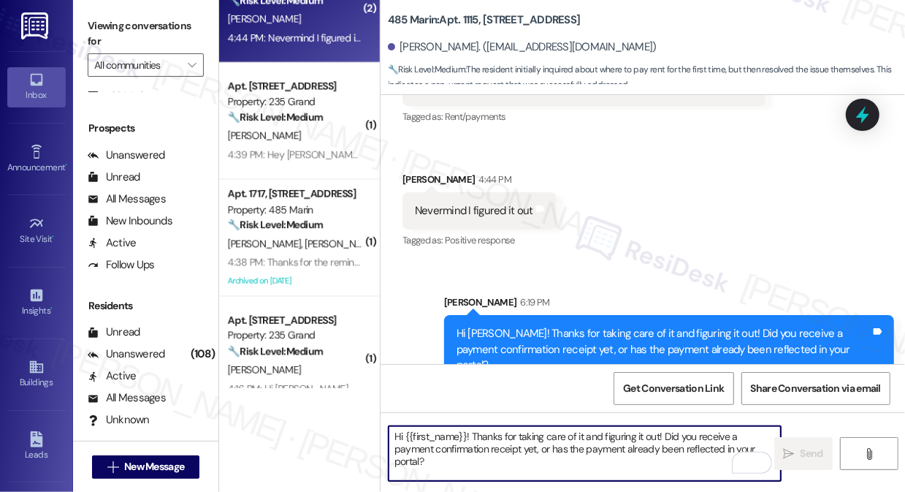
scroll to position [1461, 0]
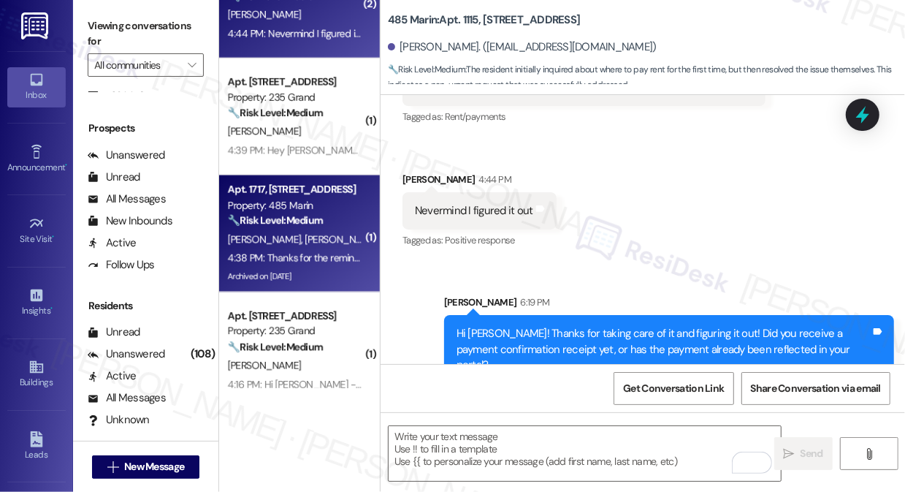
click at [306, 191] on div "Apt. 1717, [STREET_ADDRESS]" at bounding box center [295, 189] width 135 height 15
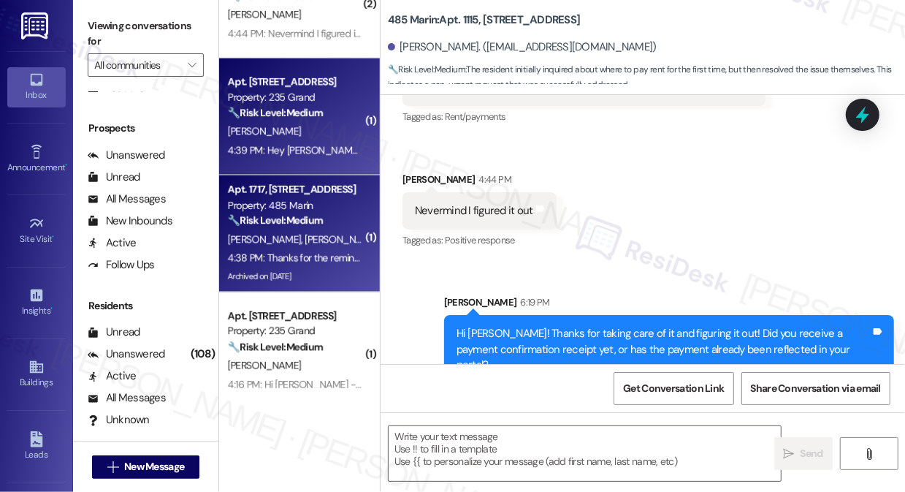
click at [304, 149] on div "4:39 PM: Hey [PERSON_NAME], I have submitted my rent on 9/1. Maybe it doesn't g…" at bounding box center [528, 150] width 600 height 13
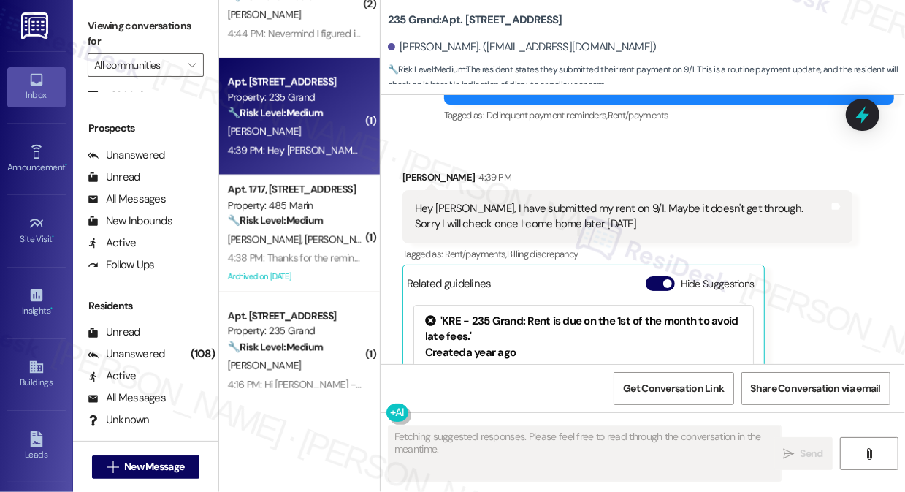
scroll to position [834, 0]
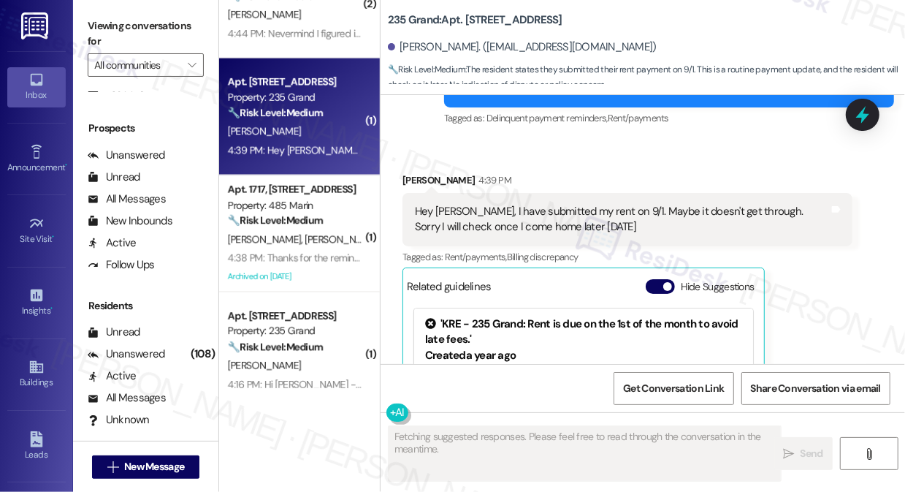
click at [527, 205] on div "Hey [PERSON_NAME], I have submitted my rent on 9/1. Maybe it doesn't get throug…" at bounding box center [622, 219] width 414 height 31
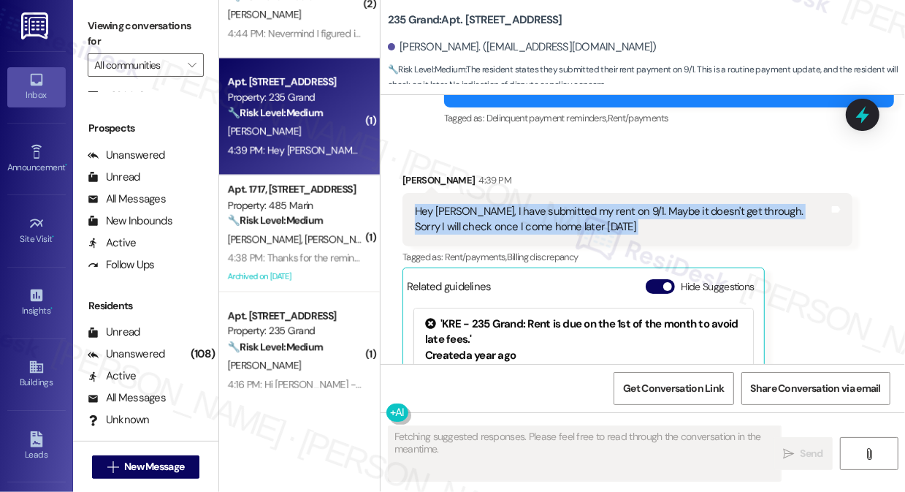
click at [527, 205] on div "Hey [PERSON_NAME], I have submitted my rent on 9/1. Maybe it doesn't get throug…" at bounding box center [622, 219] width 414 height 31
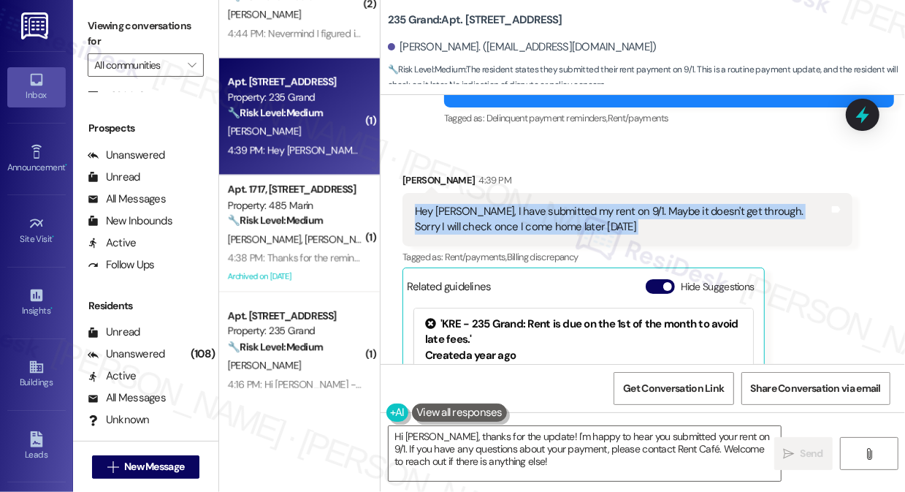
click at [555, 193] on div "Hey [PERSON_NAME], I have submitted my rent on 9/1. Maybe it doesn't get throug…" at bounding box center [628, 219] width 450 height 53
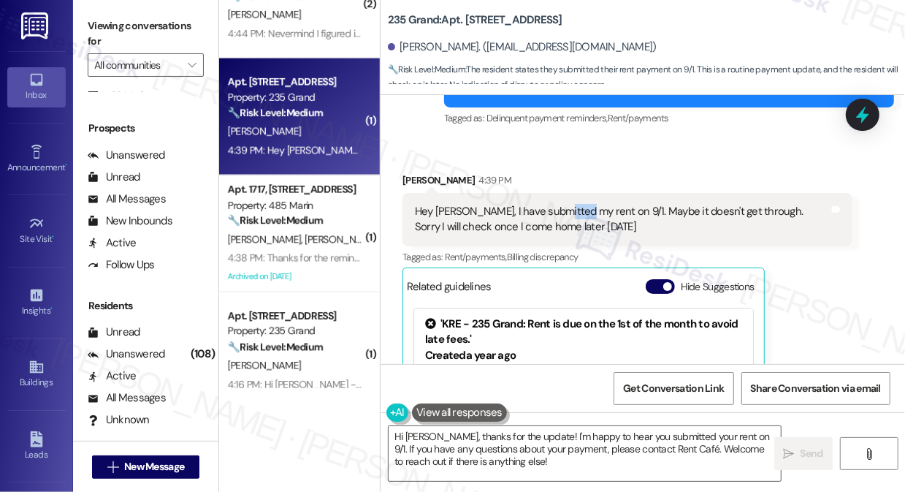
click at [555, 193] on div "Hey [PERSON_NAME], I have submitted my rent on 9/1. Maybe it doesn't get throug…" at bounding box center [628, 219] width 450 height 53
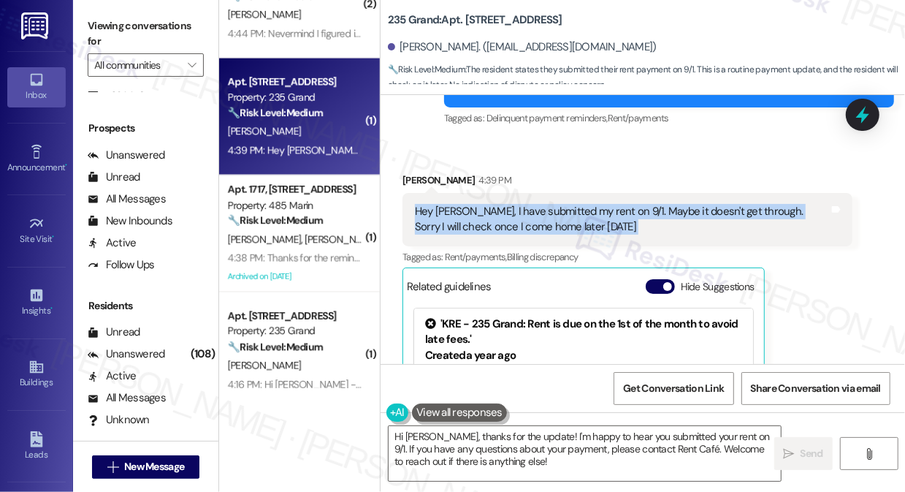
click at [555, 193] on div "Hey [PERSON_NAME], I have submitted my rent on 9/1. Maybe it doesn't get throug…" at bounding box center [628, 219] width 450 height 53
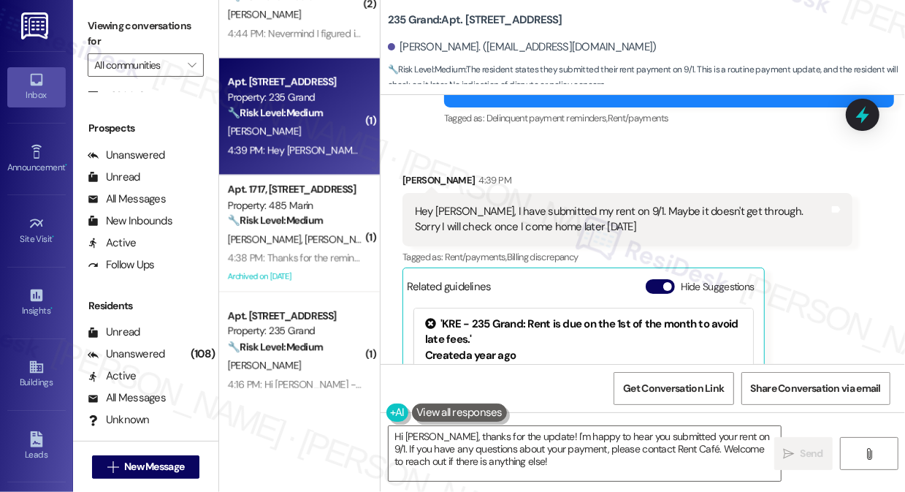
click at [103, 26] on label "Viewing conversations for" at bounding box center [146, 34] width 116 height 39
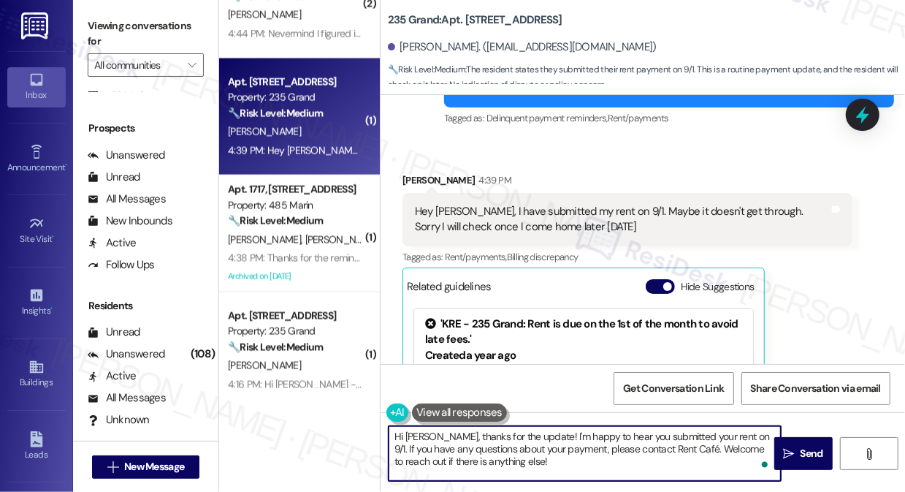
drag, startPoint x: 628, startPoint y: 454, endPoint x: 635, endPoint y: 425, distance: 29.4
click at [635, 426] on textarea "Hi [PERSON_NAME], thanks for the update! I'm happy to hear you submitted your r…" at bounding box center [585, 453] width 392 height 55
click at [583, 456] on textarea "Hi [PERSON_NAME], thanks for the update! I'm happy to hear you submitted your r…" at bounding box center [585, 453] width 392 height 55
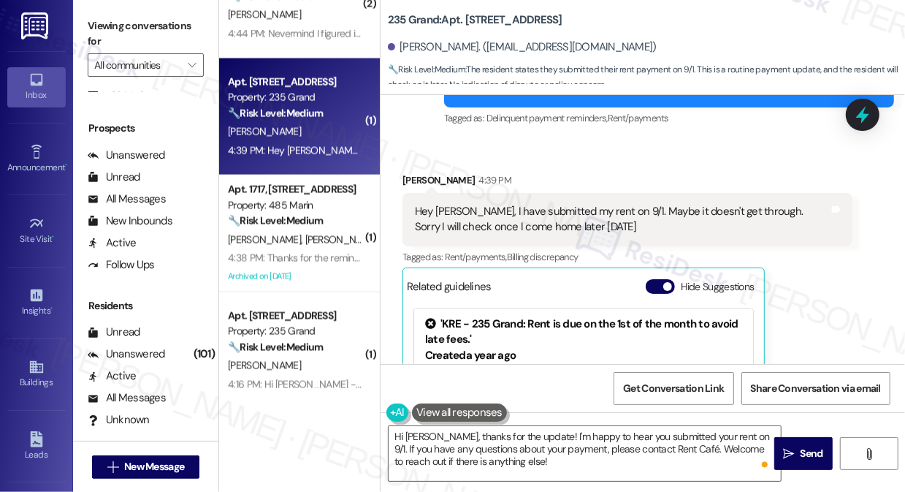
click at [80, 16] on div "Viewing conversations for All communities " at bounding box center [145, 45] width 145 height 91
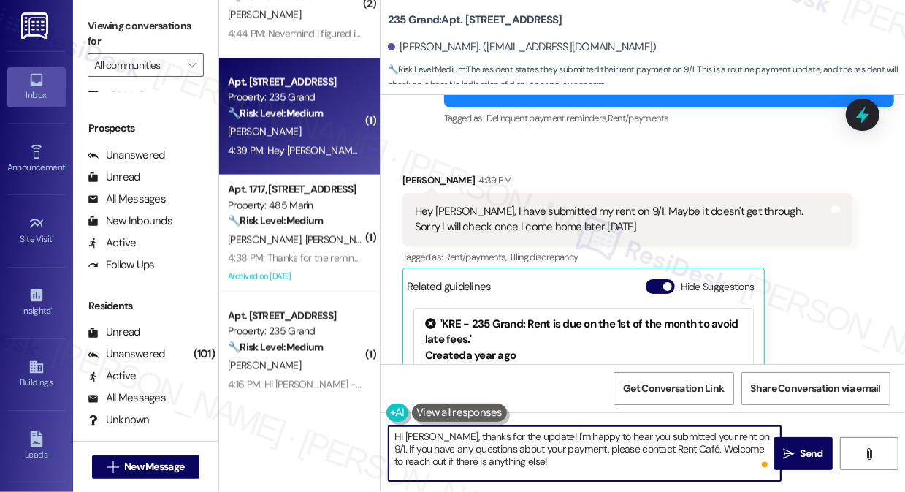
click at [582, 464] on textarea "Hi [PERSON_NAME], thanks for the update! I'm happy to hear you submitted your r…" at bounding box center [585, 453] width 392 height 55
drag, startPoint x: 575, startPoint y: 469, endPoint x: 547, endPoint y: 460, distance: 29.8
click at [547, 460] on textarea "Hi [PERSON_NAME], thanks for the update! I'm happy to hear you submitted your r…" at bounding box center [585, 453] width 392 height 55
drag, startPoint x: 540, startPoint y: 462, endPoint x: 746, endPoint y: 432, distance: 208.2
click at [745, 432] on textarea "Hi [PERSON_NAME], thanks for the update! I'm happy to hear you submitted your r…" at bounding box center [585, 453] width 392 height 55
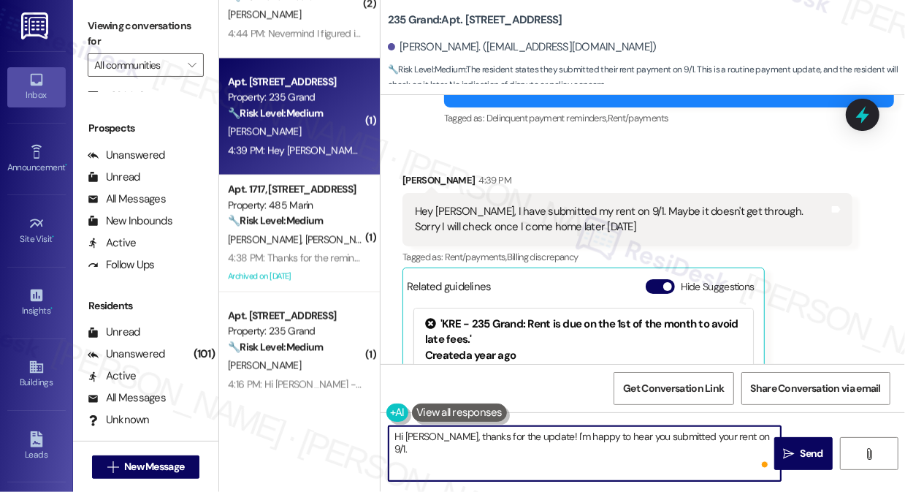
paste textarea "Hi {{first_name}}! Thanks for taking care of it. Did you receive a payment conf…"
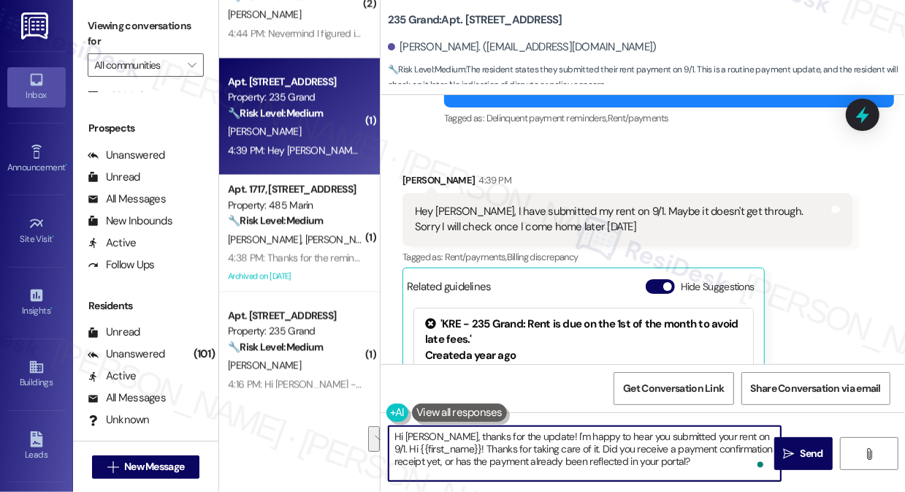
drag, startPoint x: 576, startPoint y: 446, endPoint x: 746, endPoint y: 434, distance: 169.9
click at [746, 434] on textarea "Hi [PERSON_NAME], thanks for the update! I'm happy to hear you submitted your r…" at bounding box center [585, 453] width 392 height 55
click at [750, 465] on textarea "Hi [PERSON_NAME], thanks for the update! I'm happy to hear you submitted your r…" at bounding box center [585, 453] width 392 height 55
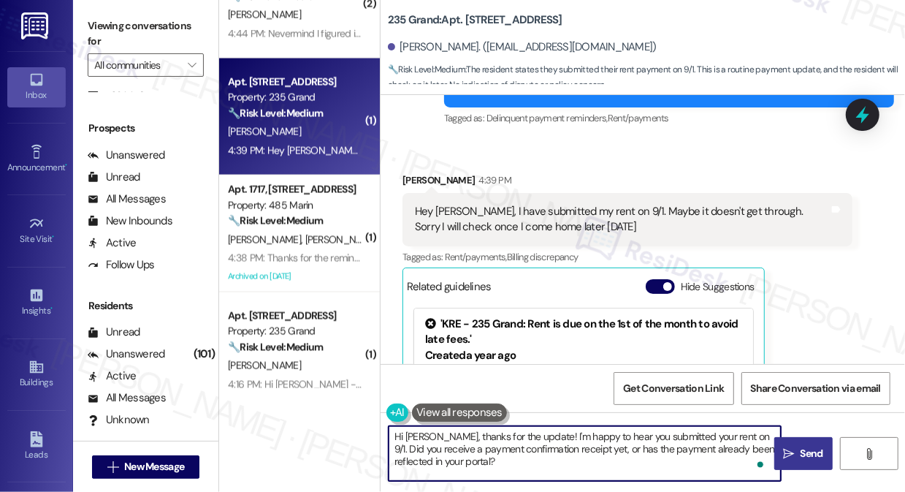
type textarea "Hi [PERSON_NAME], thanks for the update! I'm happy to hear you submitted your r…"
drag, startPoint x: 821, startPoint y: 455, endPoint x: 803, endPoint y: 452, distance: 18.6
click at [821, 455] on span "Send" at bounding box center [812, 453] width 23 height 15
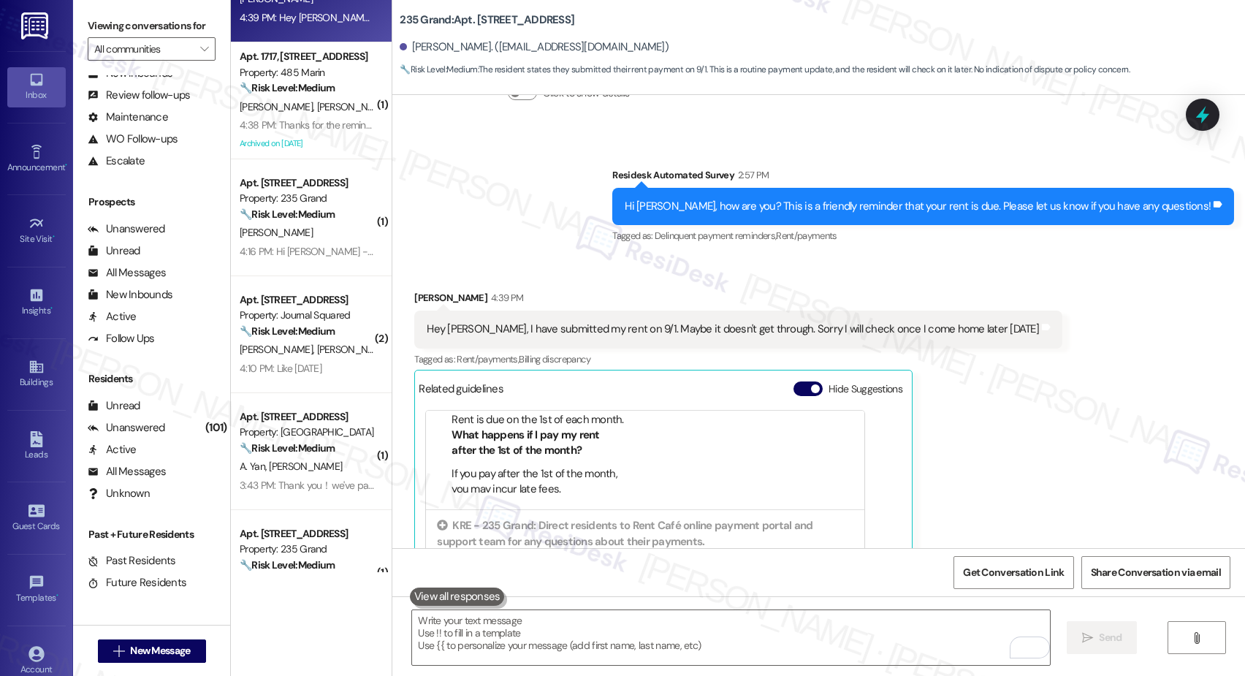
scroll to position [821, 0]
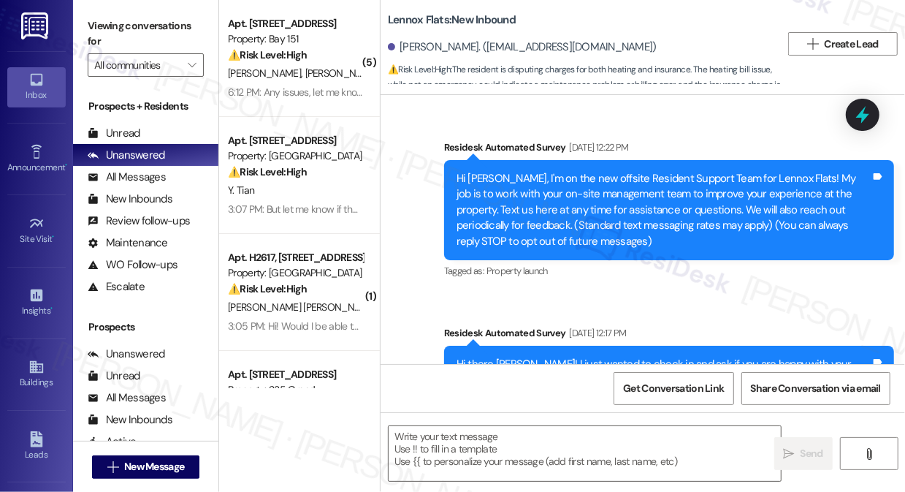
scroll to position [5578, 0]
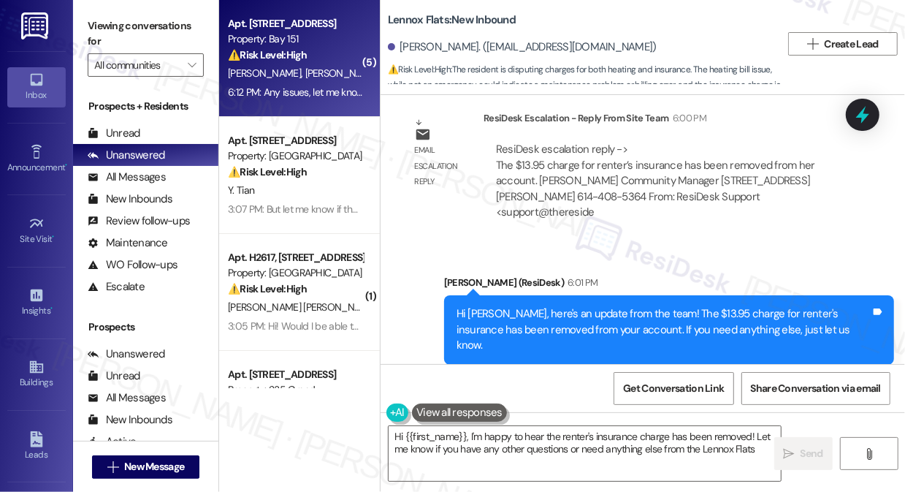
type textarea "Hi {{first_name}}, I'm happy to hear the renter's insurance charge has been rem…"
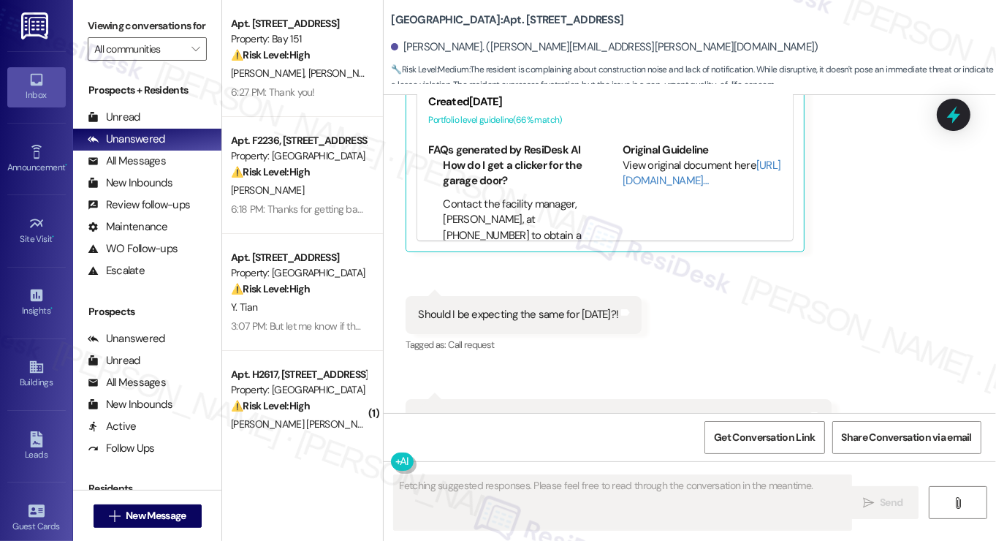
scroll to position [6832, 0]
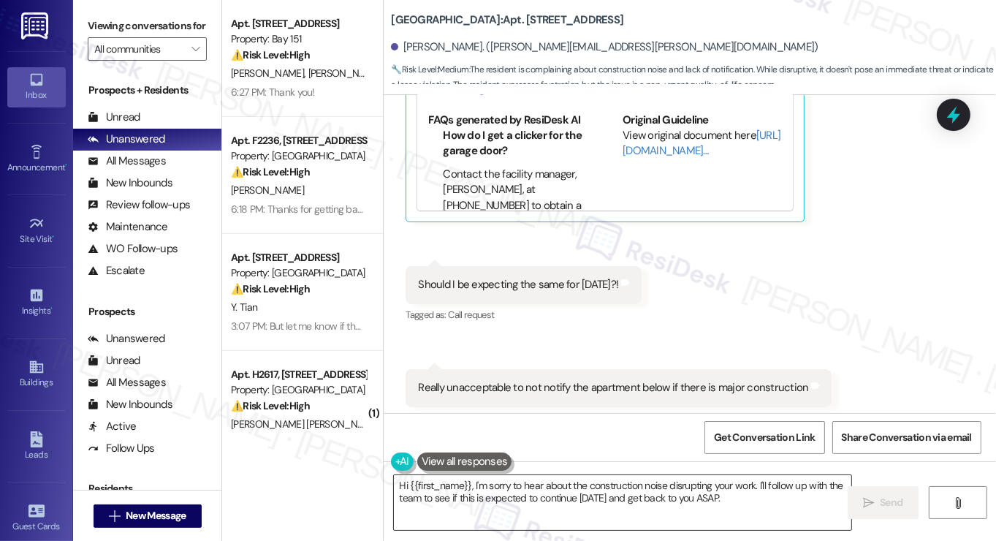
click at [733, 499] on textarea "Hi {{first_name}}, I'm sorry to hear about the construction noise disrupting yo…" at bounding box center [622, 502] width 457 height 55
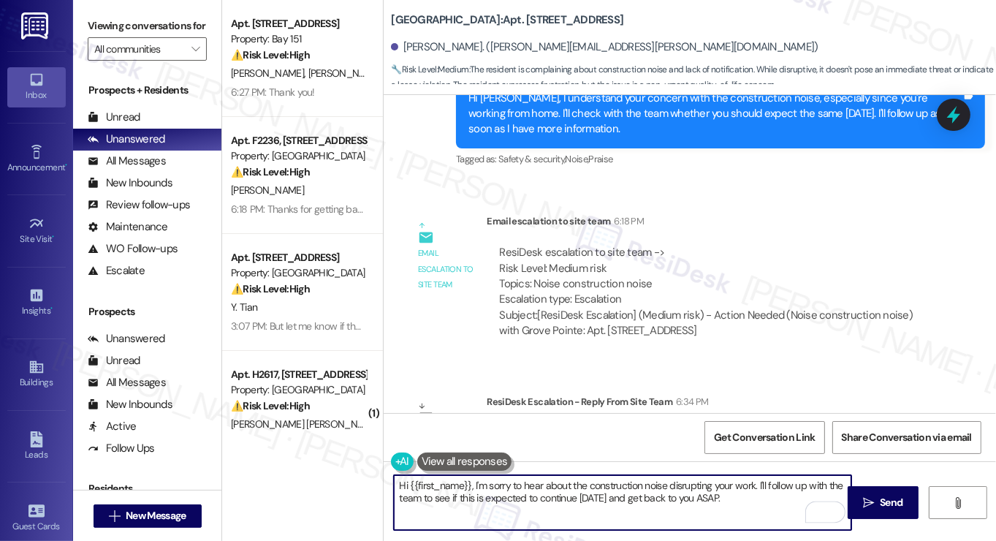
scroll to position [7317, 0]
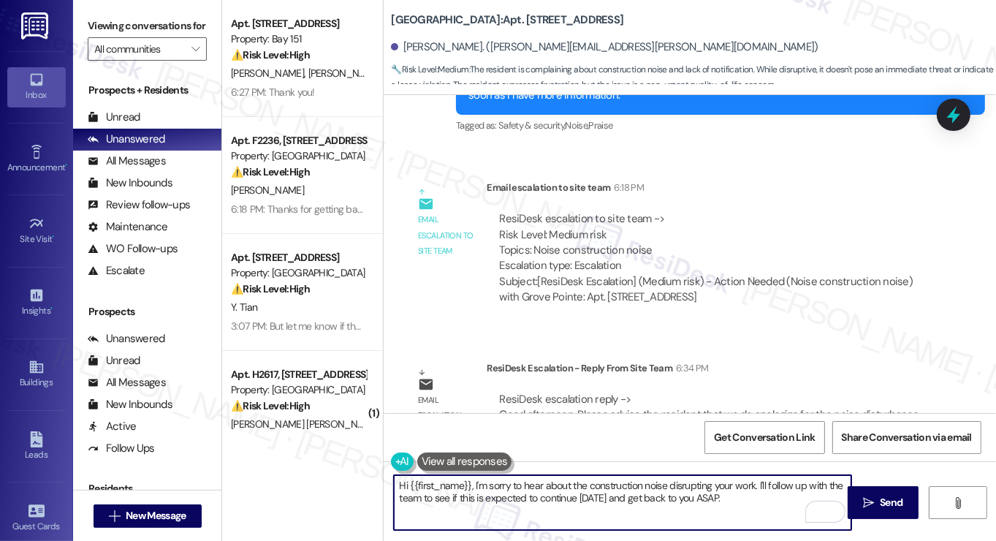
click at [576, 484] on textarea "Hi {{first_name}}, I'm sorry to hear about the construction noise disrupting yo…" at bounding box center [622, 502] width 457 height 55
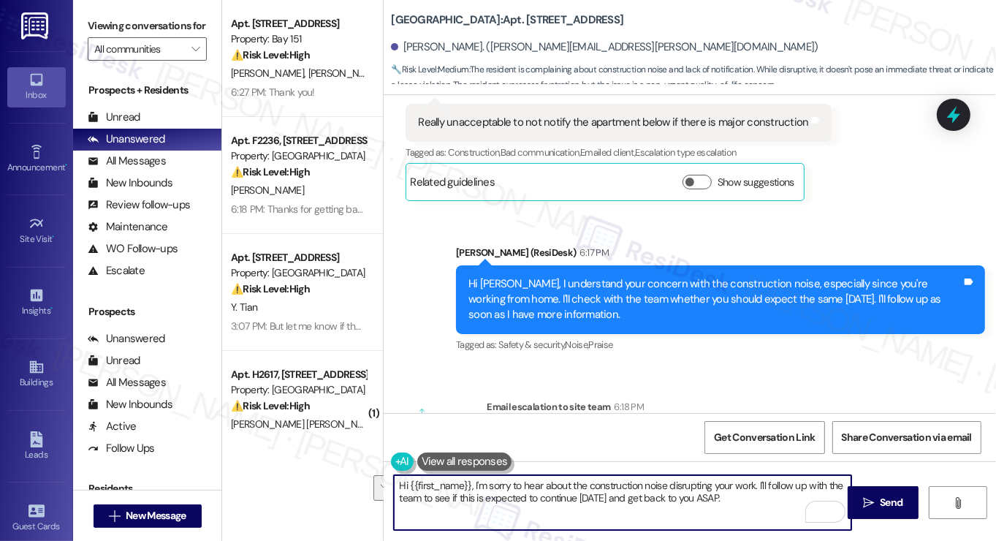
scroll to position [7024, 0]
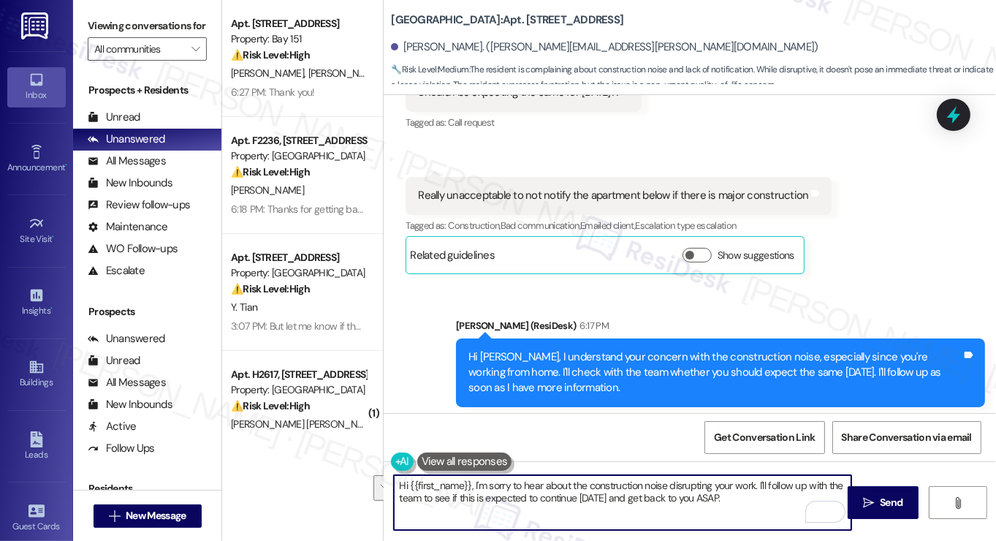
click at [698, 490] on textarea "Hi {{first_name}}, I'm sorry to hear about the construction noise disrupting yo…" at bounding box center [622, 502] width 457 height 55
click at [736, 496] on textarea "Hi {{first_name}}, I'm sorry to hear about the construction noise disrupting yo…" at bounding box center [622, 502] width 457 height 55
drag, startPoint x: 745, startPoint y: 499, endPoint x: 472, endPoint y: 482, distance: 273.0
click at [472, 482] on textarea "Hi {{first_name}}, I'm sorry to hear about the construction noise disrupting yo…" at bounding box center [622, 502] width 457 height 55
paste textarea "we do apologize for the noise disturbance. We have previously sent out communic…"
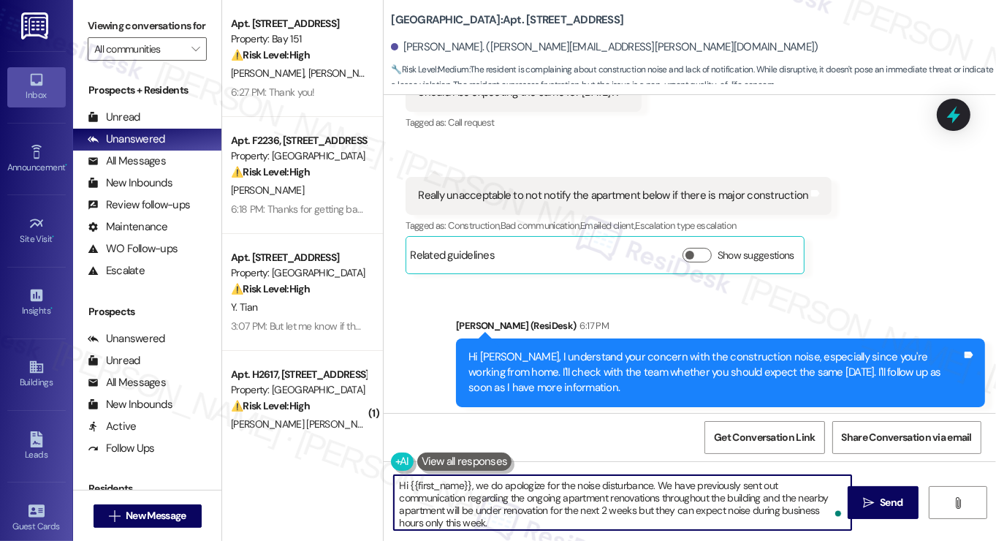
click at [547, 484] on textarea "Hi {{first_name}}, we do apologize for the noise disturbance. We have previousl…" at bounding box center [622, 502] width 457 height 55
click at [578, 508] on textarea "Hi {{first_name}}, we do apologize for the noise disturbance. We have previousl…" at bounding box center [622, 502] width 457 height 55
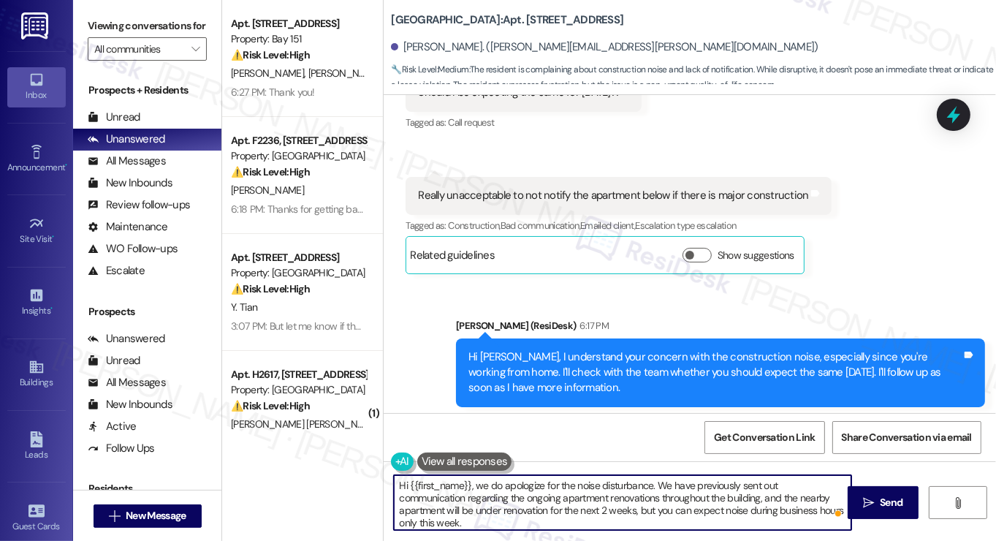
click at [652, 486] on textarea "Hi {{first_name}}, we do apologize for the noise disturbance. We have previousl…" at bounding box center [622, 502] width 457 height 55
type textarea "Hi {{first_name}}, we do apologize for the noise disturbance. According to the …"
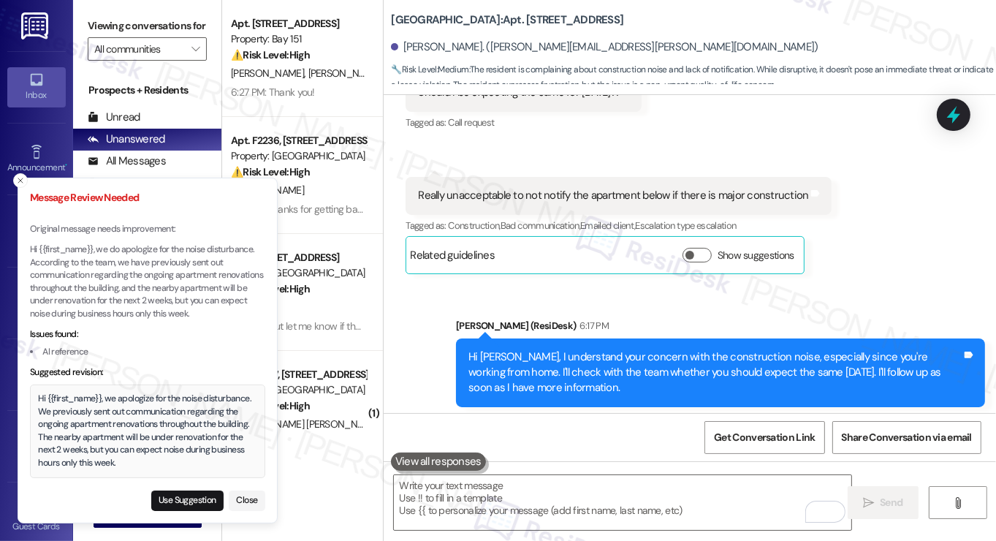
click at [159, 407] on div "Hi {{first_name}}, we apologize for the noise disturbance. We previously sent o…" at bounding box center [148, 430] width 218 height 77
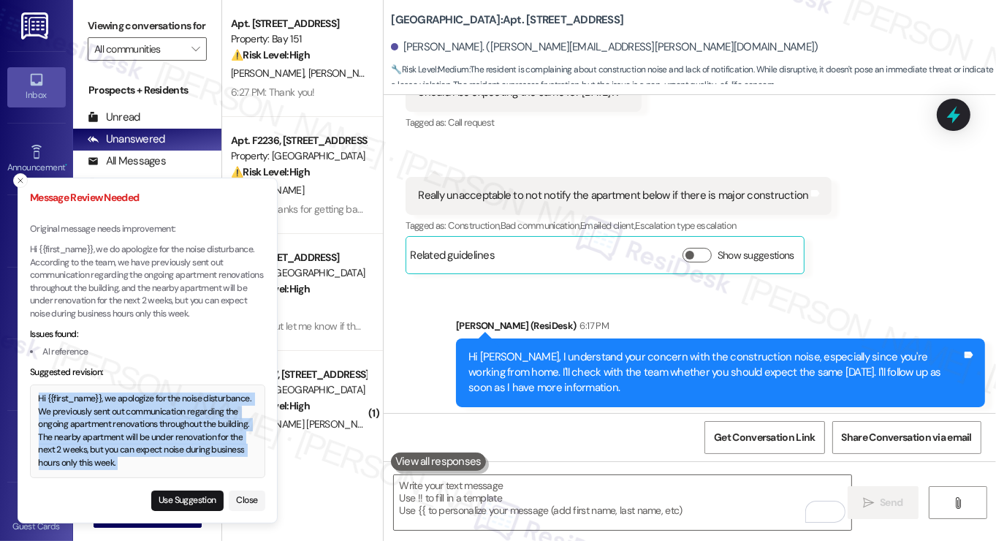
click at [159, 407] on div "Hi {{first_name}}, we apologize for the noise disturbance. We previously sent o…" at bounding box center [148, 430] width 218 height 77
copy div "Hi {{first_name}}, we apologize for the noise disturbance. We previously sent o…"
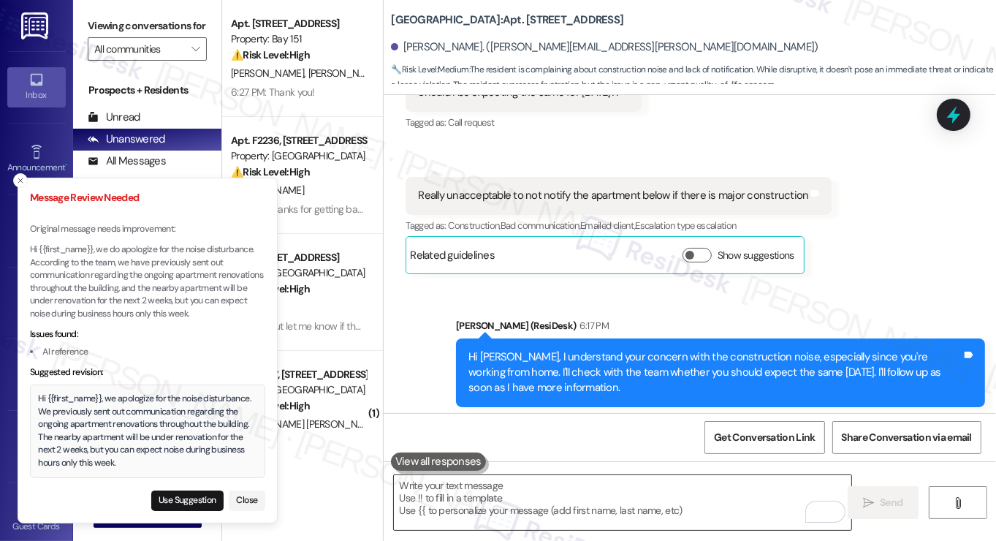
click at [540, 495] on textarea "To enrich screen reader interactions, please activate Accessibility in Grammarl…" at bounding box center [622, 502] width 457 height 55
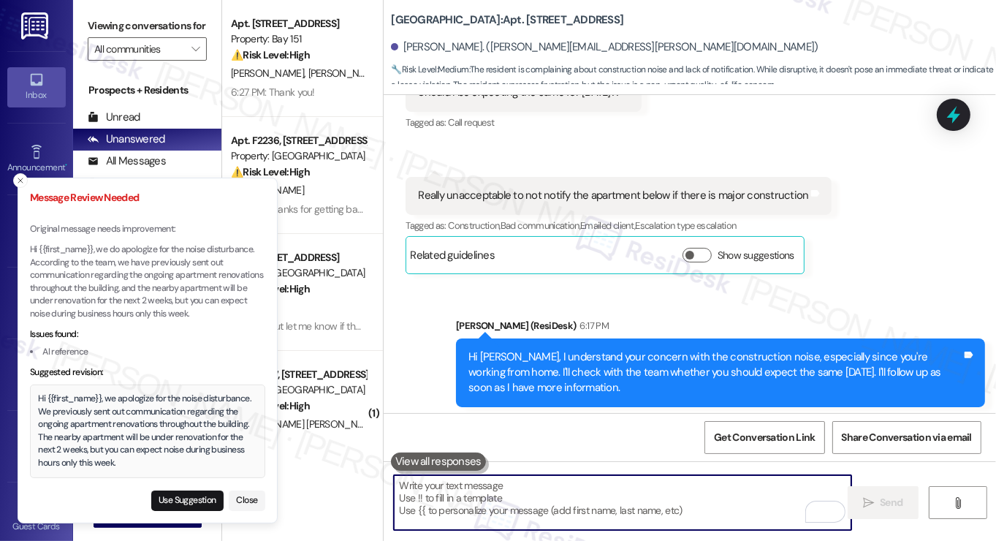
paste textarea "Hi {{first_name}}, we apologize for the noise disturbance. We previously sent o…"
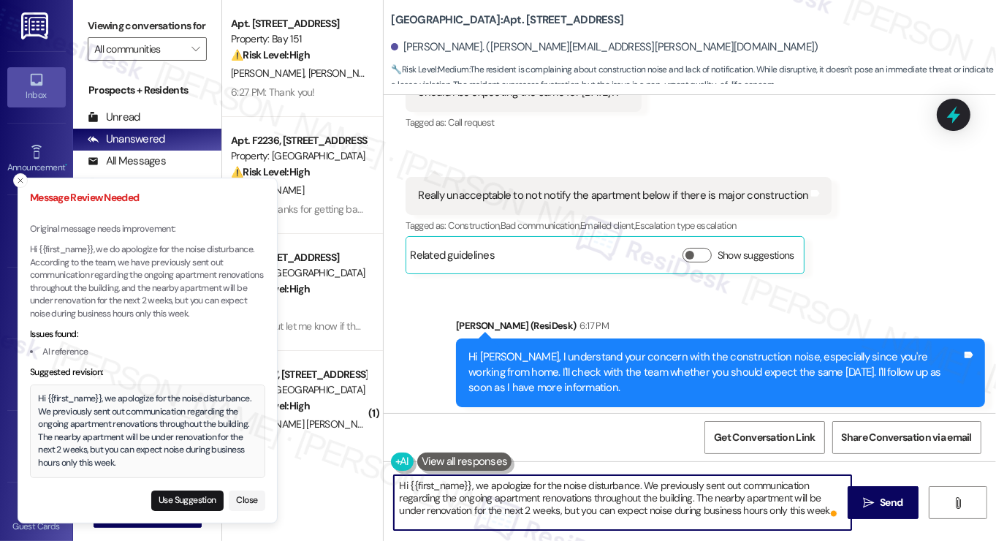
type textarea "Hi {{first_name}}, we apologize for the noise disturbance. We previously sent o…"
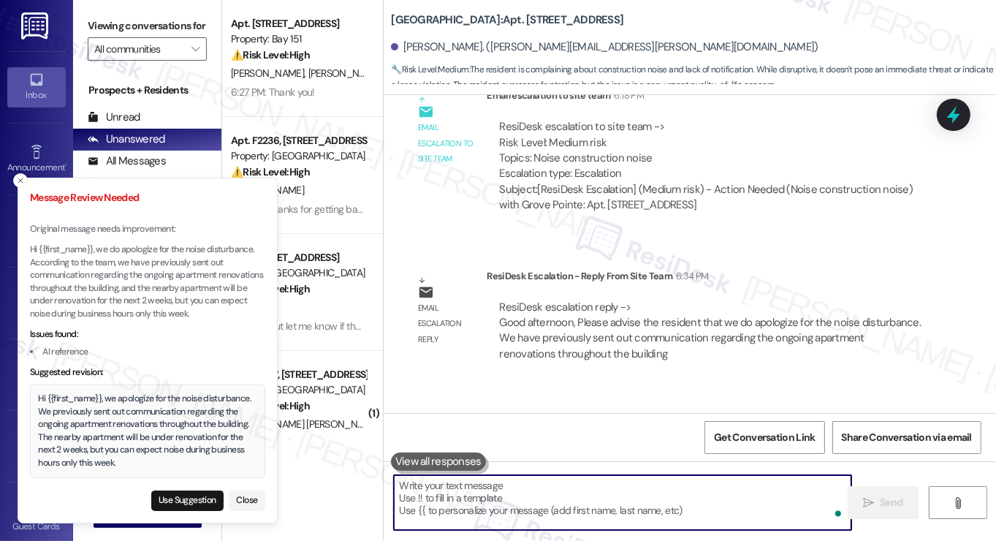
scroll to position [7450, 0]
